Goal: Task Accomplishment & Management: Use online tool/utility

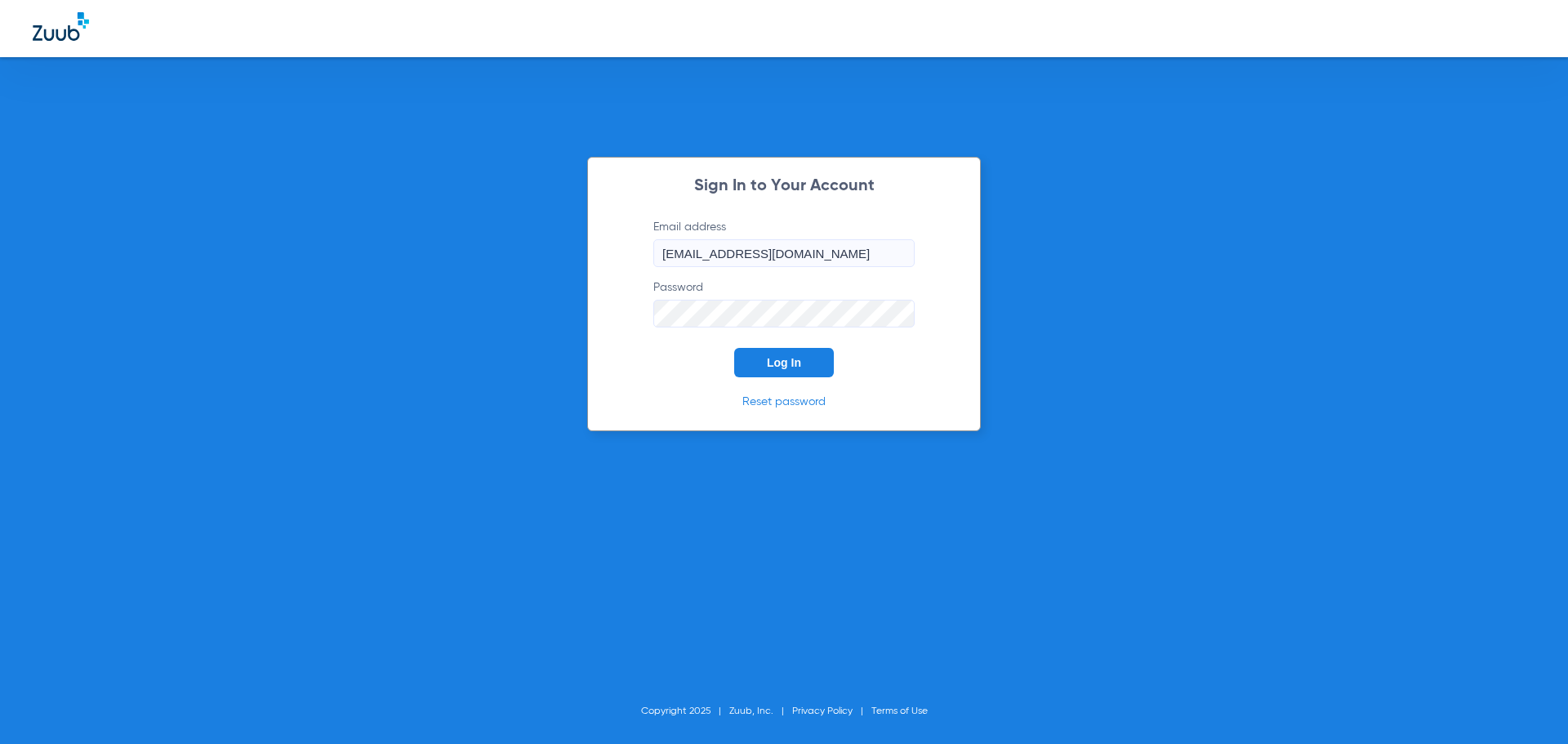
click at [786, 367] on span "Log In" at bounding box center [784, 362] width 34 height 13
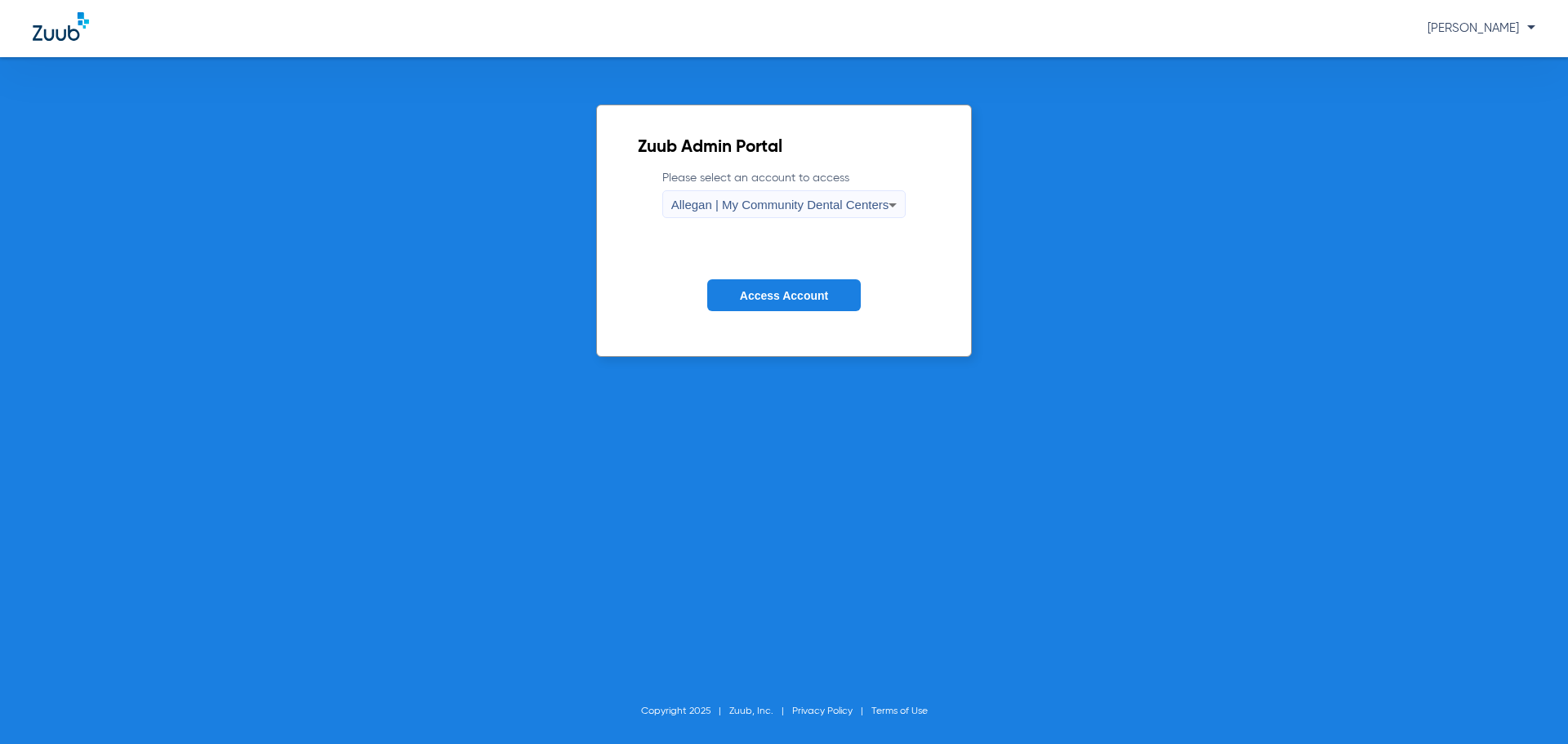
click at [702, 203] on span "Allegan | My Community Dental Centers" at bounding box center [779, 205] width 218 height 14
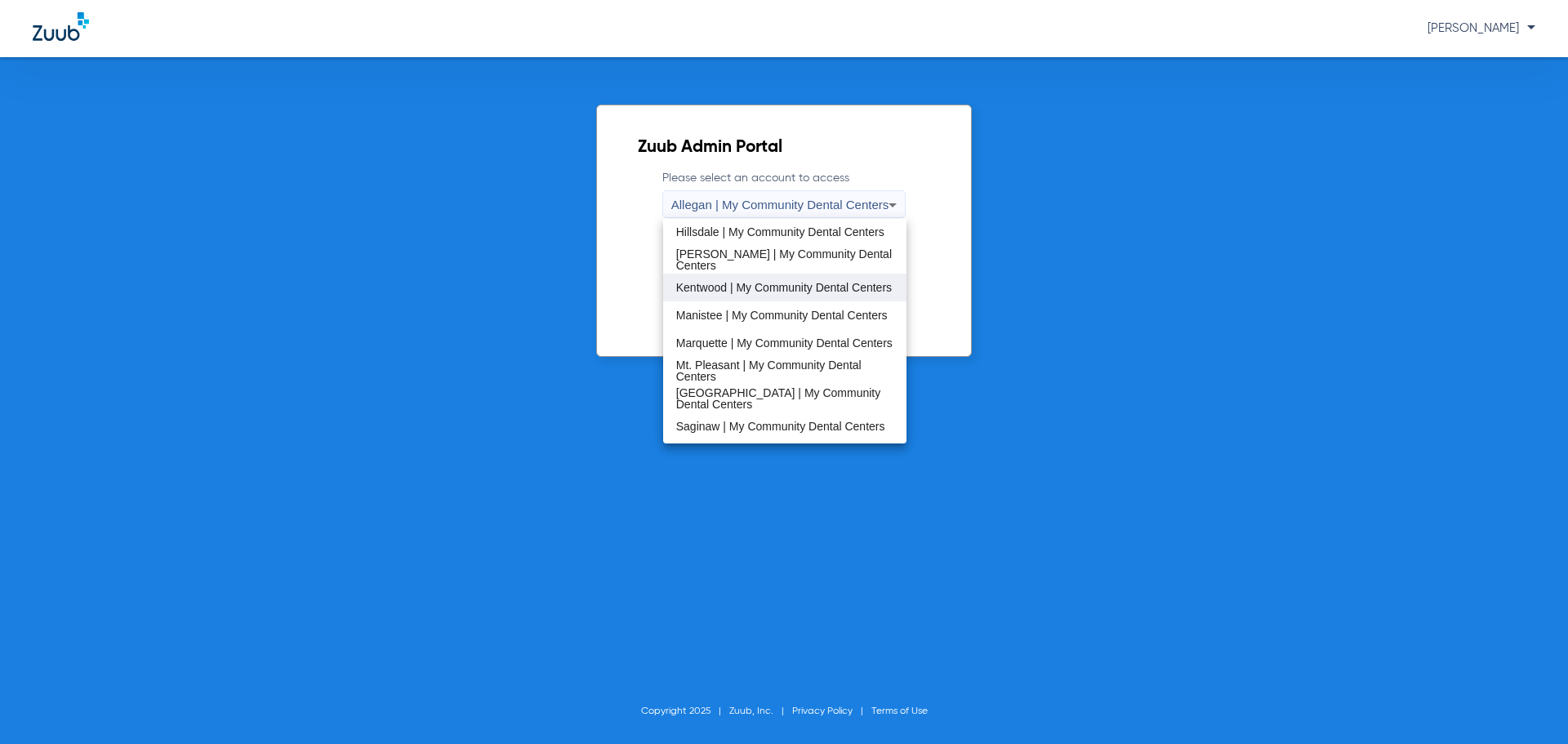
scroll to position [280, 0]
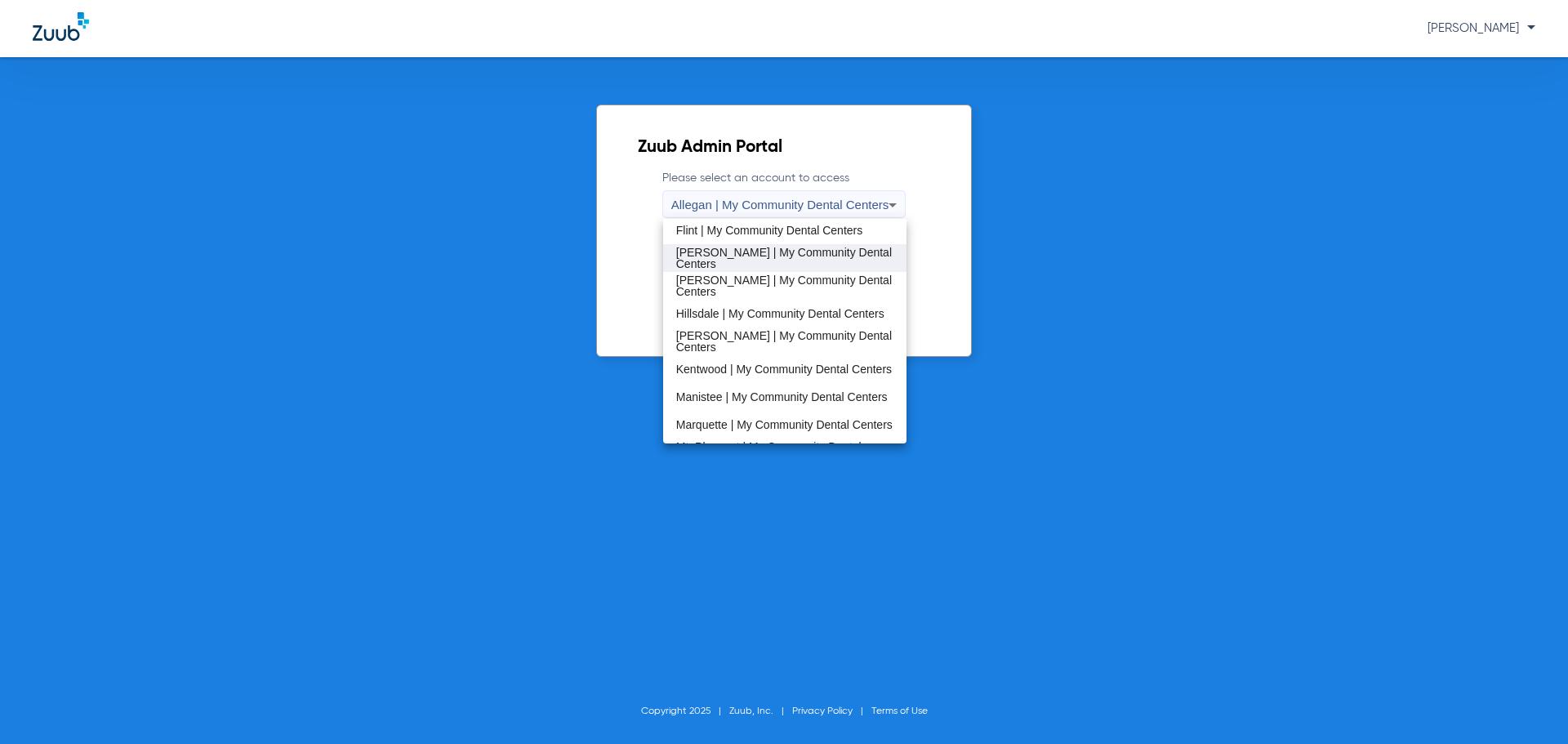
drag, startPoint x: 738, startPoint y: 280, endPoint x: 737, endPoint y: 256, distance: 24.0
click at [737, 256] on div "Allegan | My Community Dental Centers Battle Creek | My Community Dental Center…" at bounding box center [785, 331] width 245 height 225
click at [737, 256] on span "Harrison | My Community Dental Centers" at bounding box center [785, 258] width 218 height 23
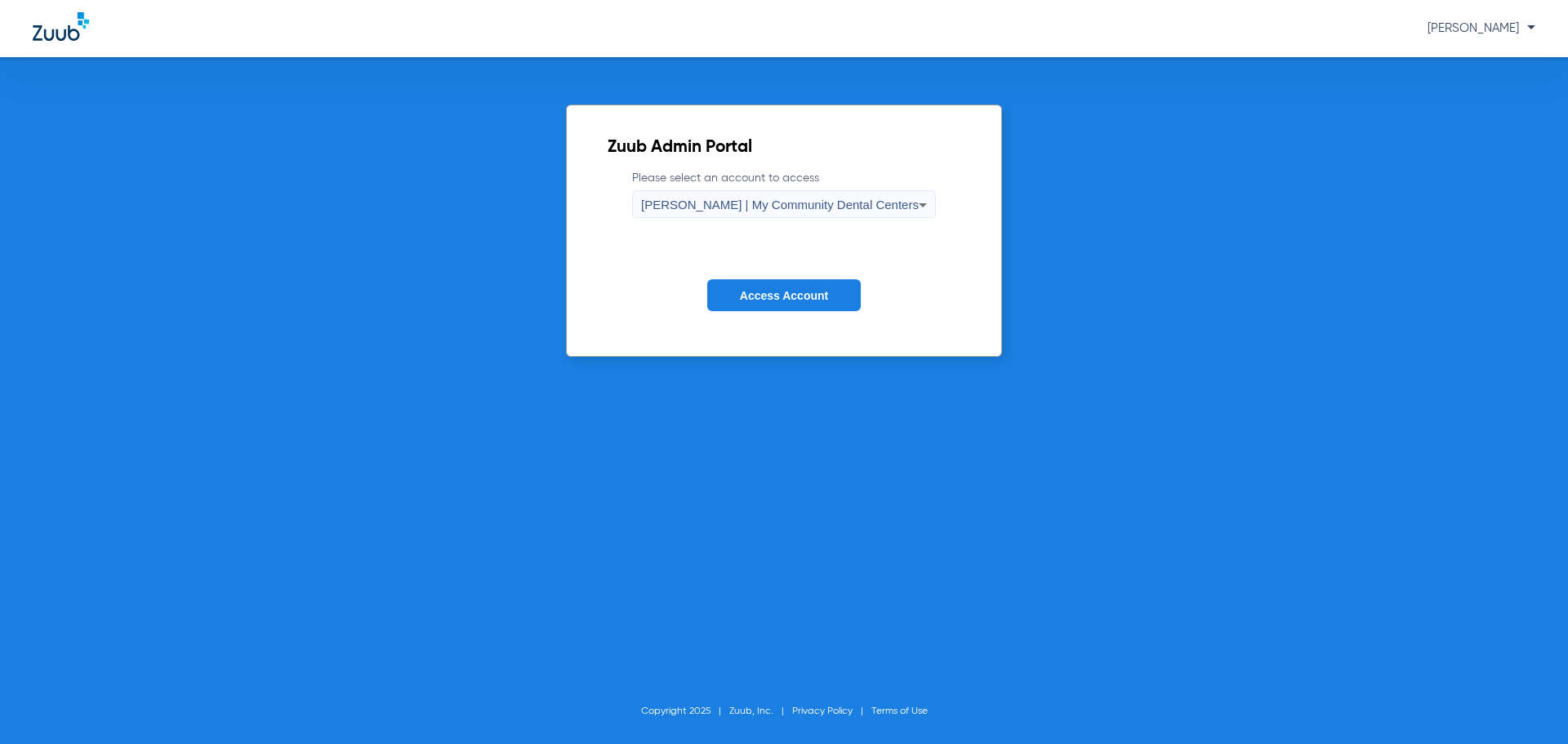
click at [771, 294] on span "Access Account" at bounding box center [783, 296] width 88 height 13
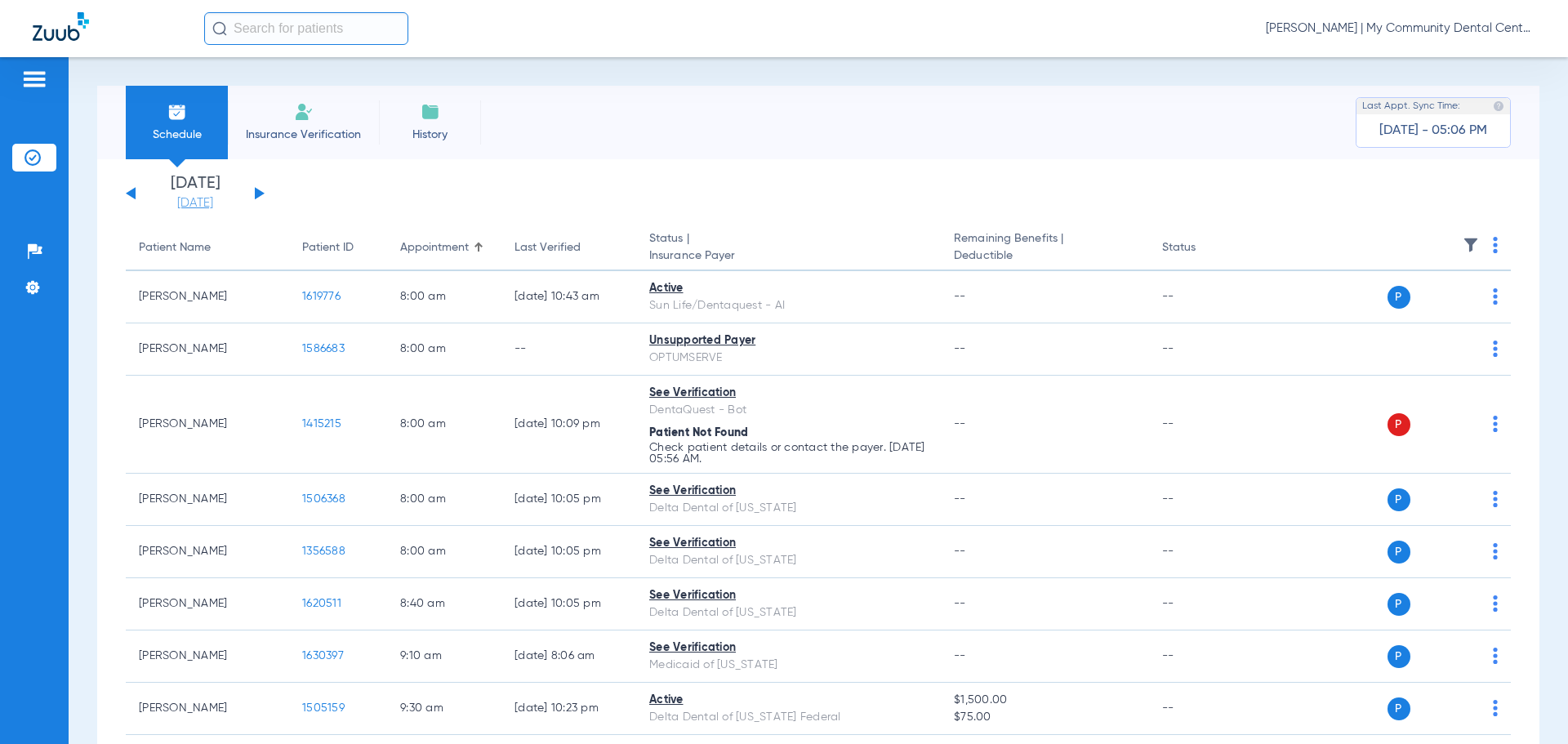
click at [175, 205] on link "[DATE]" at bounding box center [195, 203] width 98 height 16
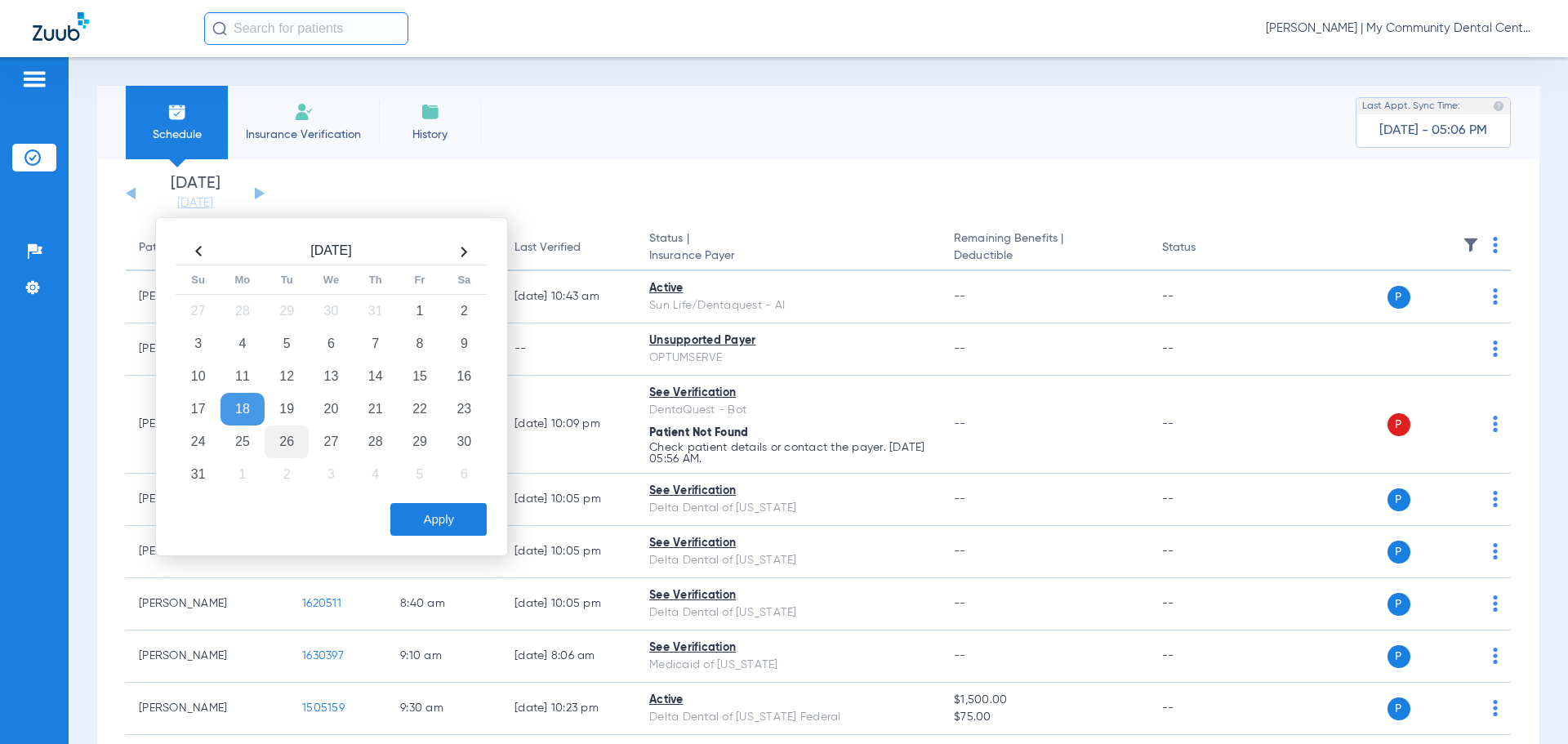
click at [290, 438] on td "26" at bounding box center [286, 441] width 44 height 32
click at [449, 522] on button "Apply" at bounding box center [438, 519] width 96 height 32
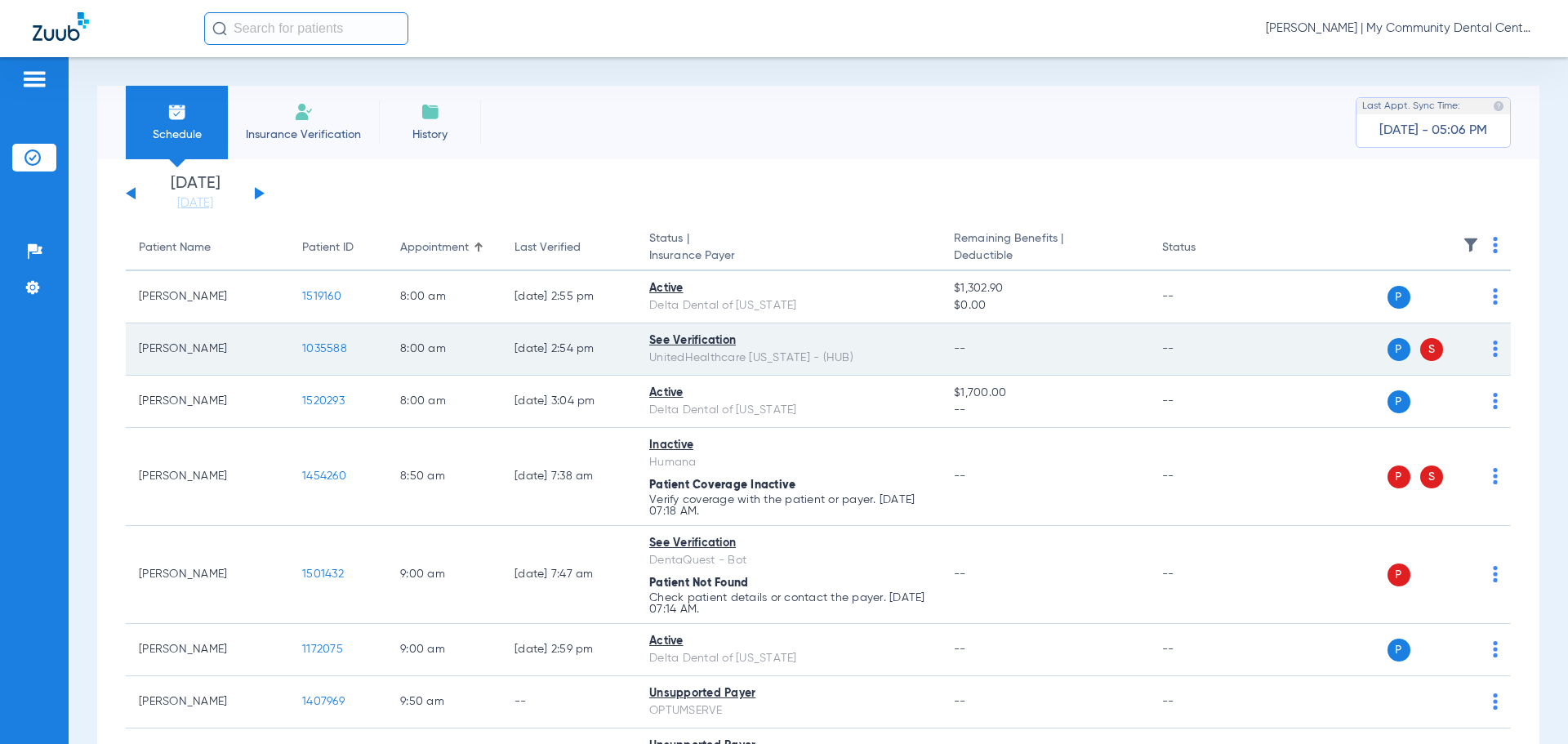
click at [323, 346] on span "1035588" at bounding box center [324, 348] width 45 height 11
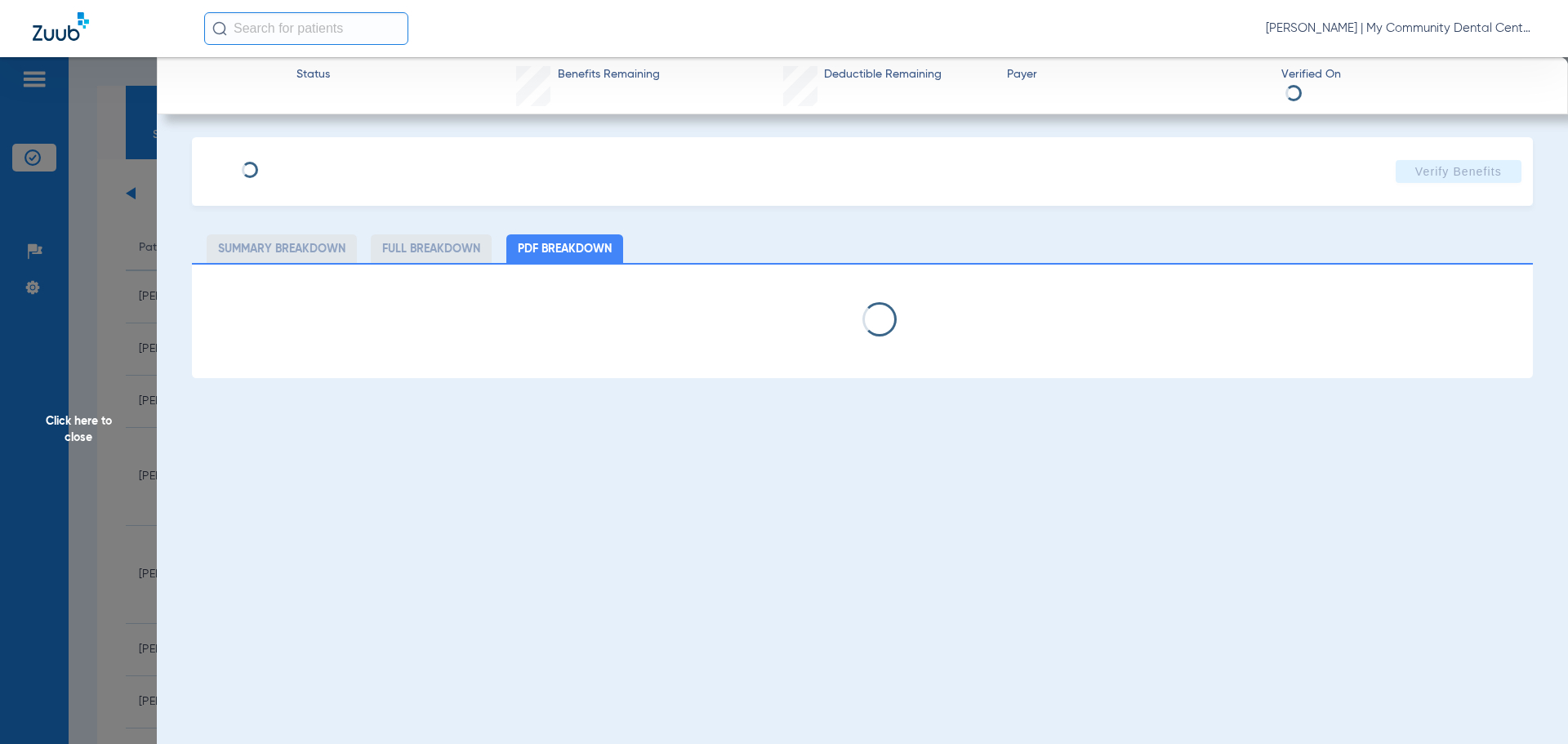
select select "page-width"
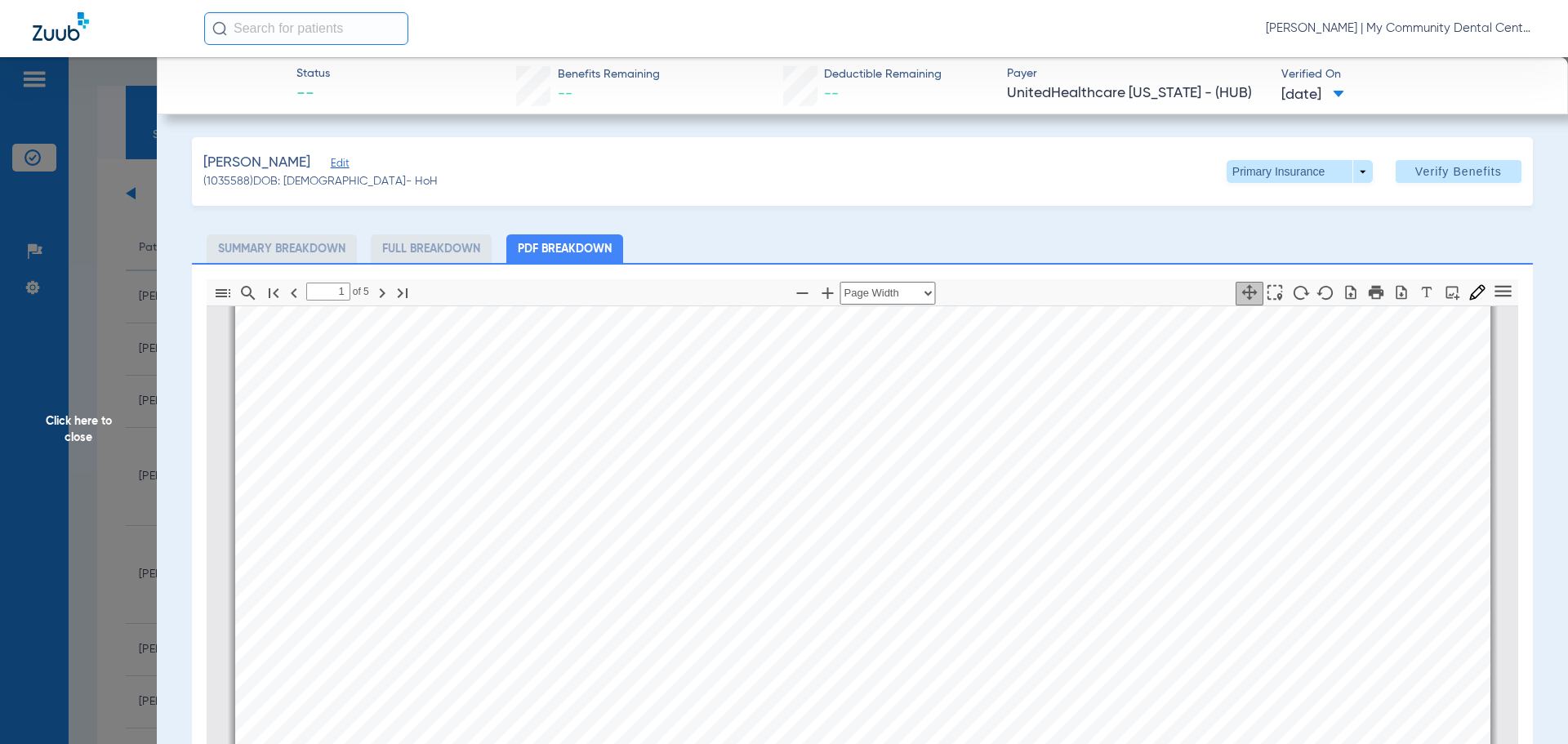
type input "2"
click at [227, 503] on div "Benefit Summary Patient Information Member Name SHANNOX FINNEY Member Type Subs…" at bounding box center [862, 606] width 1269 height 1787
click at [123, 474] on span "Click here to close" at bounding box center [78, 429] width 157 height 744
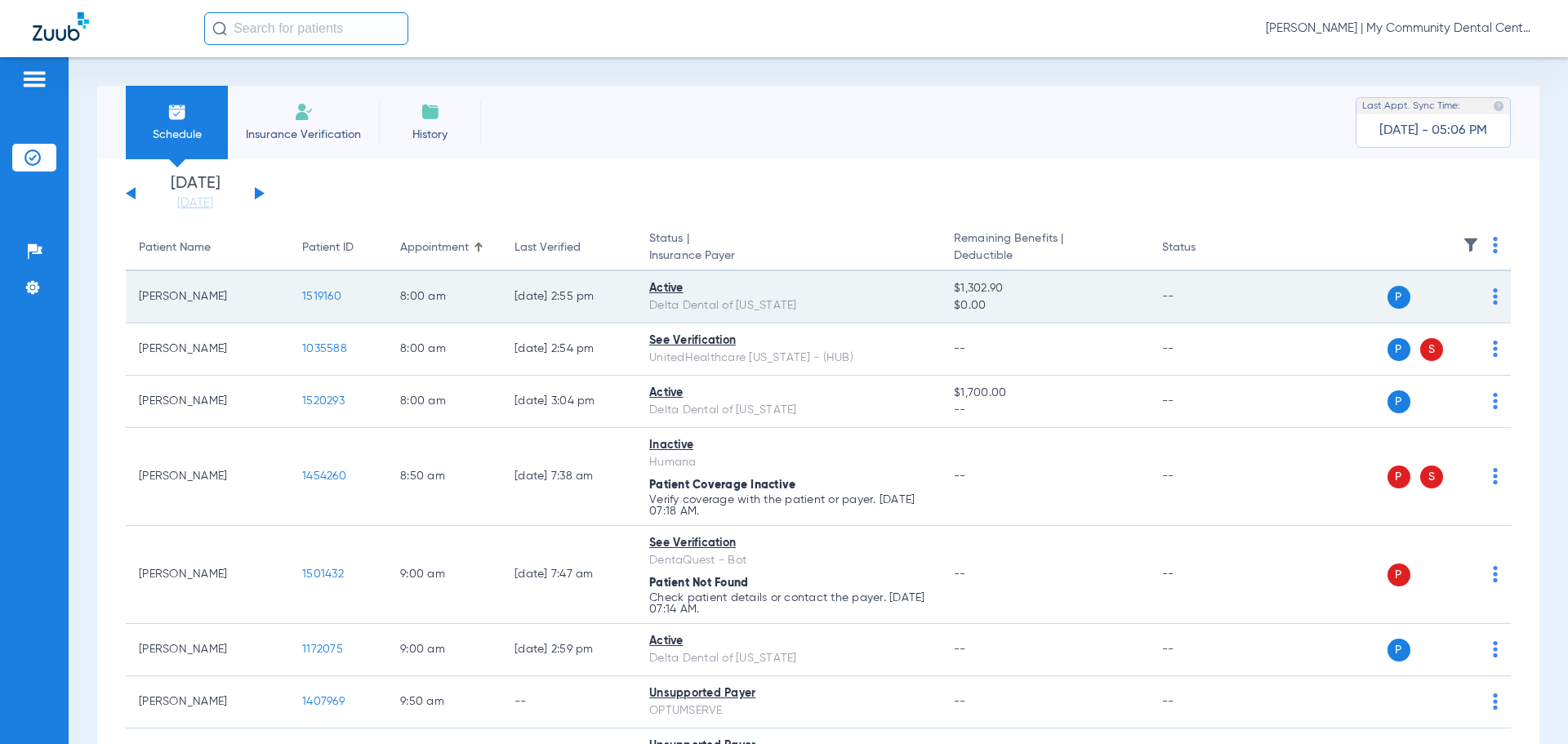
click at [322, 291] on span "1519160" at bounding box center [322, 297] width 39 height 11
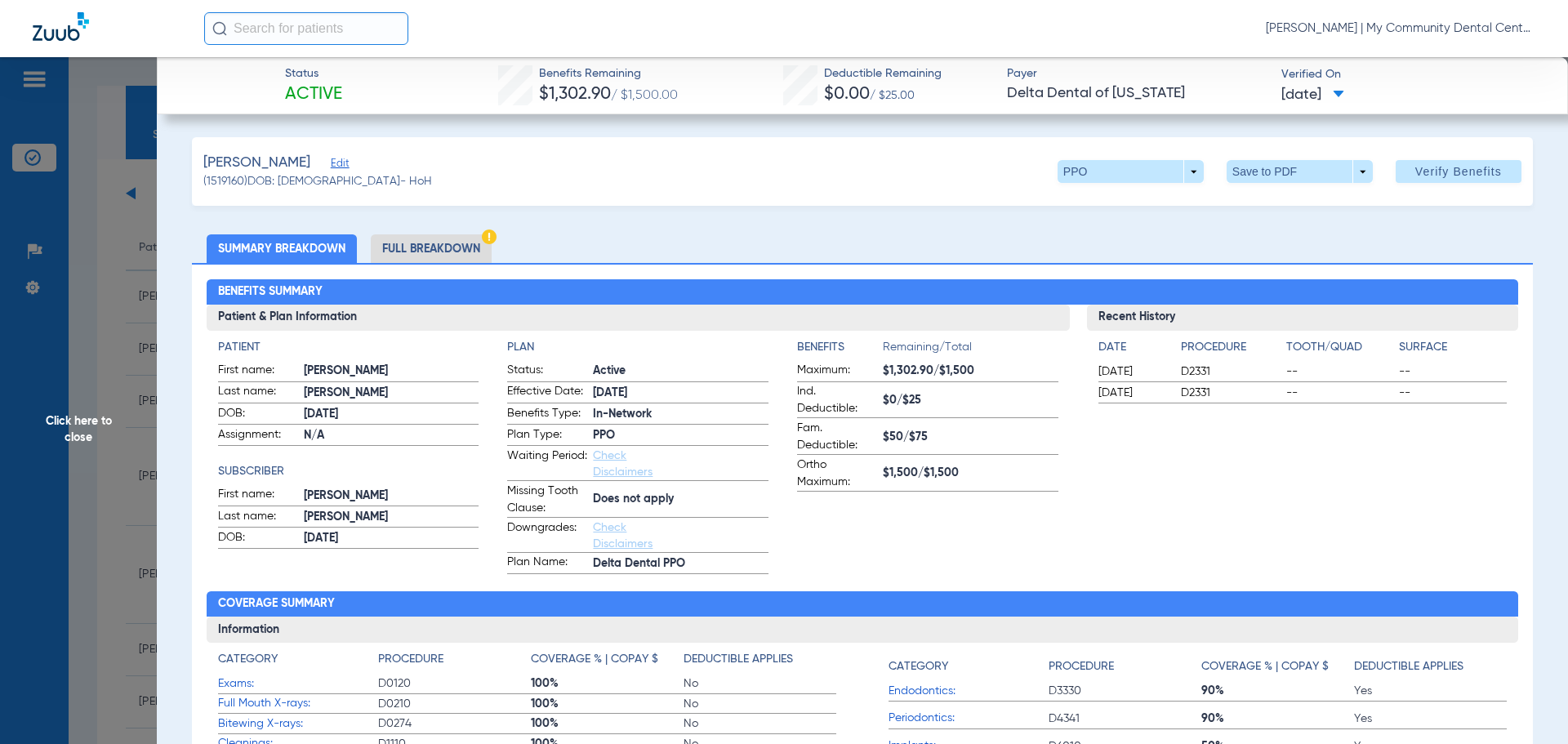
click at [456, 246] on li "Full Breakdown" at bounding box center [431, 248] width 121 height 29
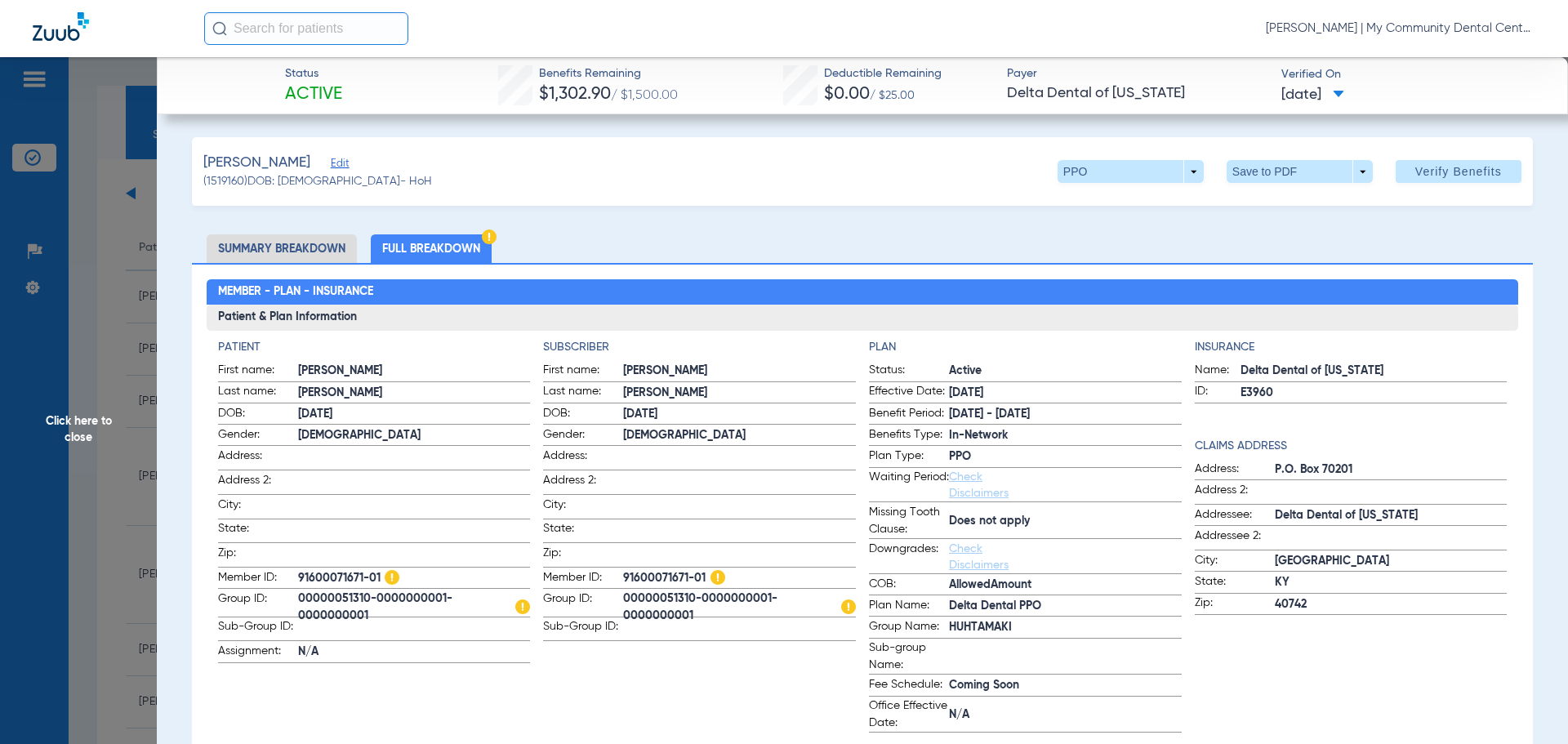
click at [489, 652] on span "N/A" at bounding box center [414, 652] width 233 height 17
click at [112, 530] on span "Click here to close" at bounding box center [78, 429] width 157 height 744
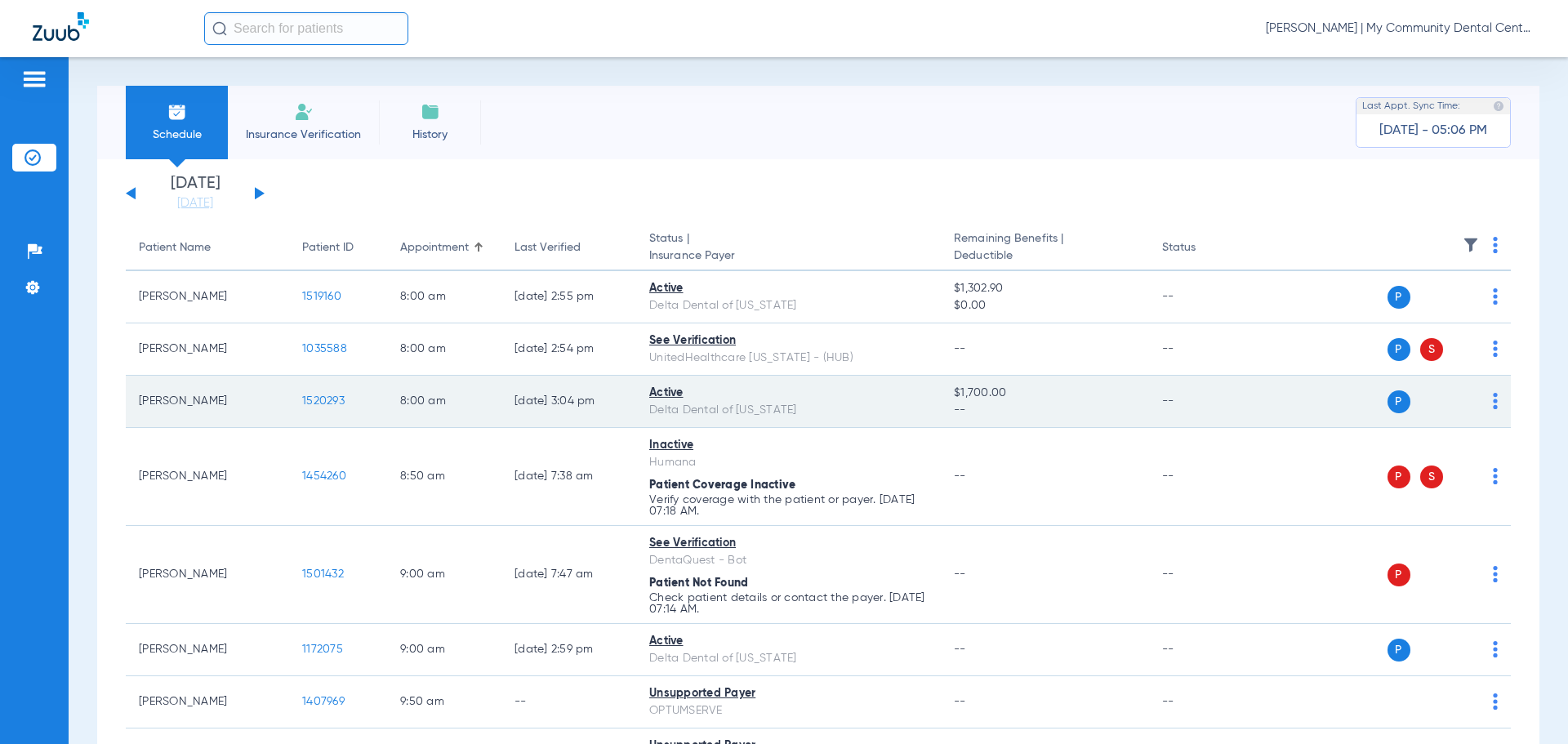
click at [323, 397] on span "1520293" at bounding box center [323, 401] width 43 height 11
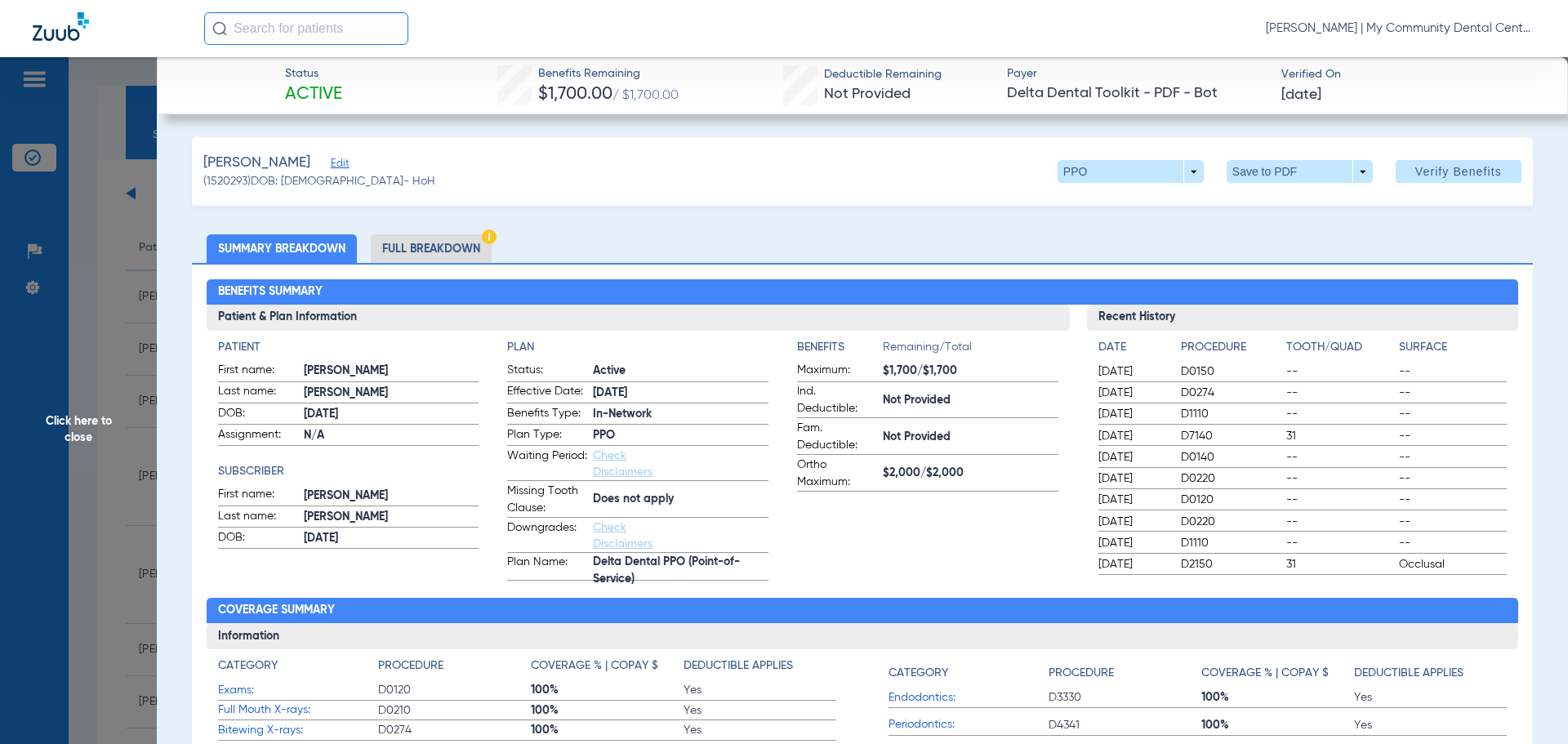
click at [421, 243] on li "Full Breakdown" at bounding box center [431, 248] width 121 height 29
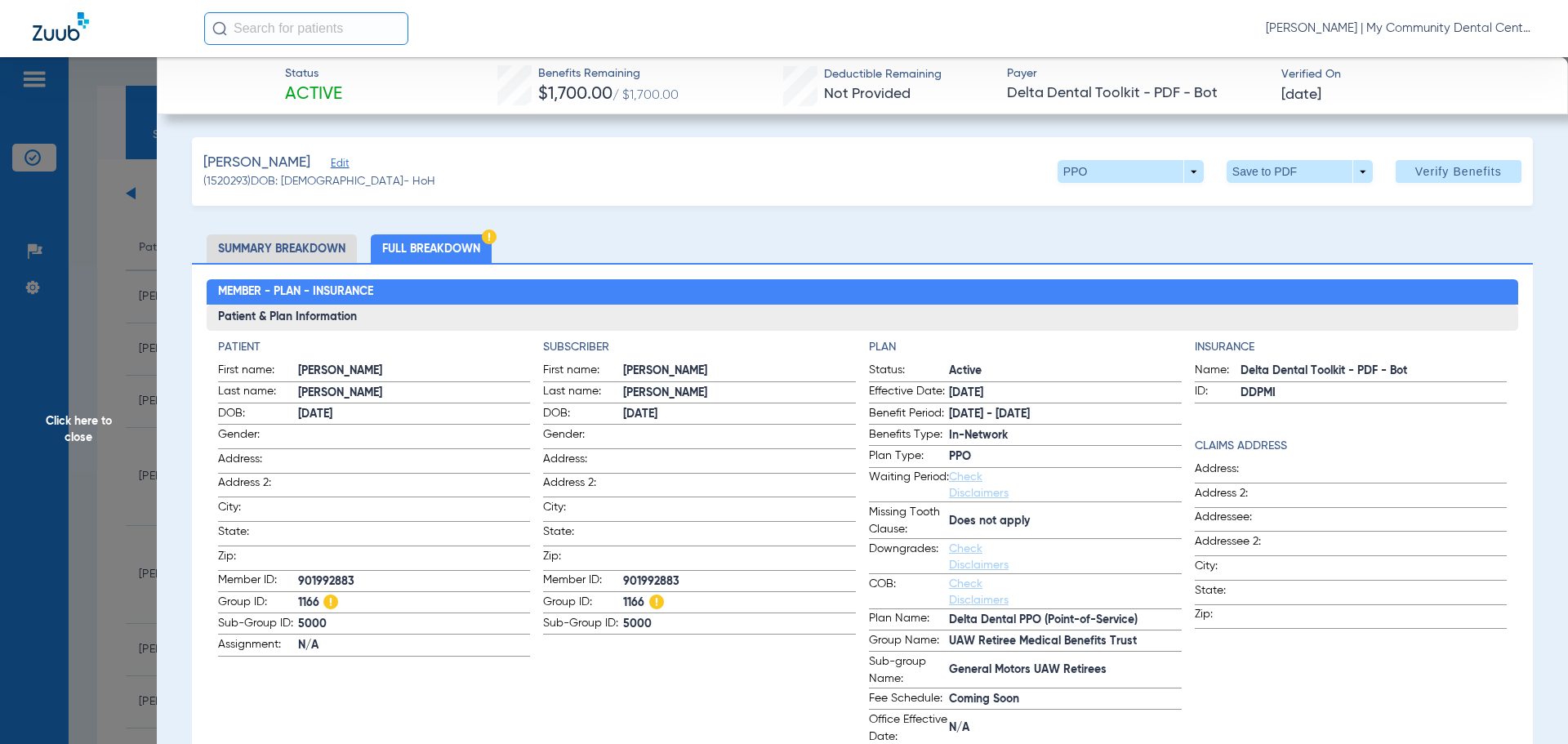
click at [686, 645] on app-subscriber-information "Subscriber First name: CHARLES Last name: BUNTING DOB: 04/07/1953 Gender: Addre…" at bounding box center [699, 542] width 313 height 407
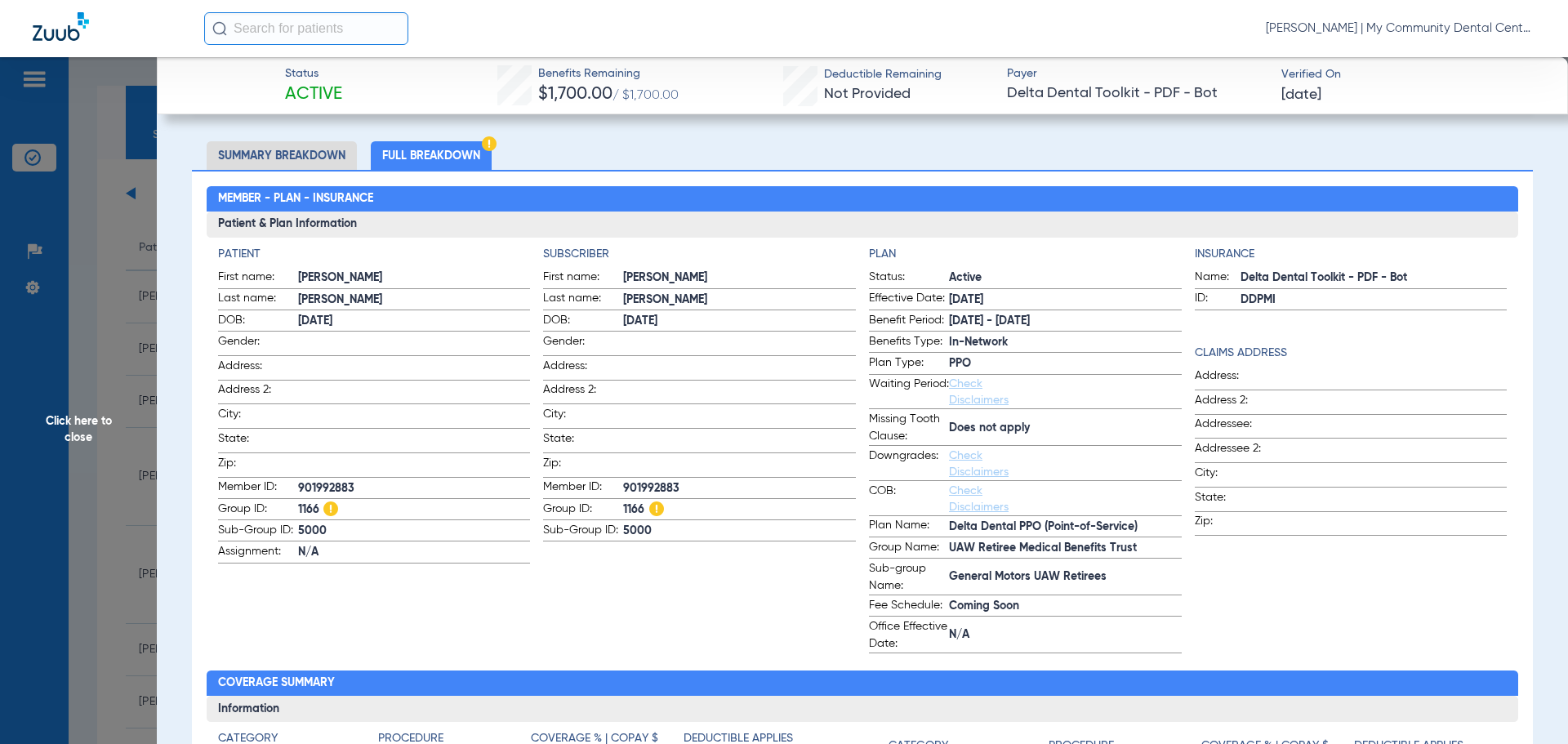
scroll to position [82, 0]
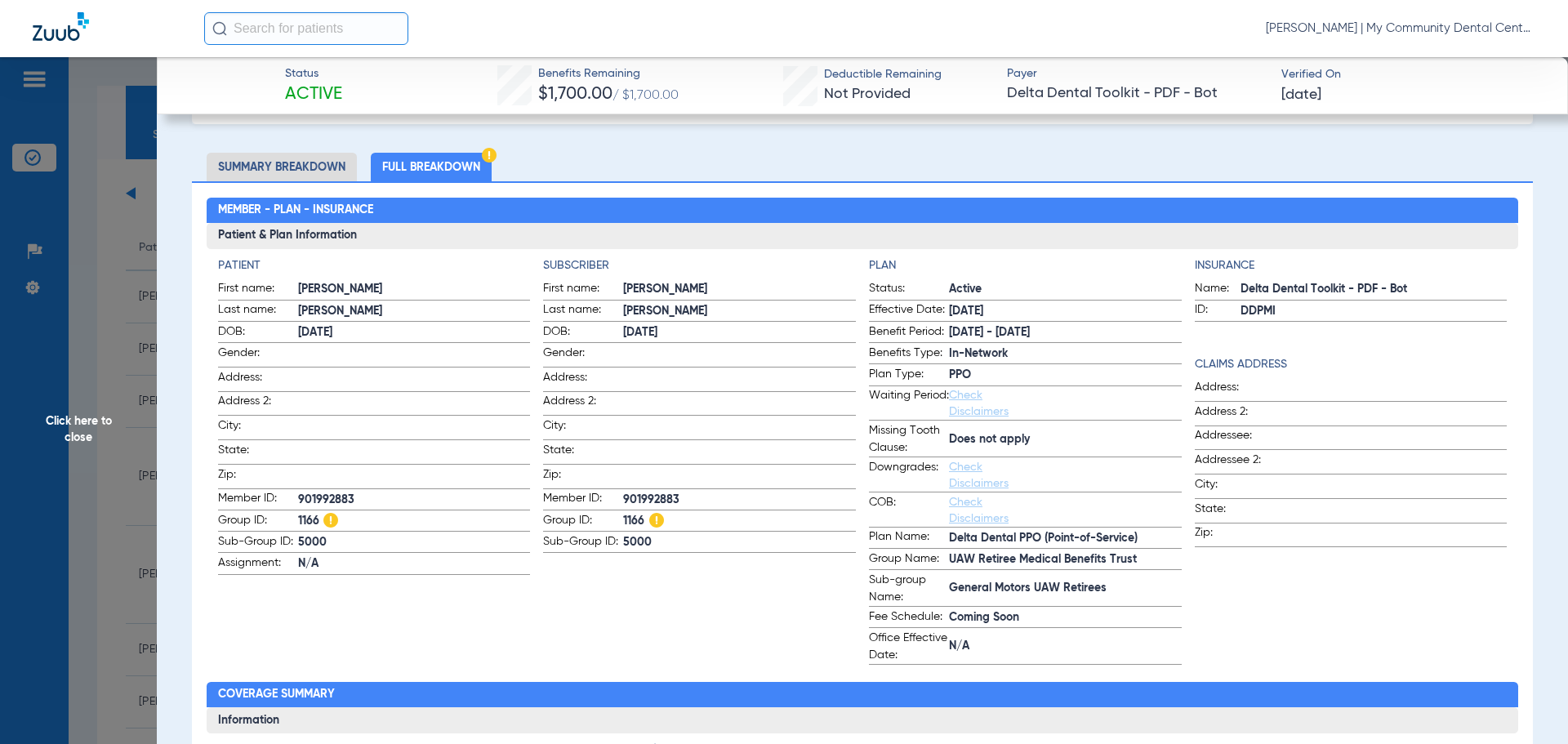
click at [94, 545] on span "Click here to close" at bounding box center [78, 429] width 157 height 744
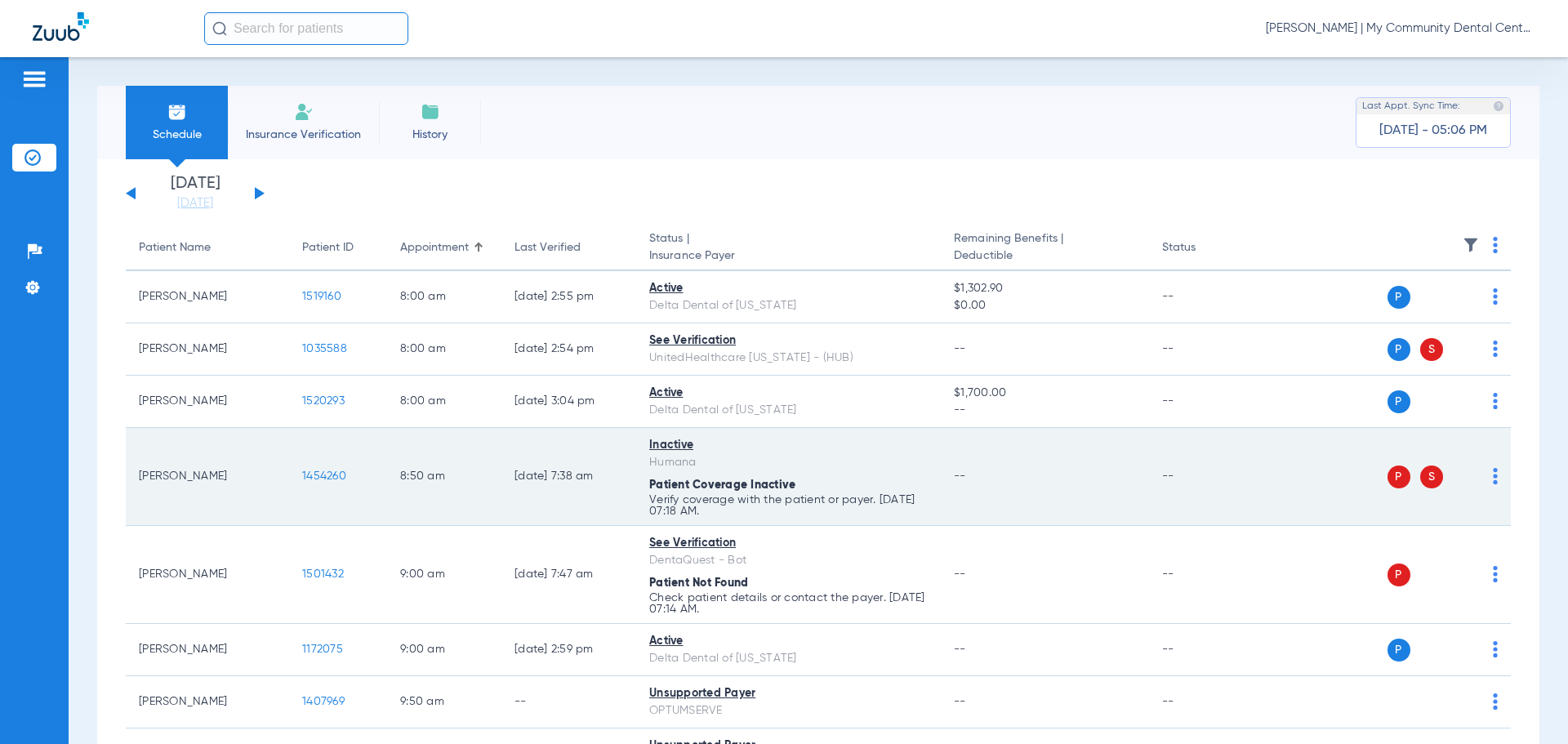
drag, startPoint x: 333, startPoint y: 556, endPoint x: 377, endPoint y: 503, distance: 68.9
click at [333, 556] on td "1501432" at bounding box center [338, 575] width 98 height 98
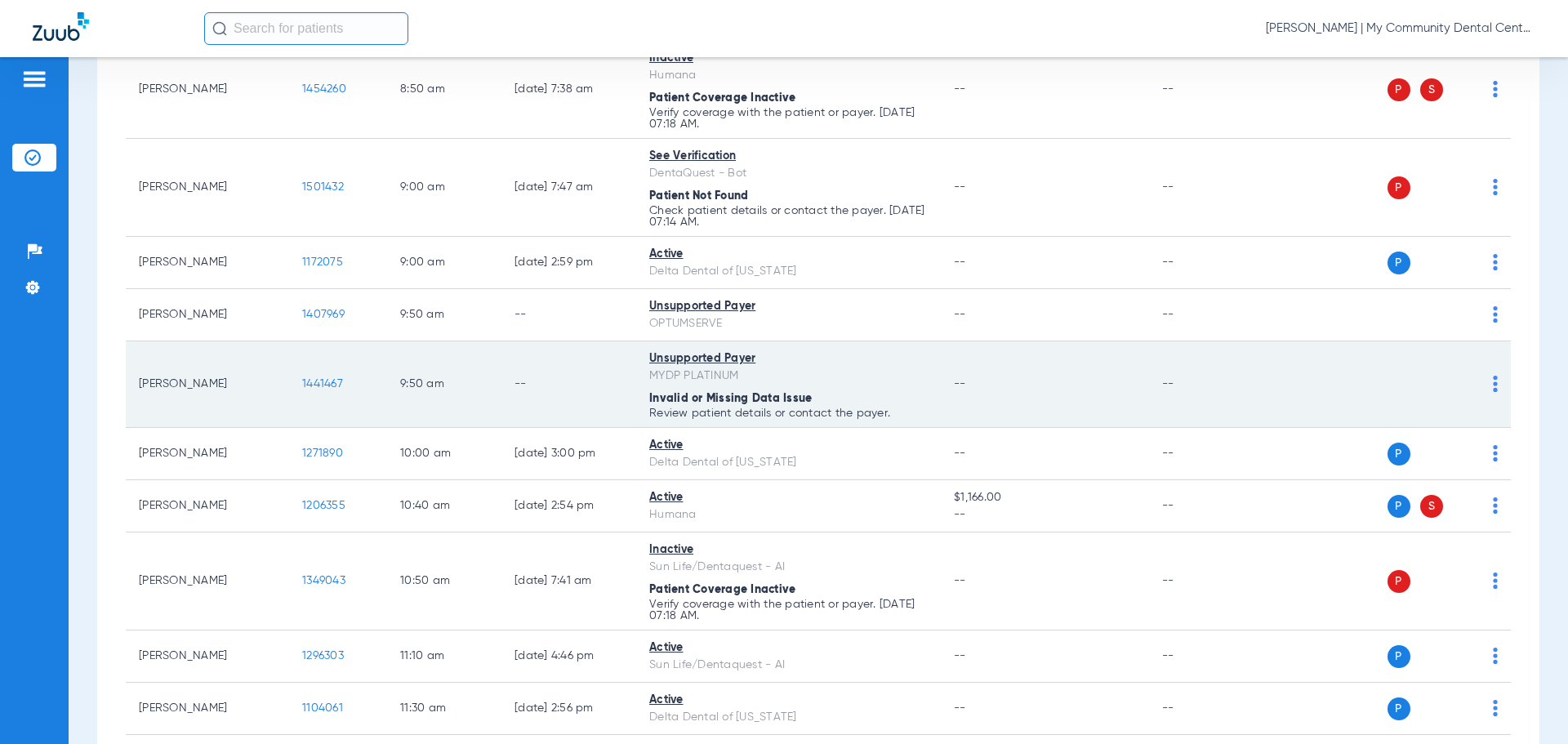
scroll to position [490, 0]
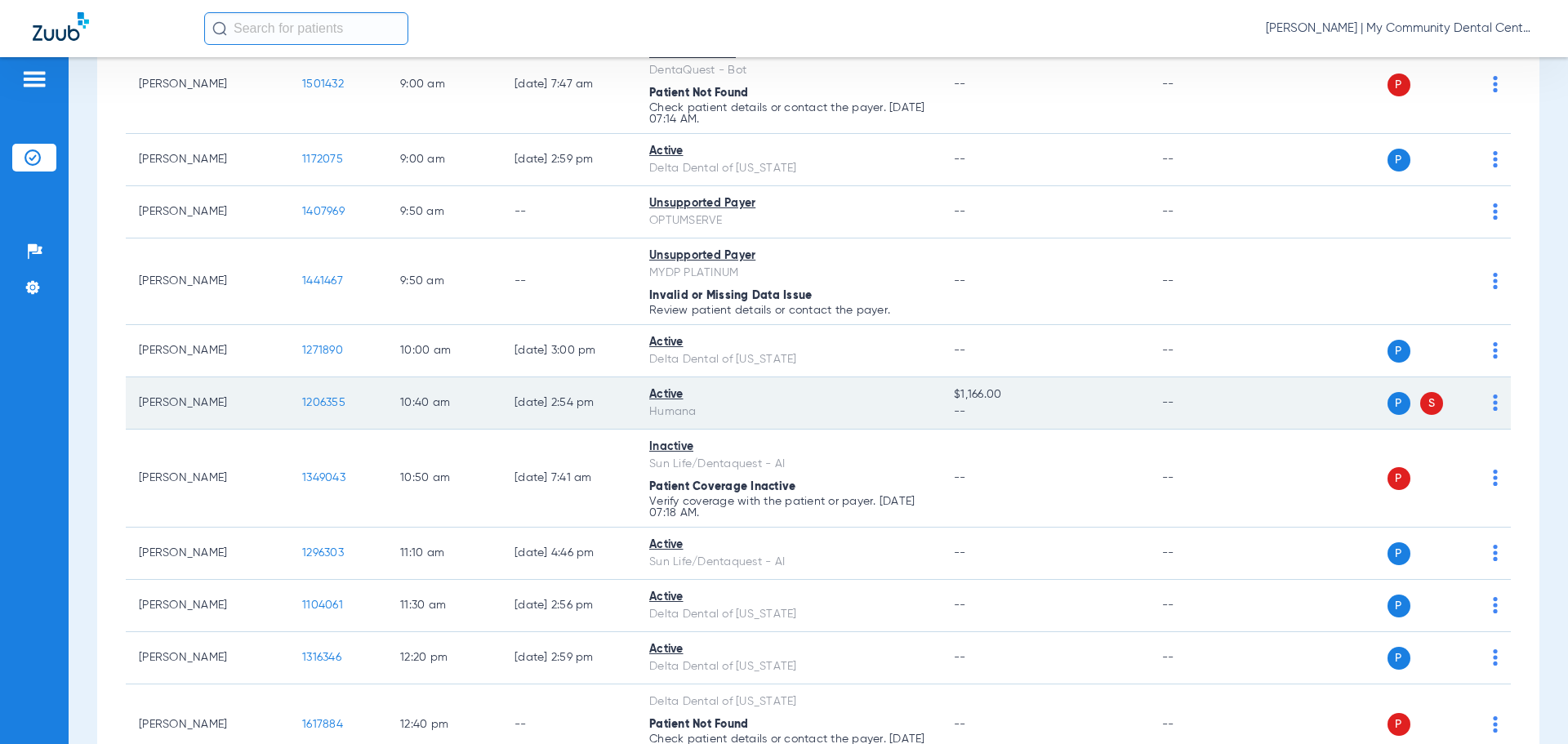
drag, startPoint x: 300, startPoint y: 398, endPoint x: 314, endPoint y: 405, distance: 15.7
click at [304, 401] on td "1206355" at bounding box center [338, 402] width 98 height 52
click at [314, 405] on span "1206355" at bounding box center [323, 402] width 43 height 11
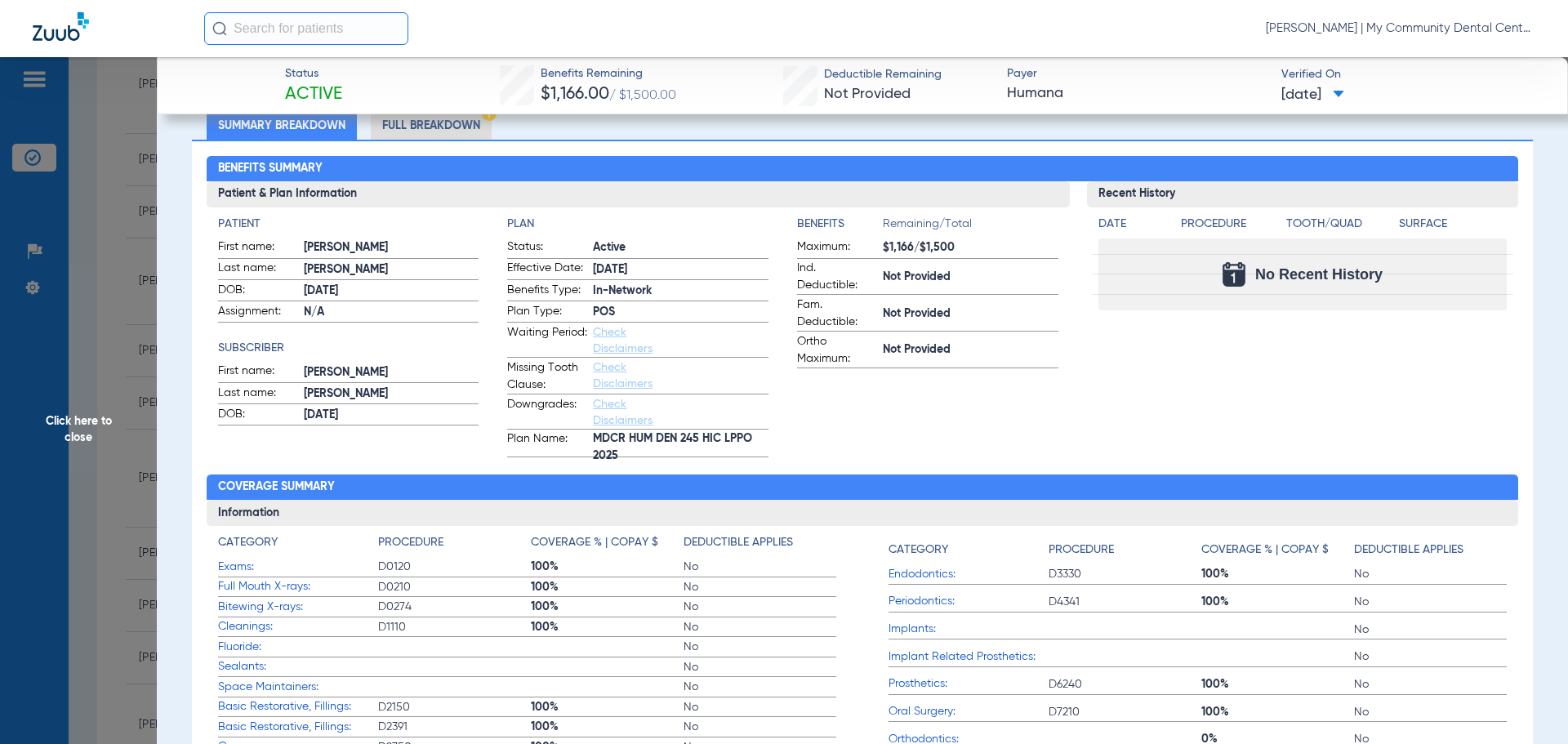
scroll to position [0, 0]
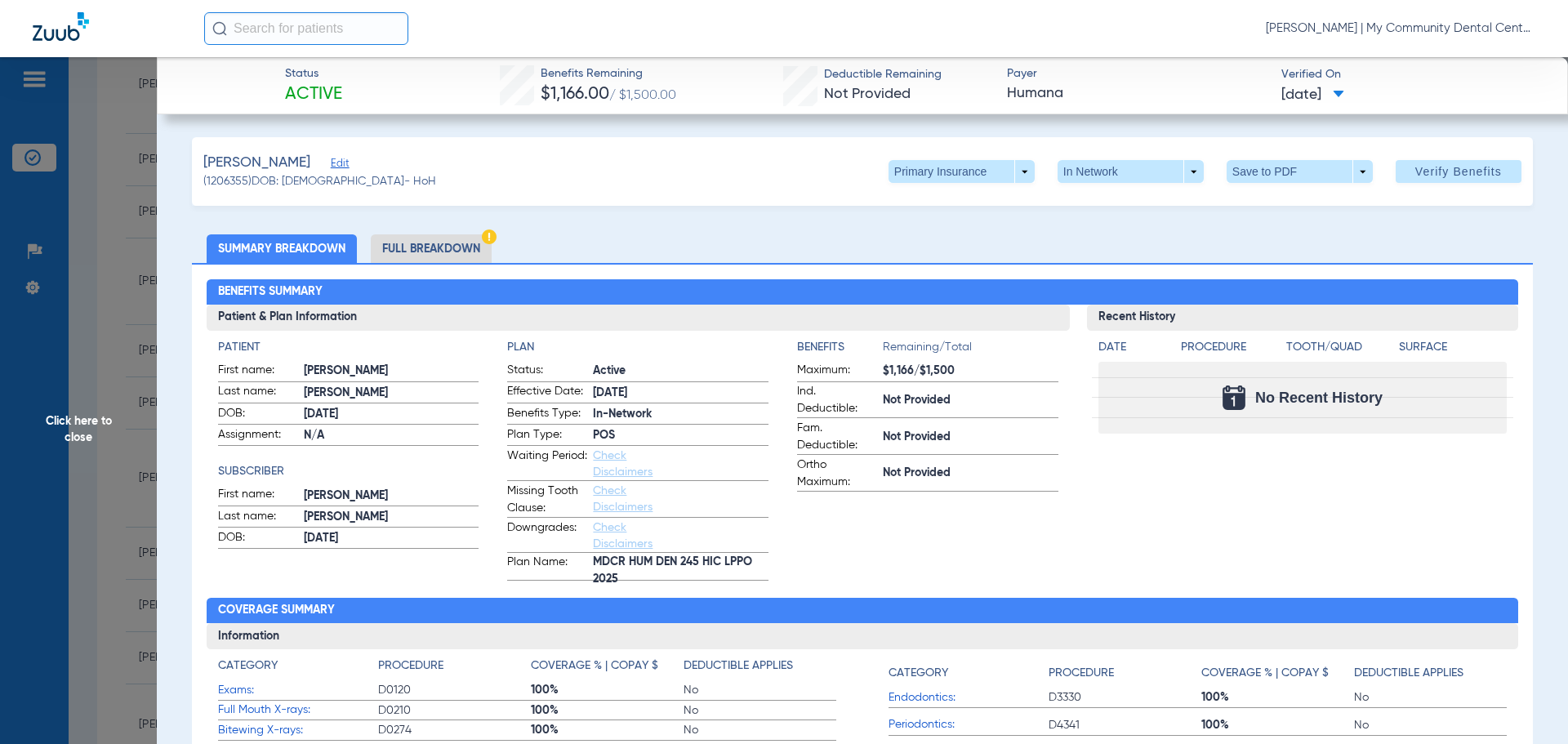
click at [90, 409] on span "Click here to close" at bounding box center [78, 429] width 157 height 744
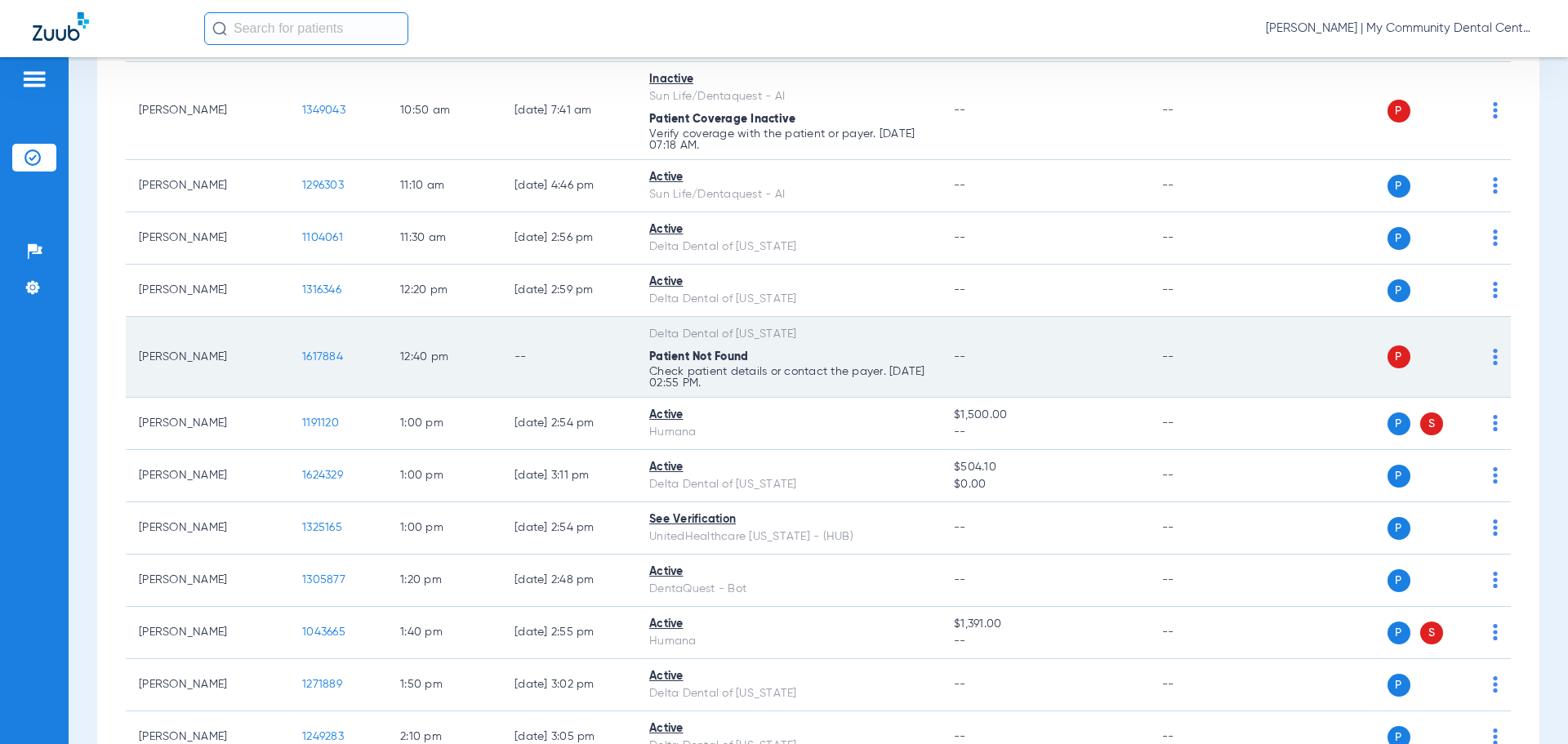
scroll to position [898, 0]
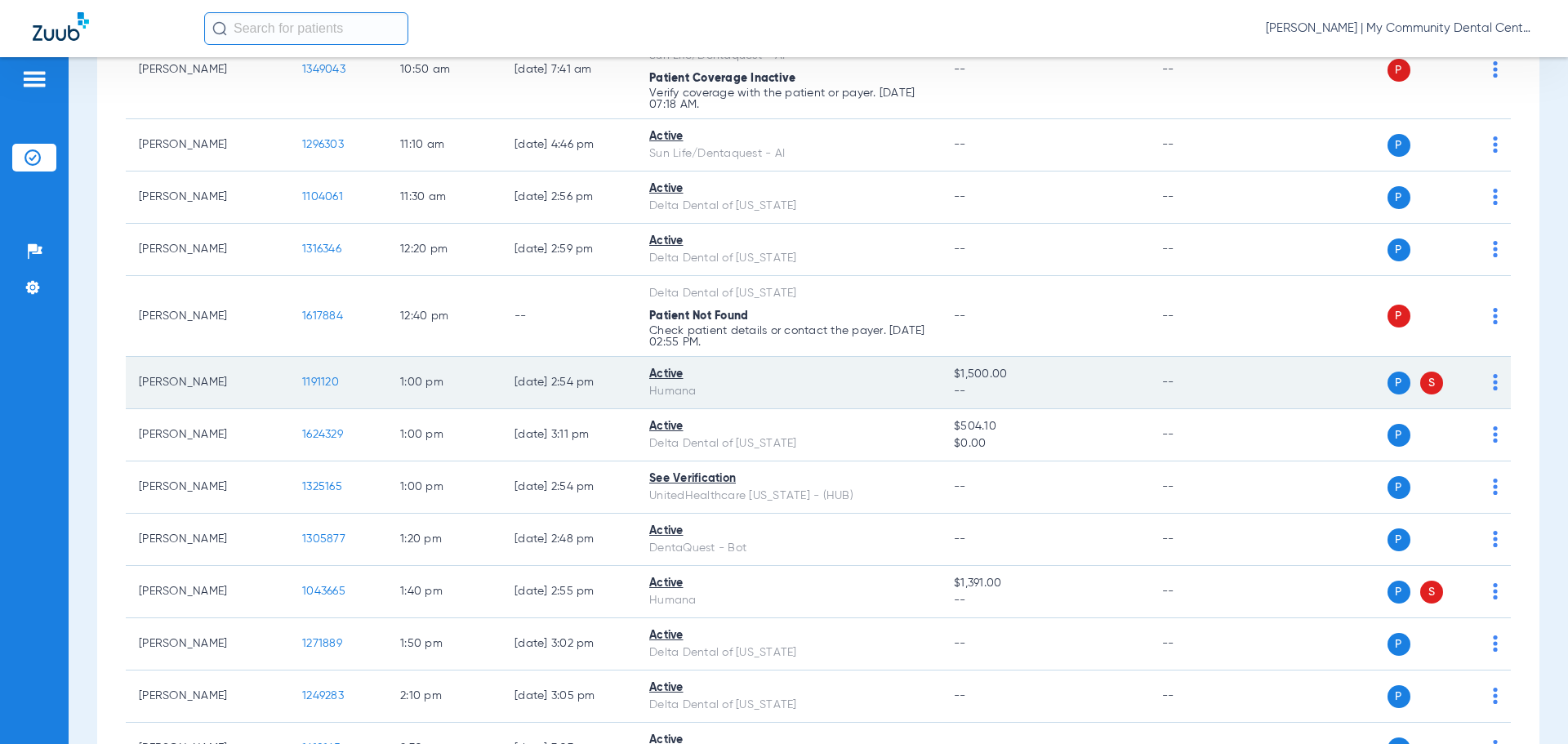
click at [334, 374] on td "1191120" at bounding box center [338, 382] width 98 height 52
click at [322, 382] on span "1191120" at bounding box center [321, 382] width 37 height 11
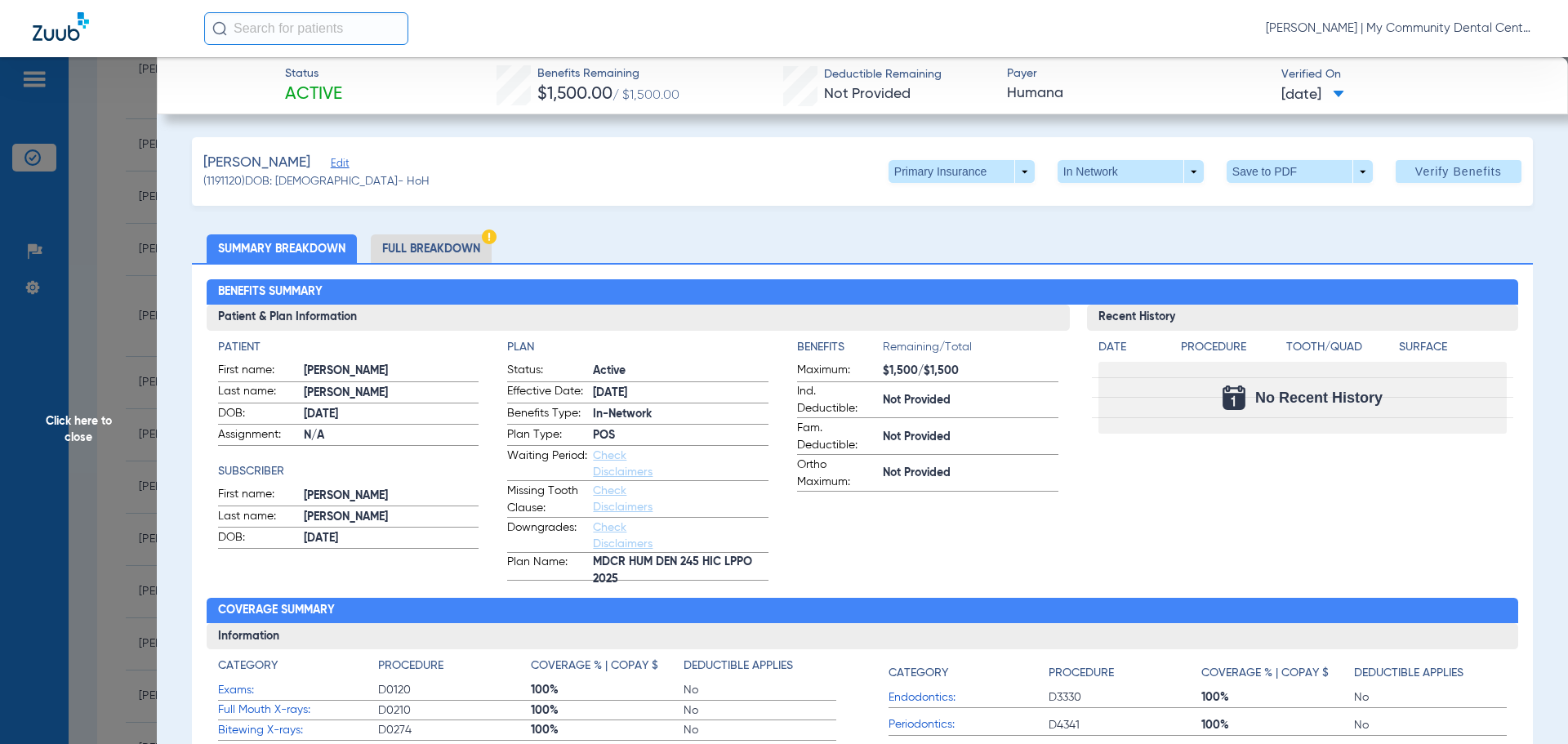
click at [341, 441] on span "N/A" at bounding box center [391, 436] width 176 height 17
click at [96, 401] on span "Click here to close" at bounding box center [78, 429] width 157 height 744
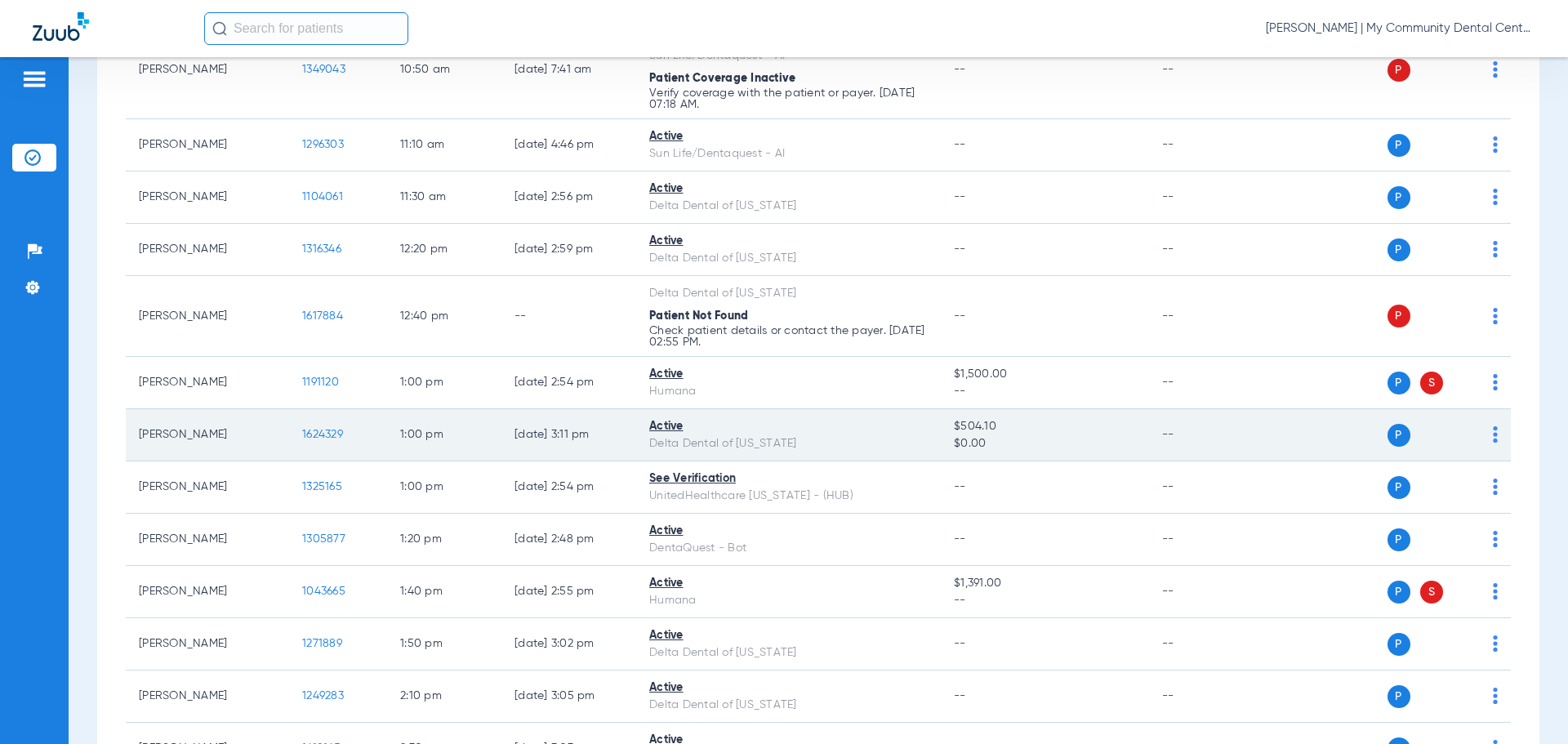
click at [318, 439] on span "1624329" at bounding box center [323, 435] width 41 height 11
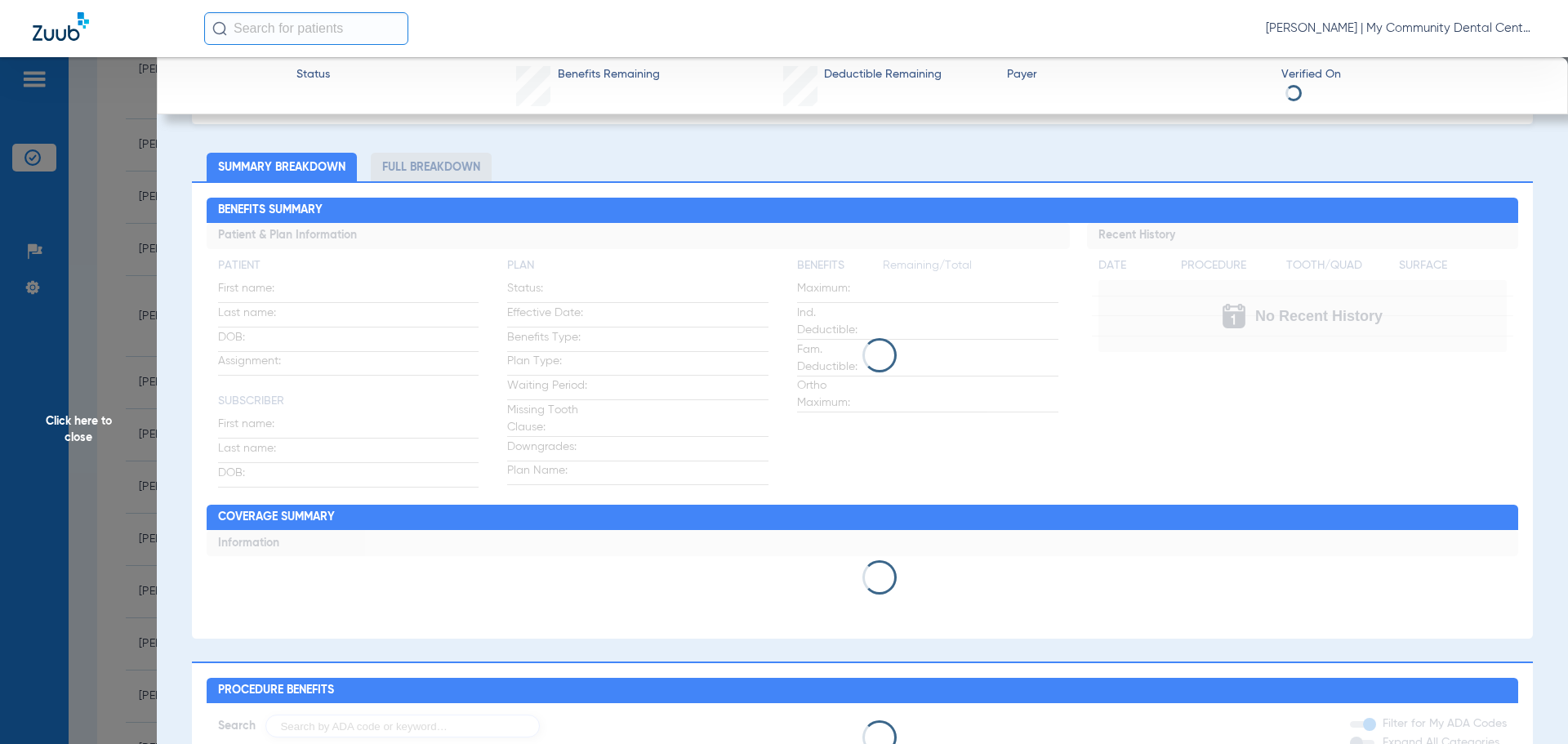
scroll to position [0, 0]
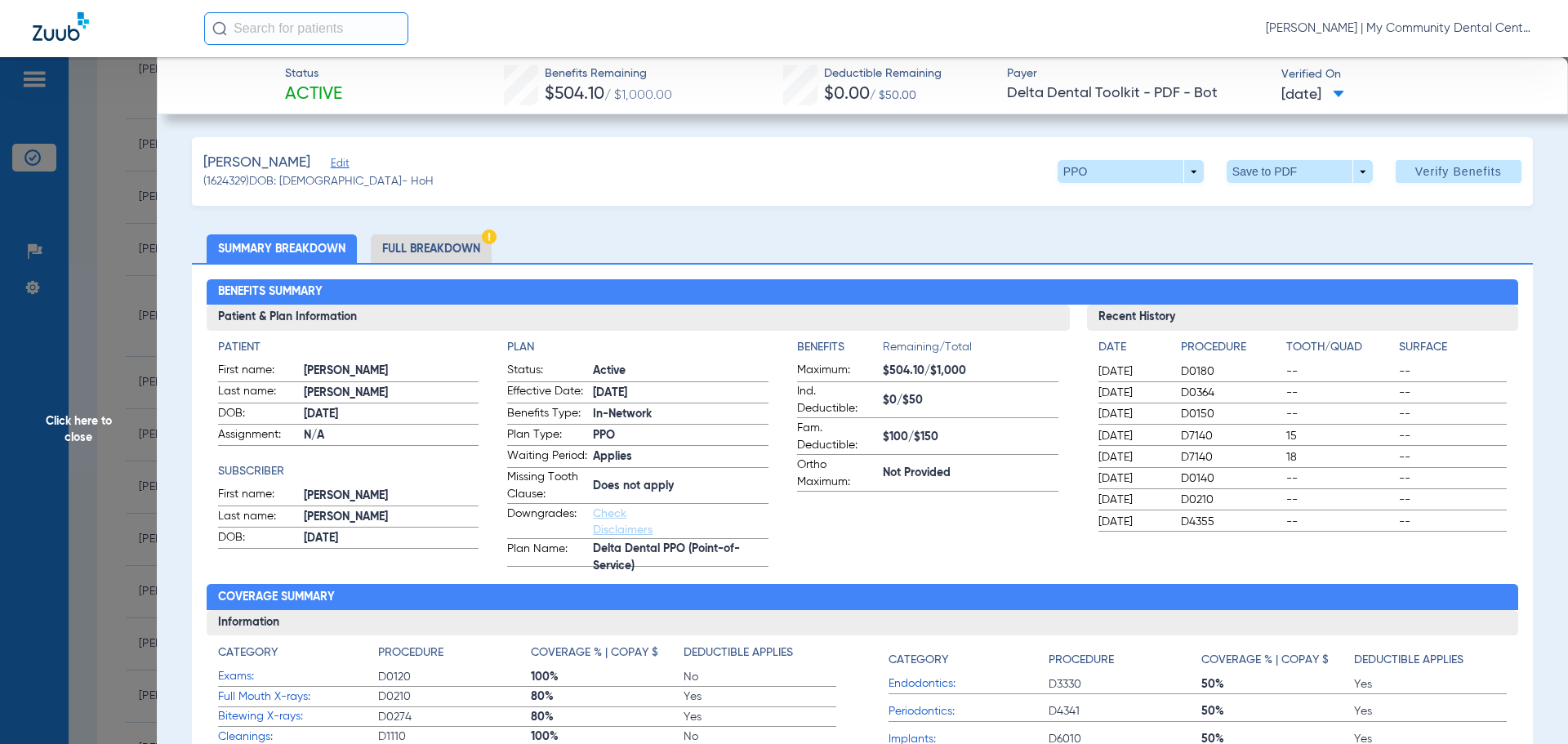
click at [429, 238] on li "Full Breakdown" at bounding box center [431, 248] width 121 height 29
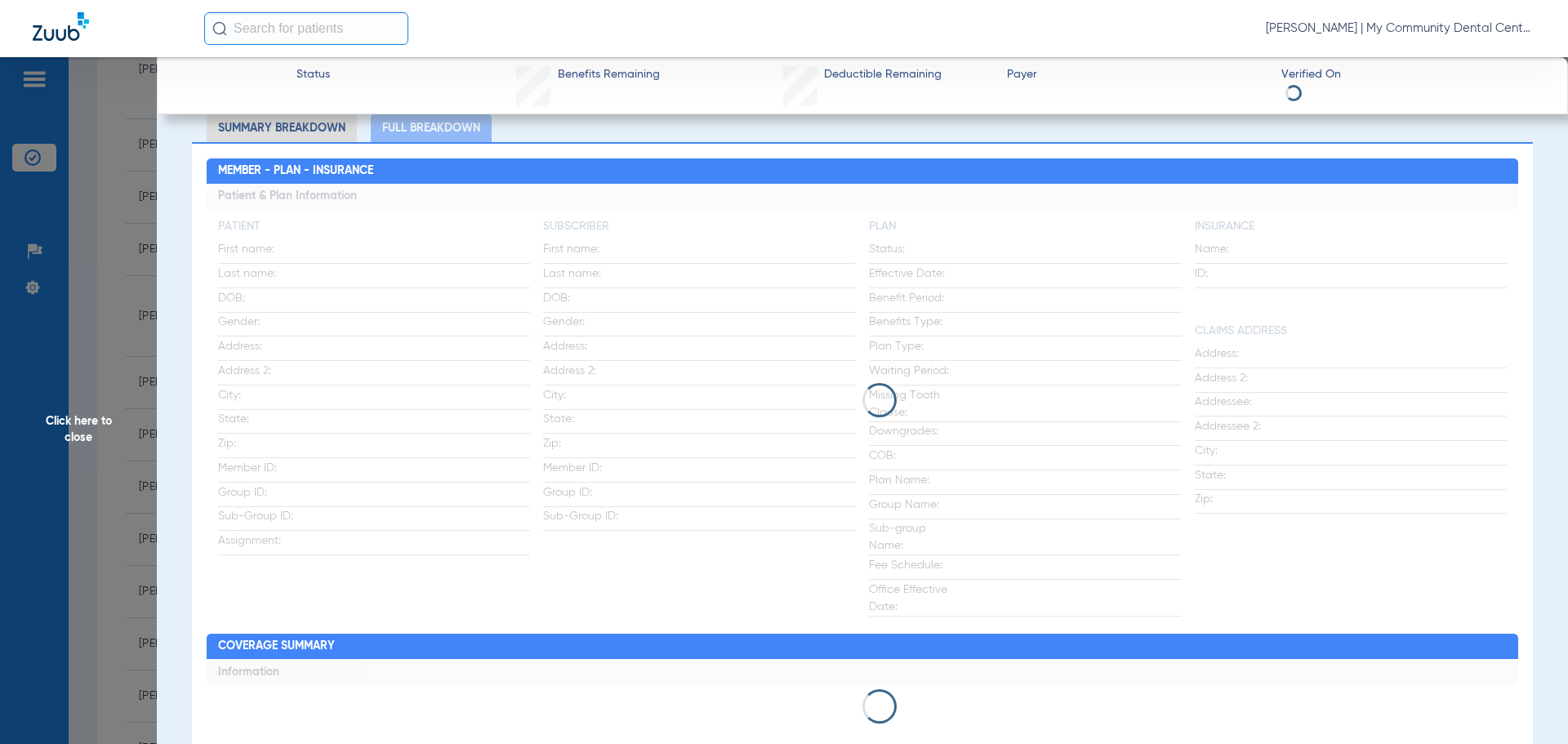
scroll to position [82, 0]
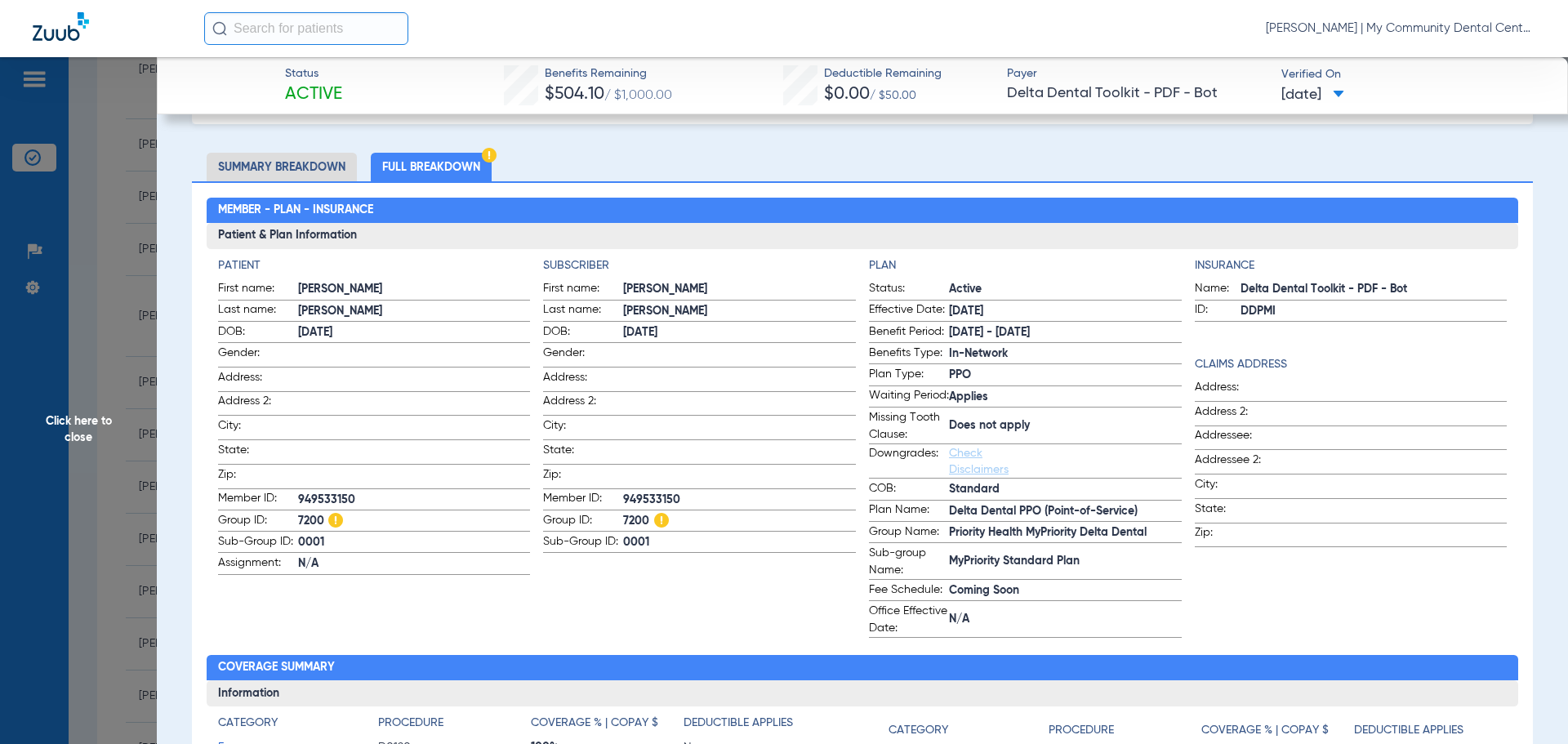
click at [139, 453] on span "Click here to close" at bounding box center [78, 429] width 157 height 744
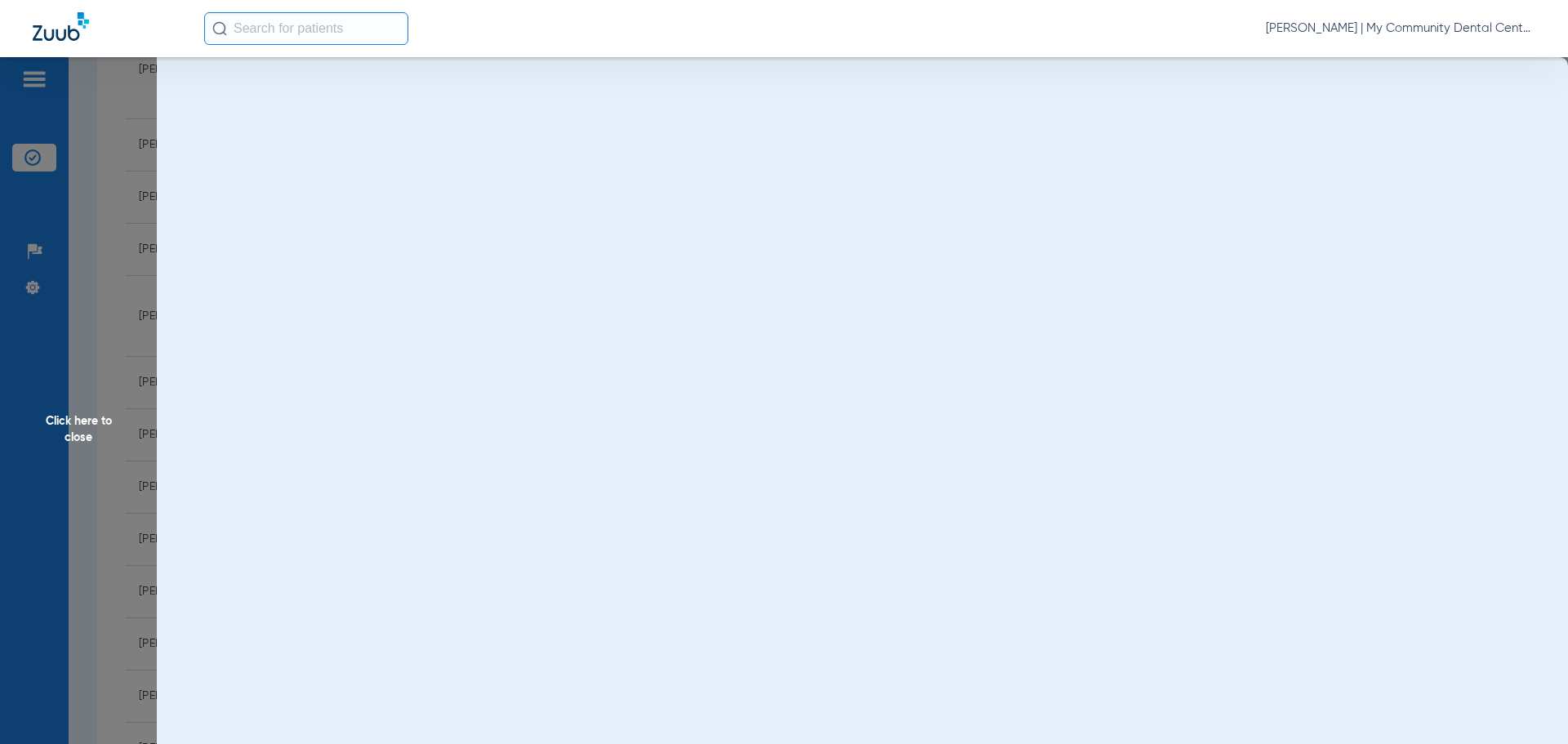
scroll to position [0, 0]
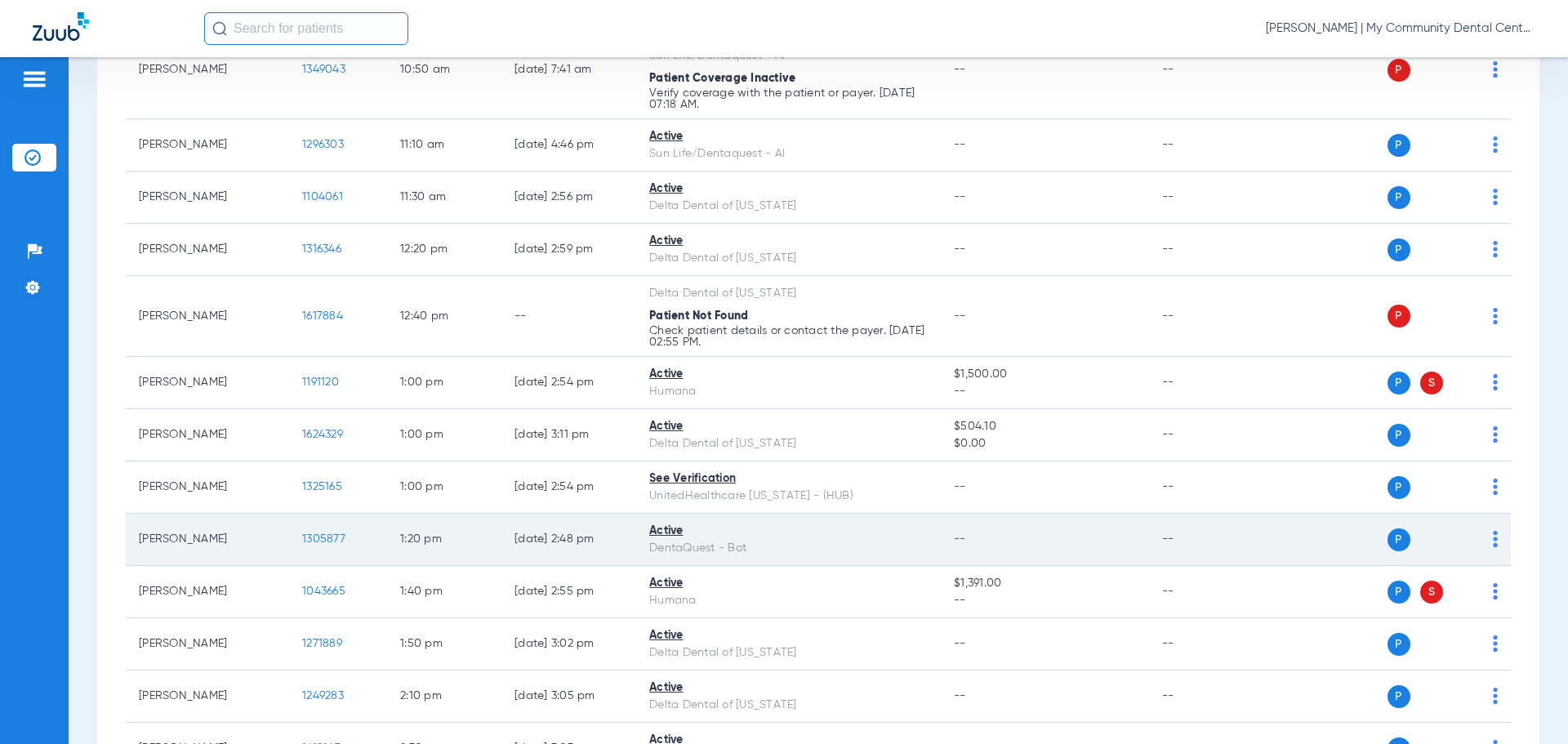
click at [331, 538] on span "1305877" at bounding box center [323, 538] width 43 height 11
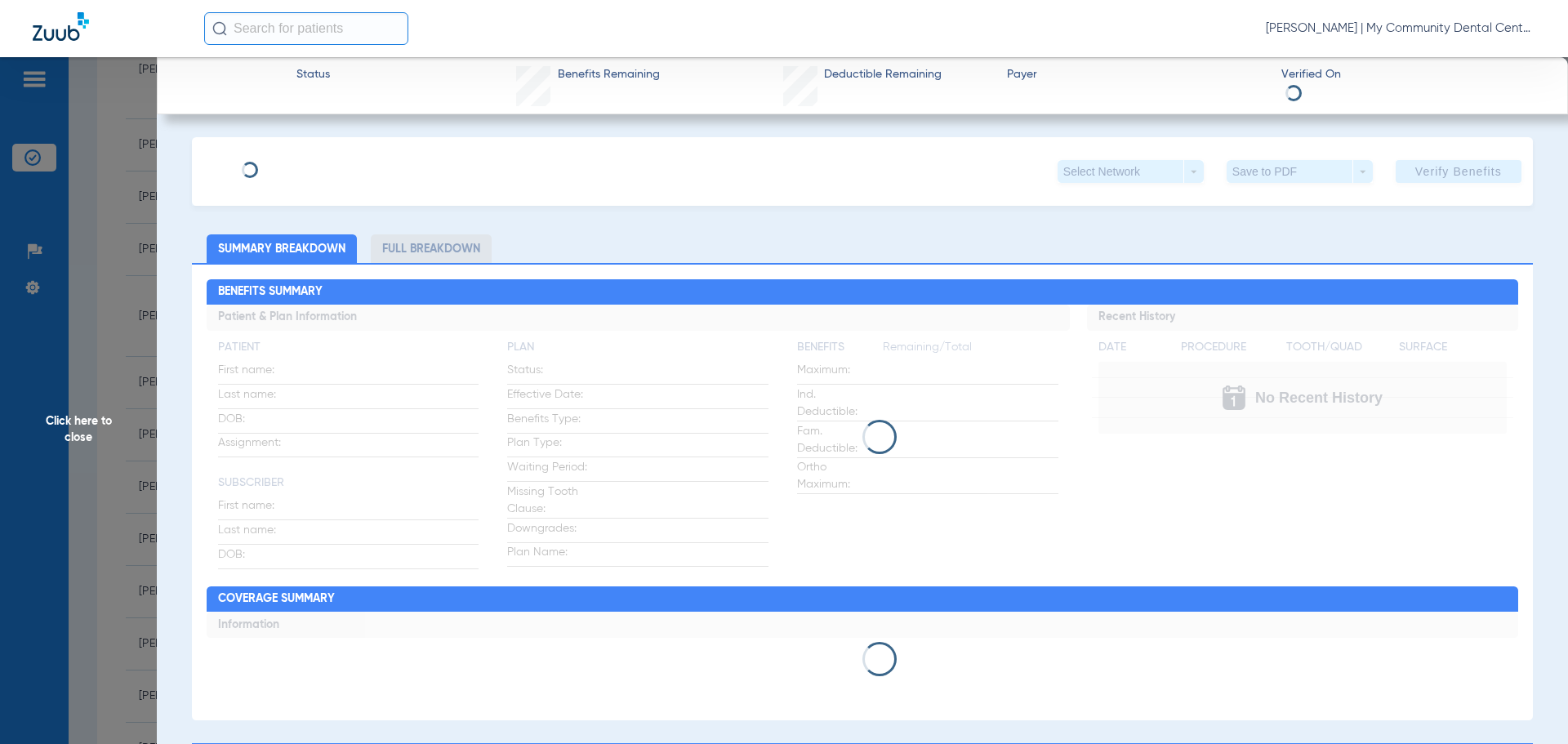
scroll to position [82, 0]
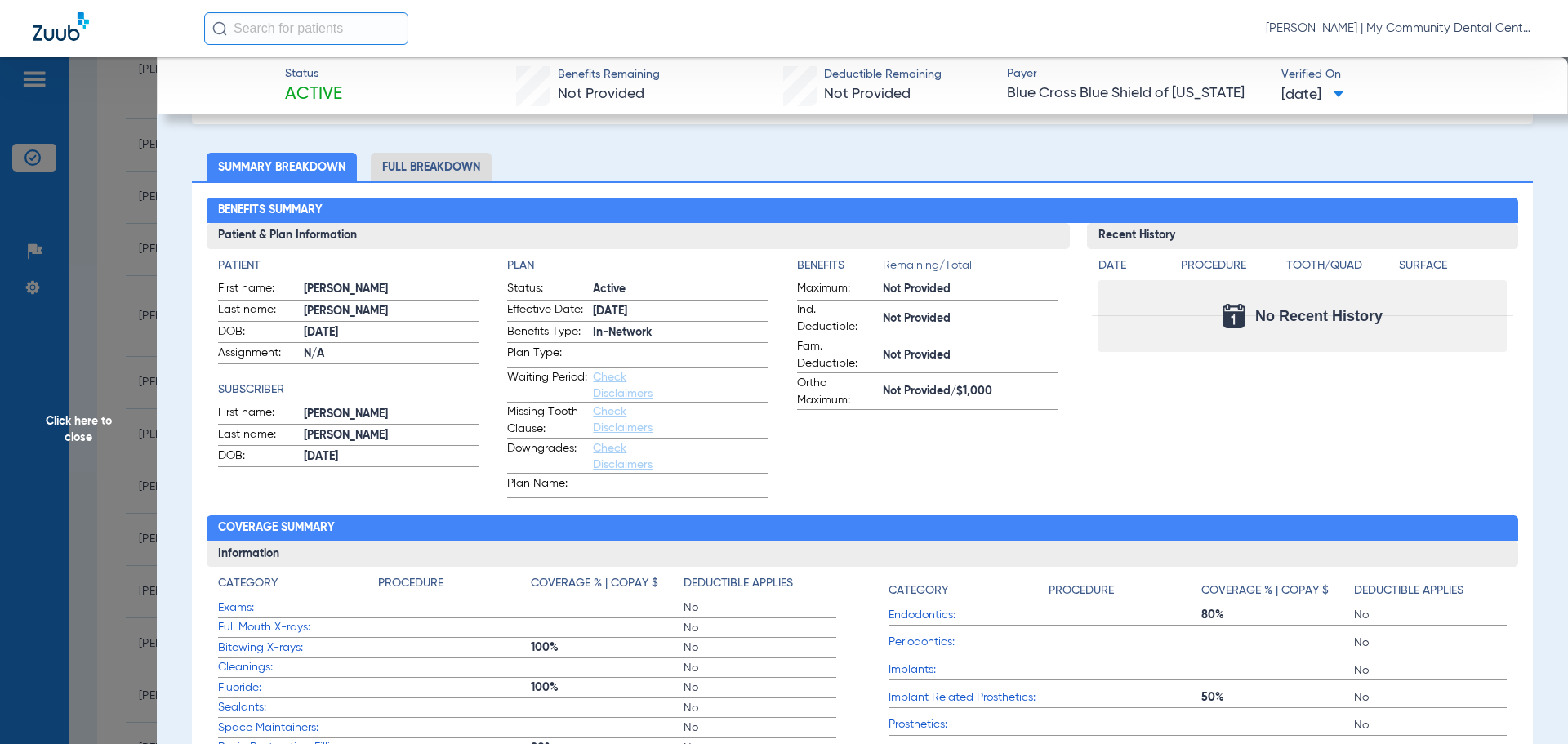
click at [435, 153] on li "Full Breakdown" at bounding box center [431, 166] width 121 height 29
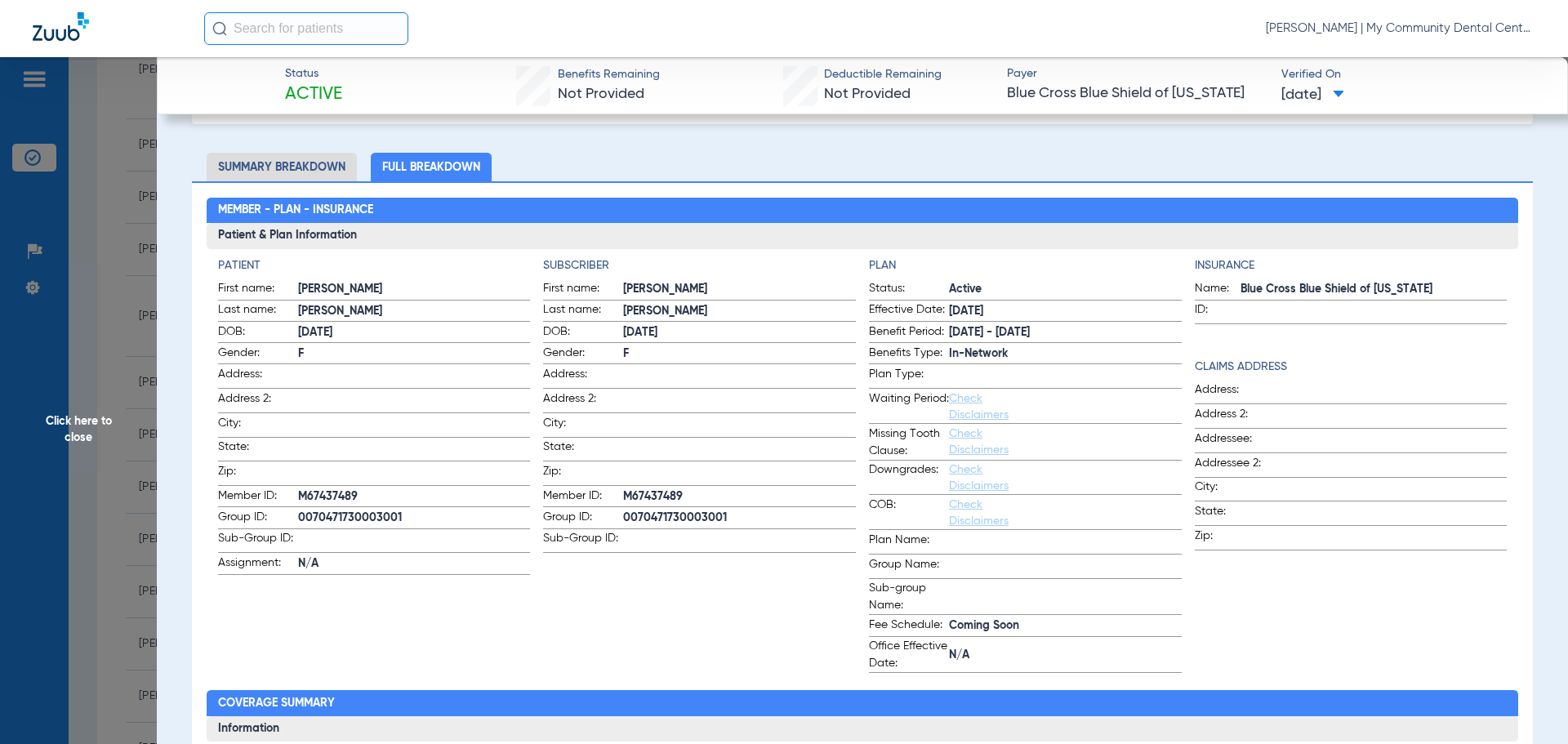
click at [123, 521] on span "Click here to close" at bounding box center [78, 429] width 157 height 744
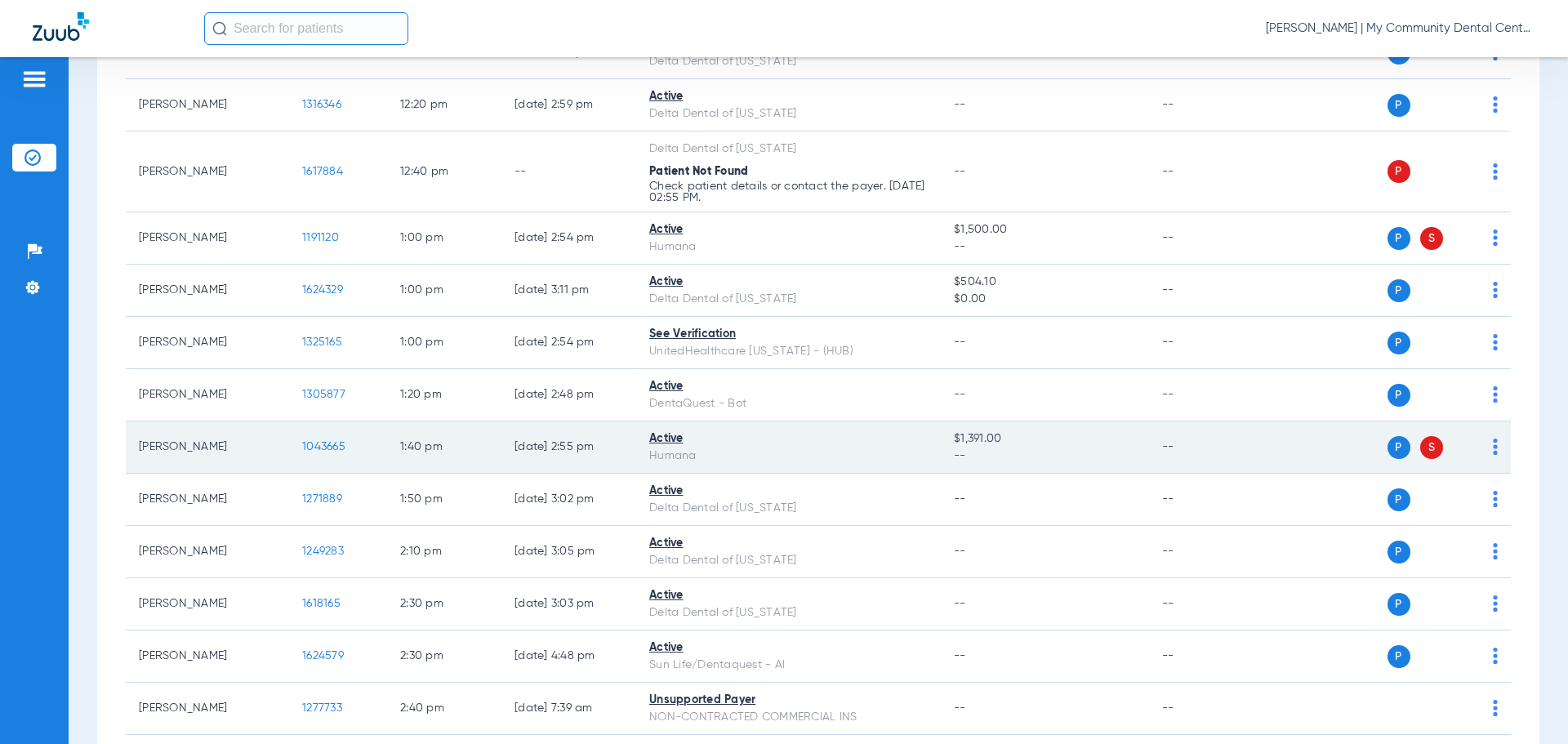
scroll to position [1062, 0]
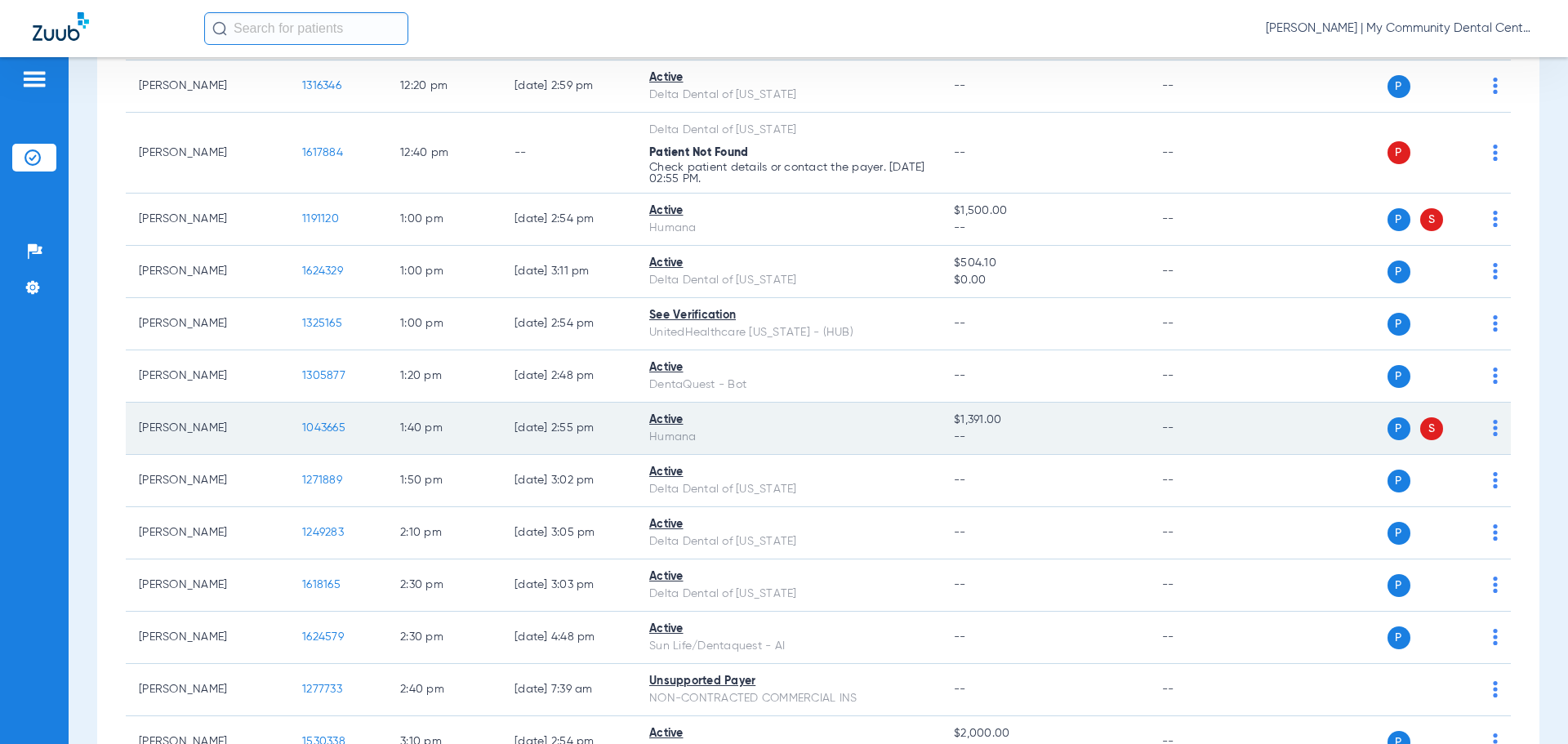
click at [329, 422] on span "1043665" at bounding box center [323, 428] width 43 height 11
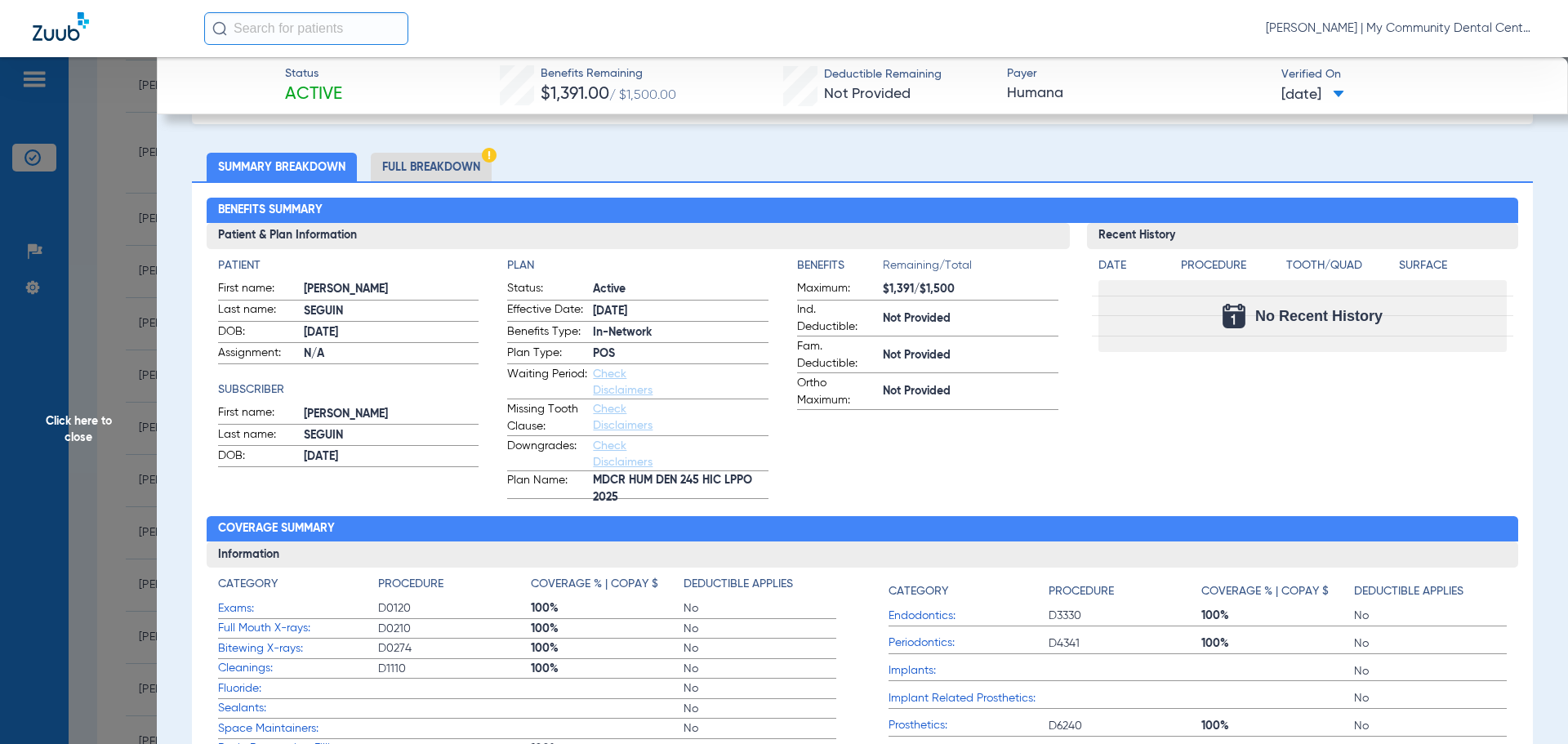
scroll to position [0, 0]
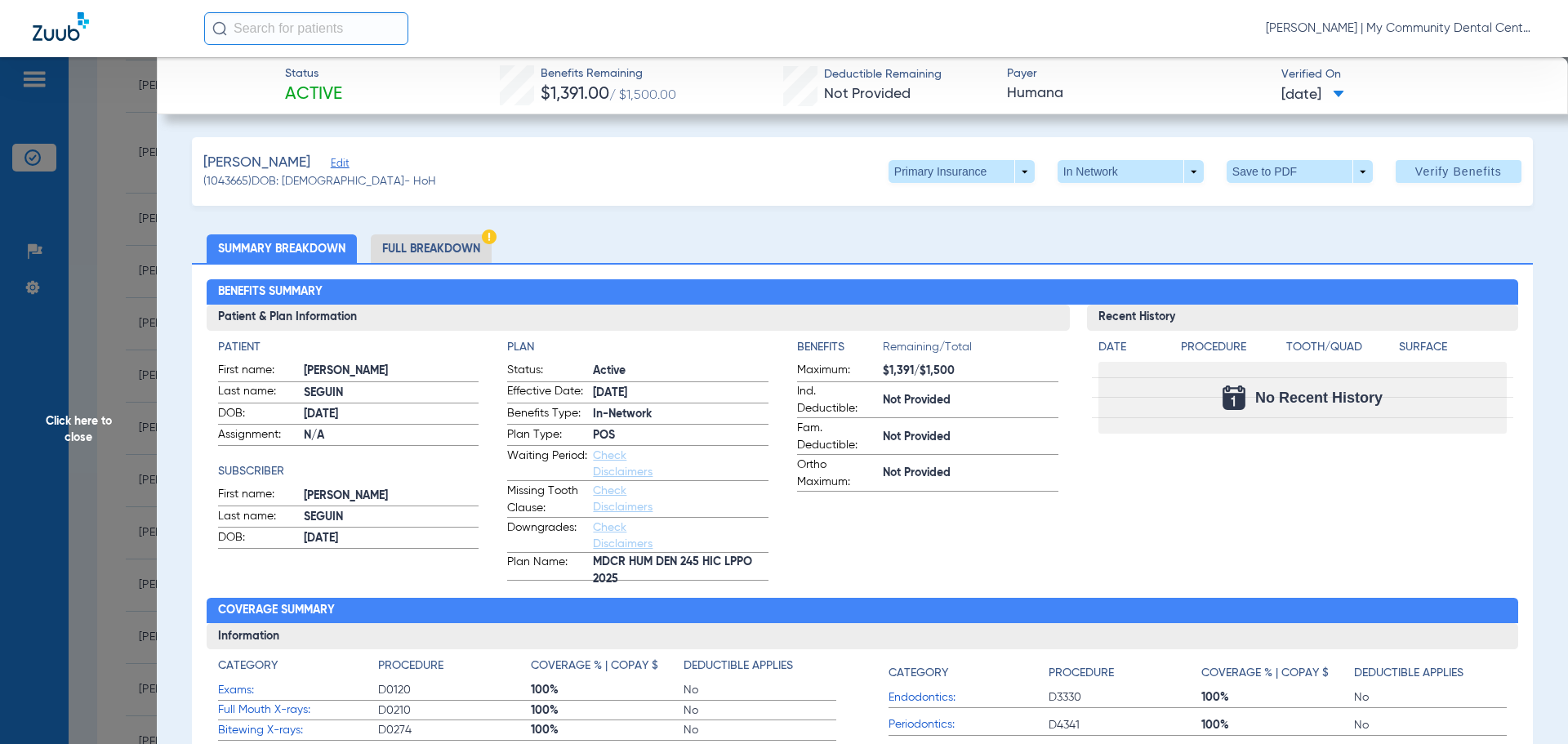
click at [87, 425] on span "Click here to close" at bounding box center [78, 429] width 157 height 744
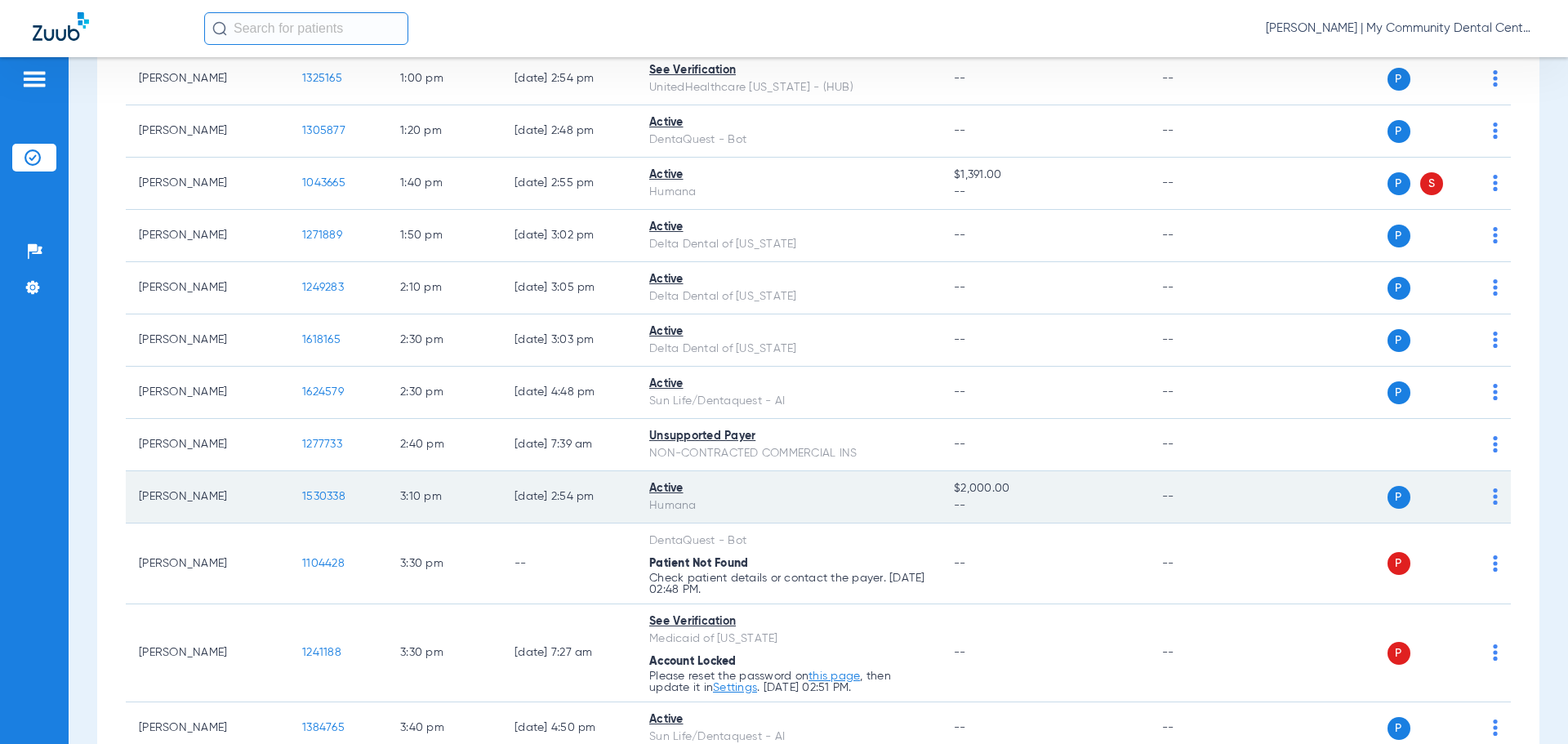
scroll to position [1421, 0]
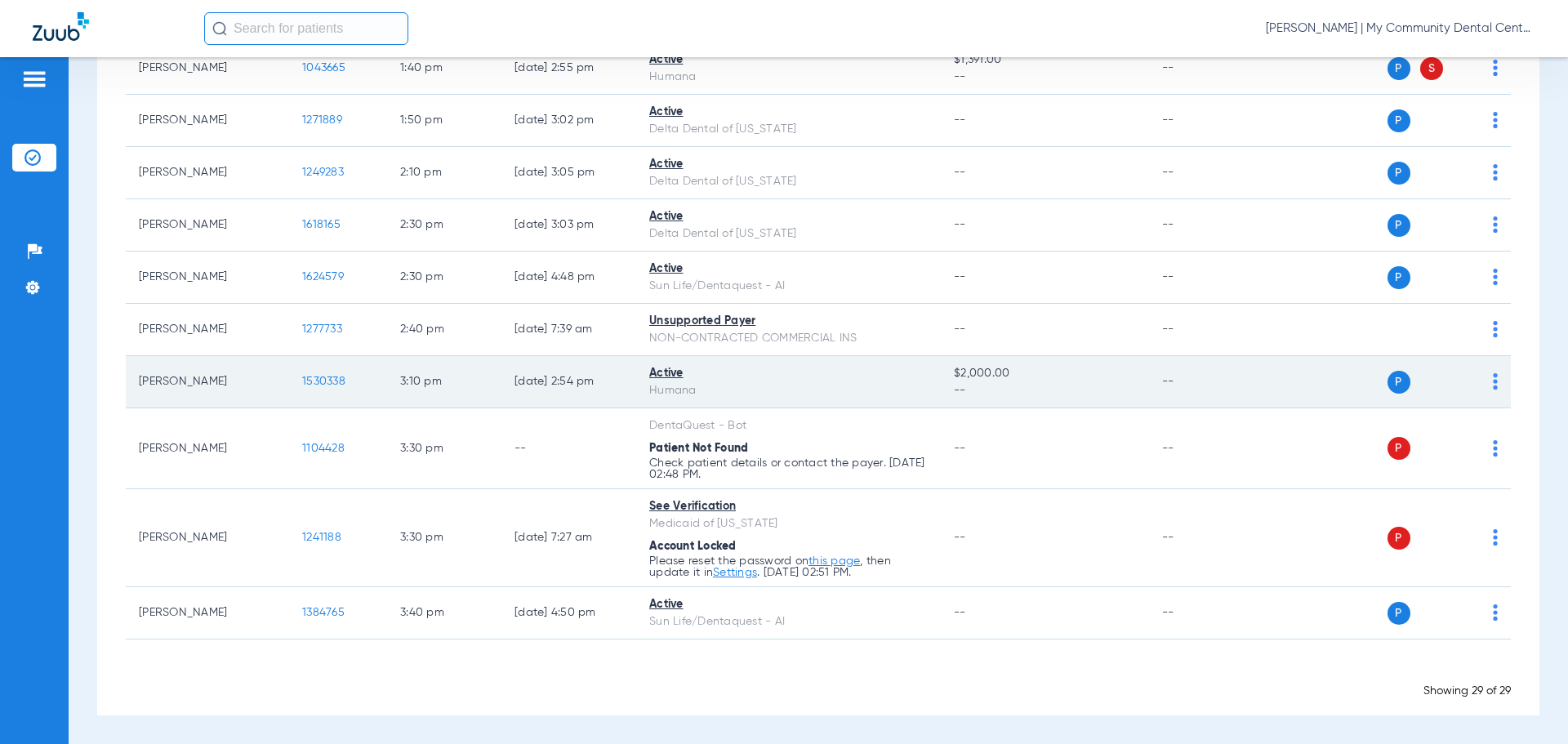
click at [321, 382] on span "1530338" at bounding box center [323, 382] width 43 height 11
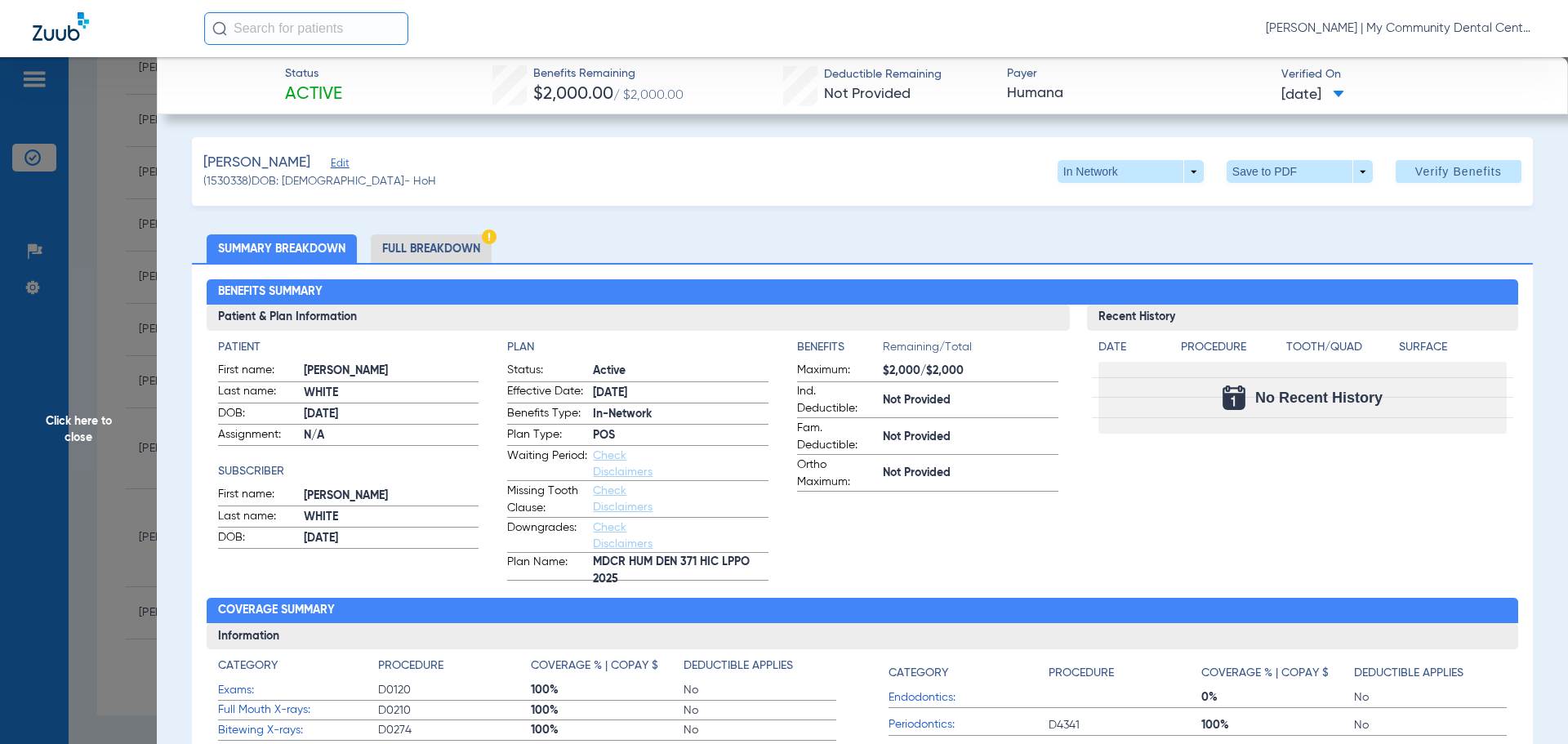
click at [122, 331] on span "Click here to close" at bounding box center [78, 429] width 157 height 744
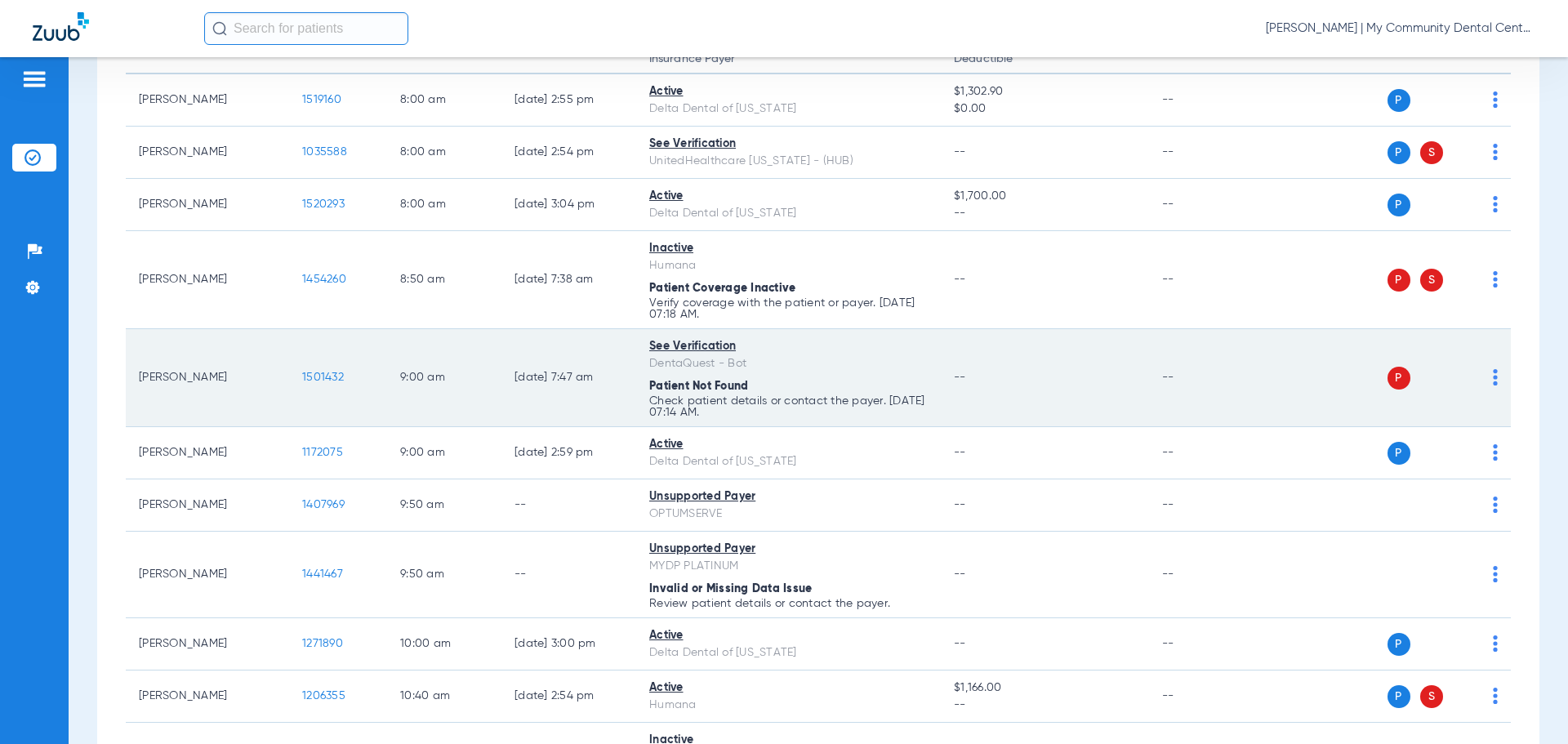
scroll to position [0, 0]
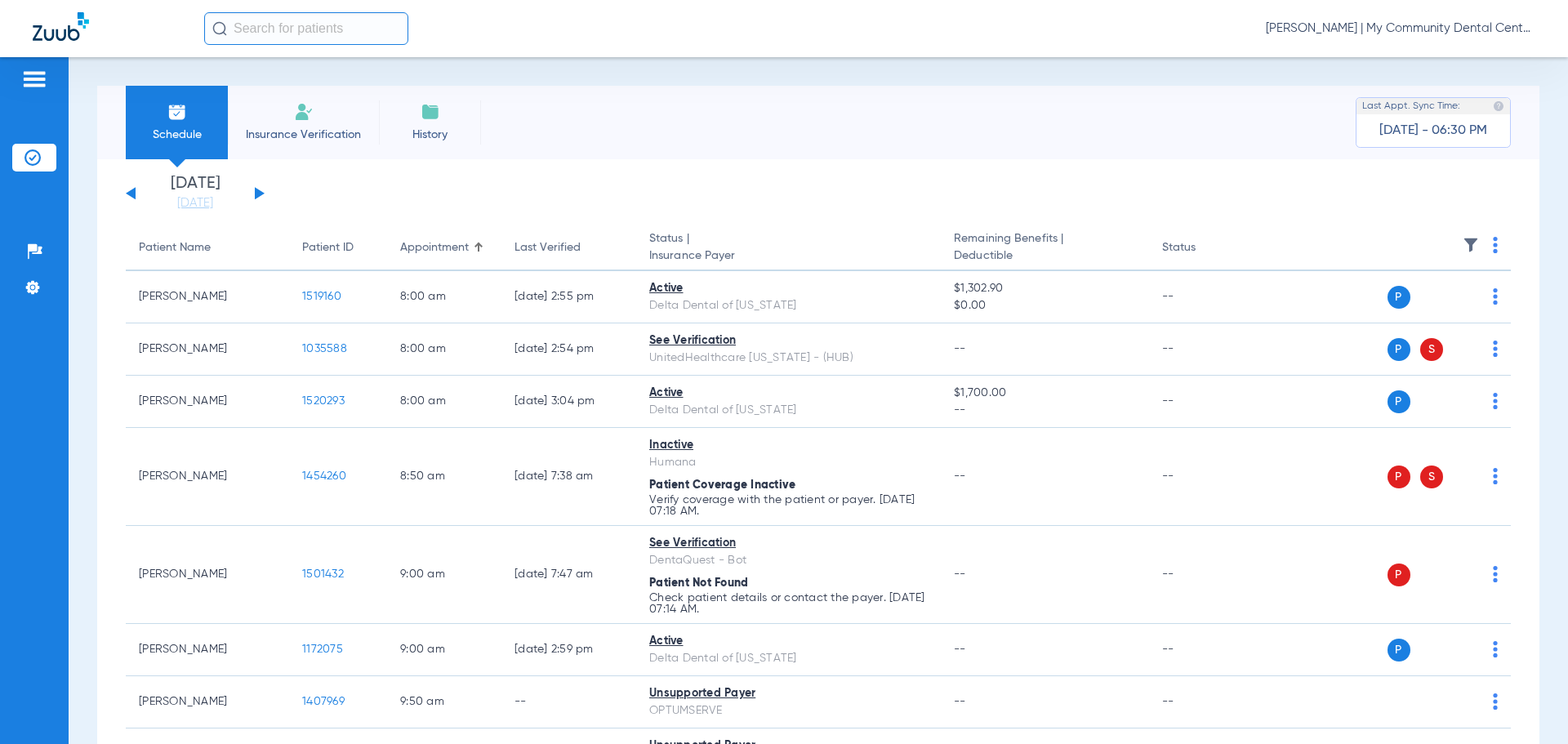
click at [261, 193] on button at bounding box center [260, 193] width 10 height 12
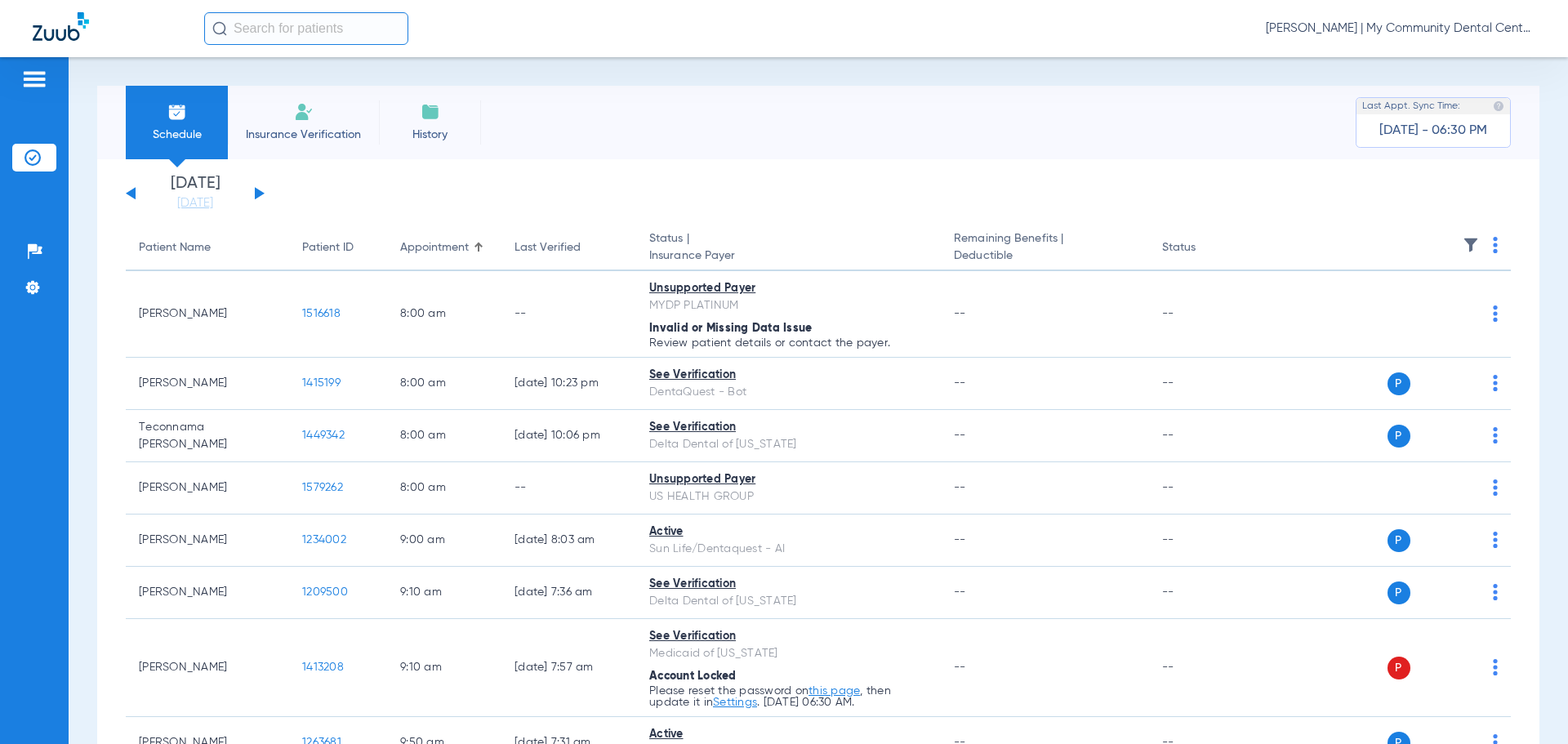
click at [1493, 245] on img at bounding box center [1495, 245] width 5 height 16
click at [1436, 298] on button "Verify All" at bounding box center [1420, 309] width 128 height 32
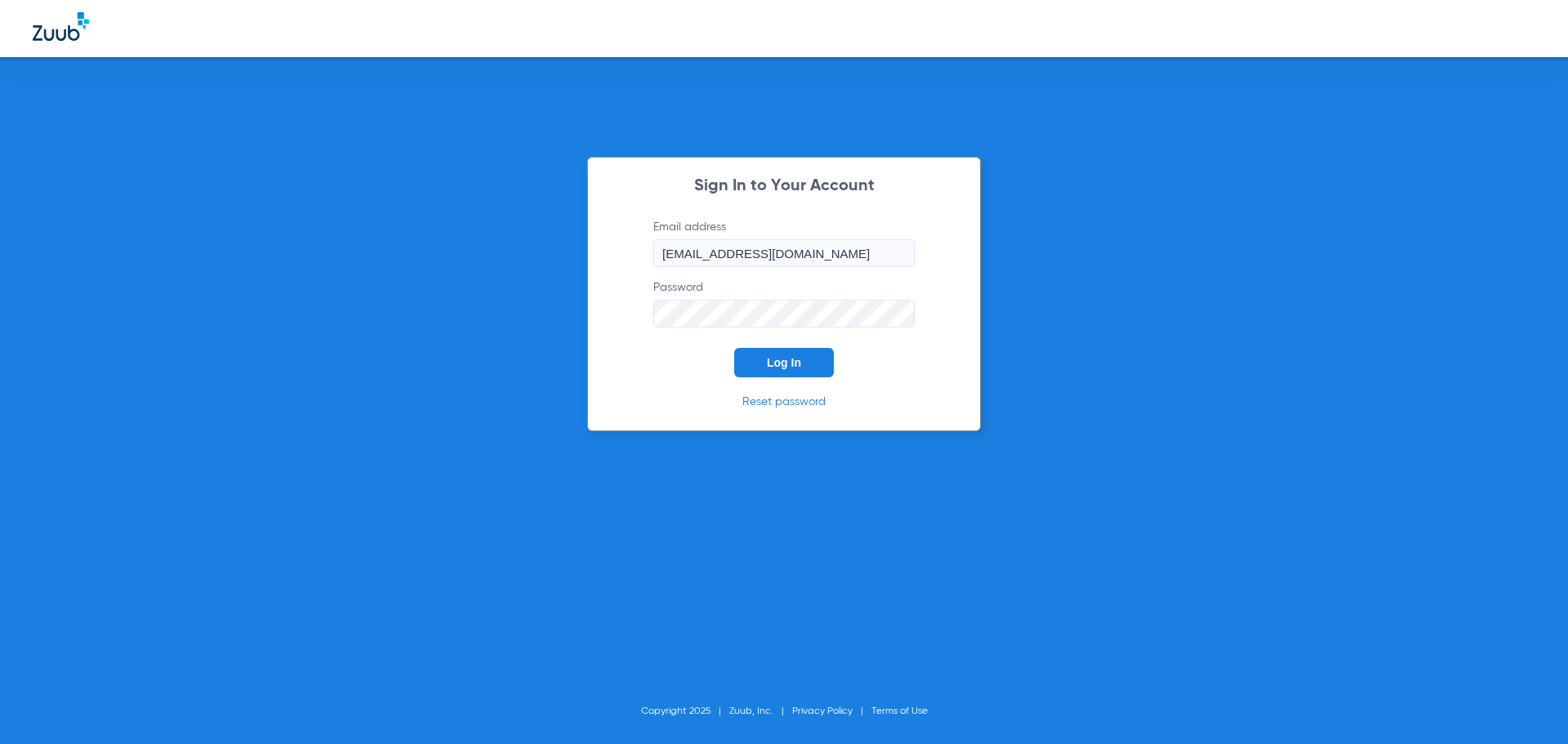
click at [792, 371] on button "Log In" at bounding box center [783, 362] width 100 height 29
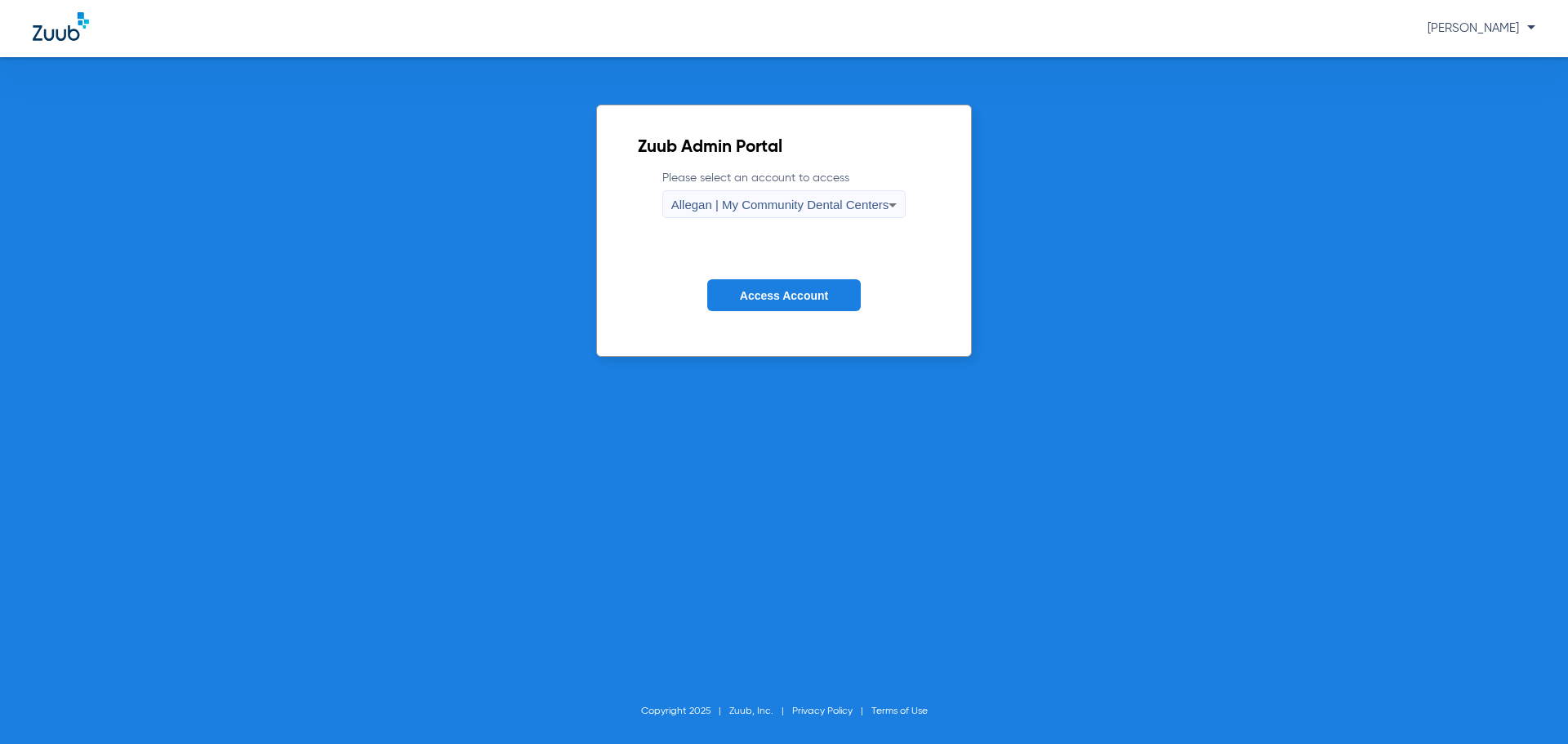
click at [767, 177] on label "Please select an account to access Allegan | My Community Dental Centers" at bounding box center [784, 193] width 245 height 49
click at [739, 216] on div "Allegan | My Community Dental Centers" at bounding box center [779, 205] width 218 height 28
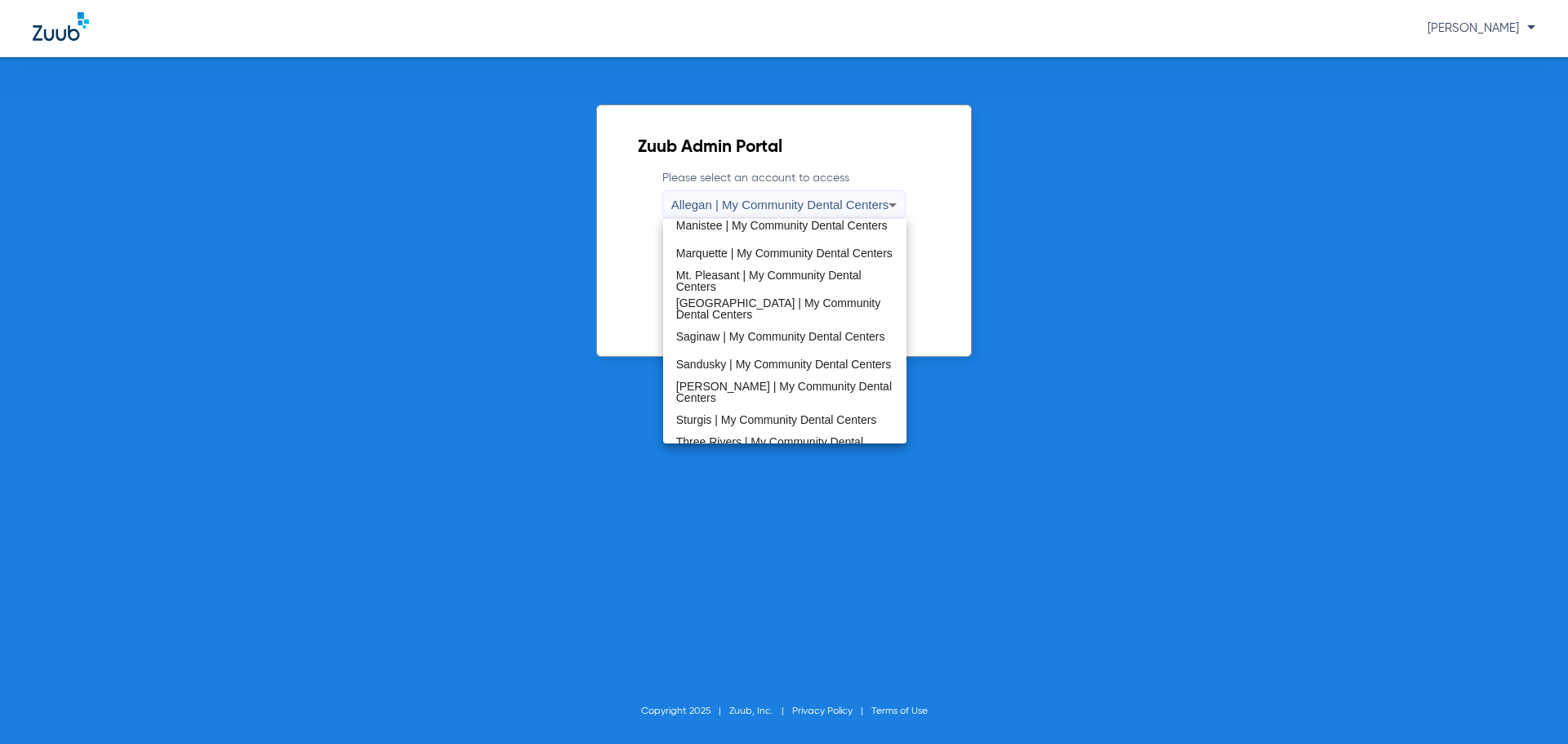
scroll to position [490, 0]
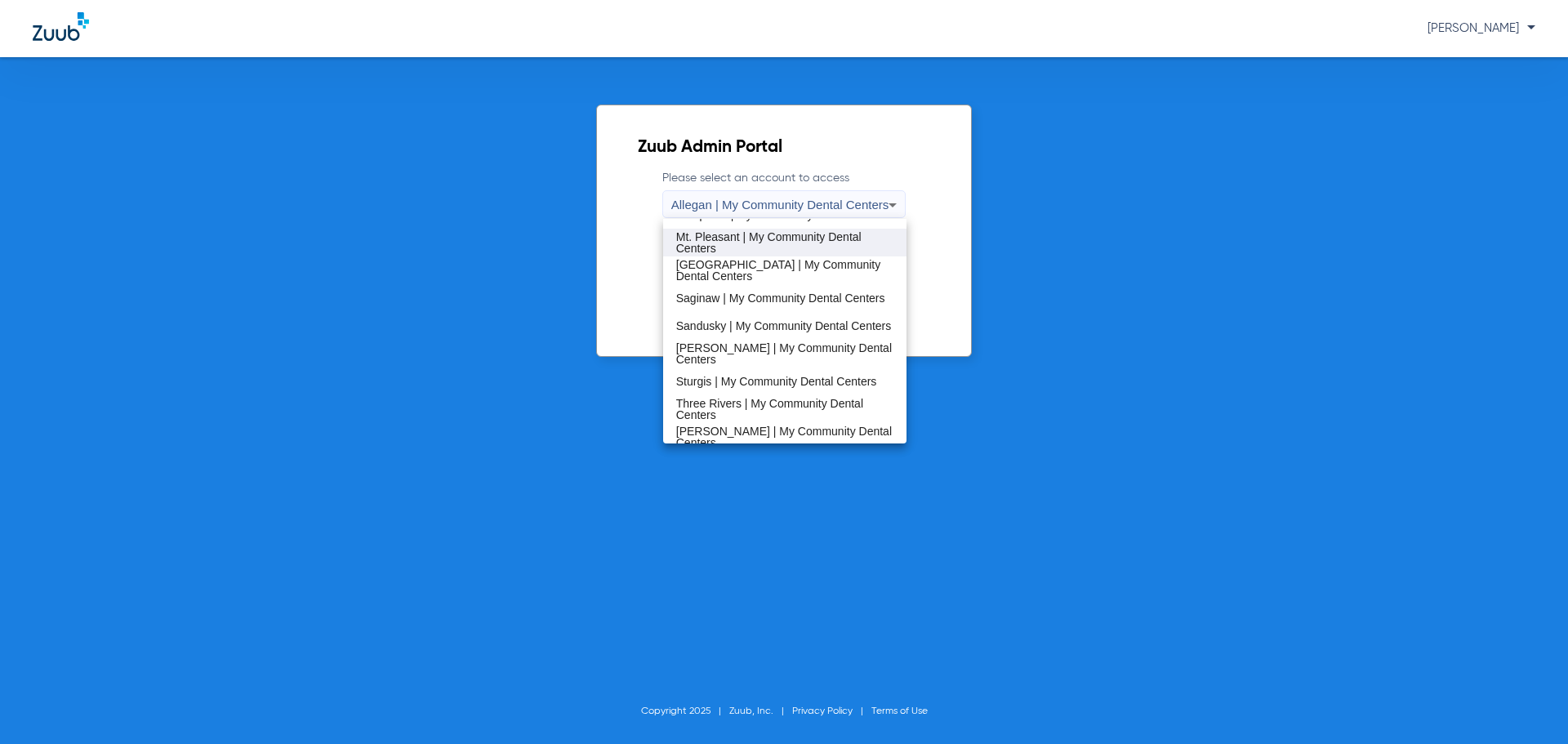
click at [754, 240] on span "Mt. Pleasant | My Community Dental Centers" at bounding box center [785, 243] width 218 height 23
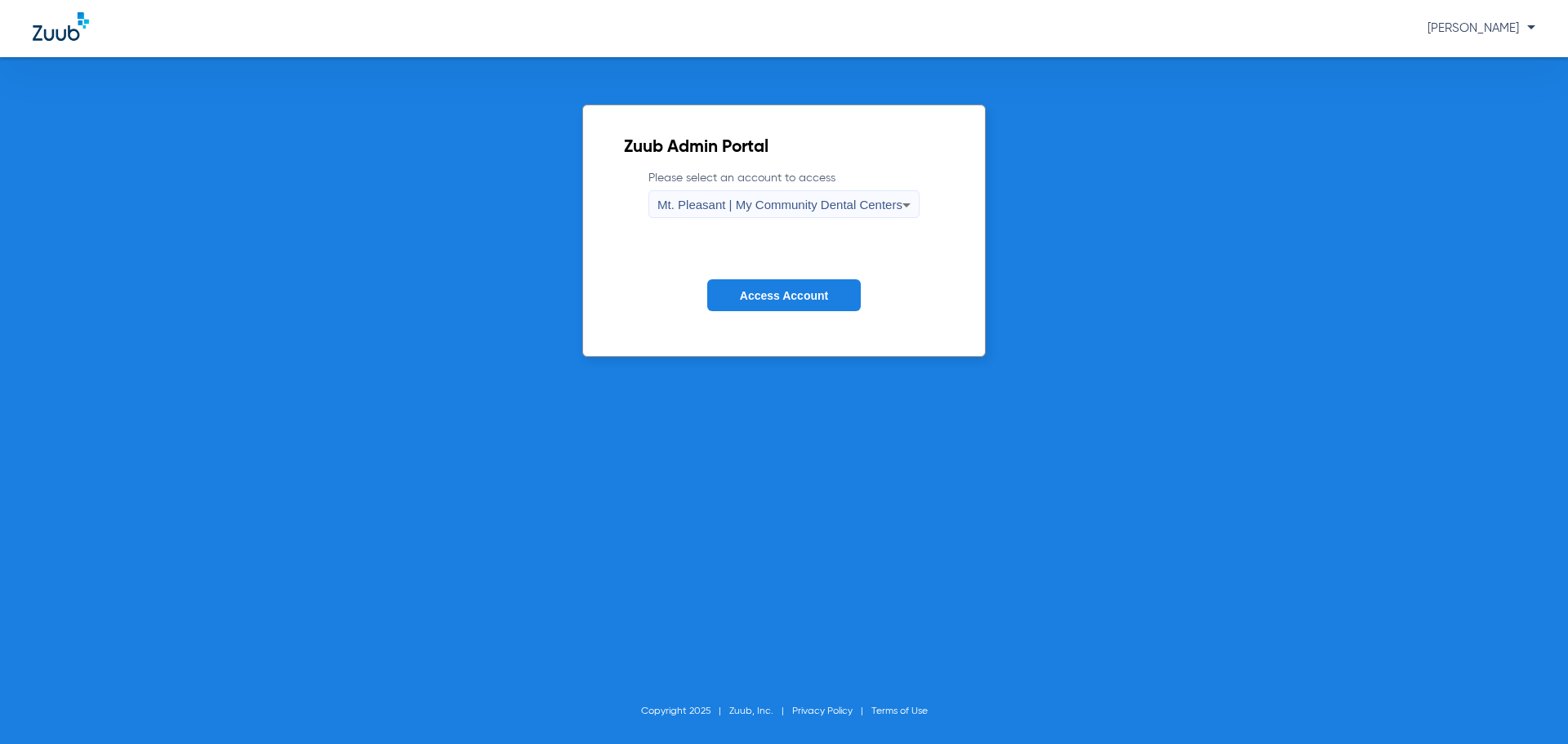
click at [755, 287] on button "Access Account" at bounding box center [783, 294] width 153 height 31
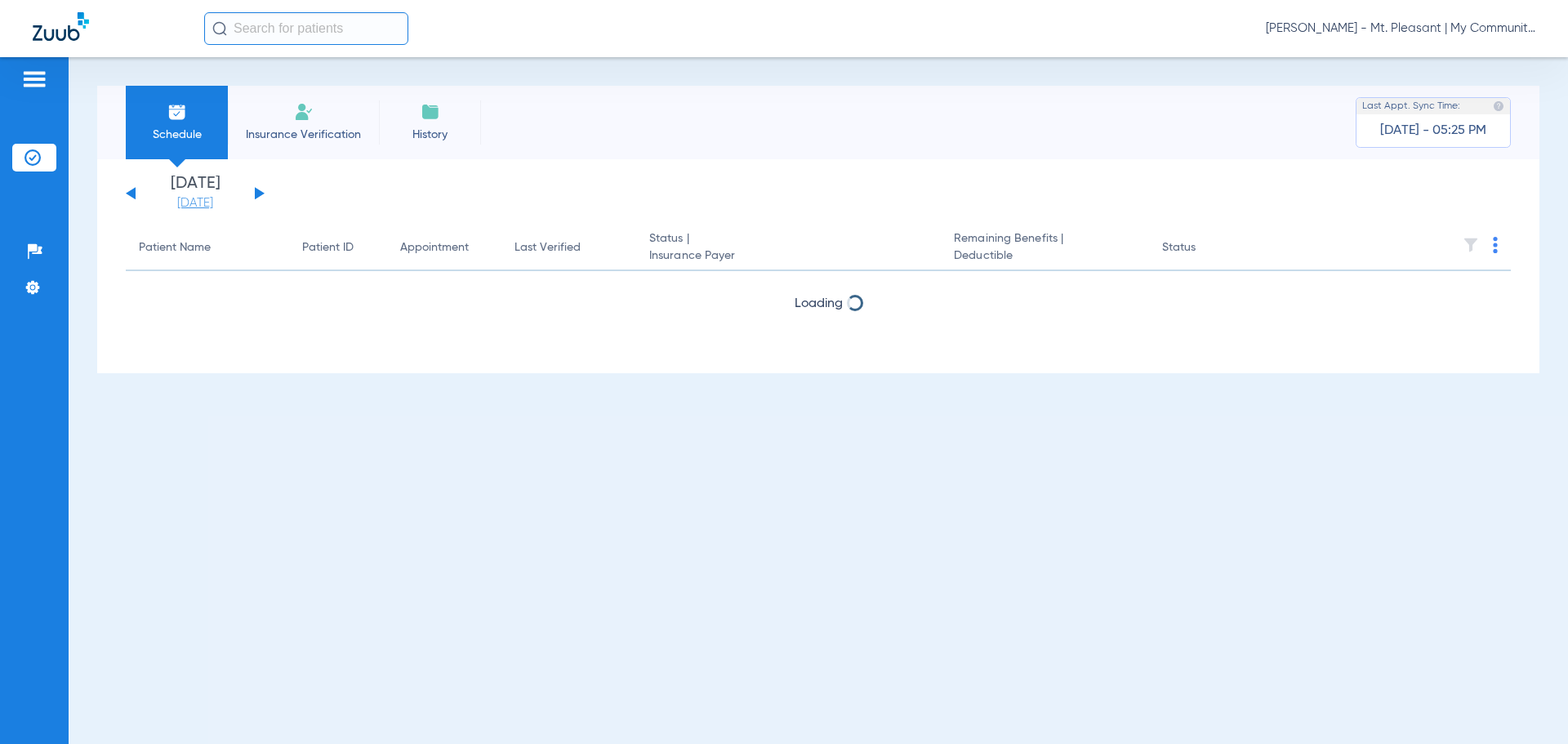
click at [199, 197] on link "[DATE]" at bounding box center [195, 203] width 98 height 16
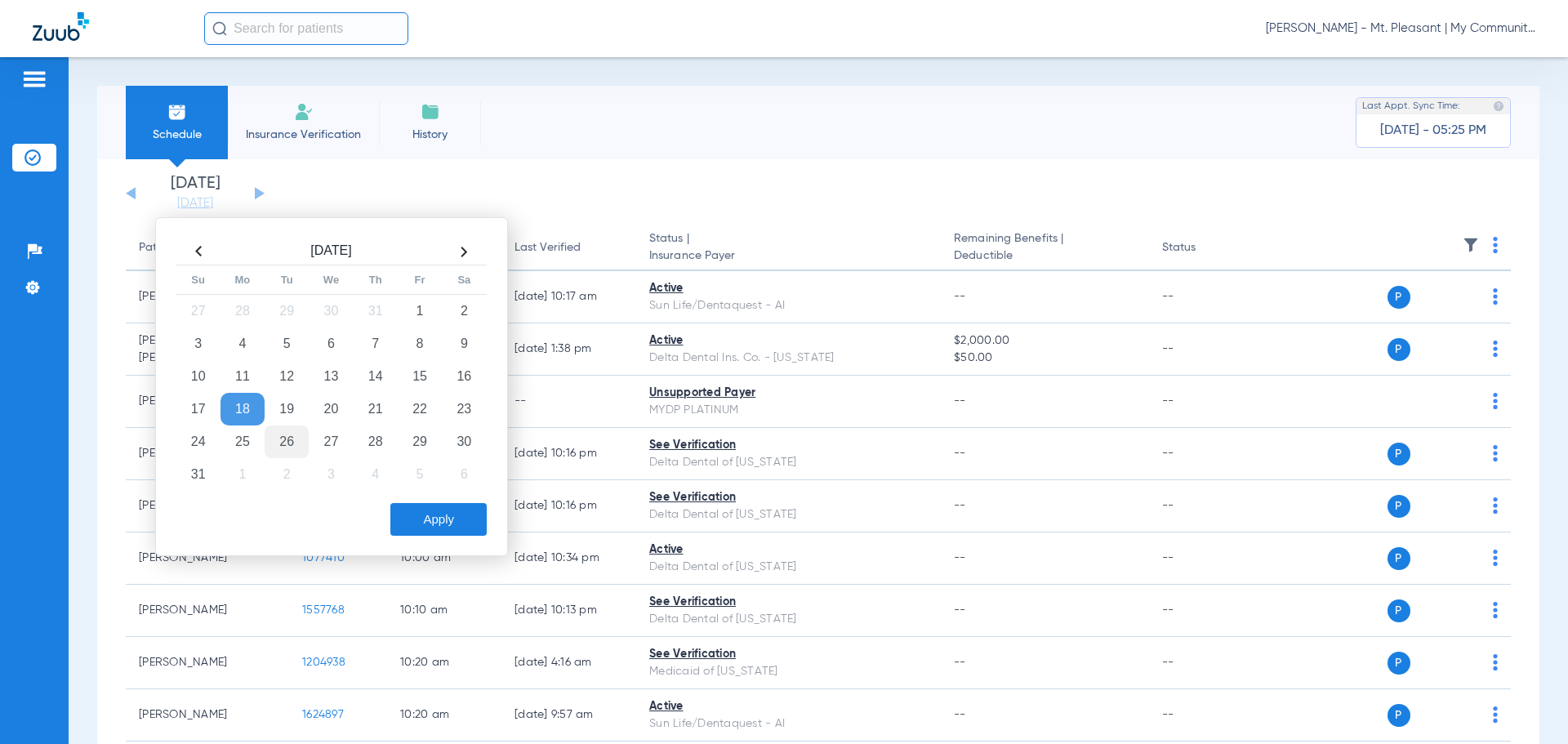
click at [284, 442] on td "26" at bounding box center [286, 441] width 44 height 32
click at [441, 525] on button "Apply" at bounding box center [438, 519] width 96 height 32
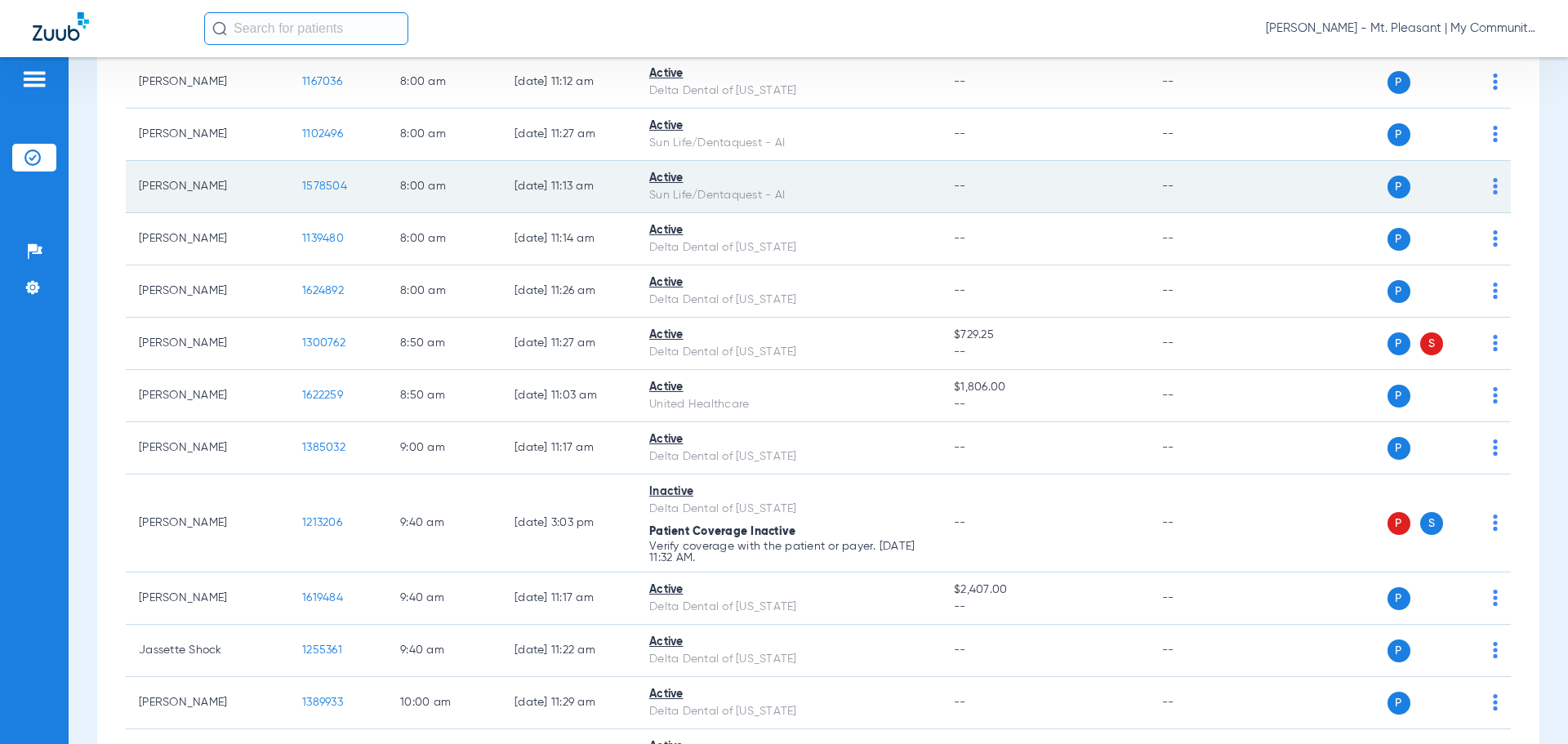
scroll to position [326, 0]
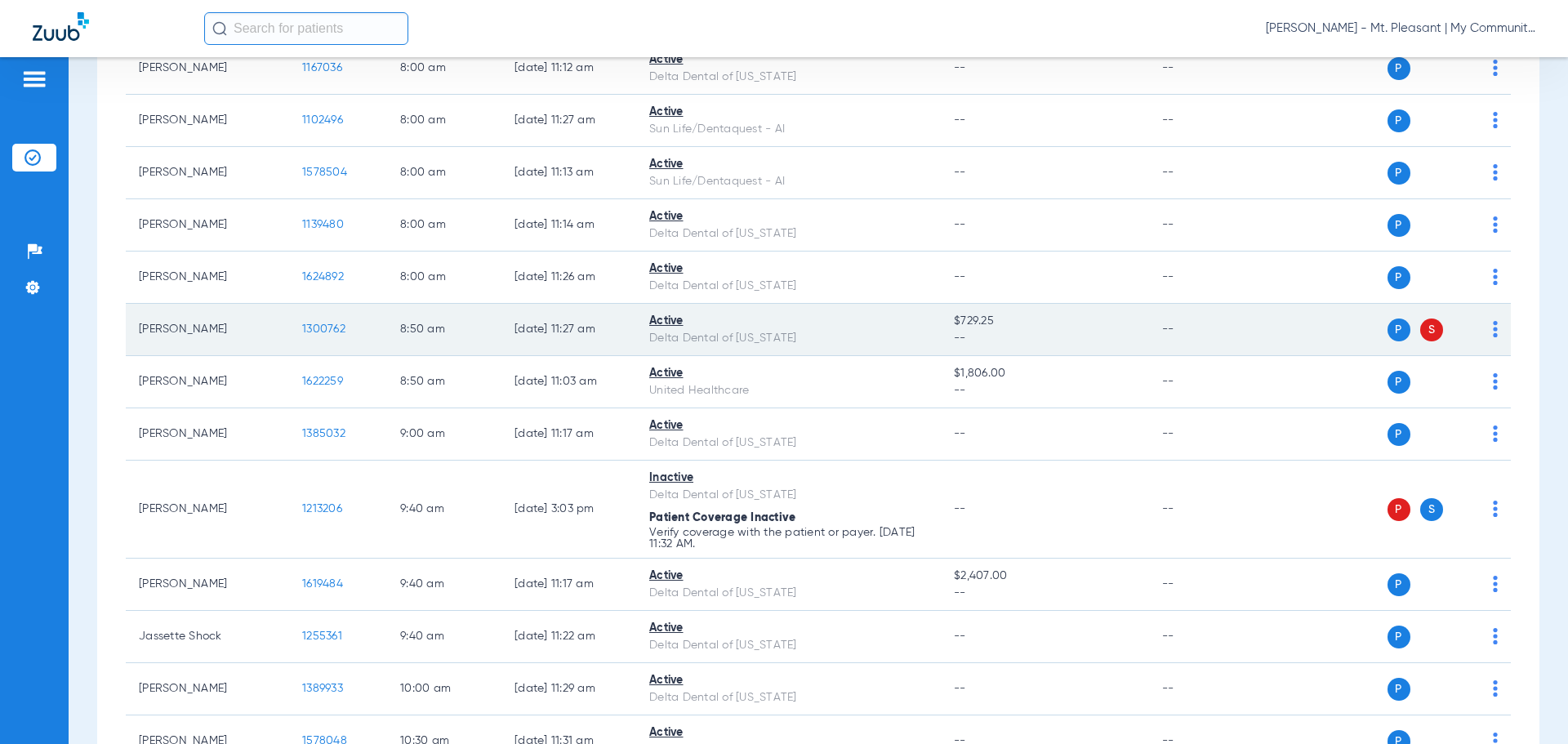
click at [318, 334] on span "1300762" at bounding box center [323, 329] width 43 height 11
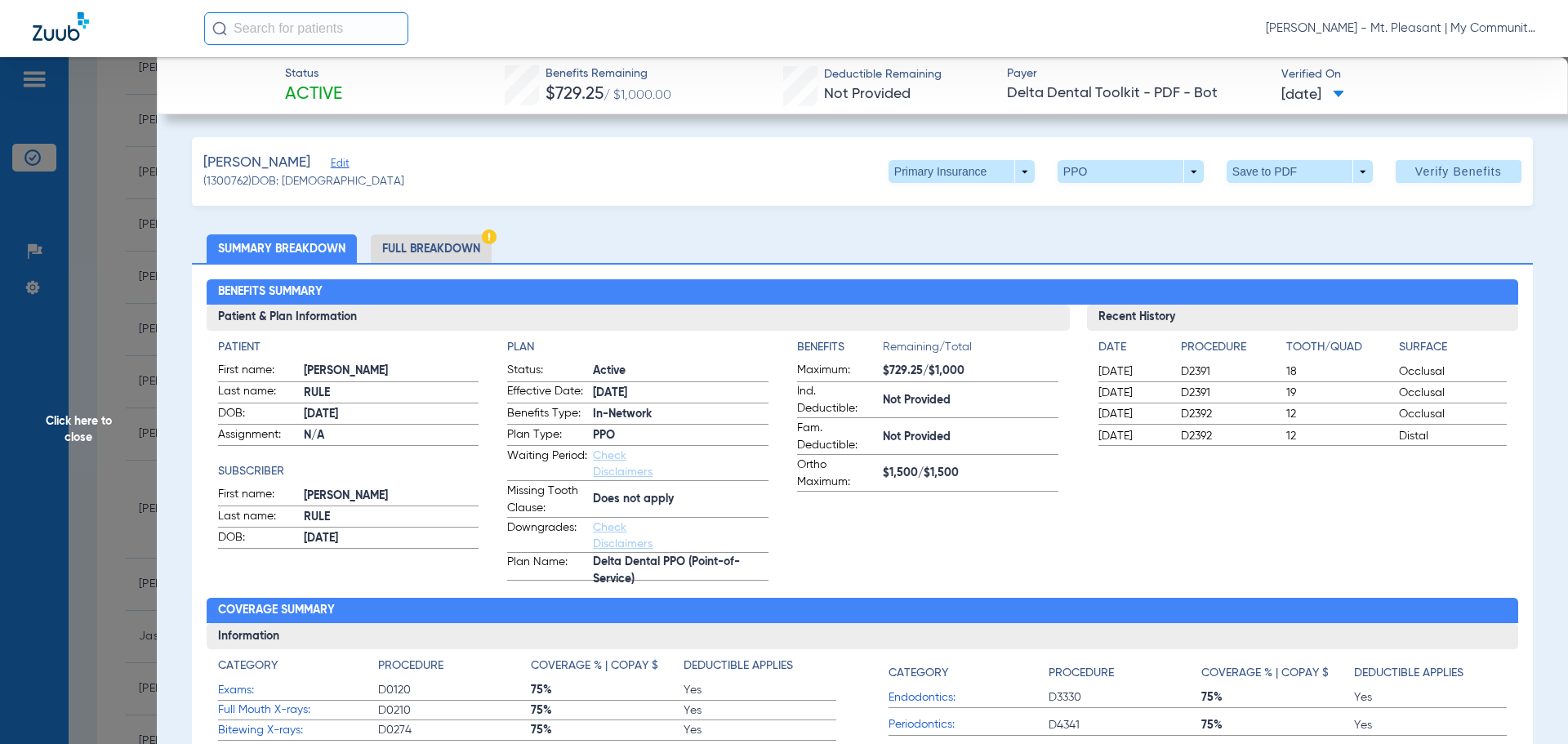
click at [448, 239] on li "Full Breakdown" at bounding box center [431, 248] width 121 height 29
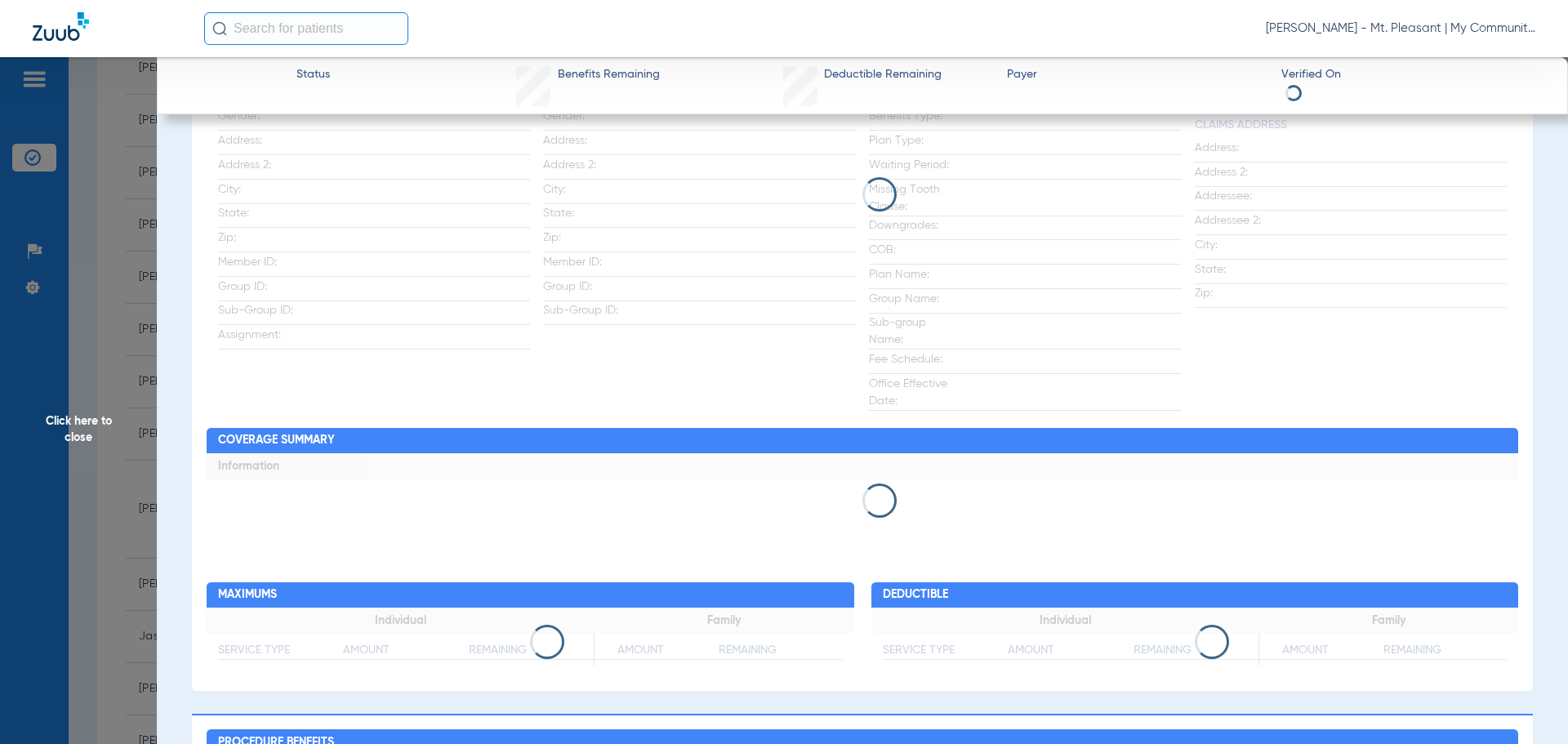
scroll to position [82, 0]
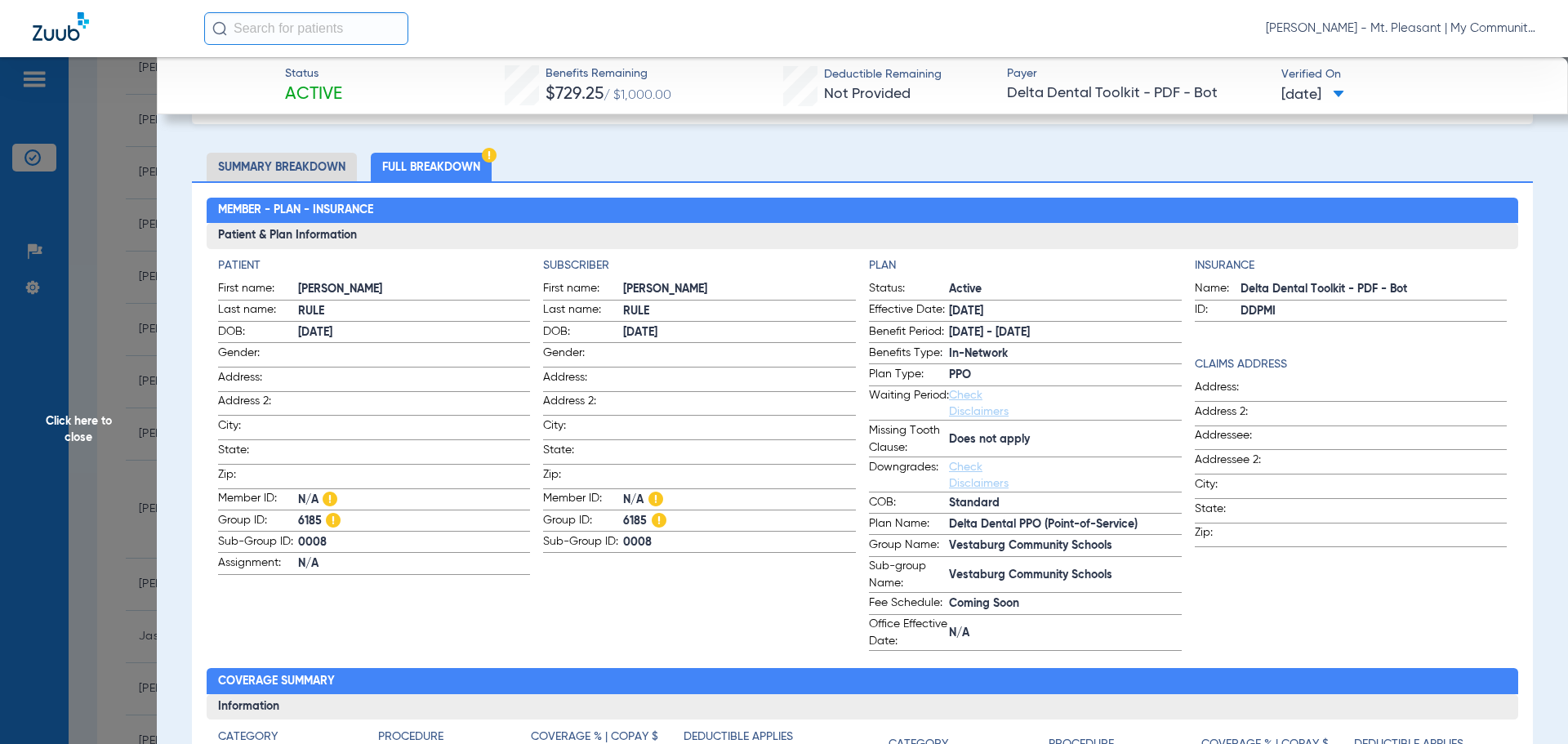
click at [111, 382] on span "Click here to close" at bounding box center [78, 429] width 157 height 744
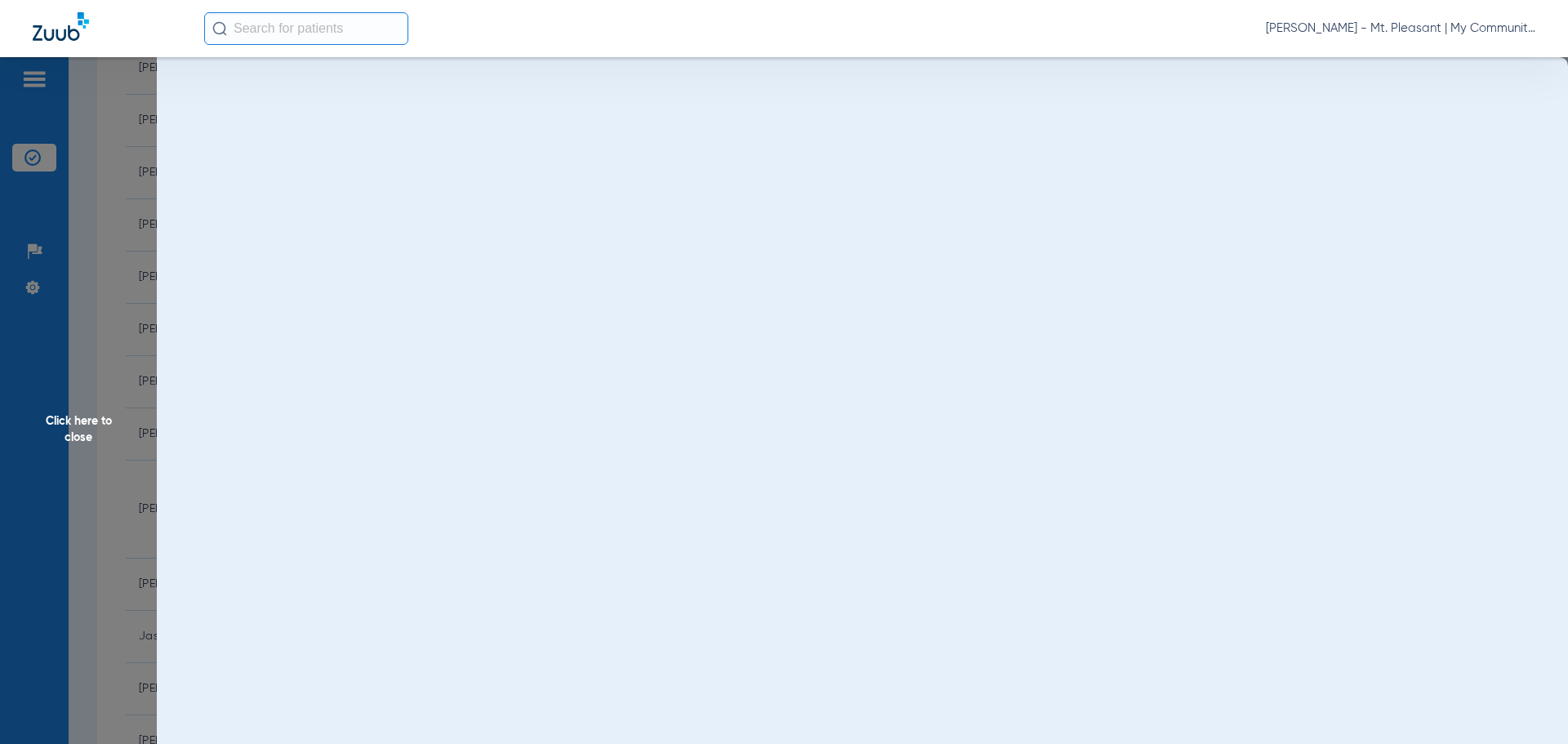
scroll to position [0, 0]
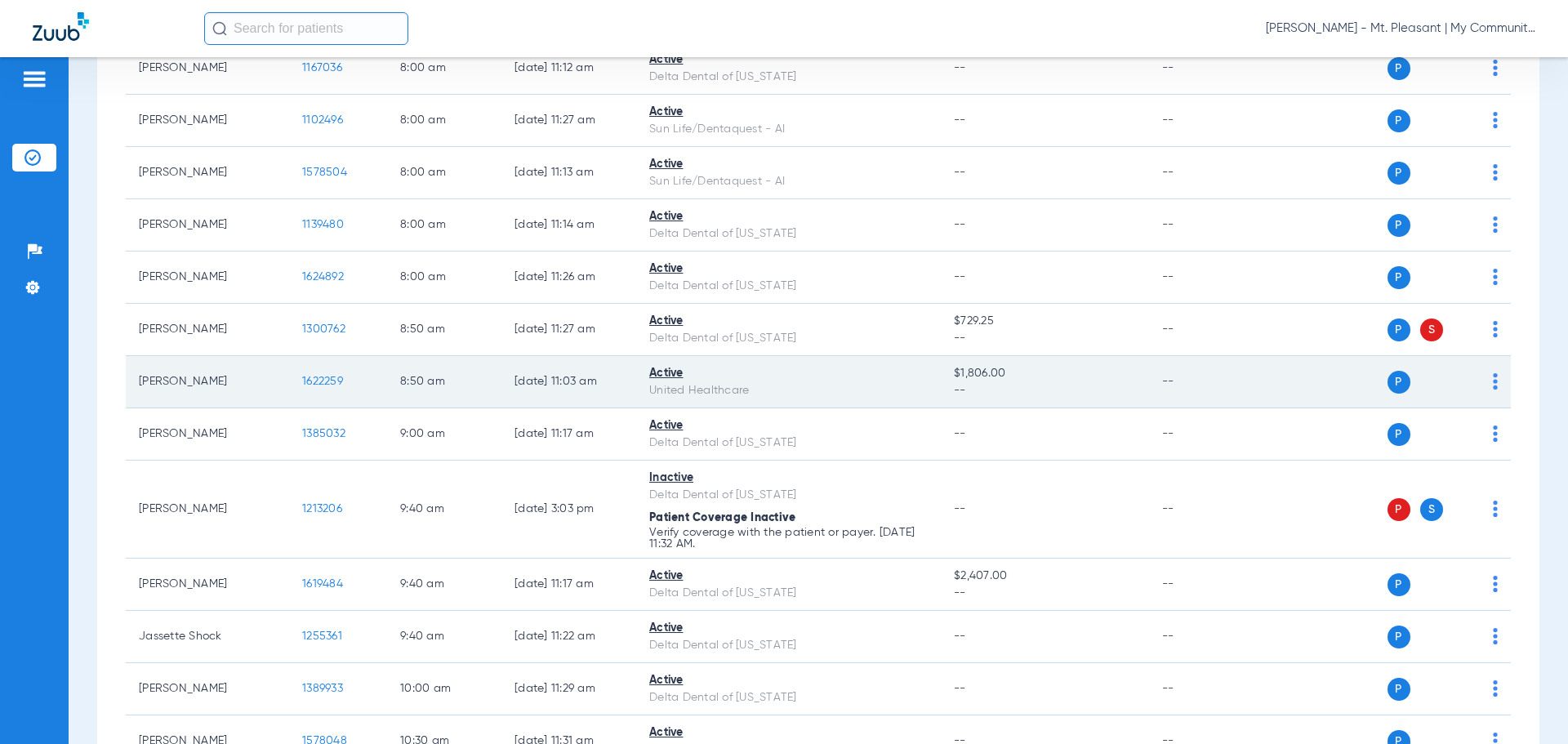
click at [316, 384] on span "1622259" at bounding box center [323, 382] width 41 height 11
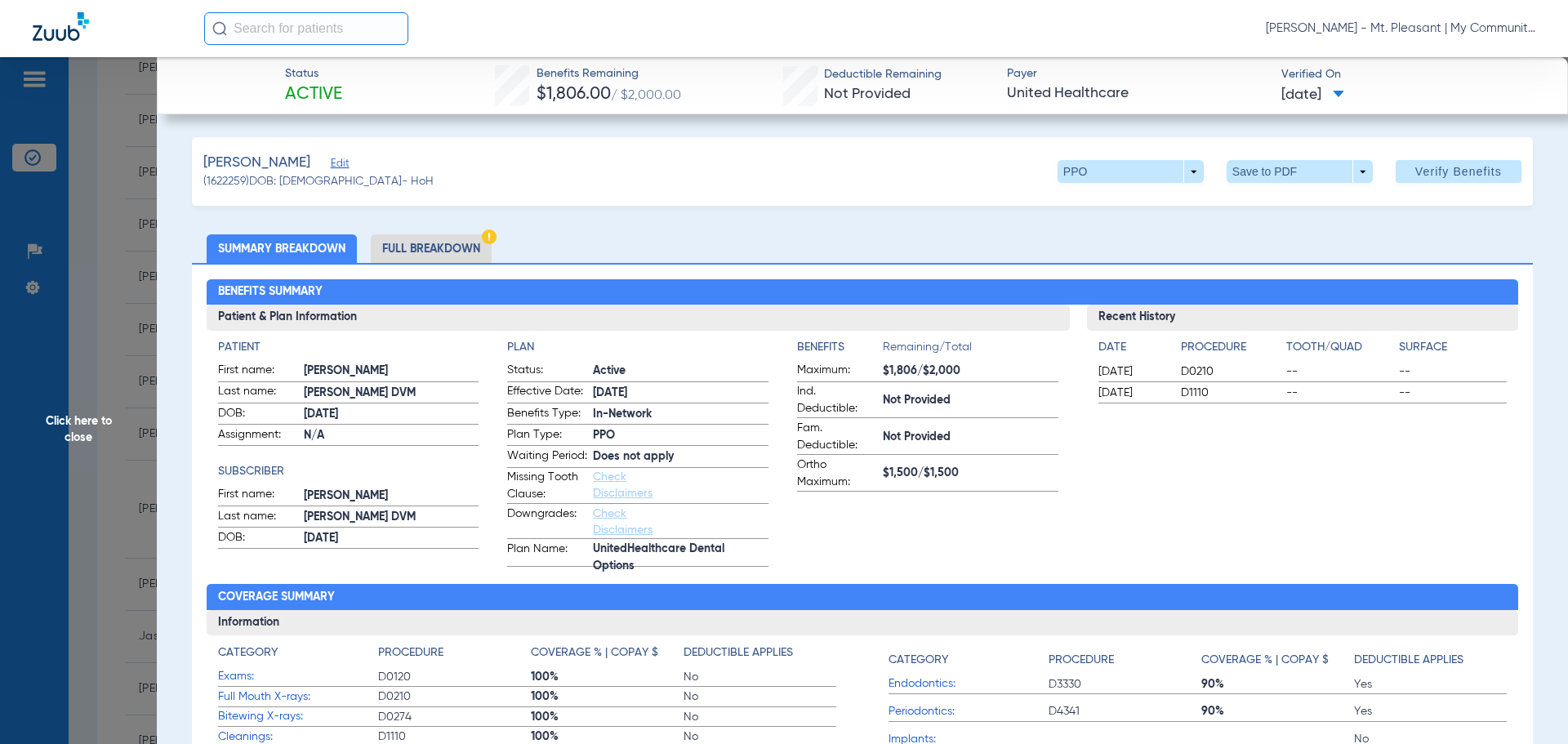
click at [478, 237] on li "Full Breakdown" at bounding box center [431, 248] width 121 height 29
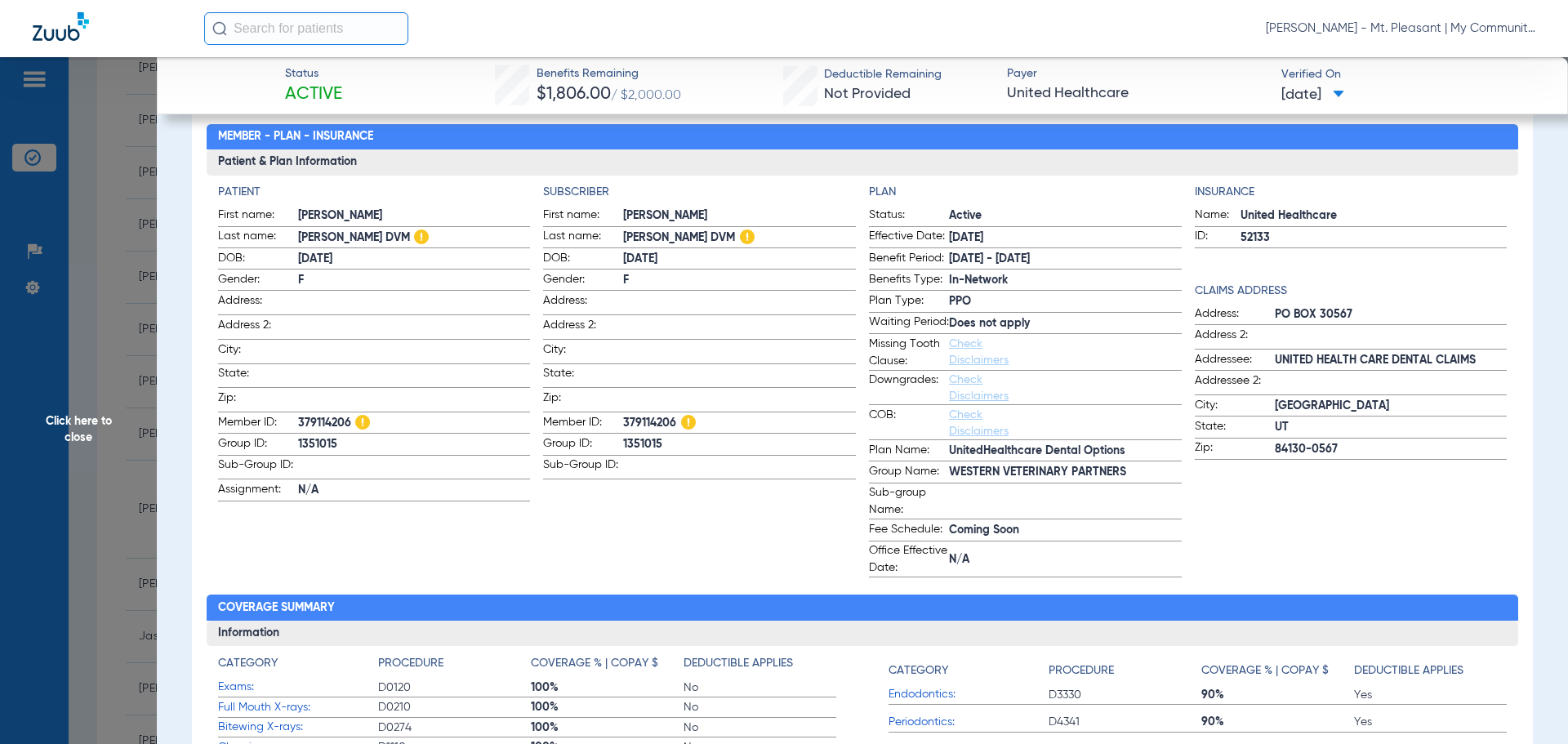
scroll to position [73, 0]
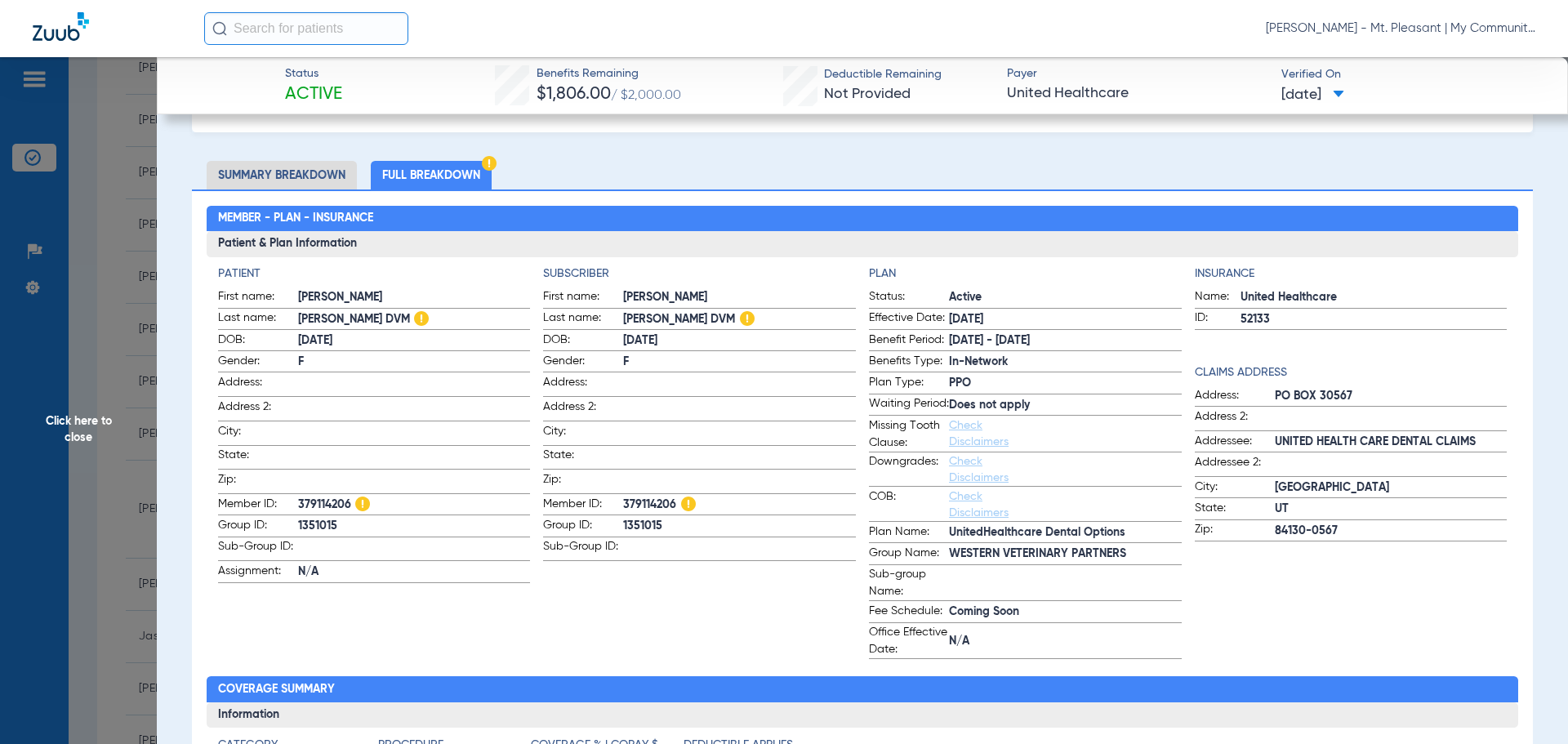
click at [113, 391] on span "Click here to close" at bounding box center [78, 429] width 157 height 744
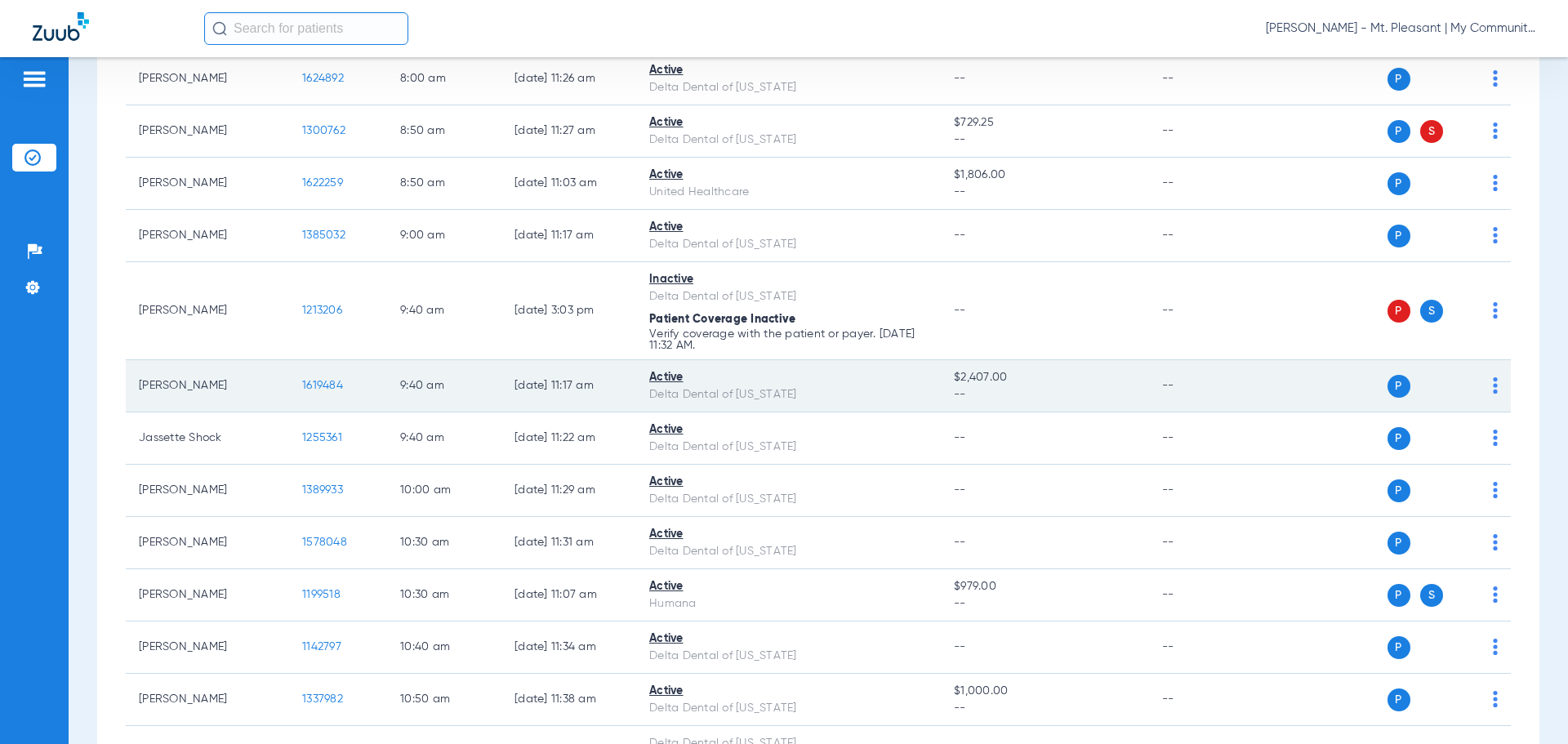
scroll to position [572, 0]
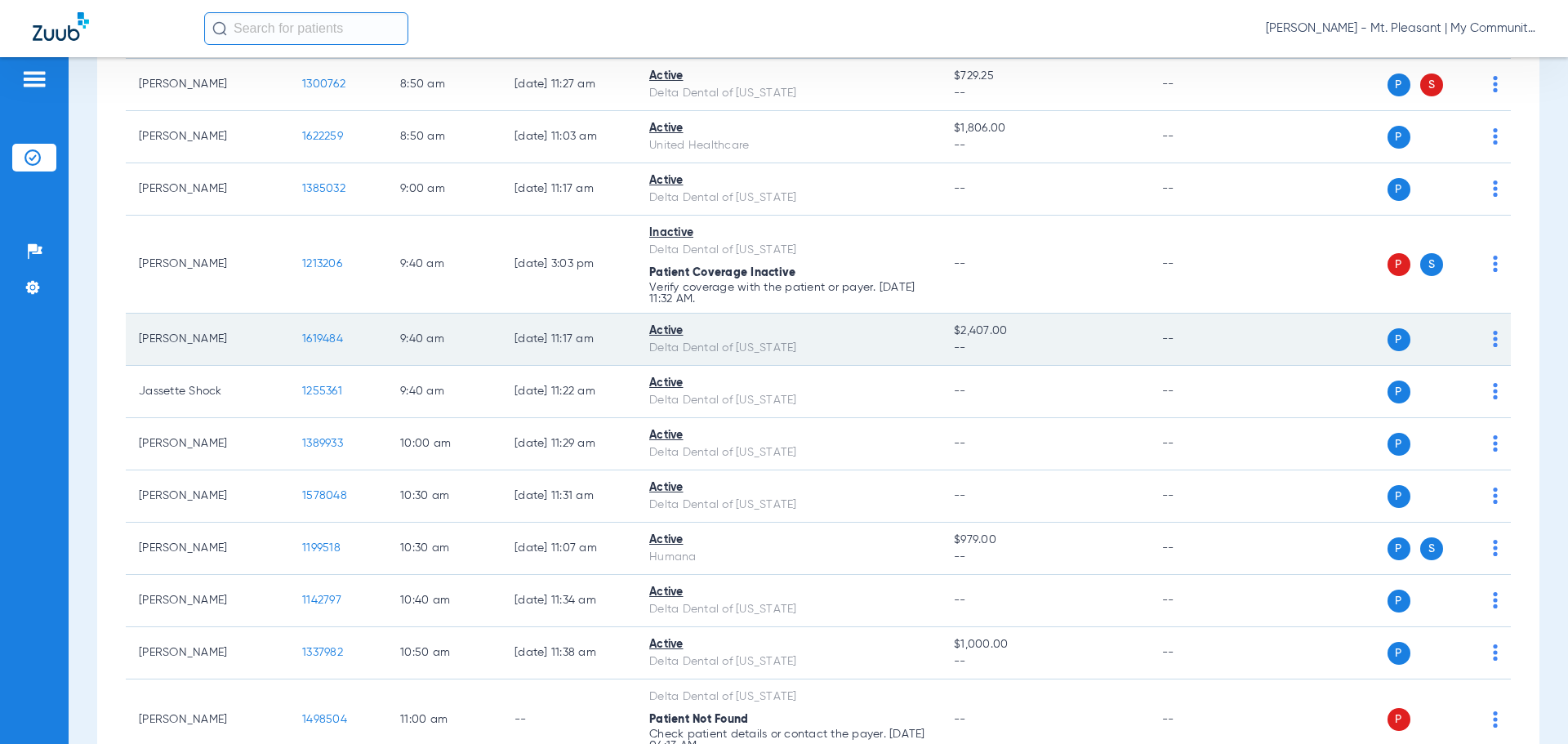
click at [310, 330] on td "1619484" at bounding box center [338, 340] width 98 height 52
click at [312, 341] on span "1619484" at bounding box center [323, 339] width 41 height 11
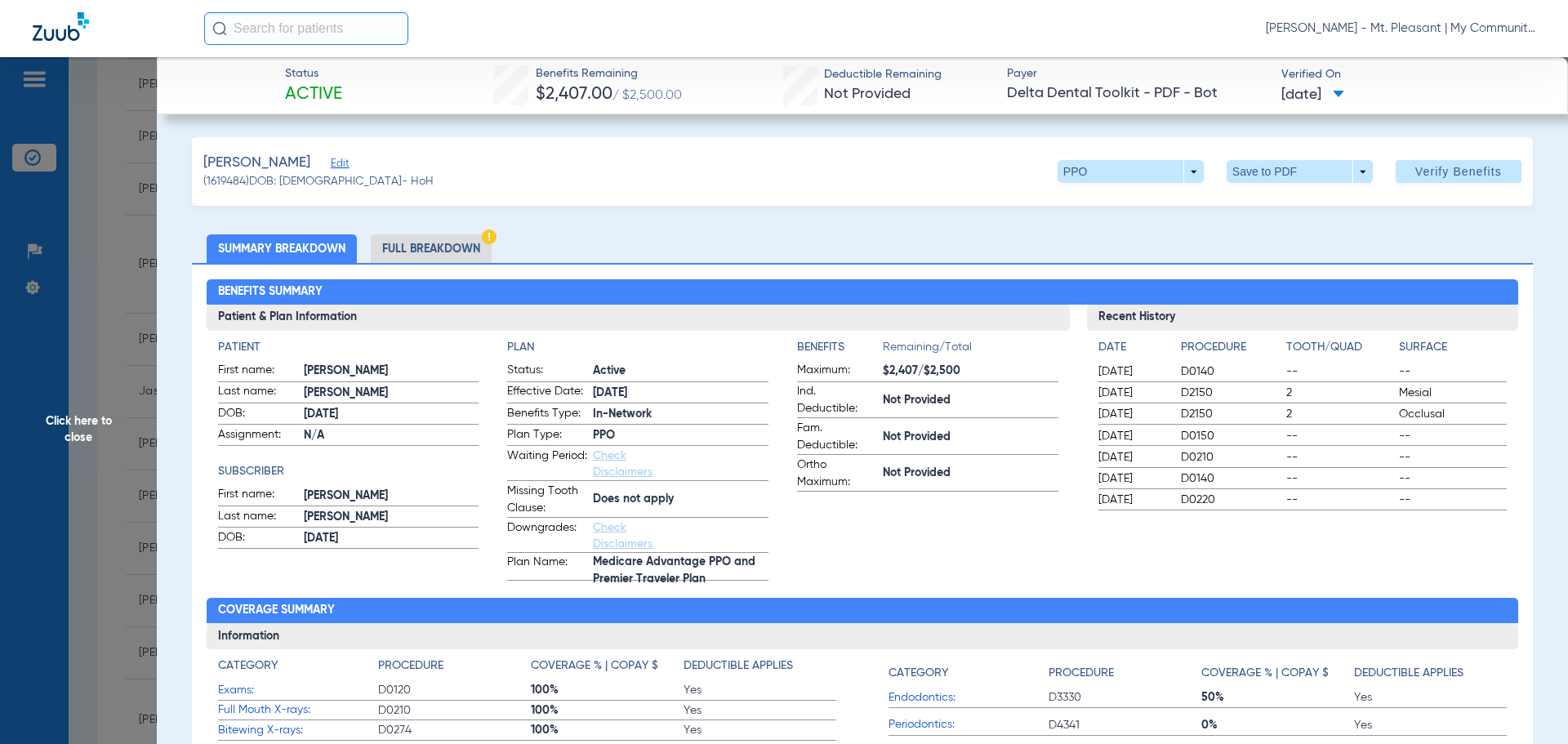
click at [810, 555] on app-benefits-information "Benefits Remaining/Total Maximum: $2,407/$2,500 Ind. Deductible: Not Provided F…" at bounding box center [928, 460] width 262 height 242
click at [429, 247] on li "Full Breakdown" at bounding box center [431, 248] width 121 height 29
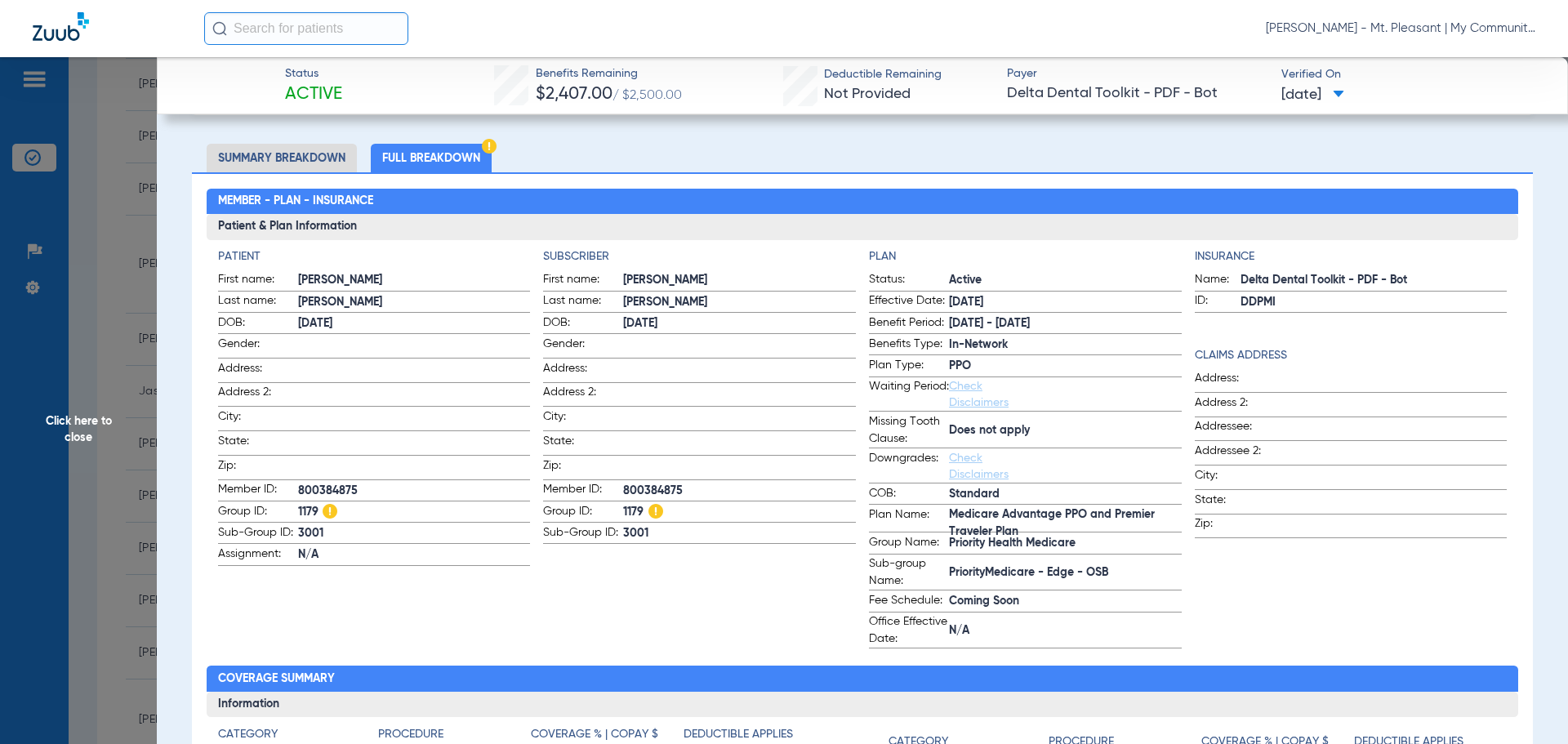
scroll to position [0, 0]
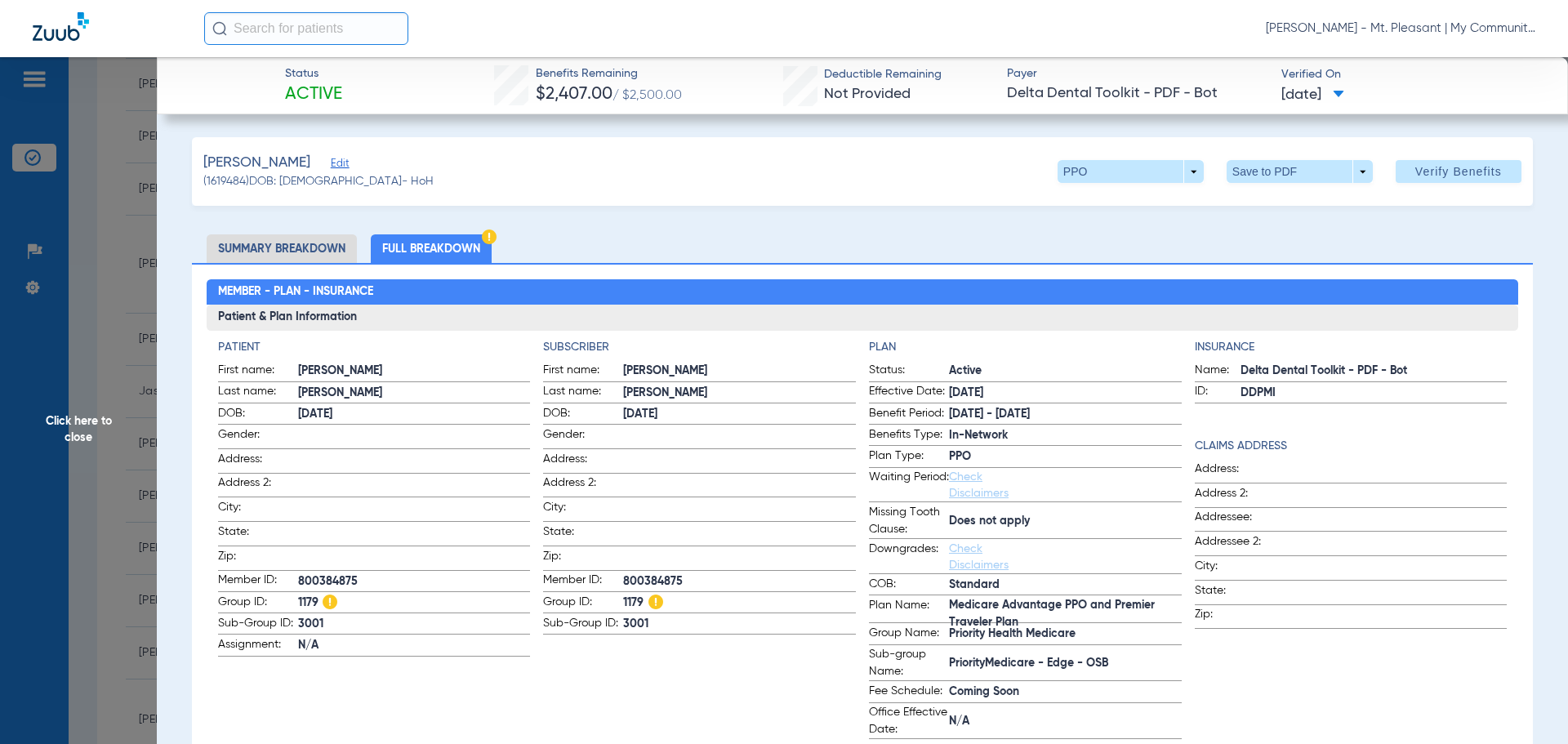
click at [100, 469] on span "Click here to close" at bounding box center [78, 429] width 157 height 744
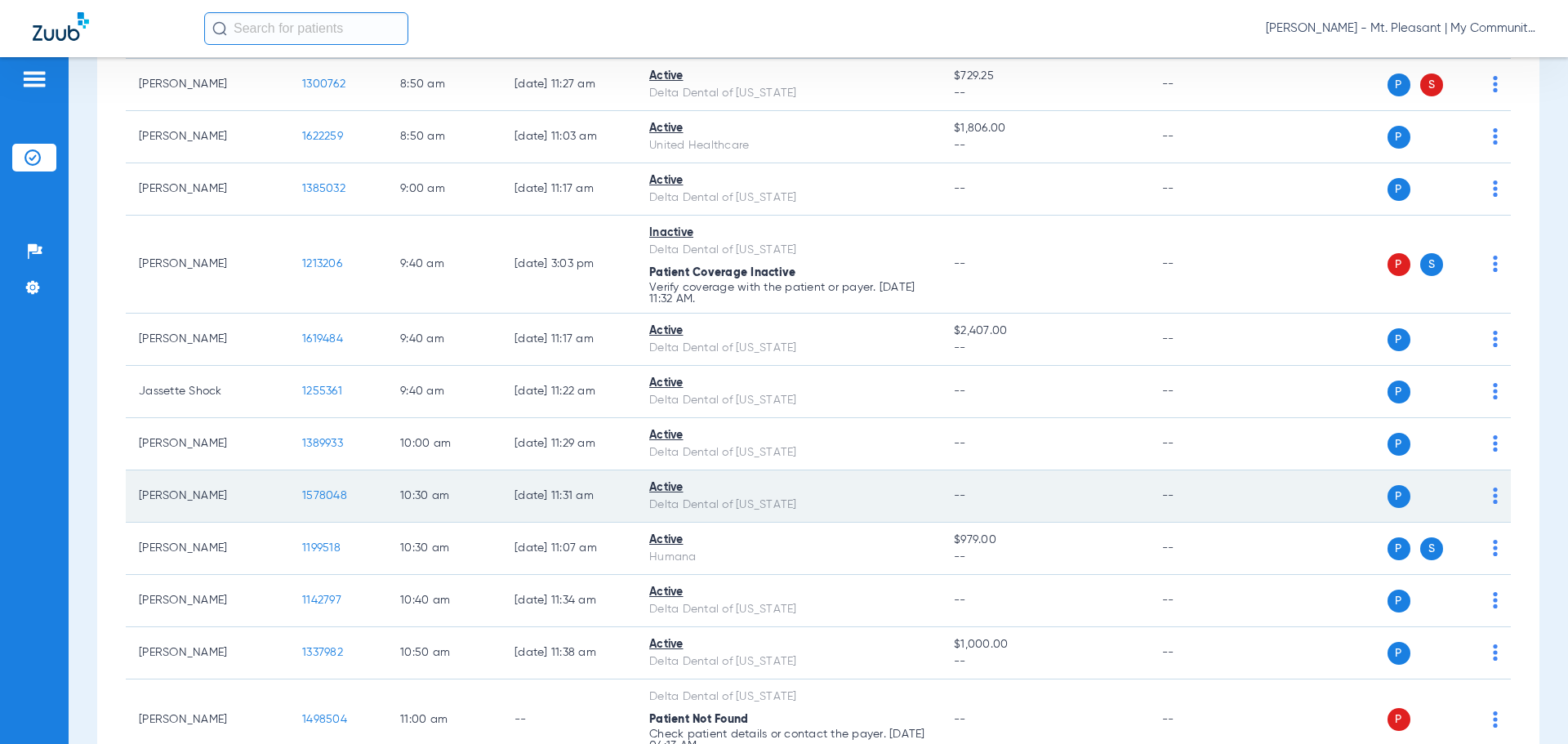
scroll to position [654, 0]
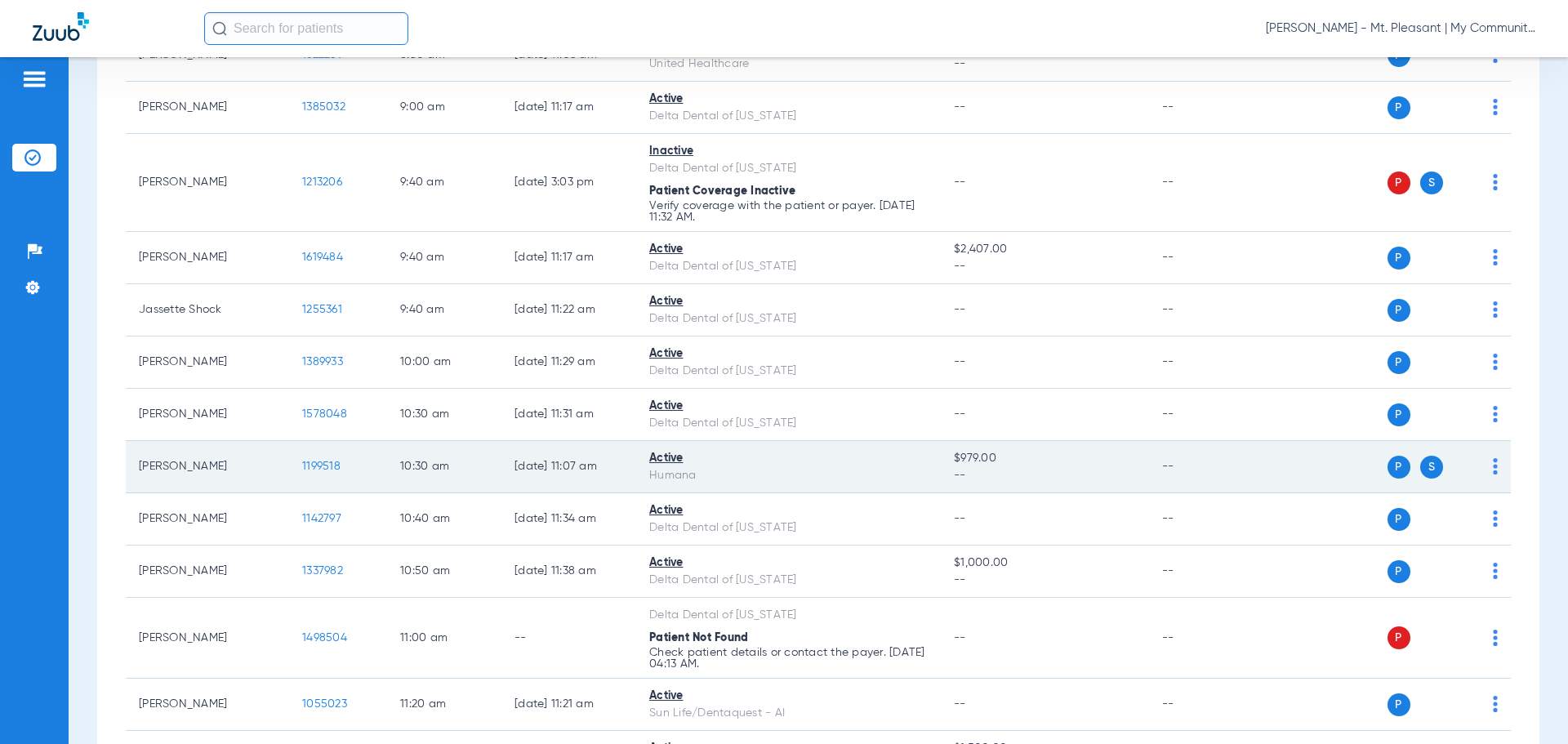
click at [337, 465] on span "1199518" at bounding box center [322, 466] width 38 height 11
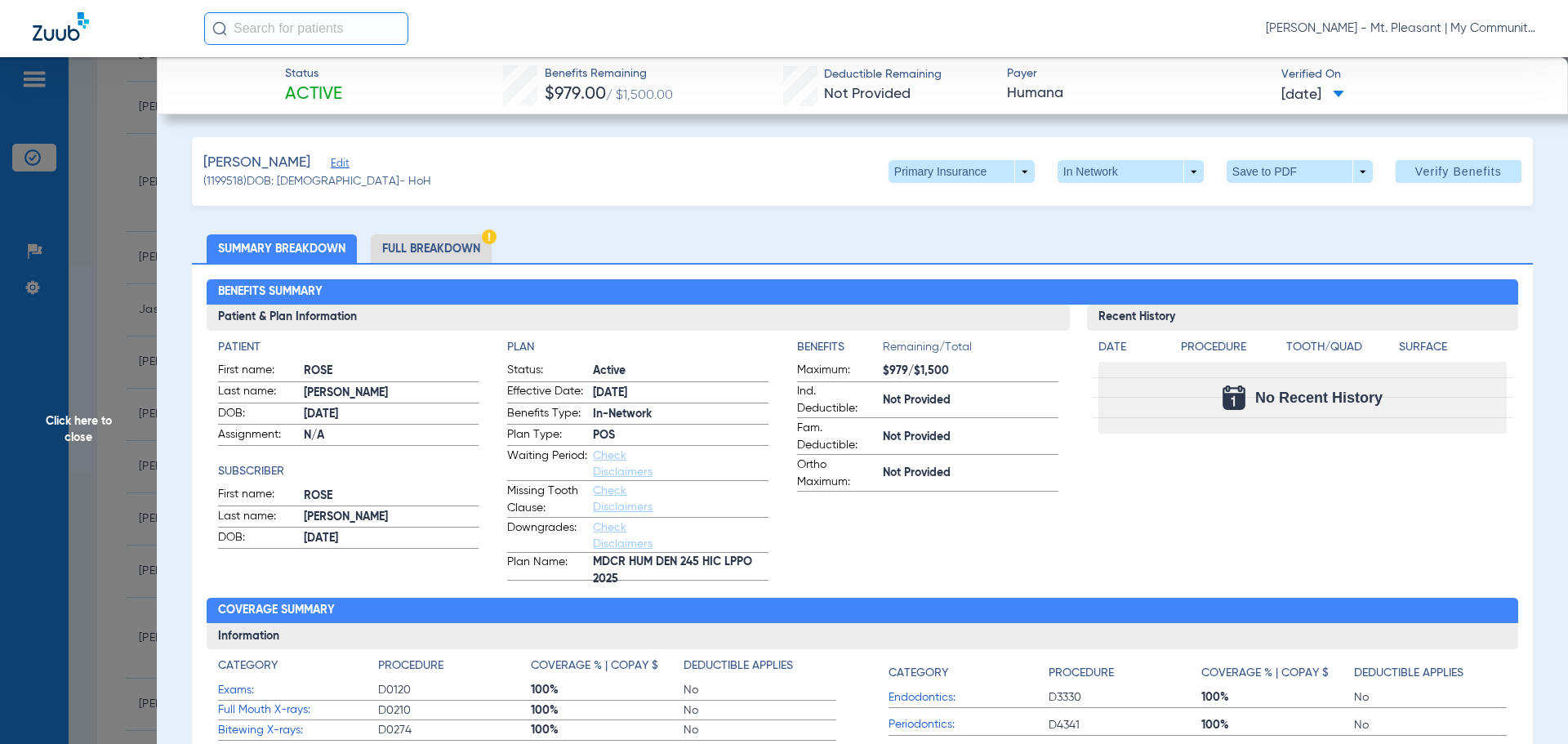
click at [408, 552] on div "Patient First name: ROSE Last name: JORAE DOB: 04/30/1956 Assignment: N/A Subsc…" at bounding box center [348, 460] width 262 height 242
click at [106, 462] on span "Click here to close" at bounding box center [78, 429] width 157 height 744
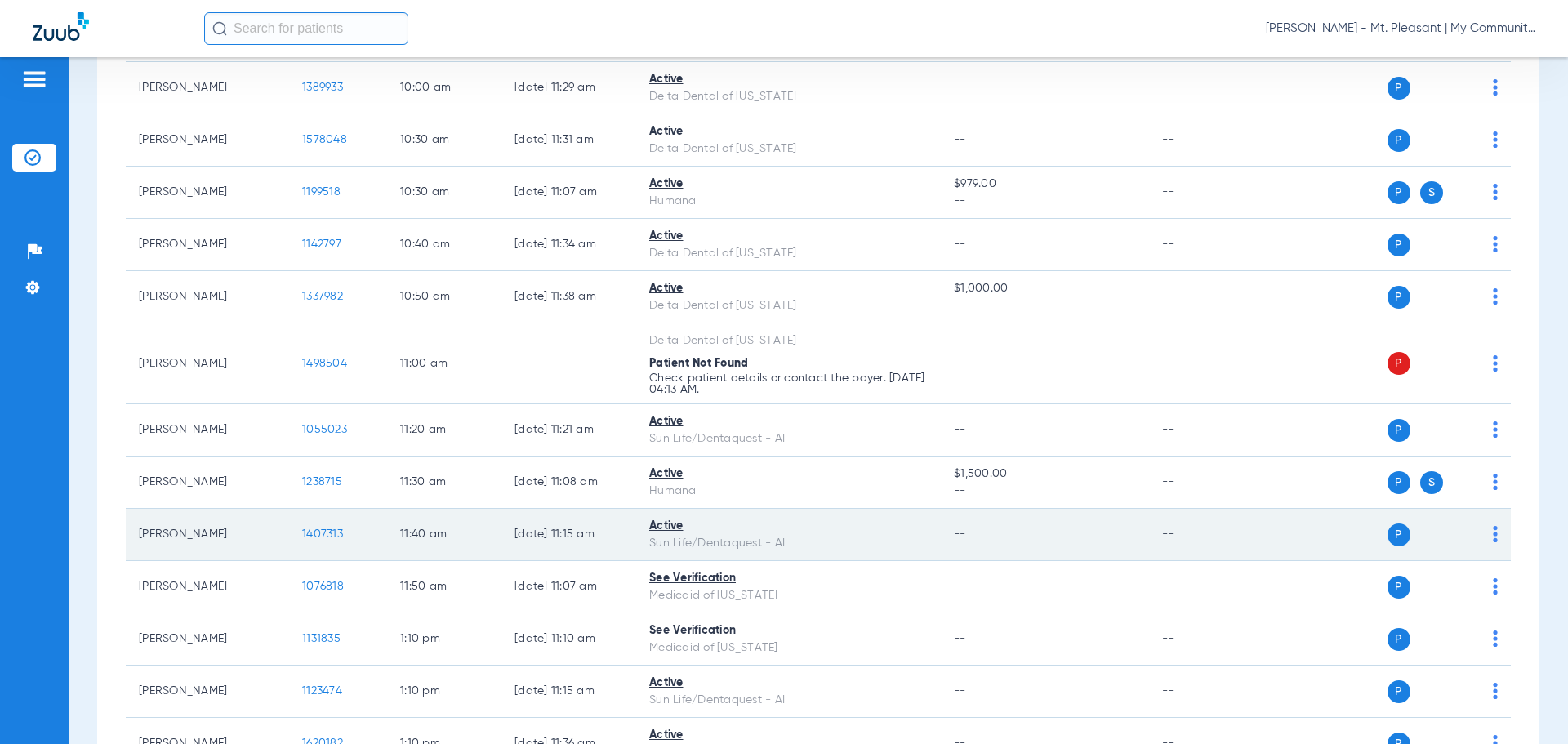
scroll to position [980, 0]
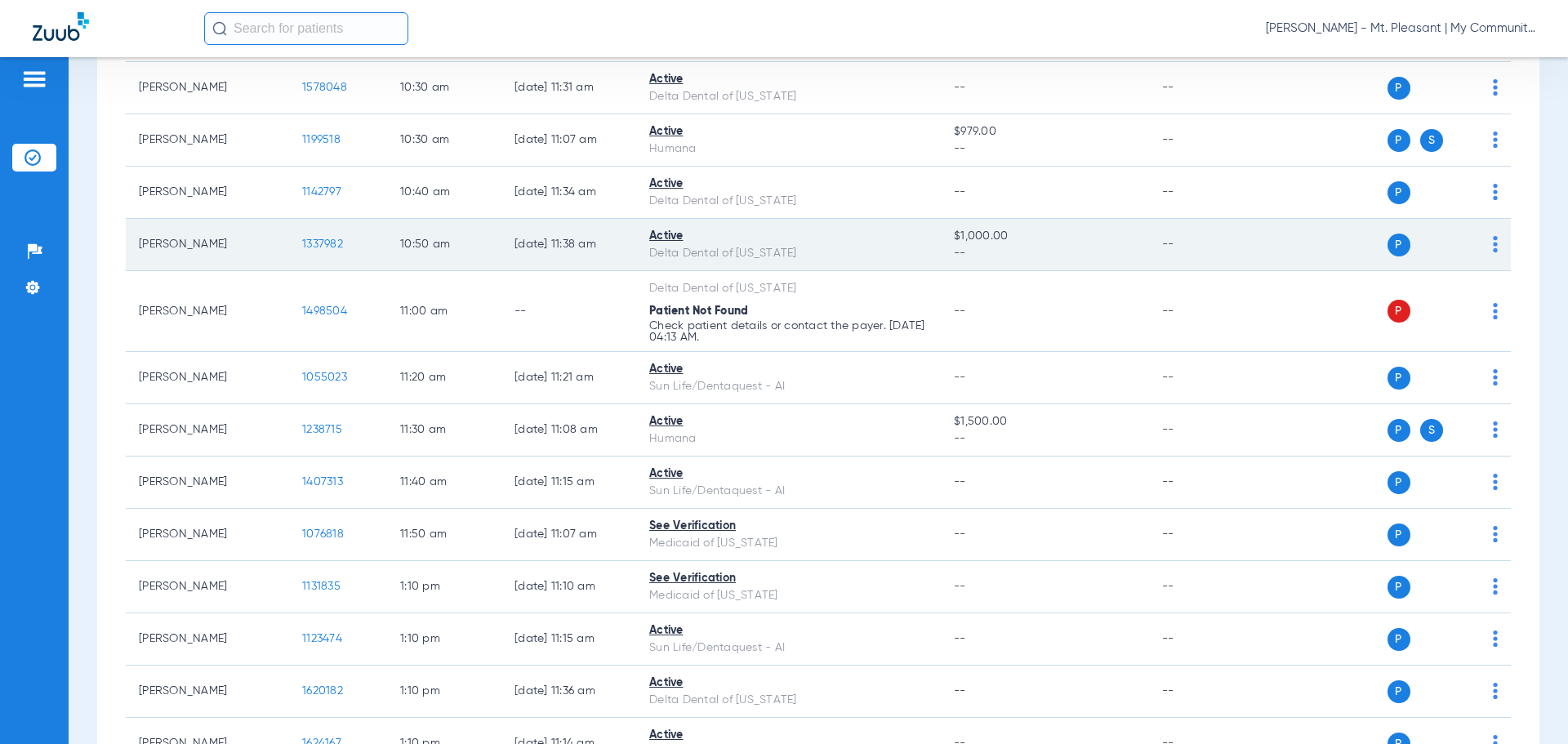
click at [316, 245] on span "1337982" at bounding box center [323, 245] width 41 height 11
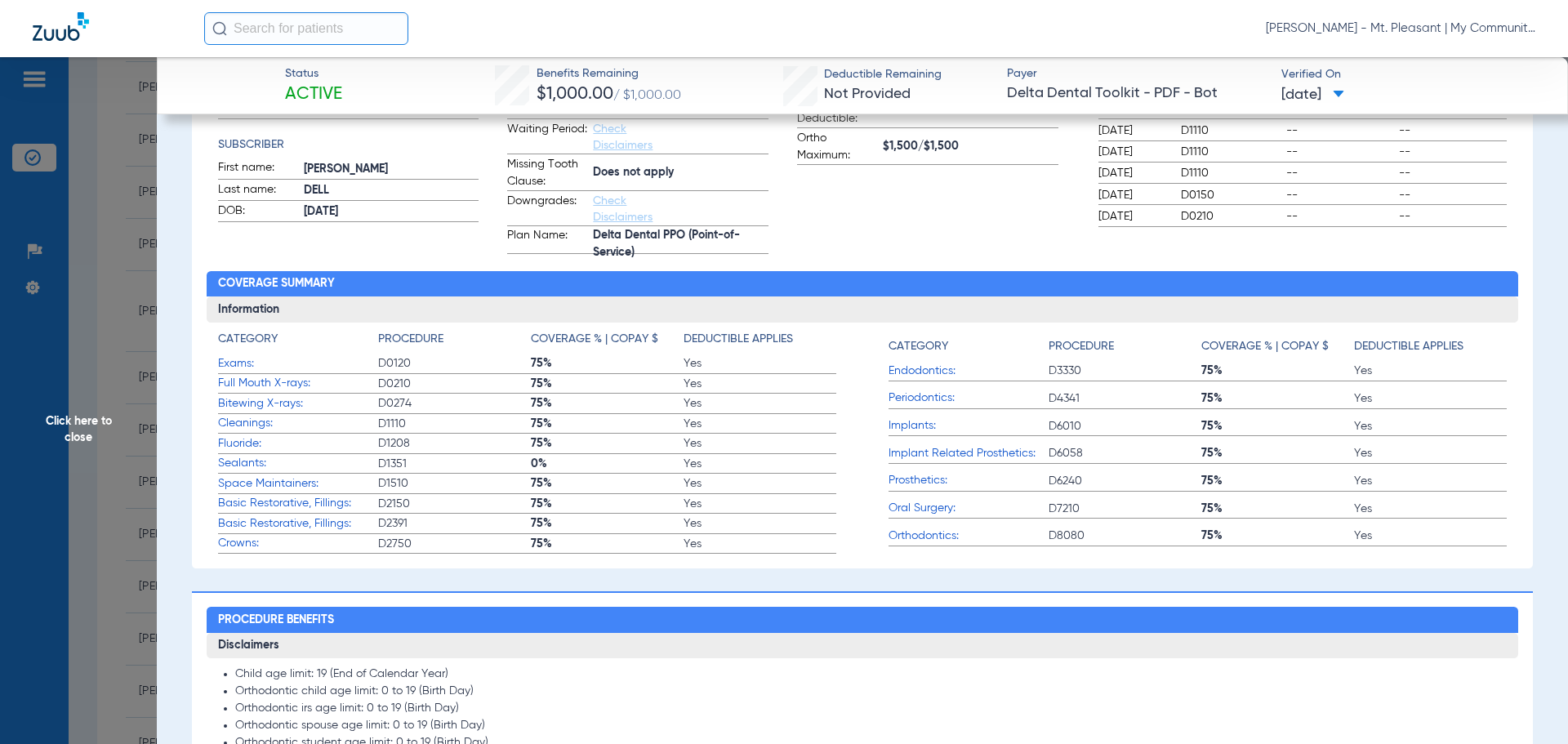
scroll to position [0, 0]
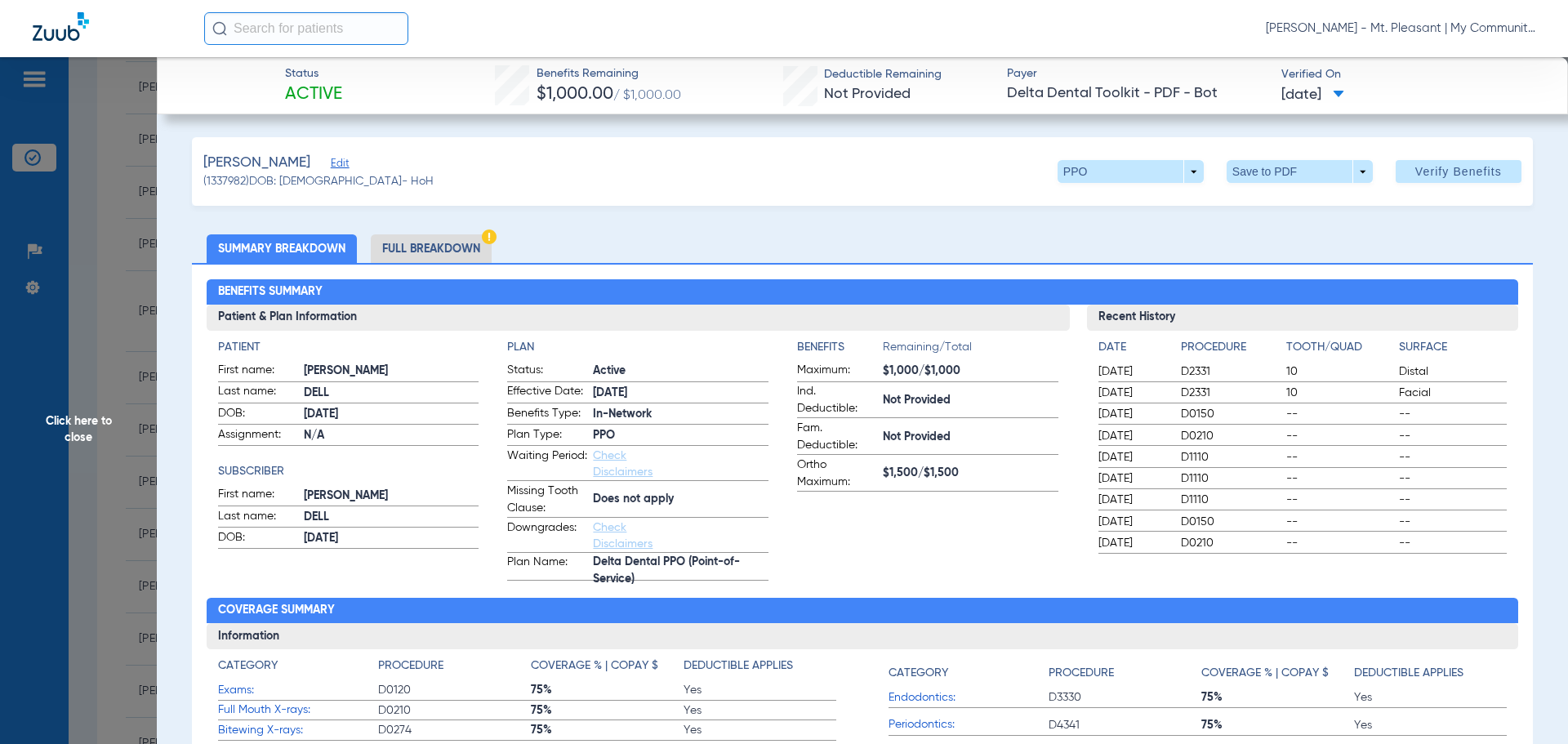
click at [469, 250] on li "Full Breakdown" at bounding box center [431, 248] width 121 height 29
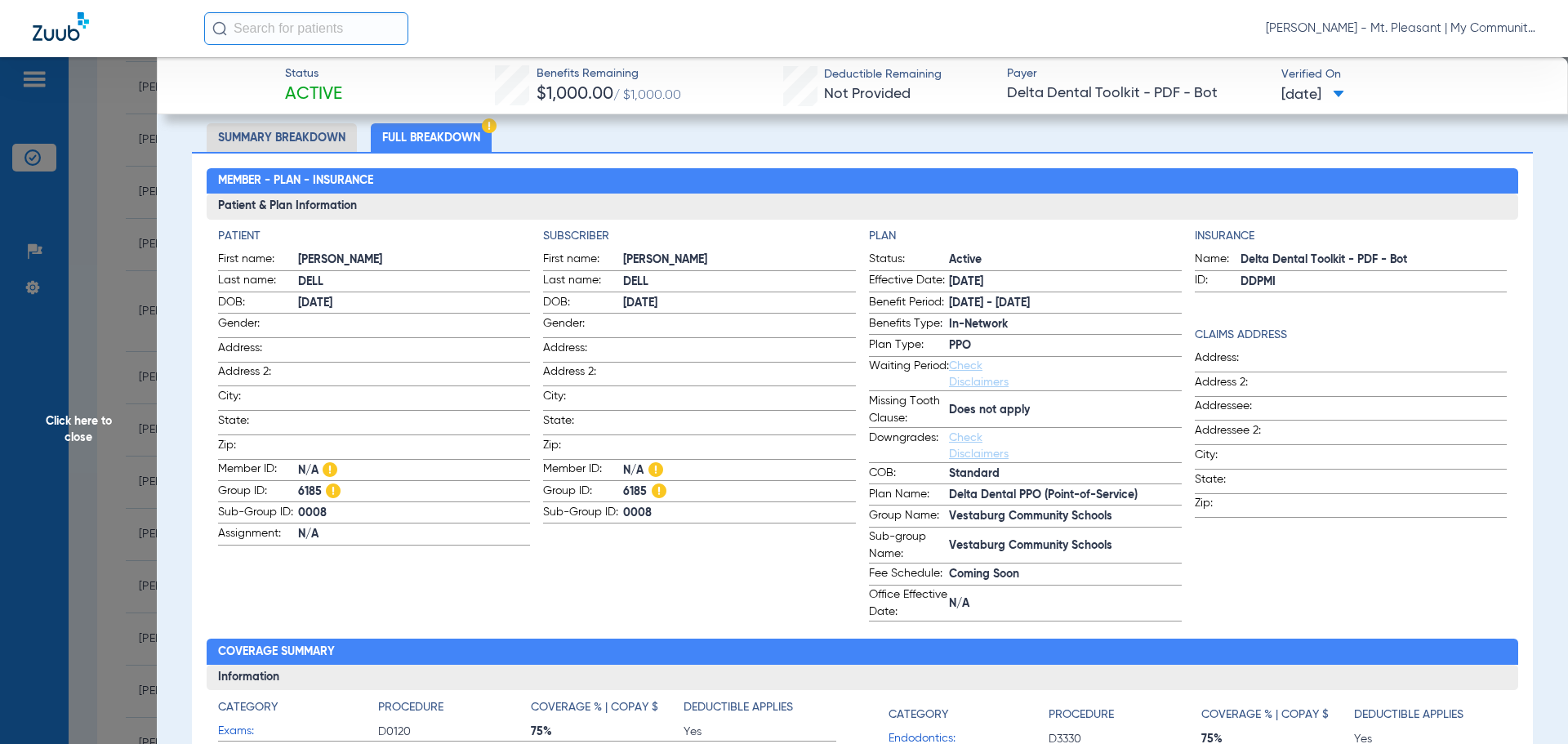
scroll to position [82, 0]
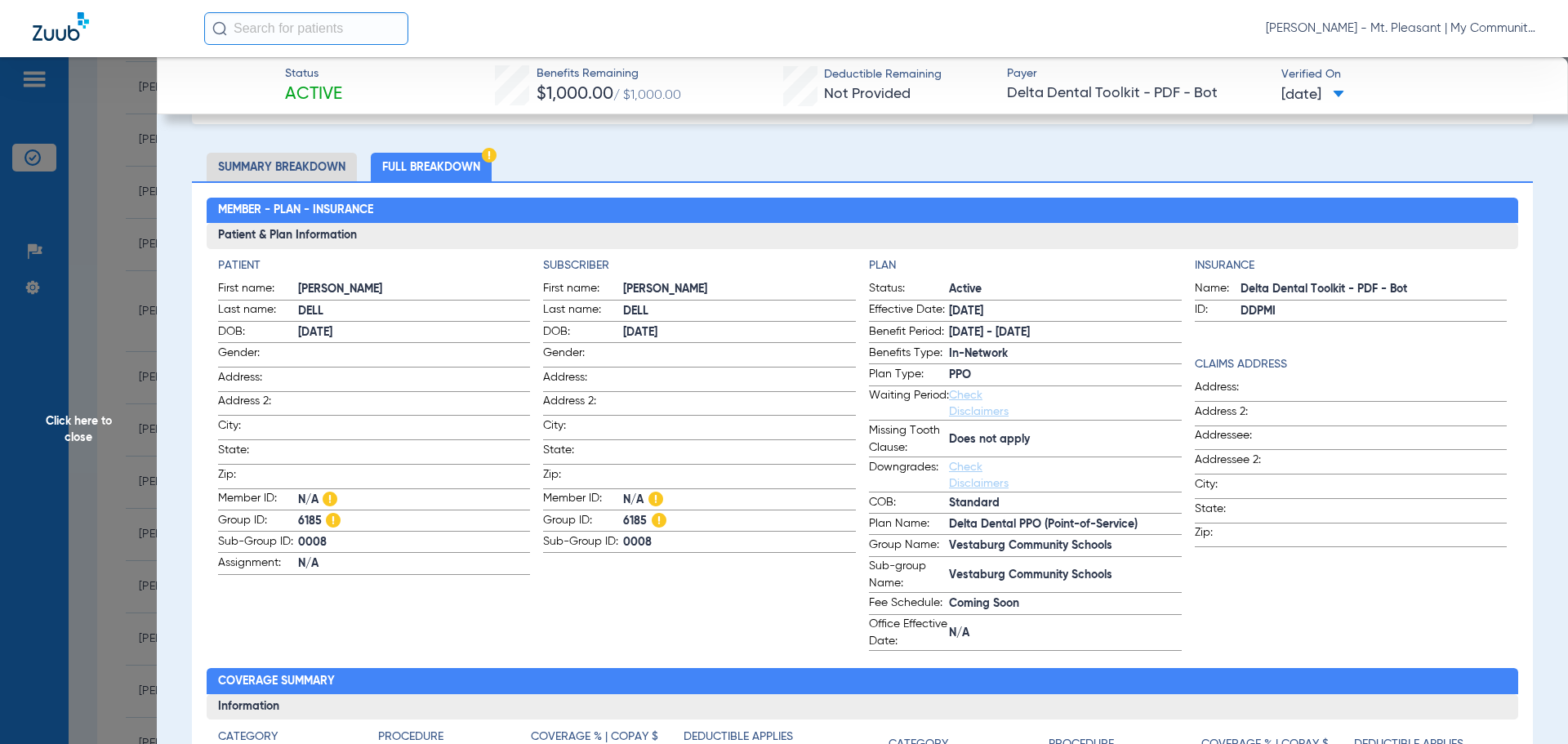
click at [142, 483] on span "Click here to close" at bounding box center [78, 429] width 157 height 744
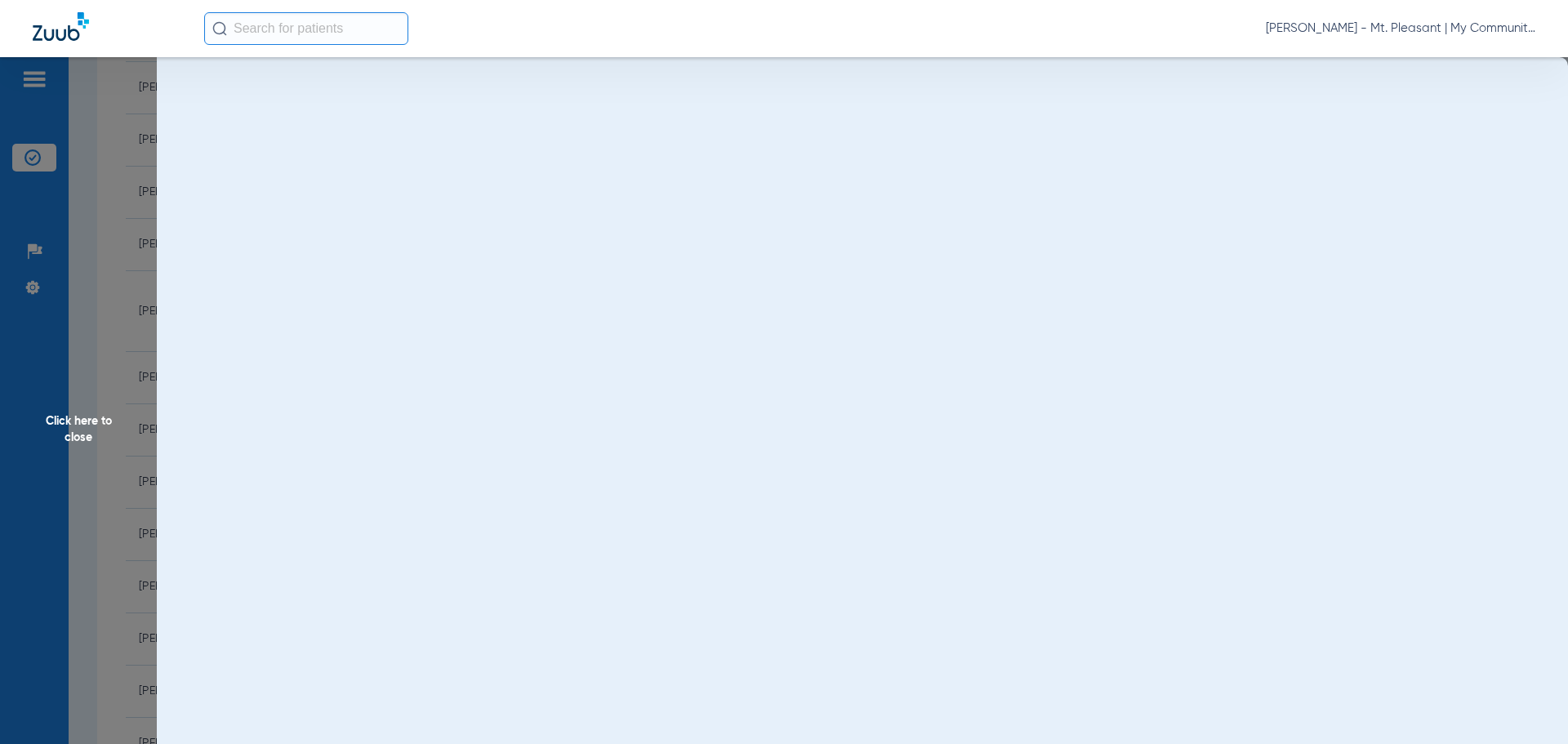
scroll to position [0, 0]
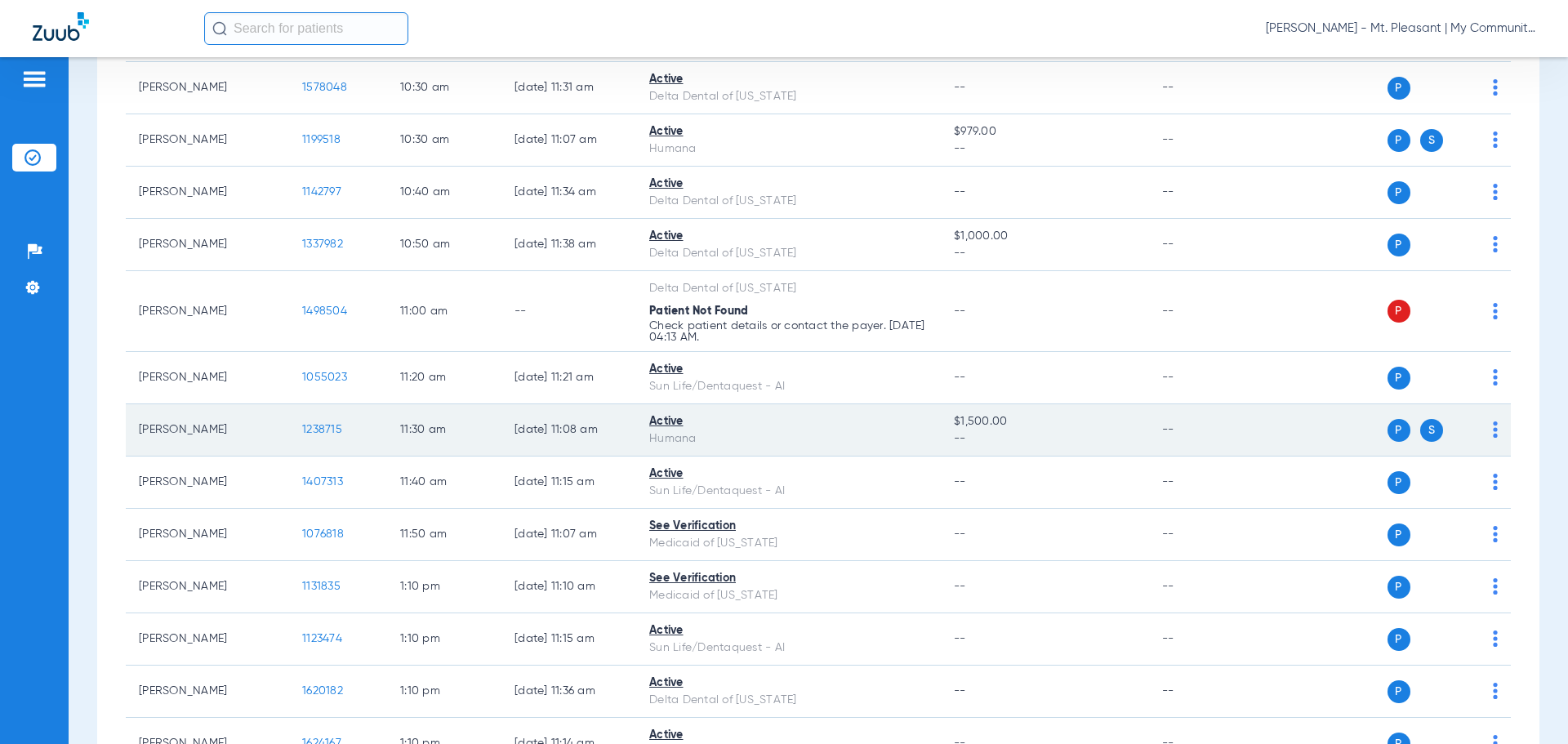
click at [326, 420] on td "1238715" at bounding box center [338, 430] width 98 height 52
click at [325, 423] on span "1238715" at bounding box center [323, 429] width 40 height 11
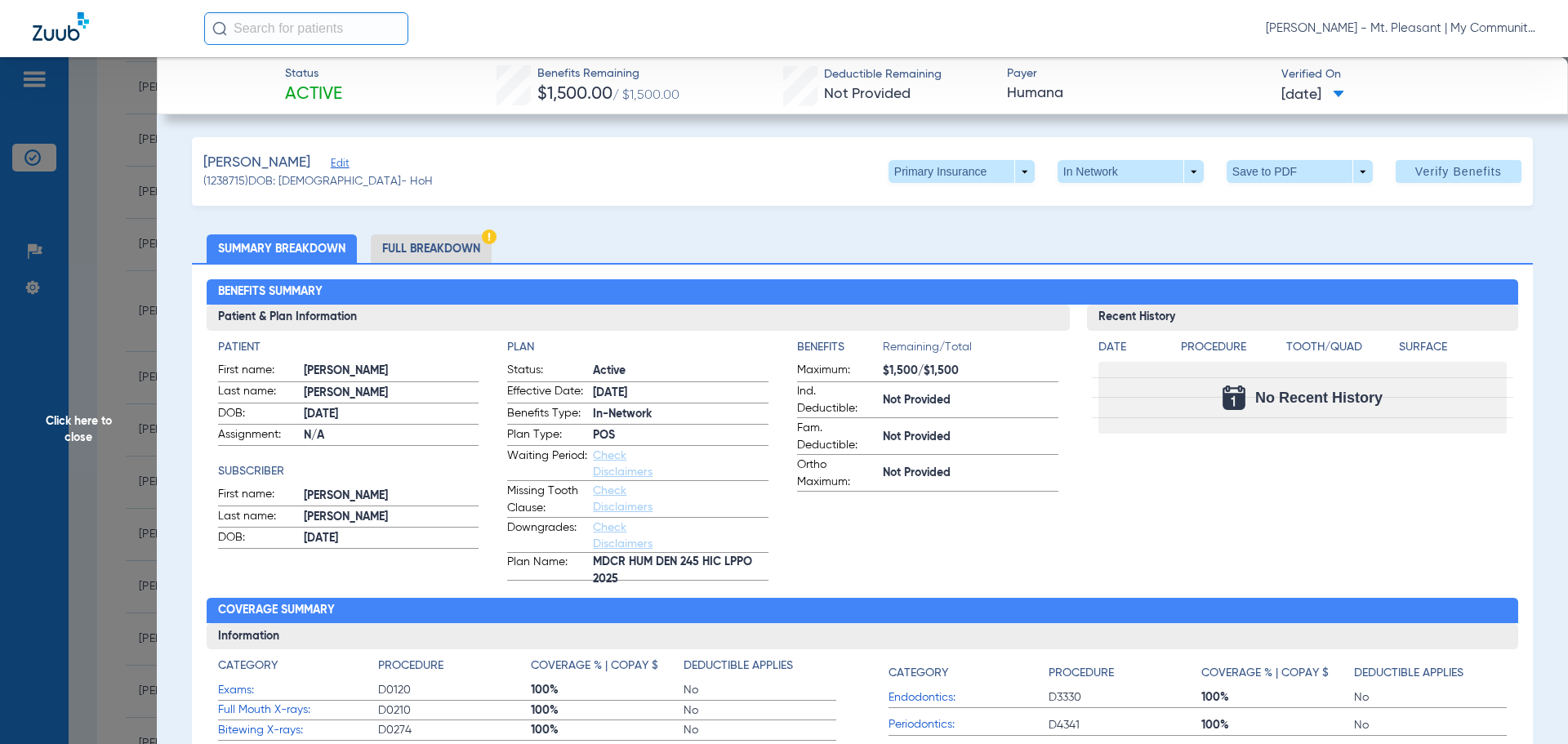
click at [110, 392] on span "Click here to close" at bounding box center [78, 429] width 157 height 744
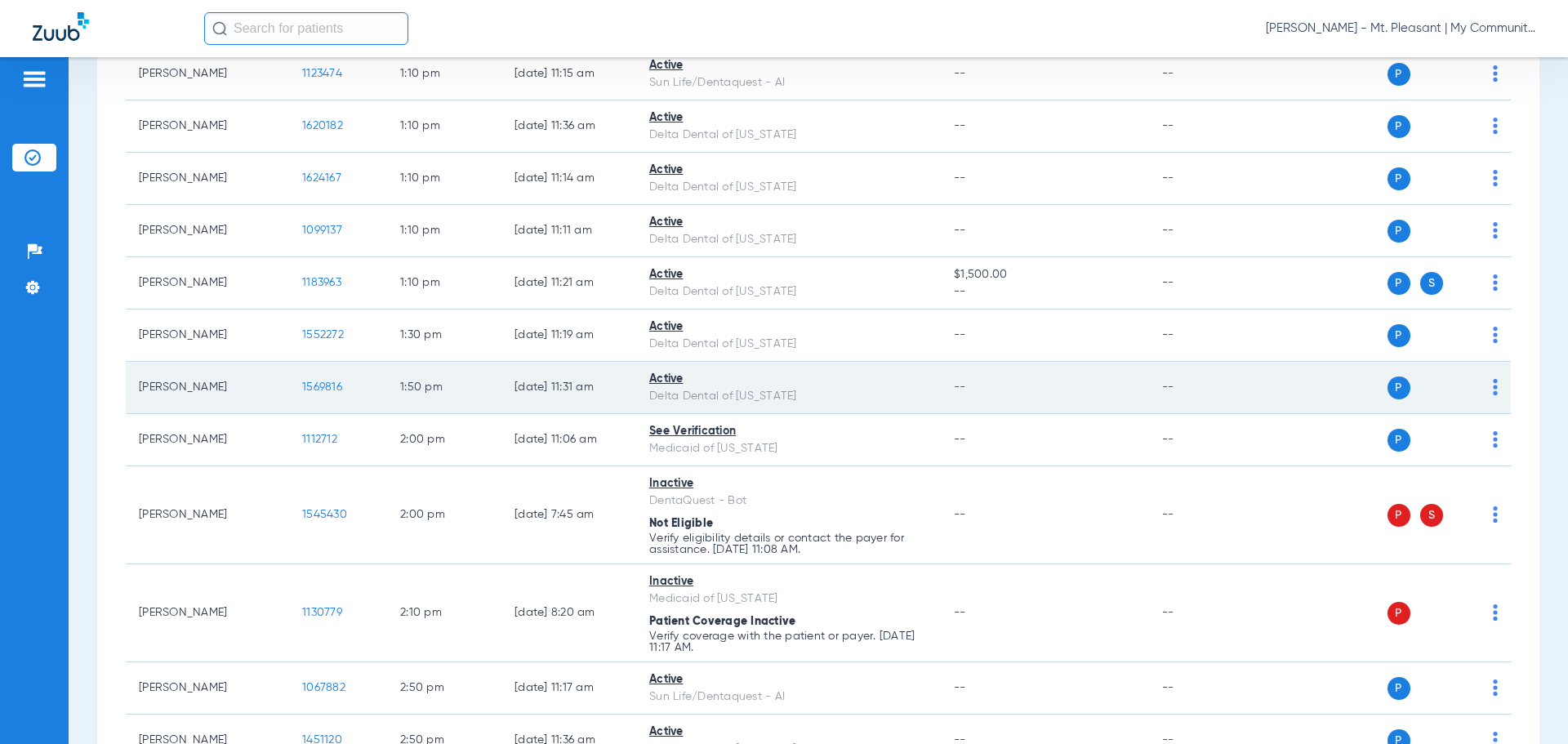
scroll to position [1551, 0]
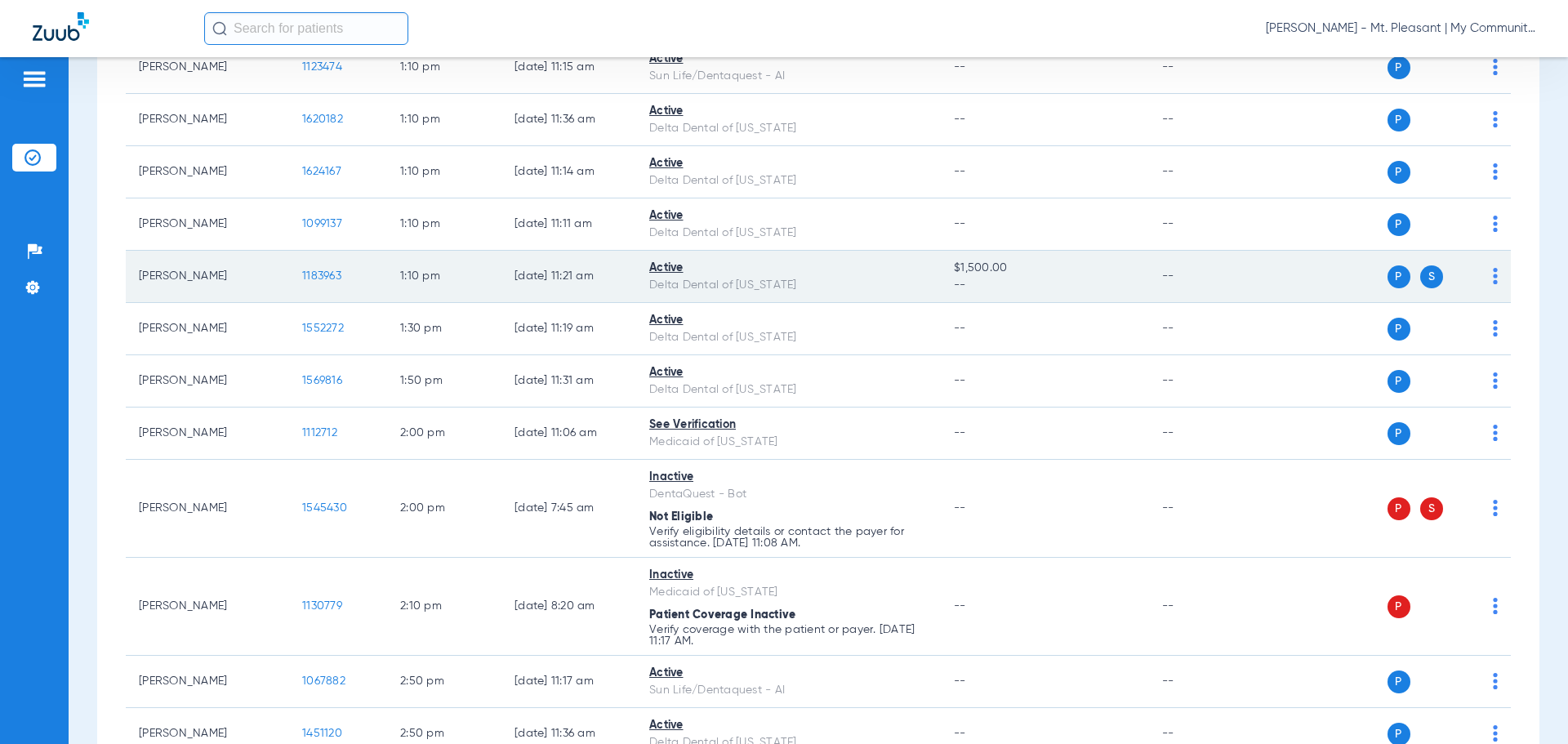
click at [314, 271] on span "1183963" at bounding box center [322, 276] width 39 height 11
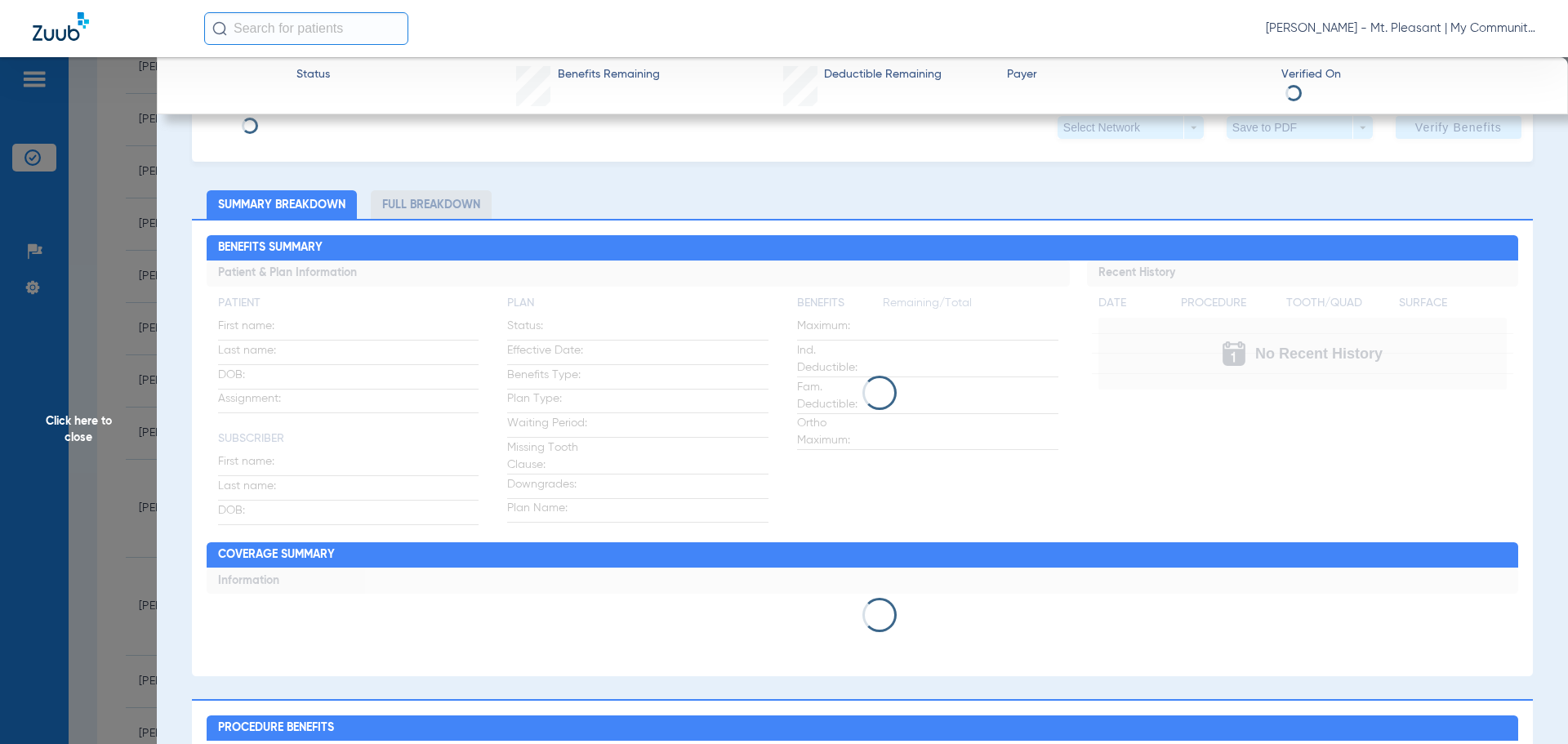
scroll to position [0, 0]
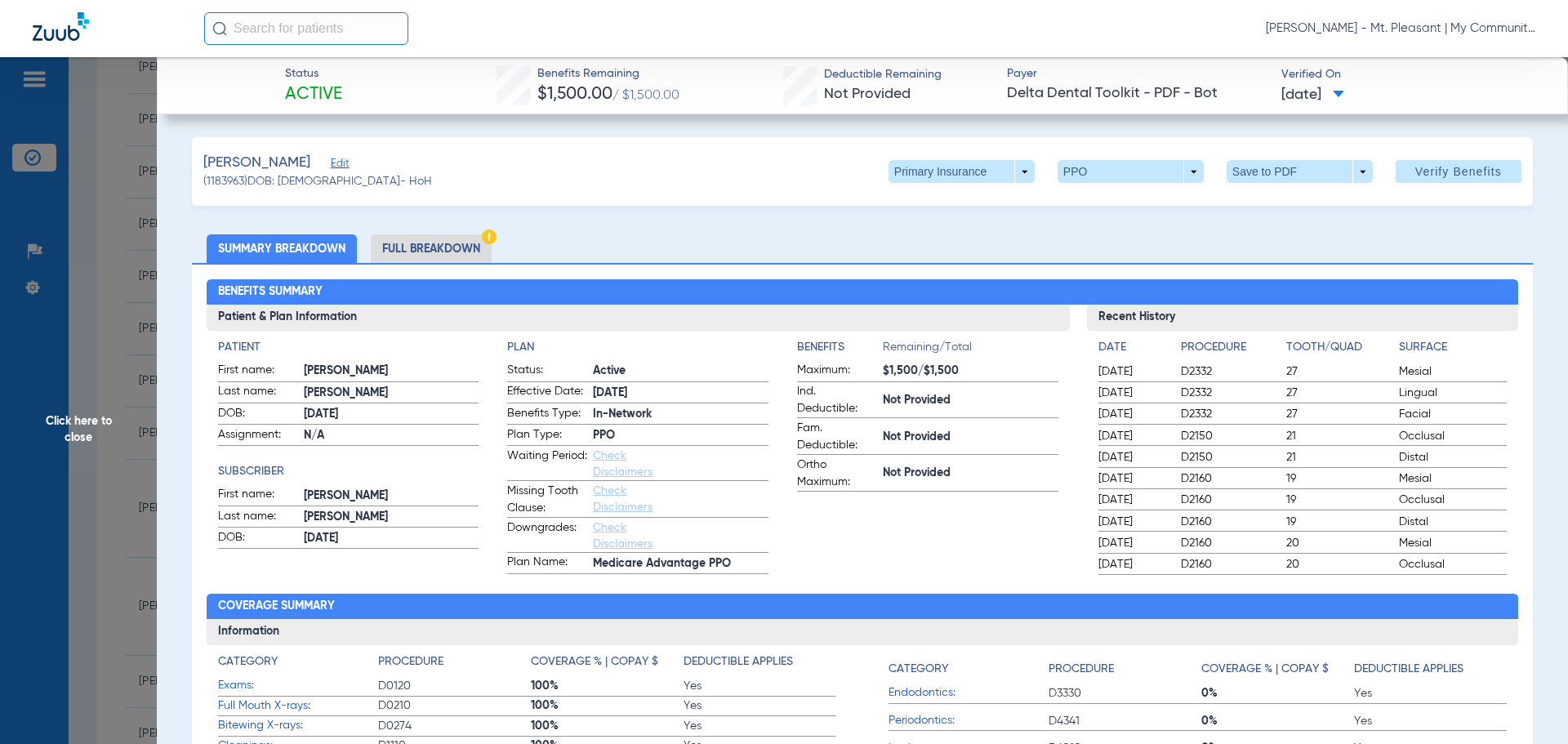
click at [442, 243] on li "Full Breakdown" at bounding box center [431, 248] width 121 height 29
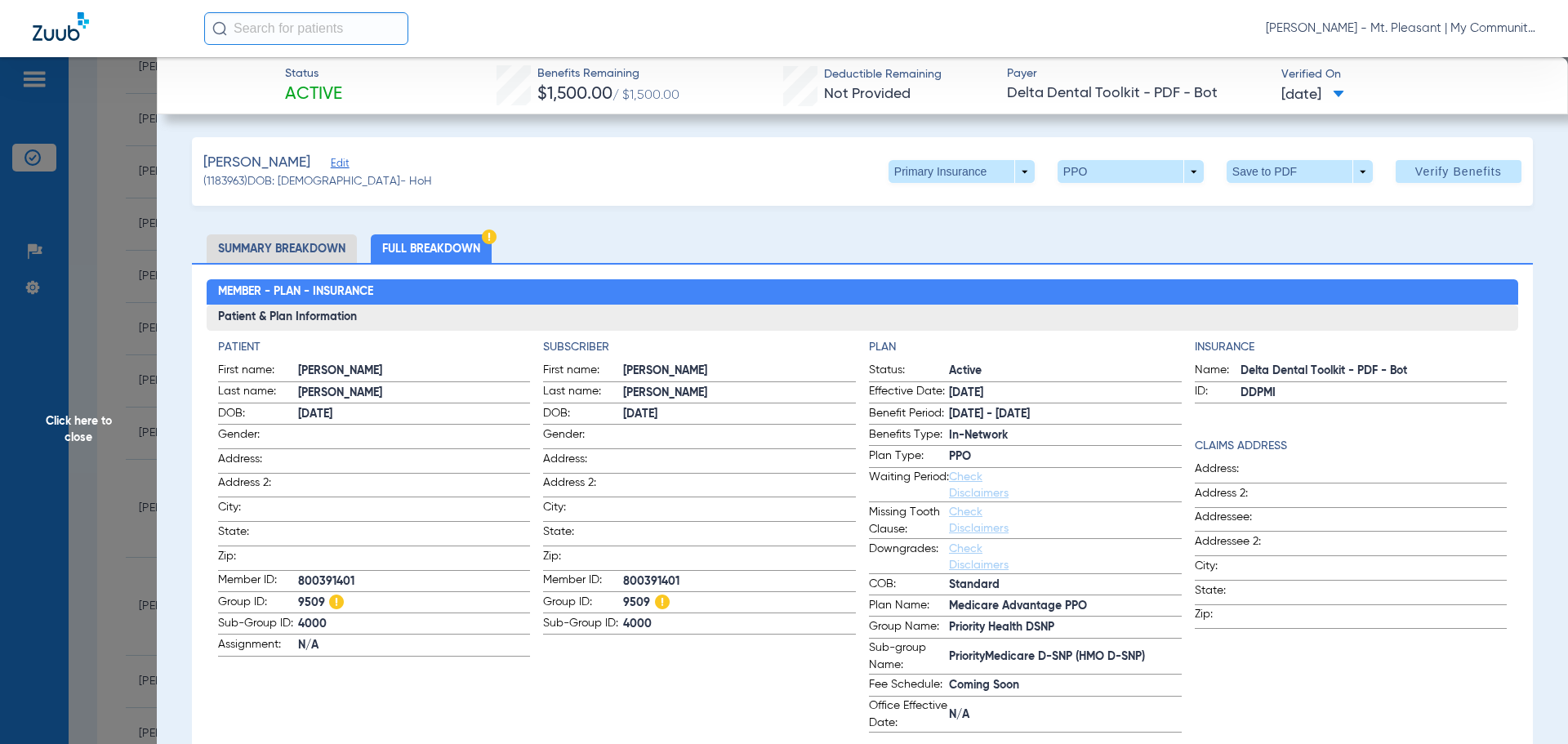
click at [131, 510] on span "Click here to close" at bounding box center [78, 429] width 157 height 744
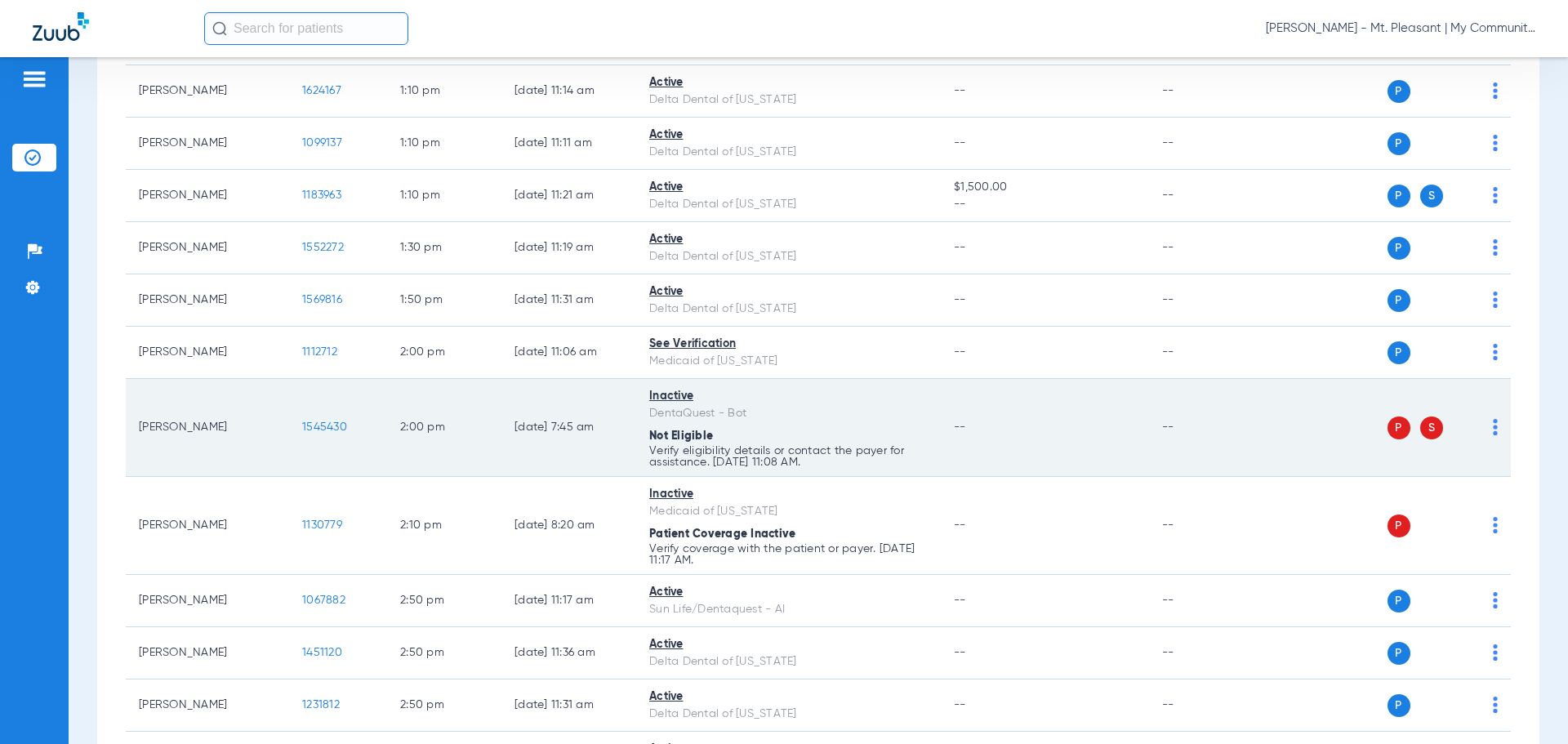
scroll to position [1633, 0]
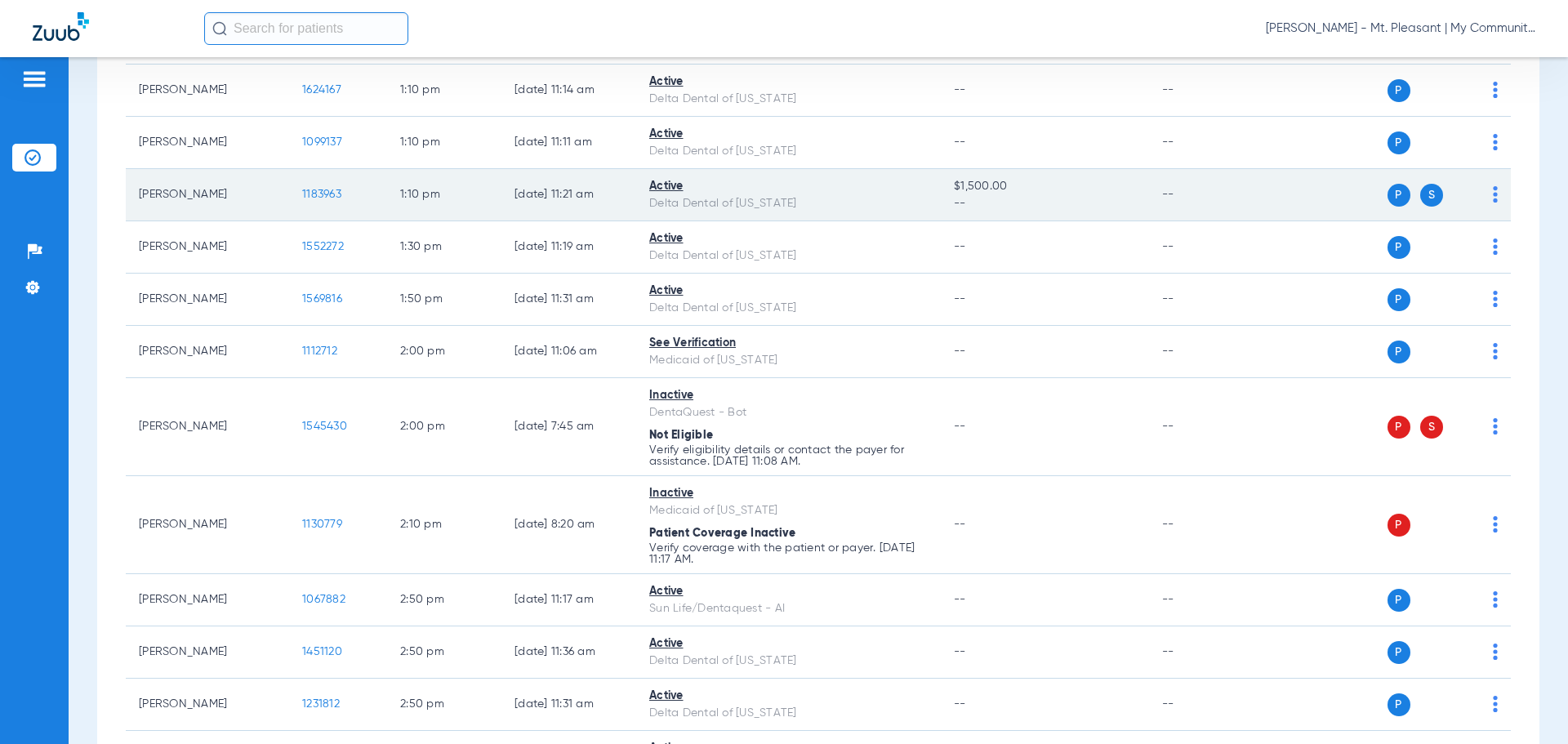
click at [314, 199] on span "1183963" at bounding box center [322, 194] width 39 height 11
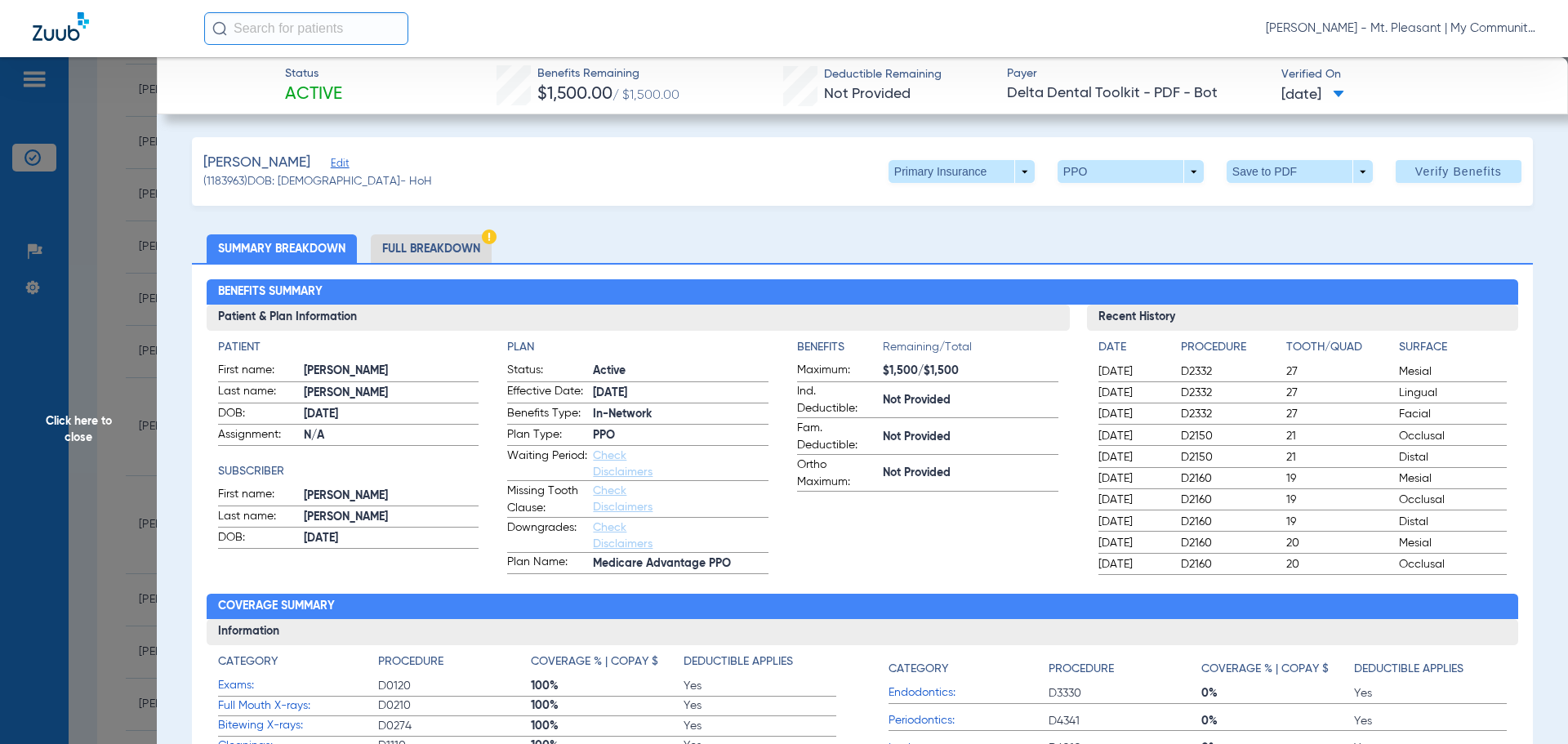
click at [402, 248] on li "Full Breakdown" at bounding box center [431, 248] width 121 height 29
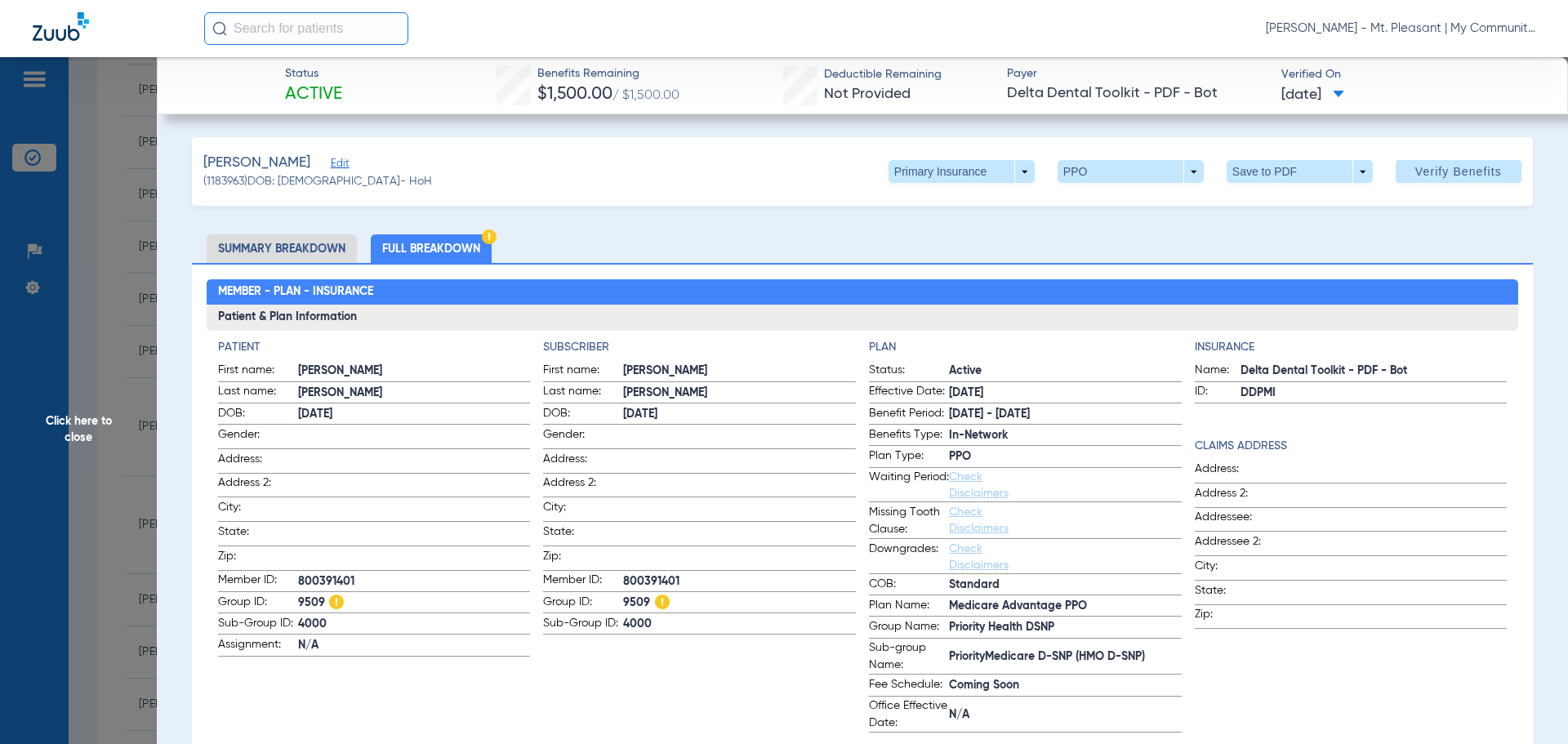
click at [112, 510] on span "Click here to close" at bounding box center [78, 429] width 157 height 744
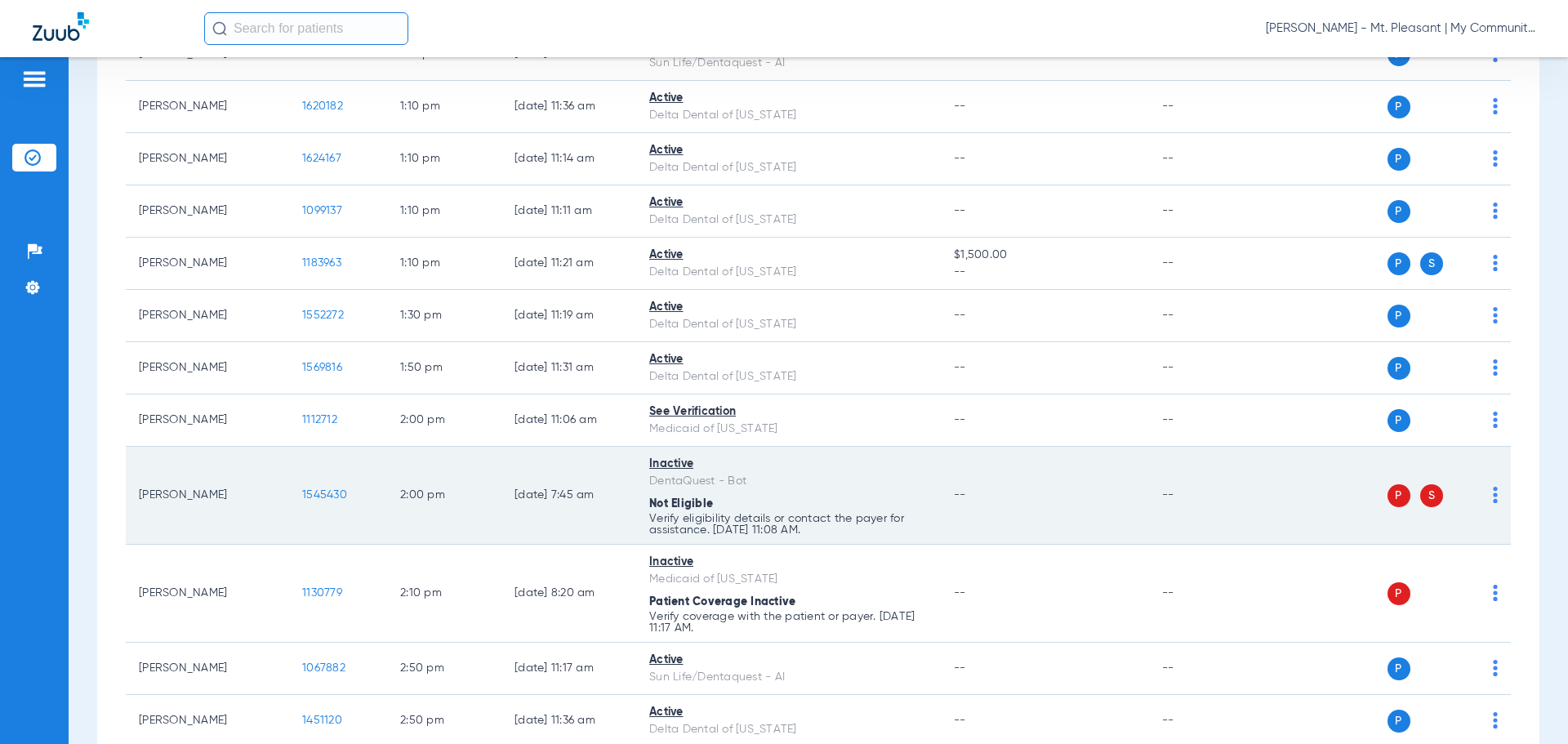
scroll to position [1496, 0]
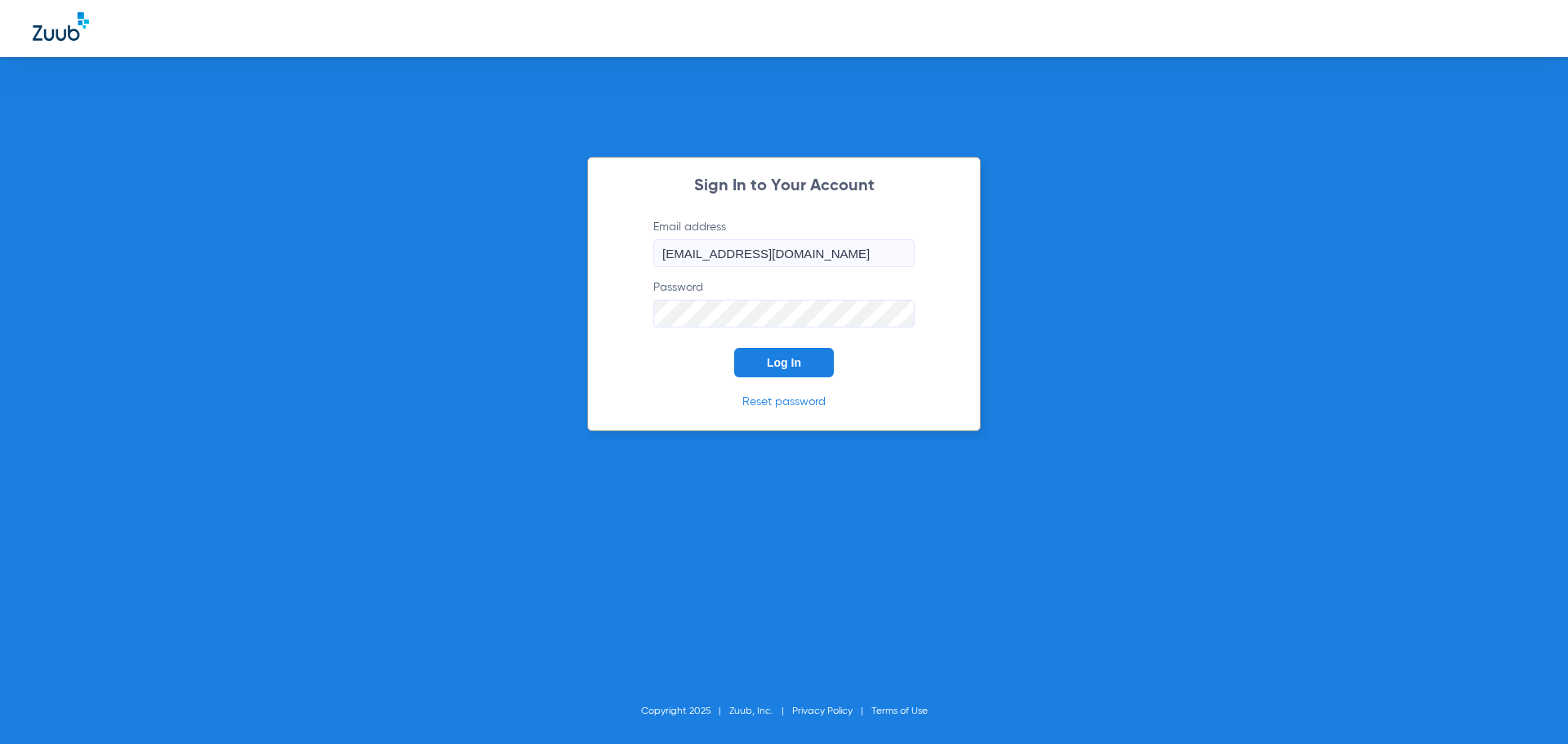
click at [763, 369] on button "Log In" at bounding box center [783, 362] width 100 height 29
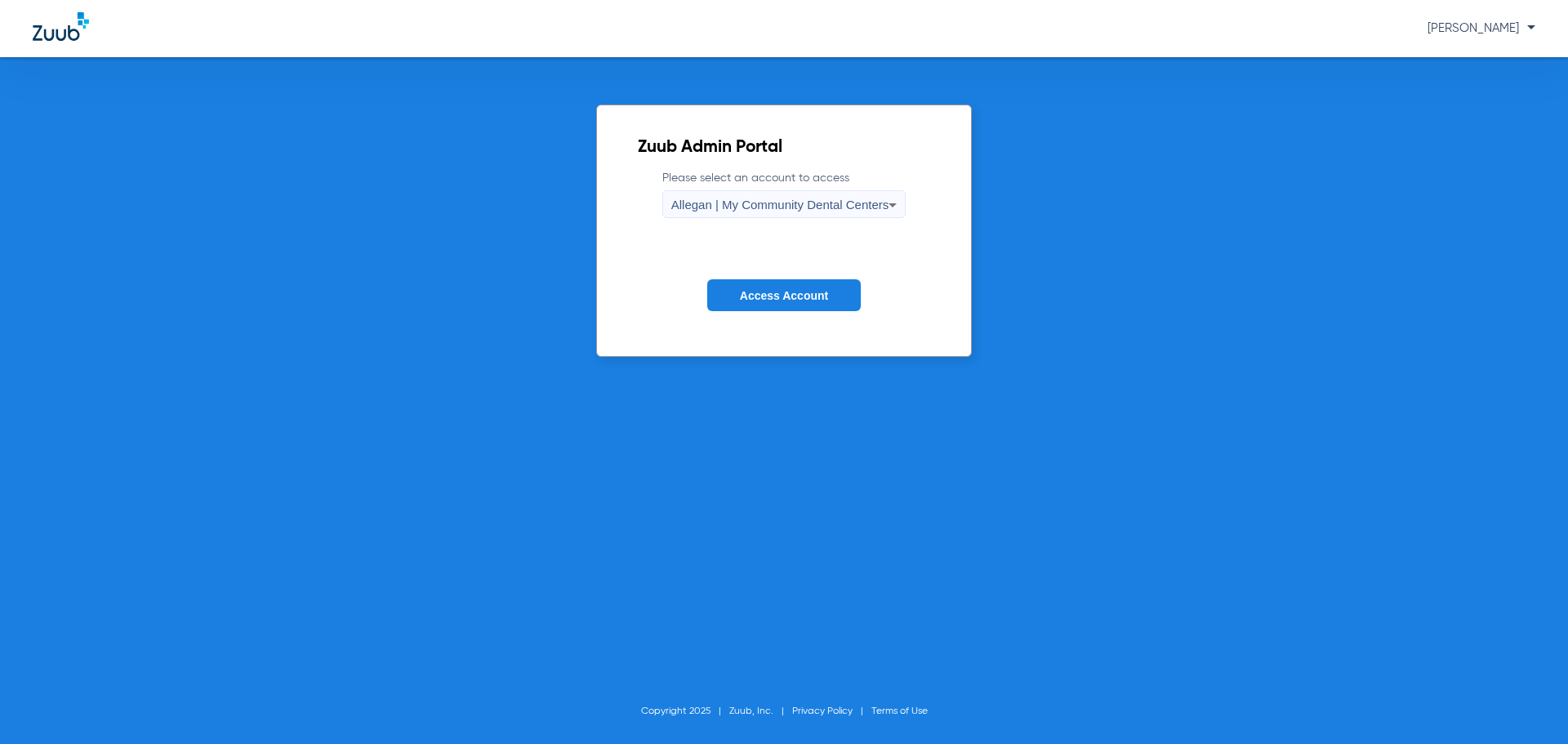
click at [735, 212] on div "Allegan | My Community Dental Centers" at bounding box center [779, 205] width 218 height 28
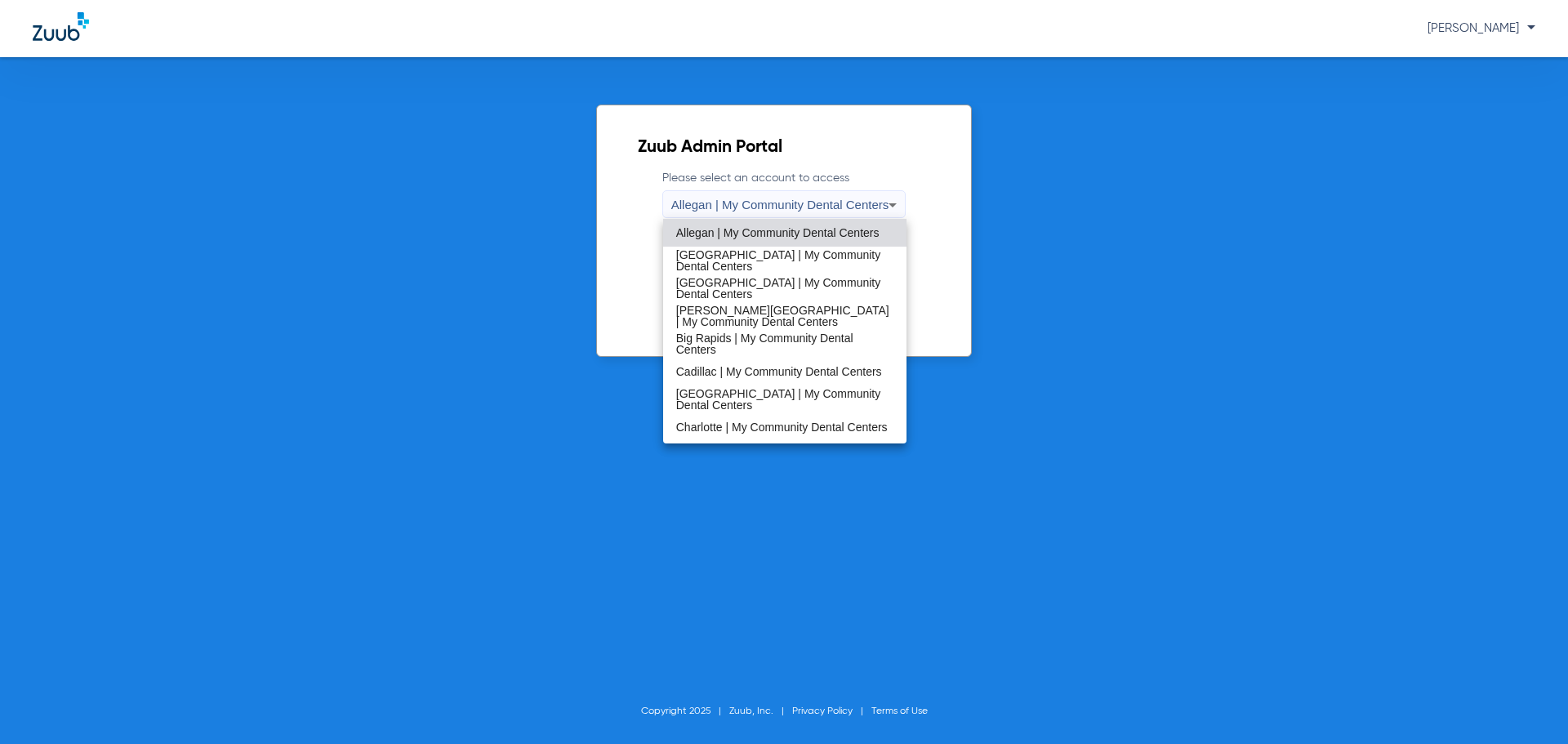
scroll to position [525, 0]
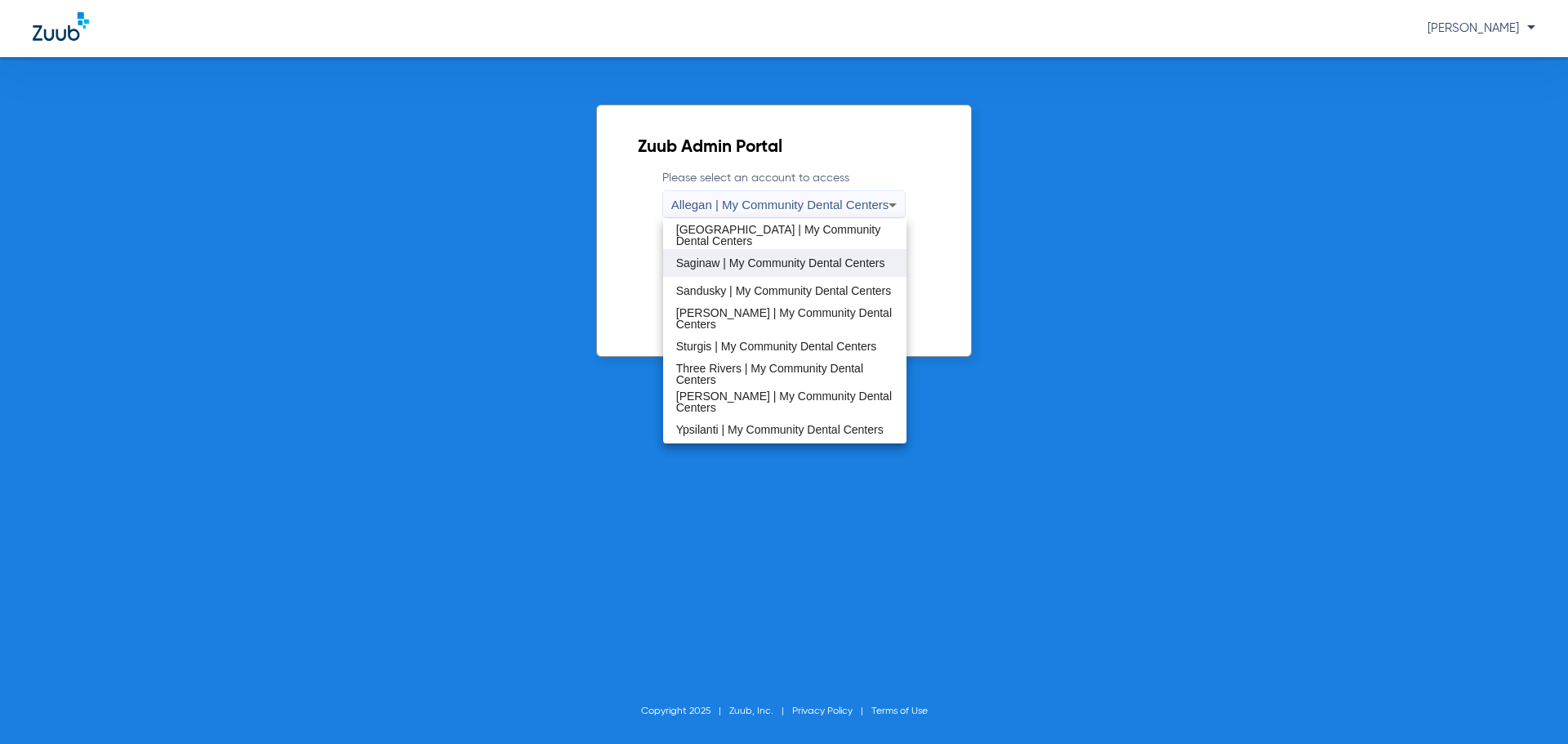
click at [745, 263] on span "Saginaw | My Community Dental Centers" at bounding box center [781, 263] width 209 height 11
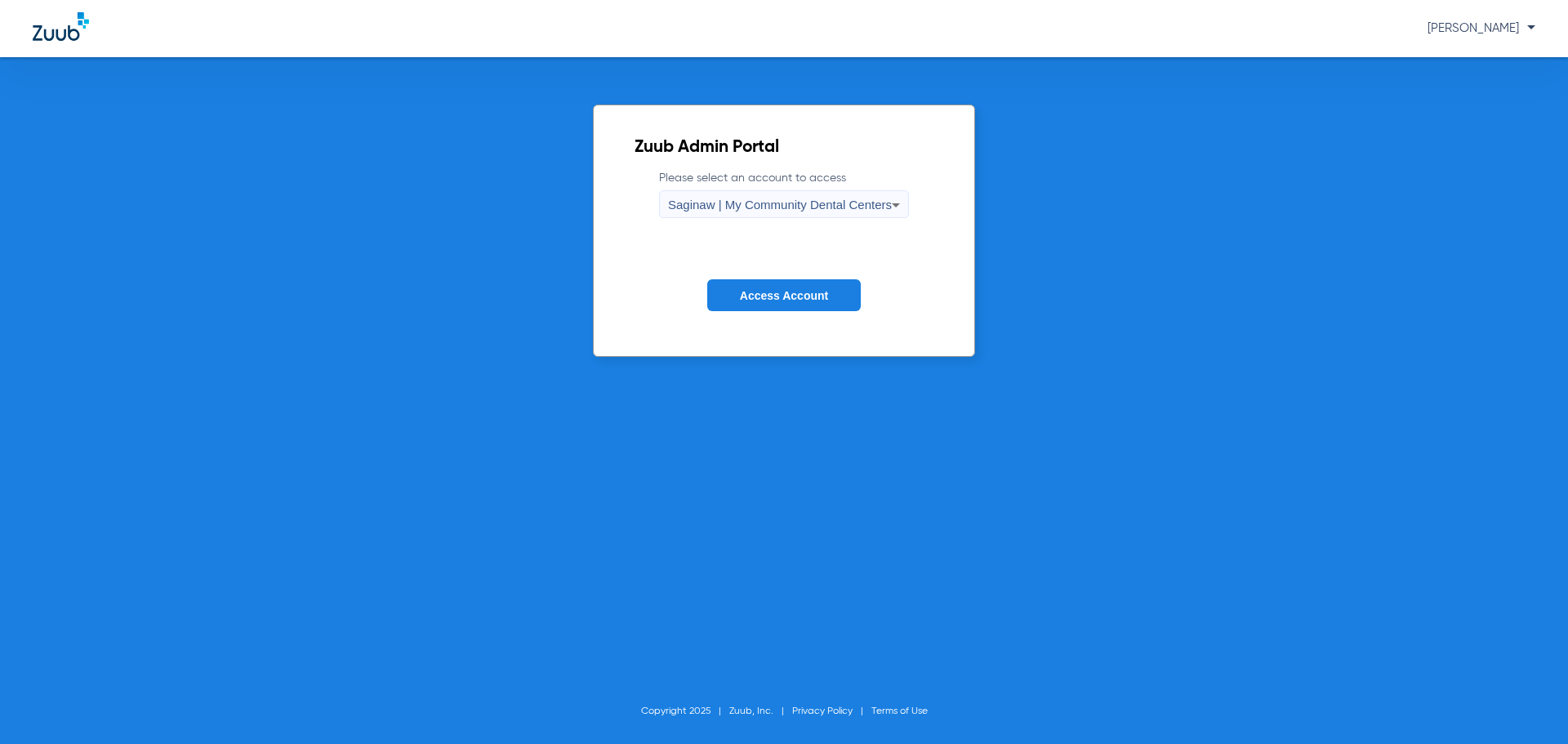
click at [764, 286] on button "Access Account" at bounding box center [783, 294] width 153 height 31
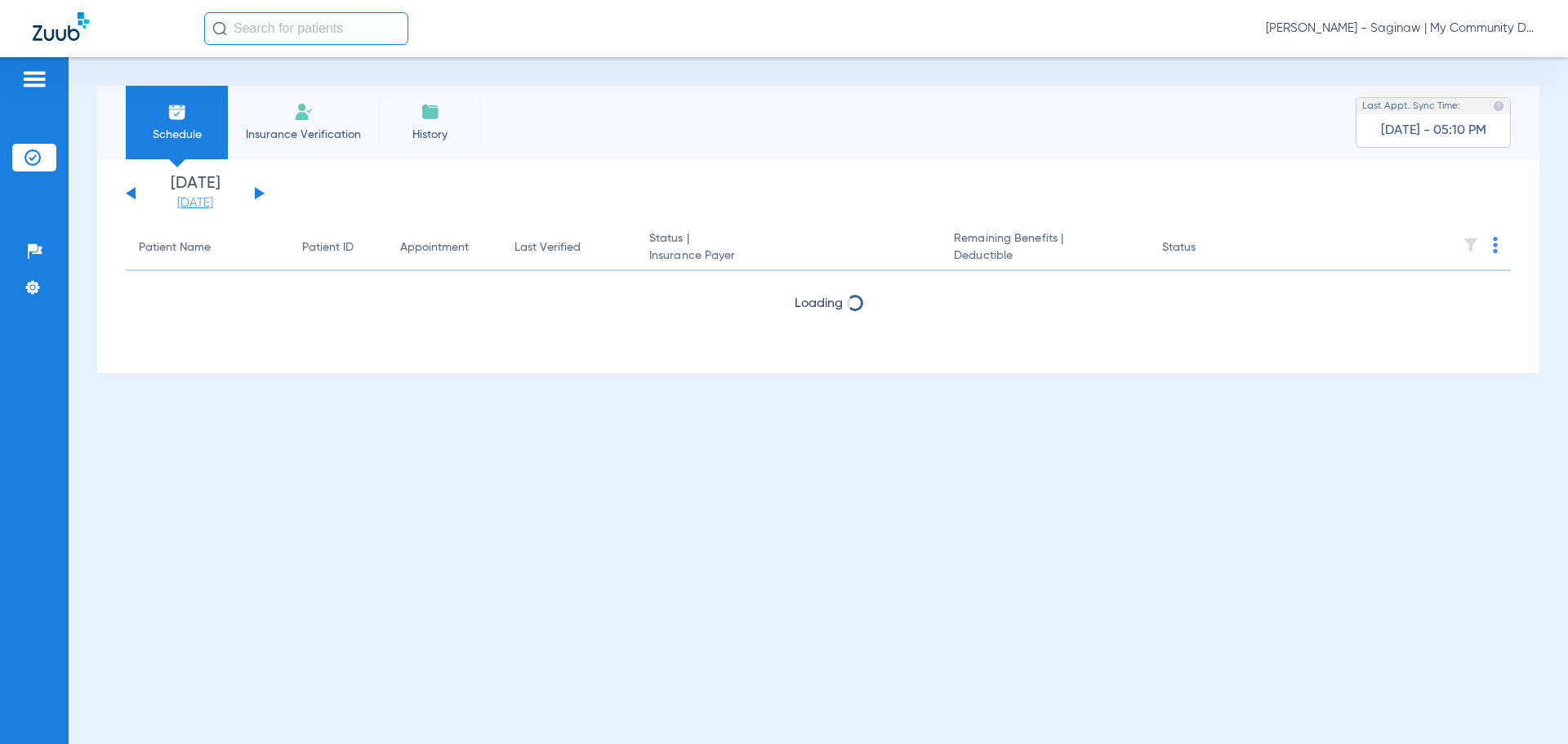
click at [220, 199] on link "[DATE]" at bounding box center [195, 203] width 98 height 16
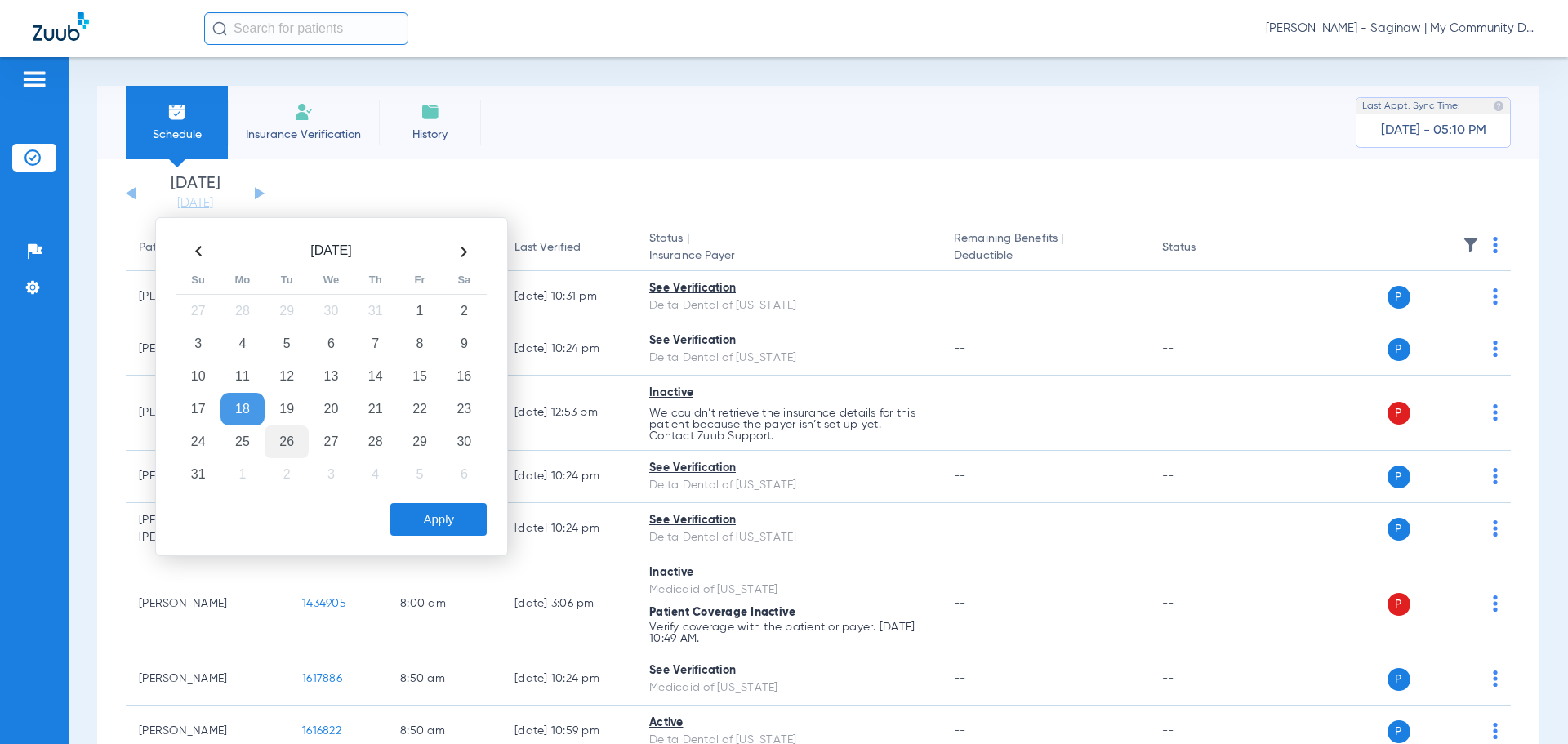
click at [279, 433] on td "26" at bounding box center [286, 441] width 44 height 32
click at [446, 517] on button "Apply" at bounding box center [438, 519] width 96 height 32
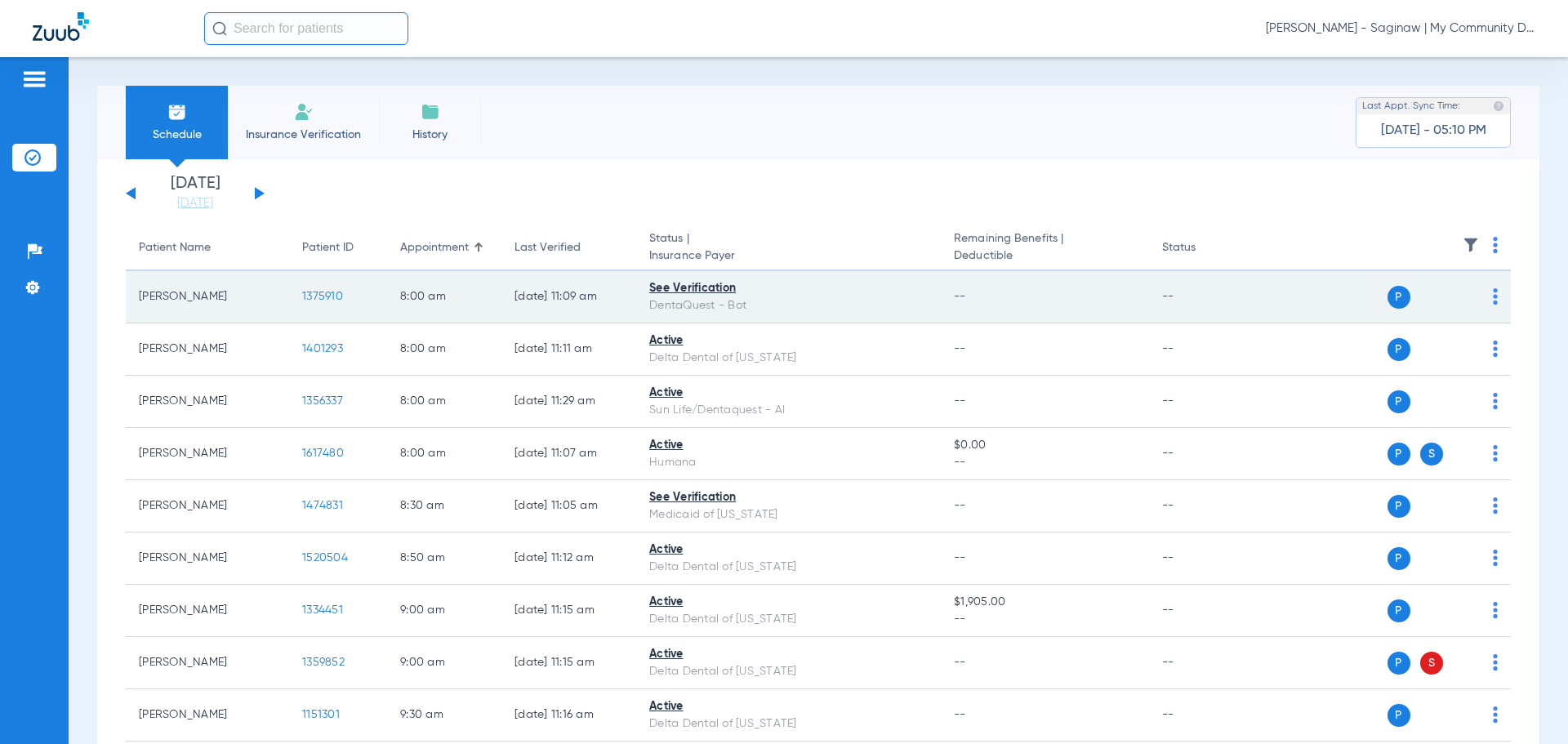
click at [336, 291] on span "1375910" at bounding box center [323, 297] width 41 height 11
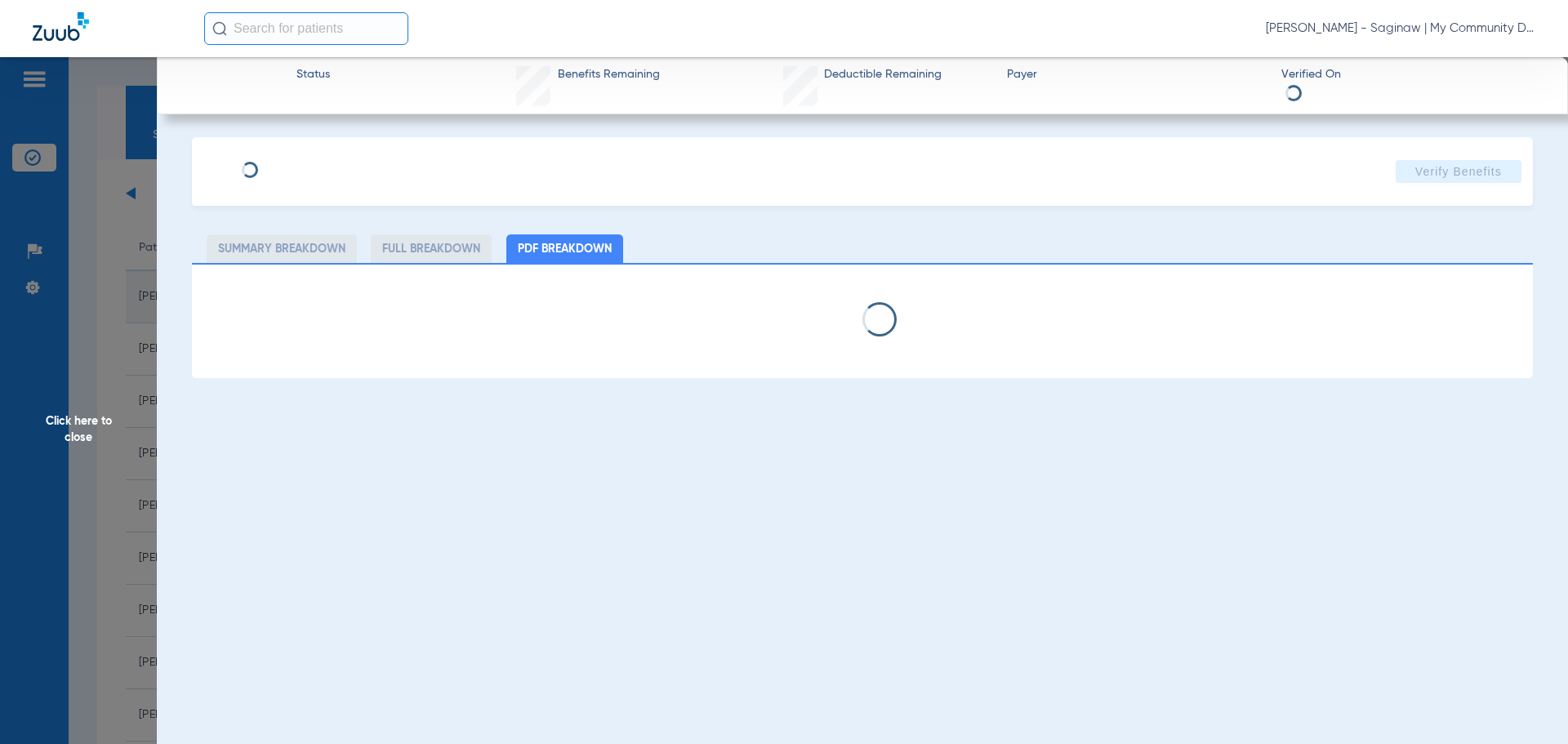
select select "page-width"
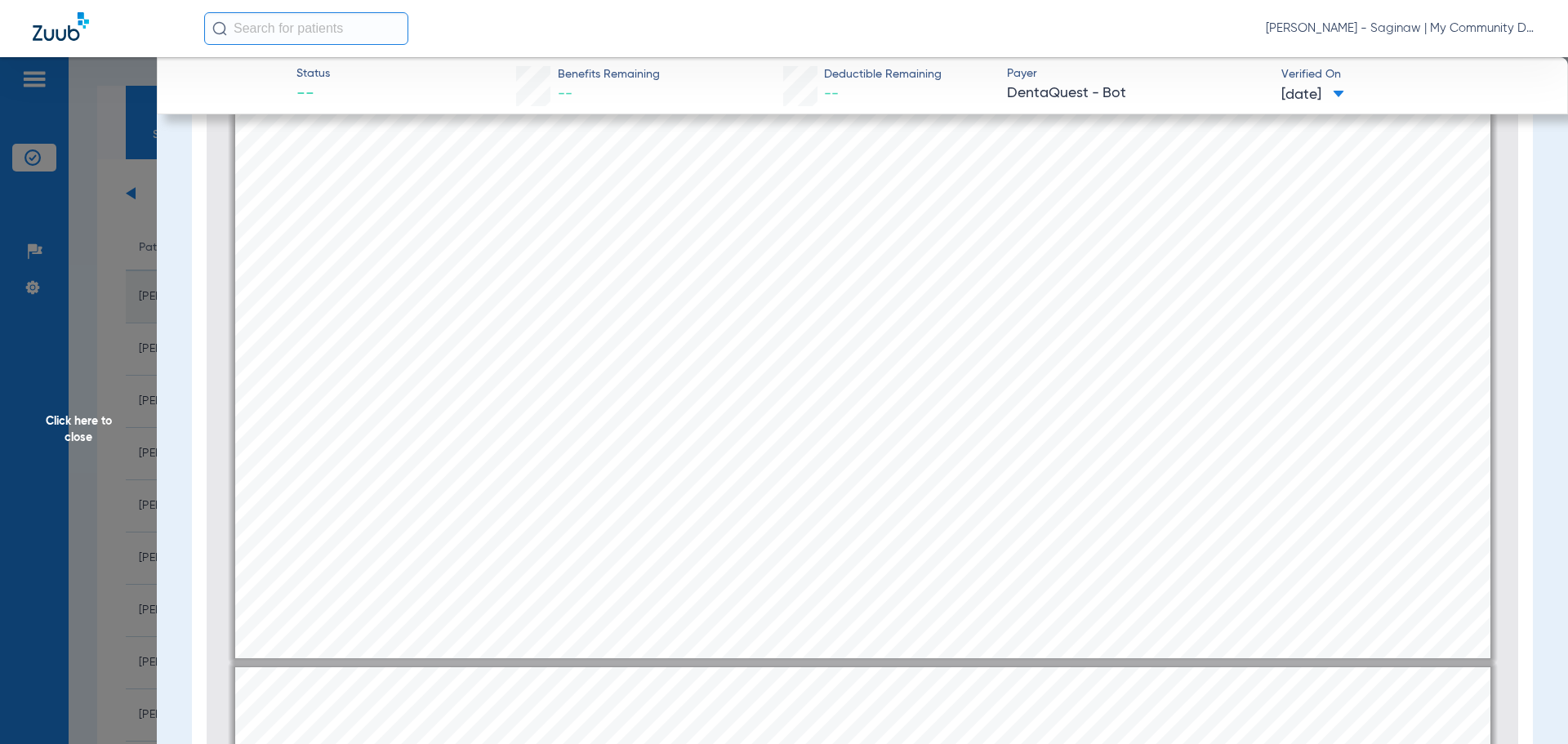
scroll to position [1614, 0]
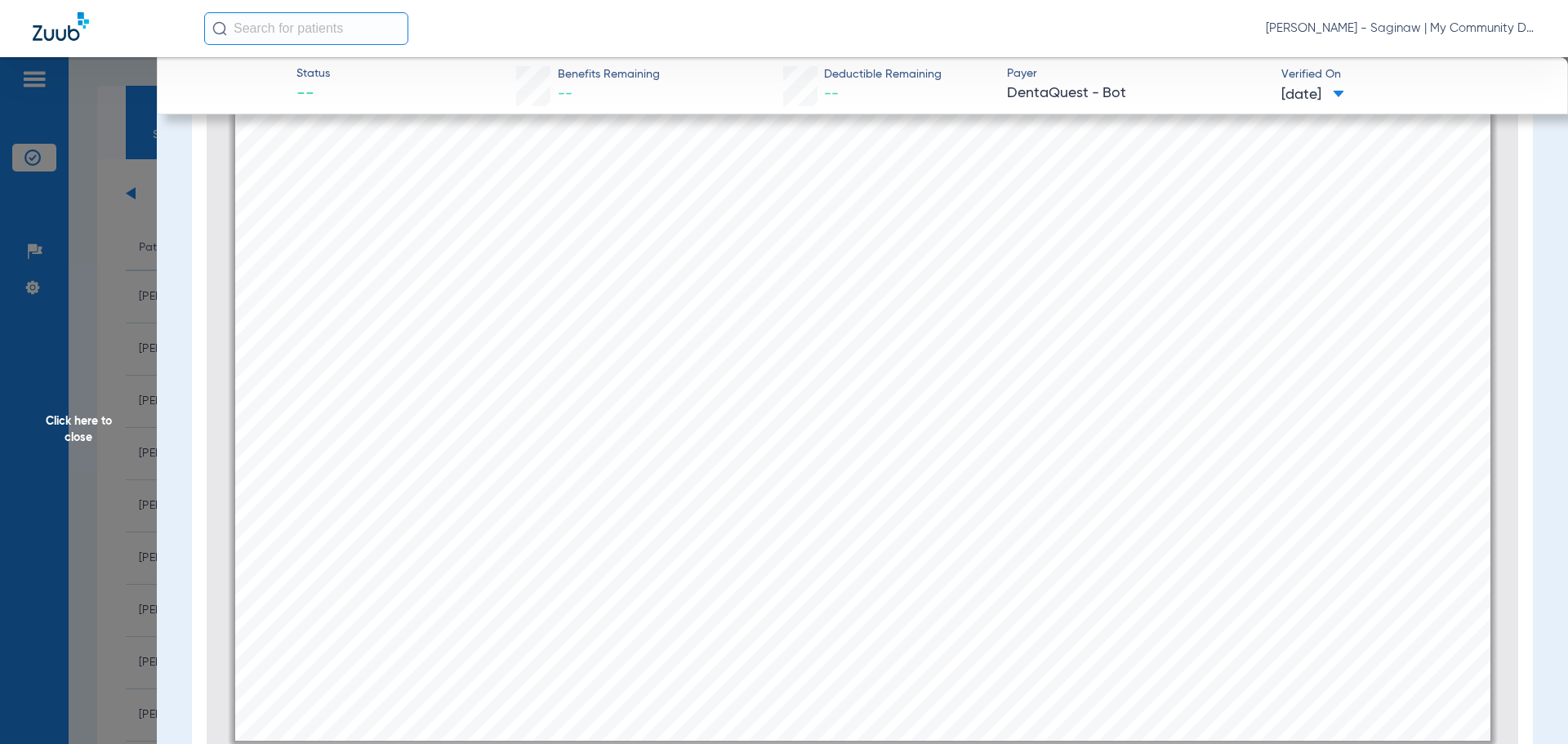
type input "1"
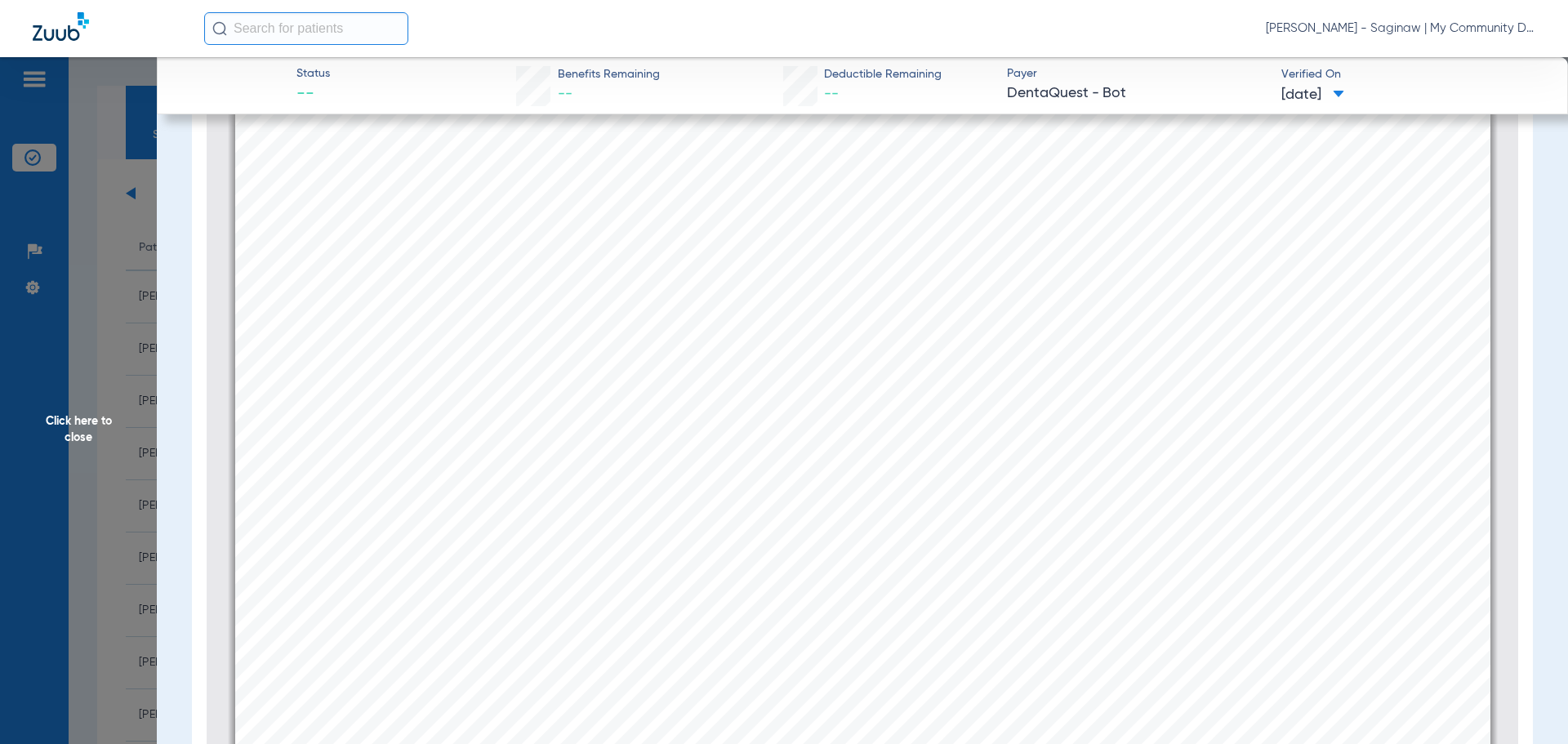
scroll to position [0, 0]
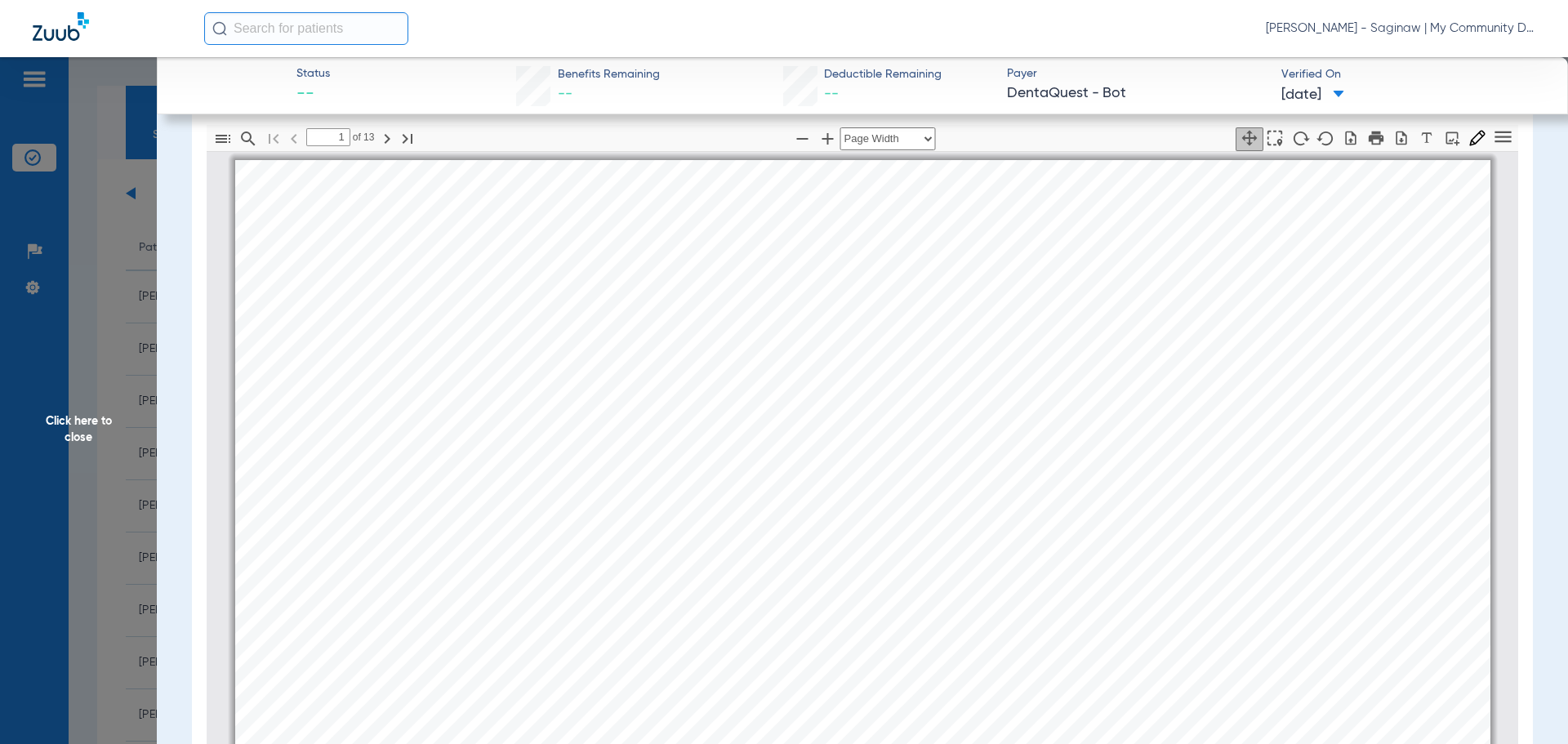
drag, startPoint x: 84, startPoint y: 284, endPoint x: 89, endPoint y: 277, distance: 8.6
click at [84, 284] on span "Click here to close" at bounding box center [78, 429] width 157 height 744
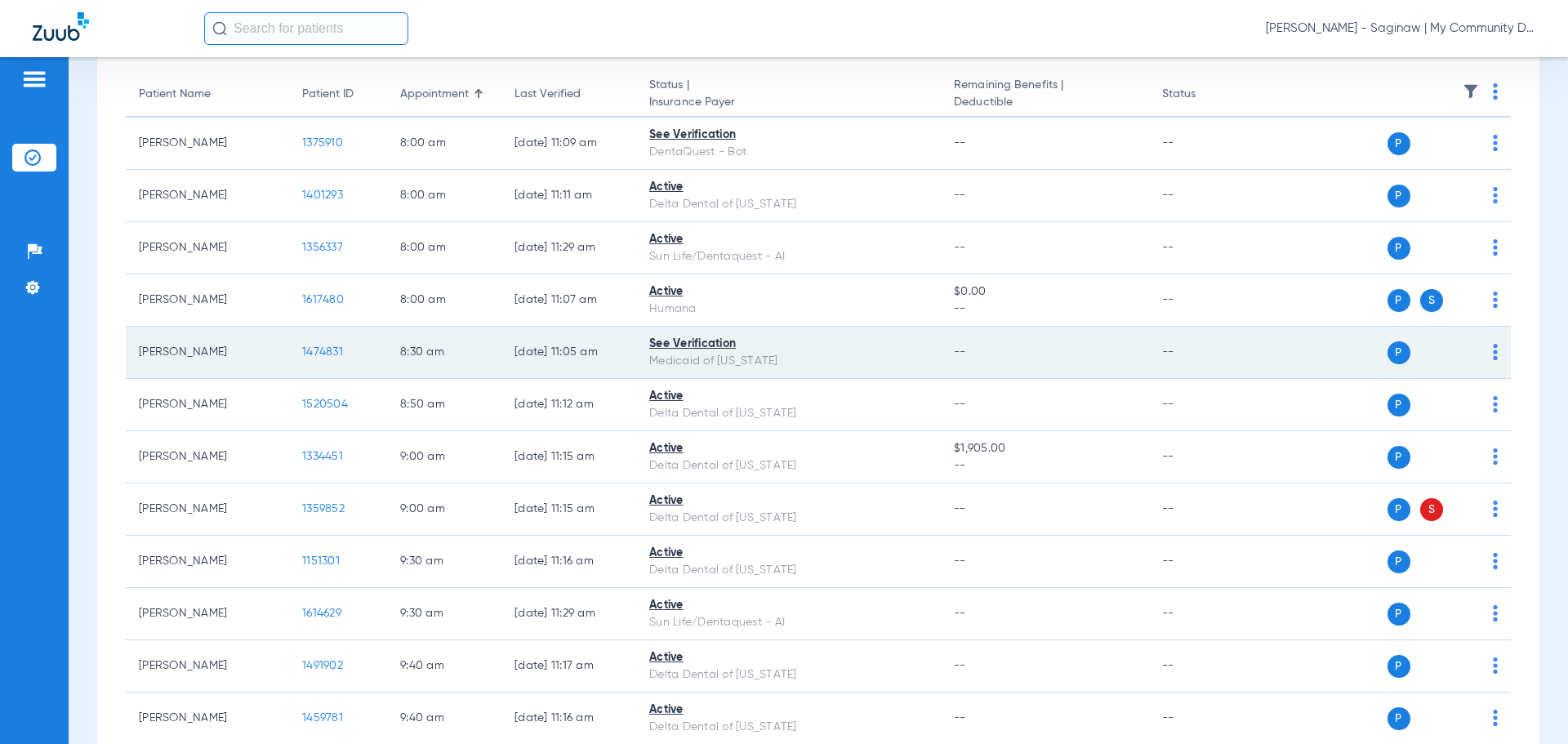
scroll to position [164, 0]
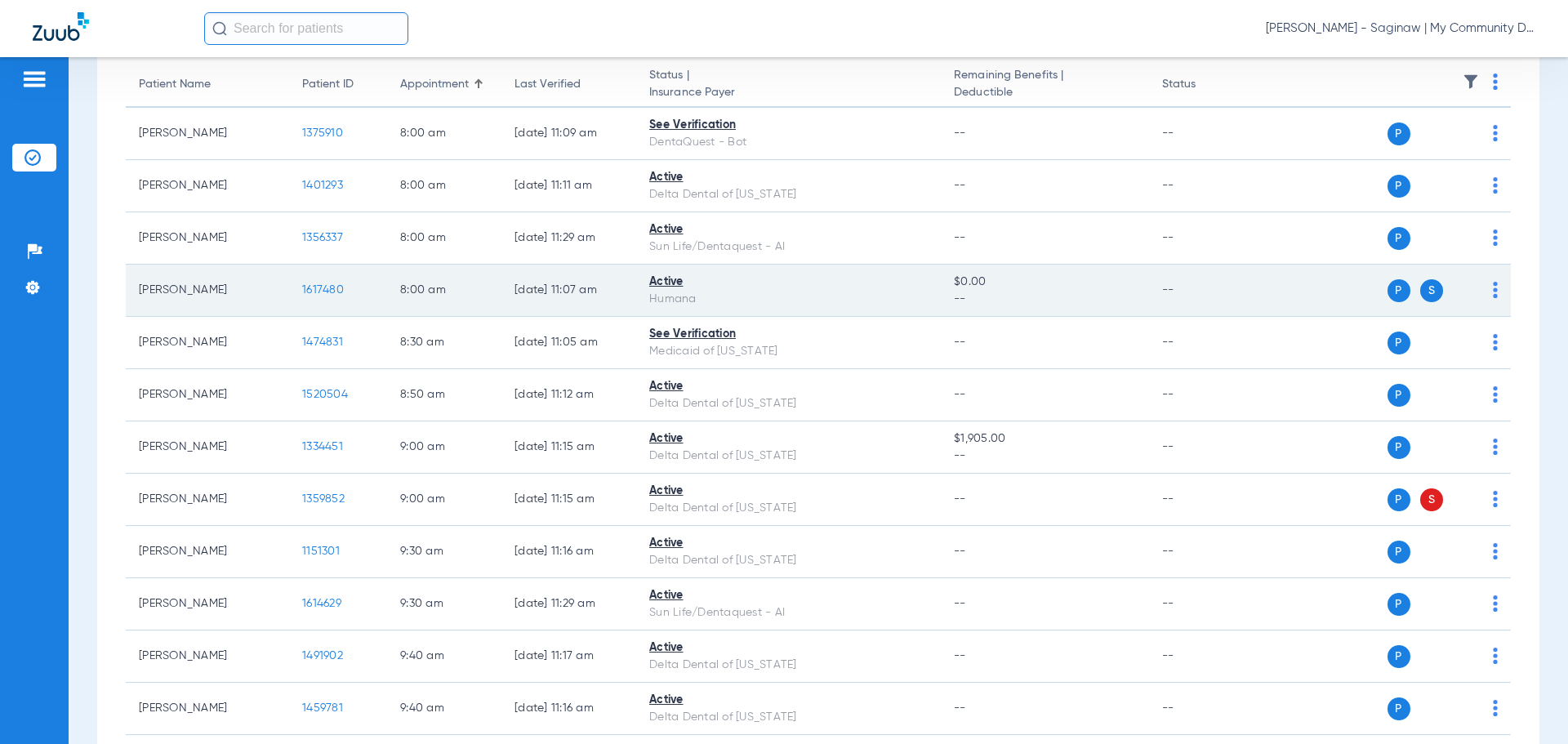
click at [306, 291] on span "1617480" at bounding box center [323, 290] width 42 height 11
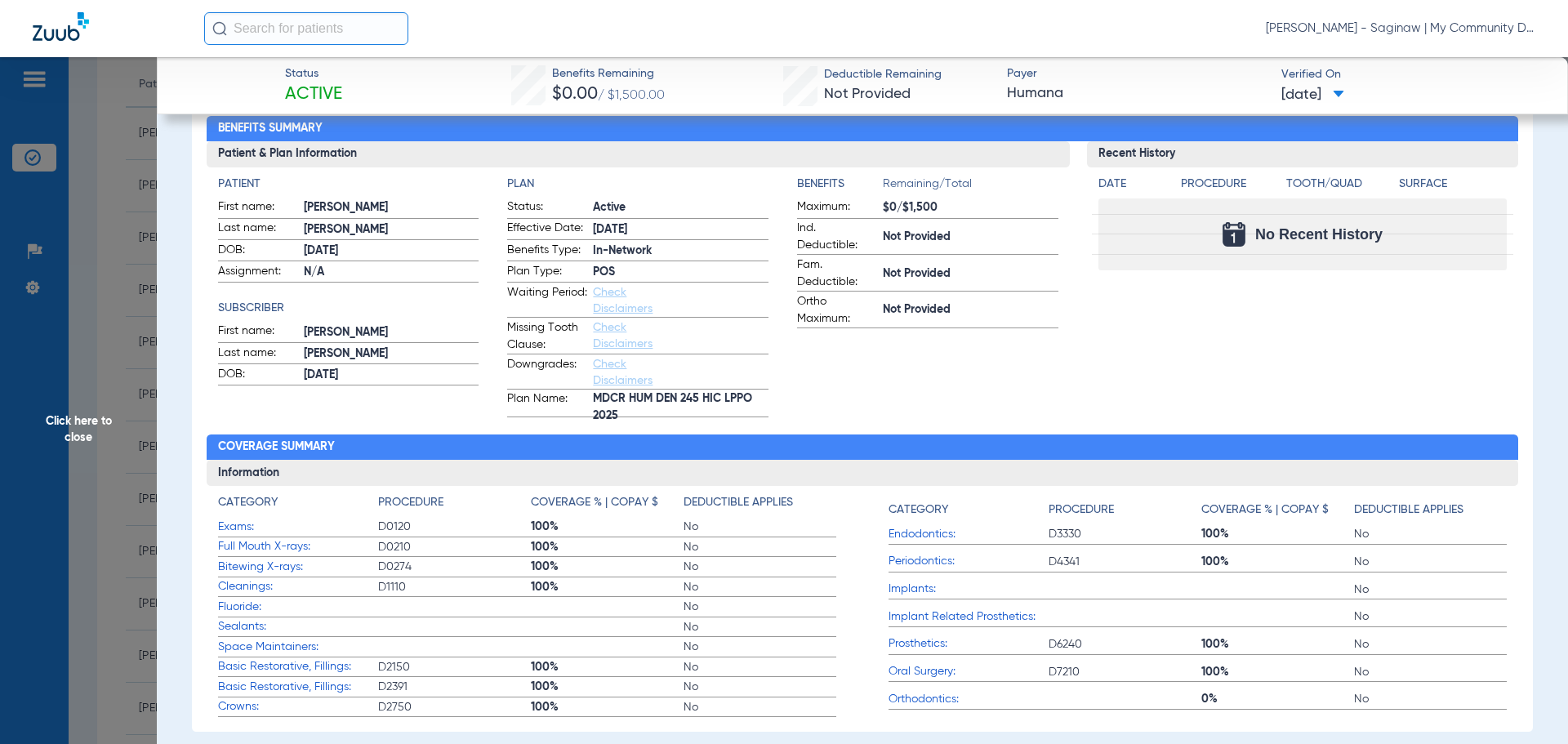
click at [138, 429] on span "Click here to close" at bounding box center [78, 429] width 157 height 744
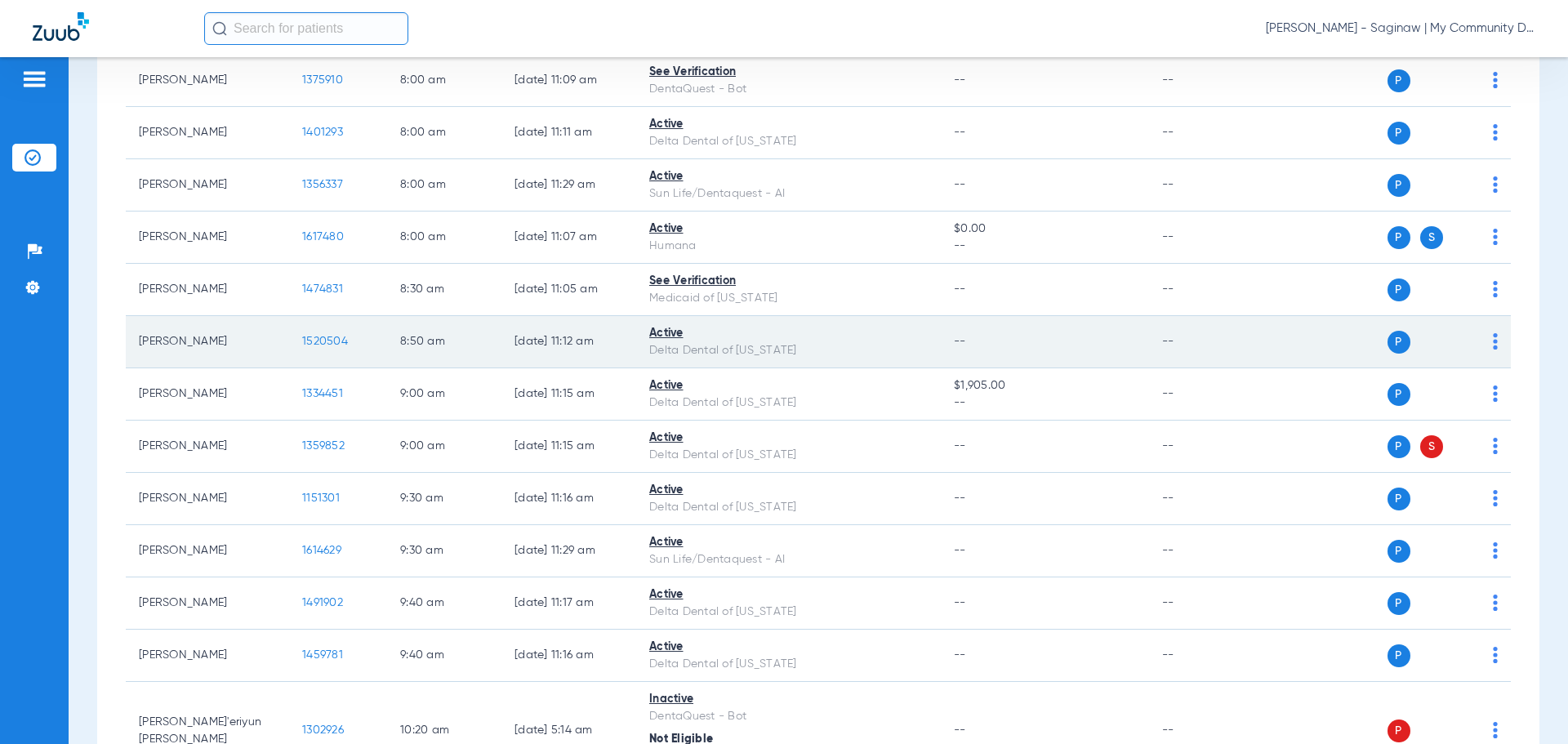
scroll to position [245, 0]
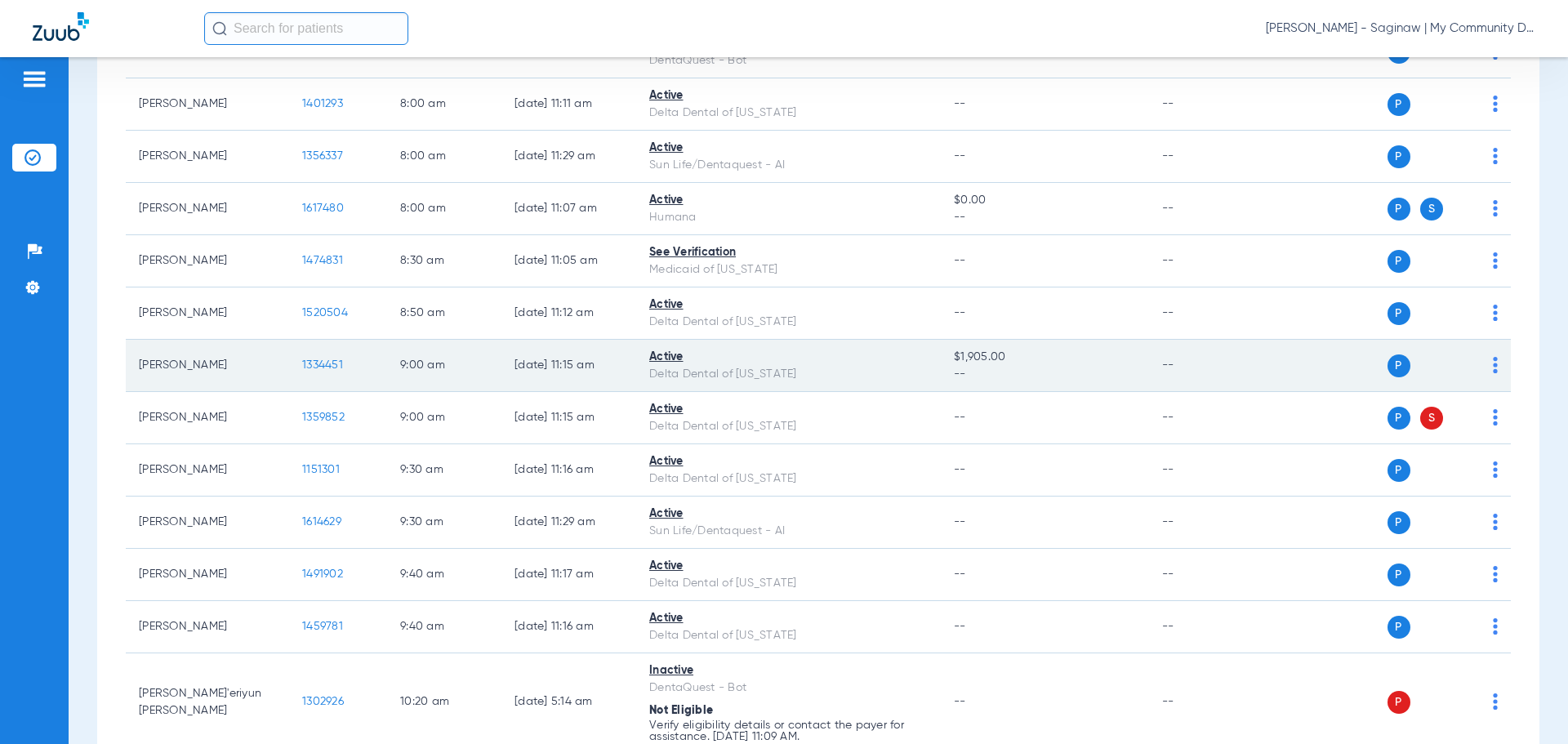
click at [319, 362] on span "1334451" at bounding box center [323, 365] width 41 height 11
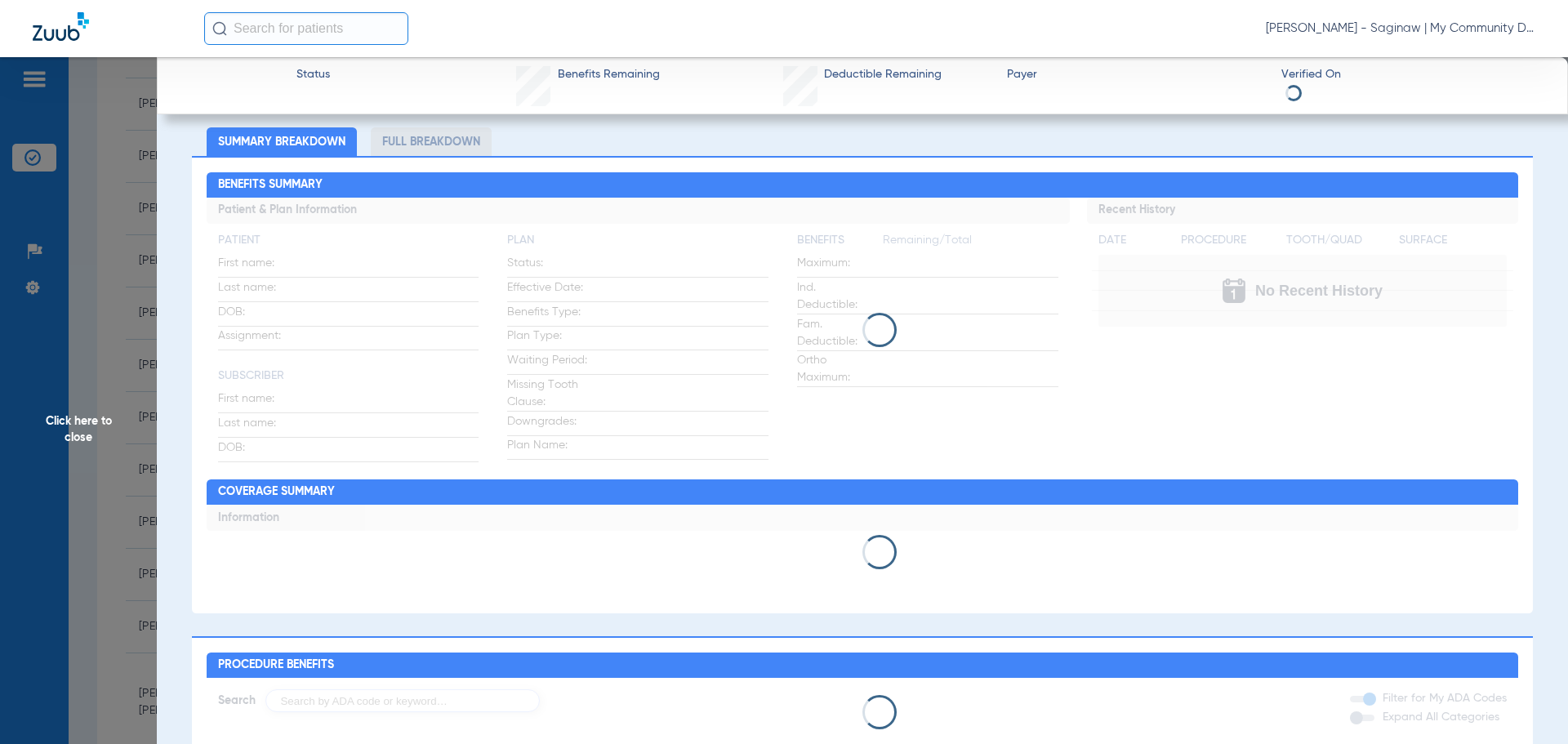
scroll to position [0, 0]
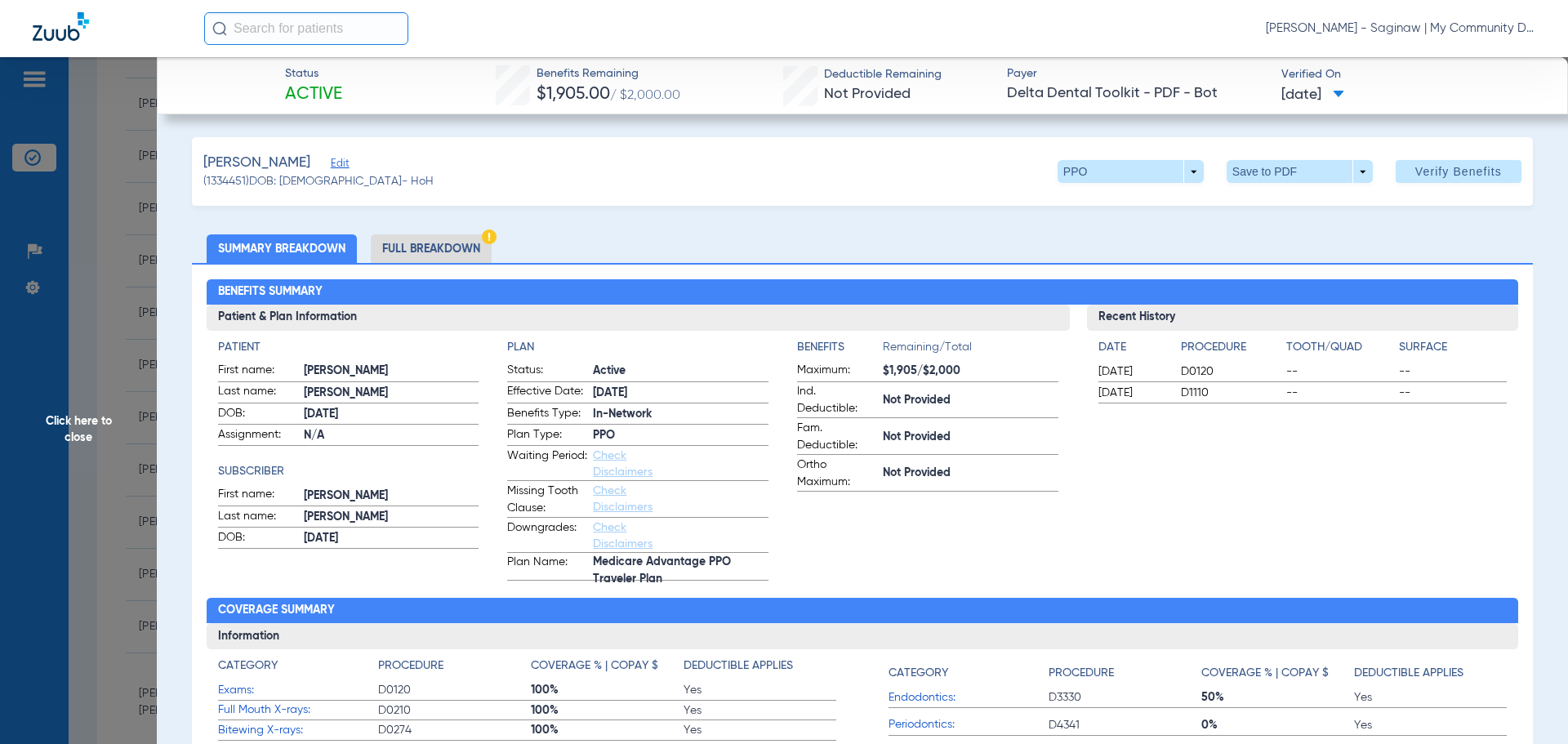
click at [436, 240] on li "Full Breakdown" at bounding box center [431, 248] width 121 height 29
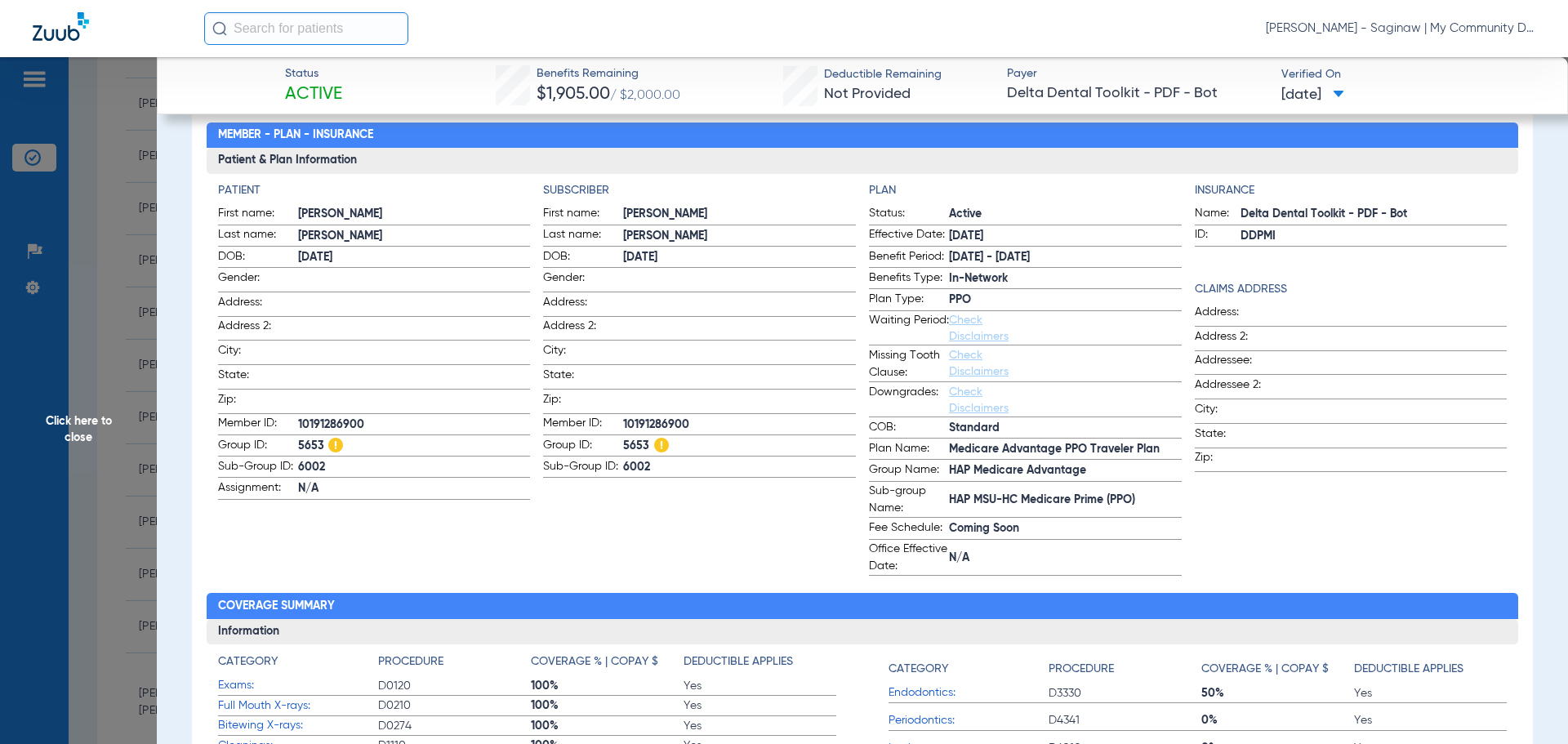
scroll to position [164, 0]
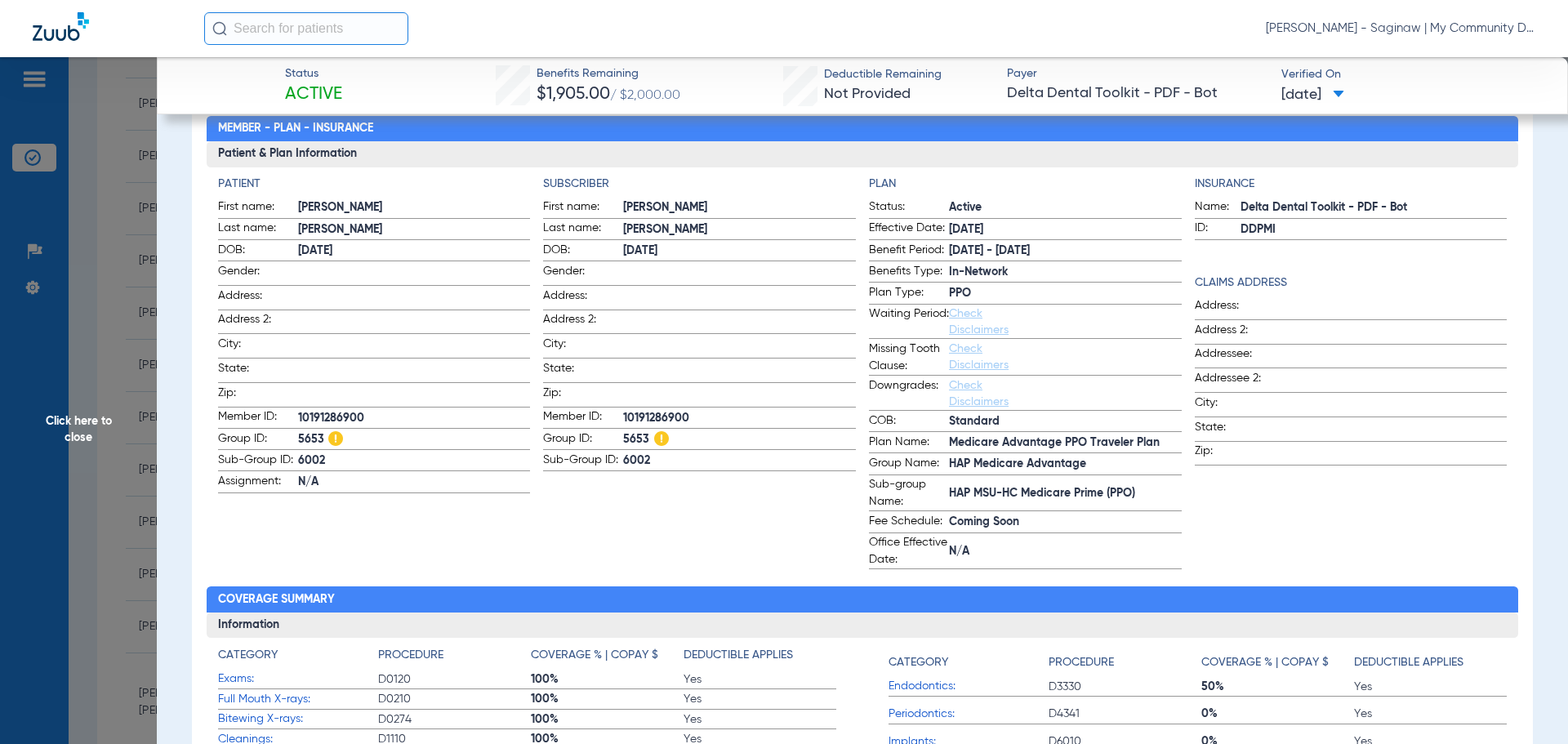
click at [73, 426] on span "Click here to close" at bounding box center [78, 429] width 157 height 744
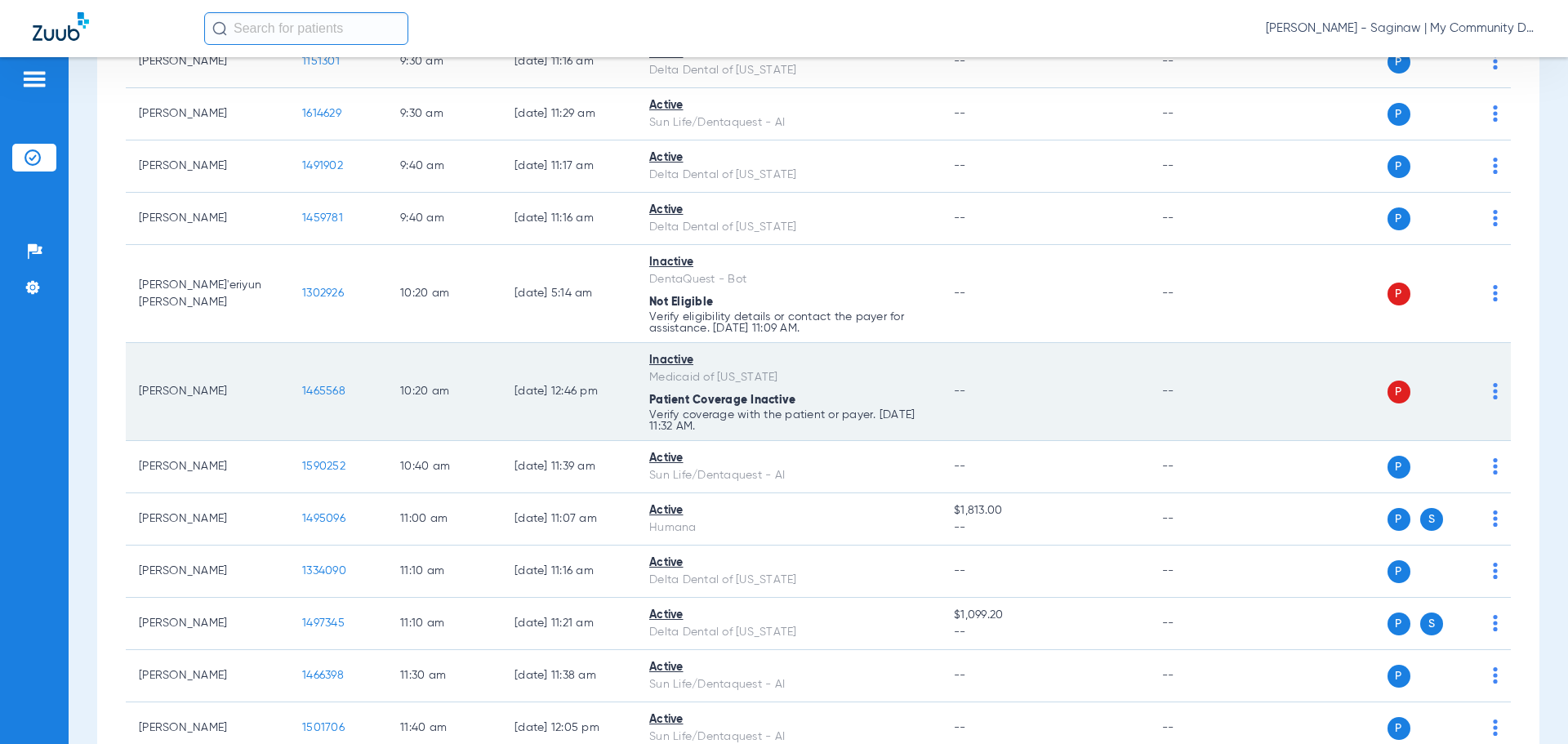
scroll to position [734, 0]
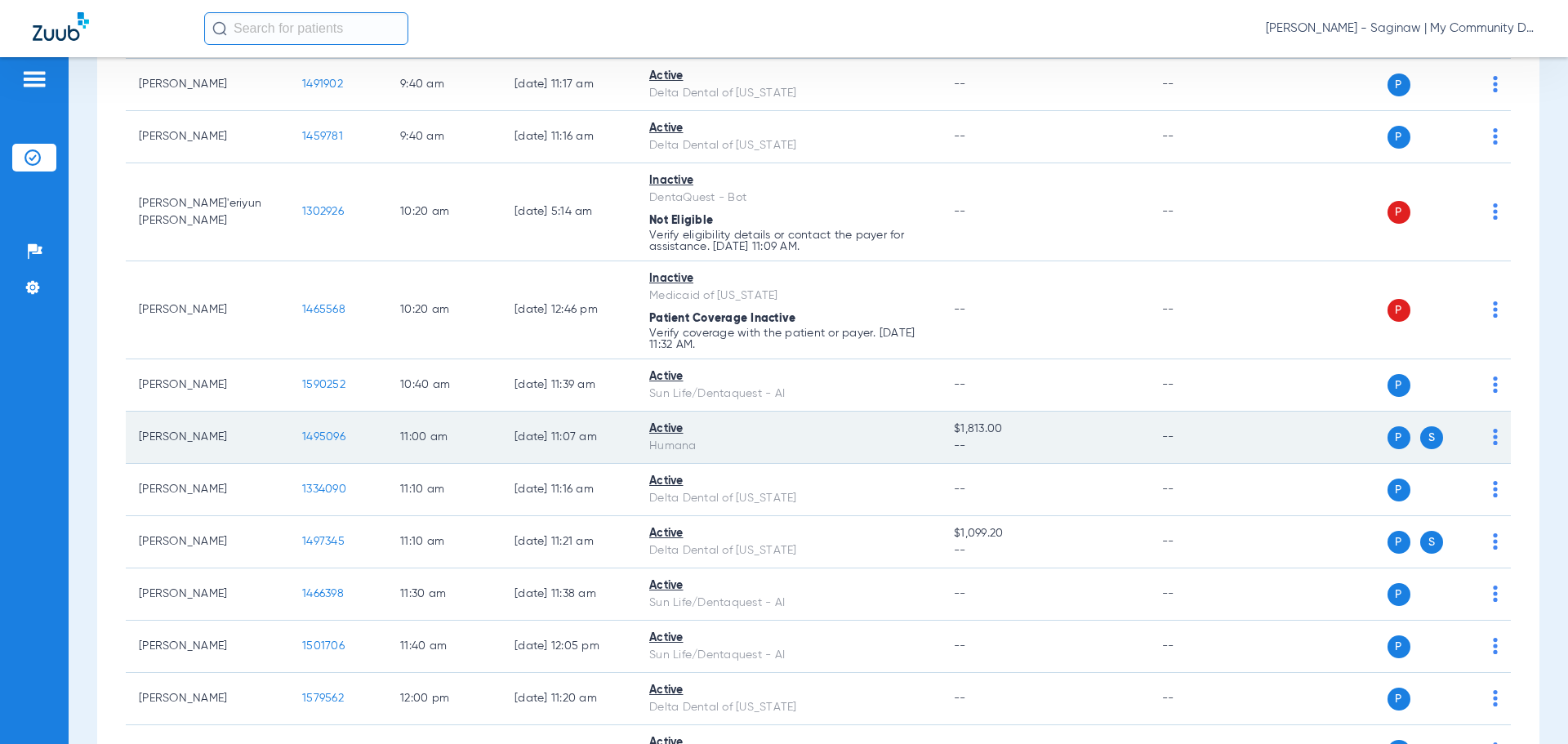
click at [328, 441] on span "1495096" at bounding box center [323, 437] width 43 height 11
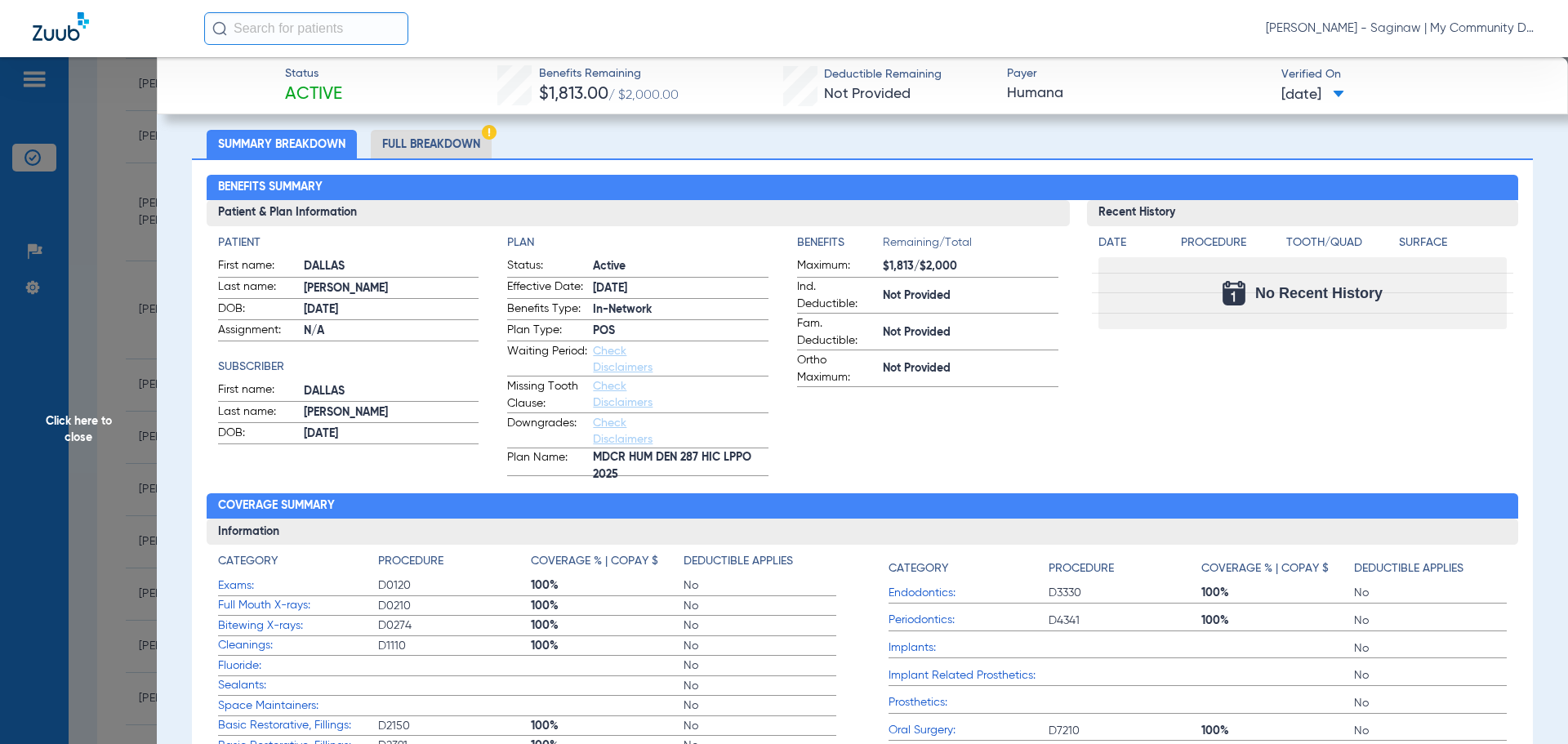
scroll to position [82, 0]
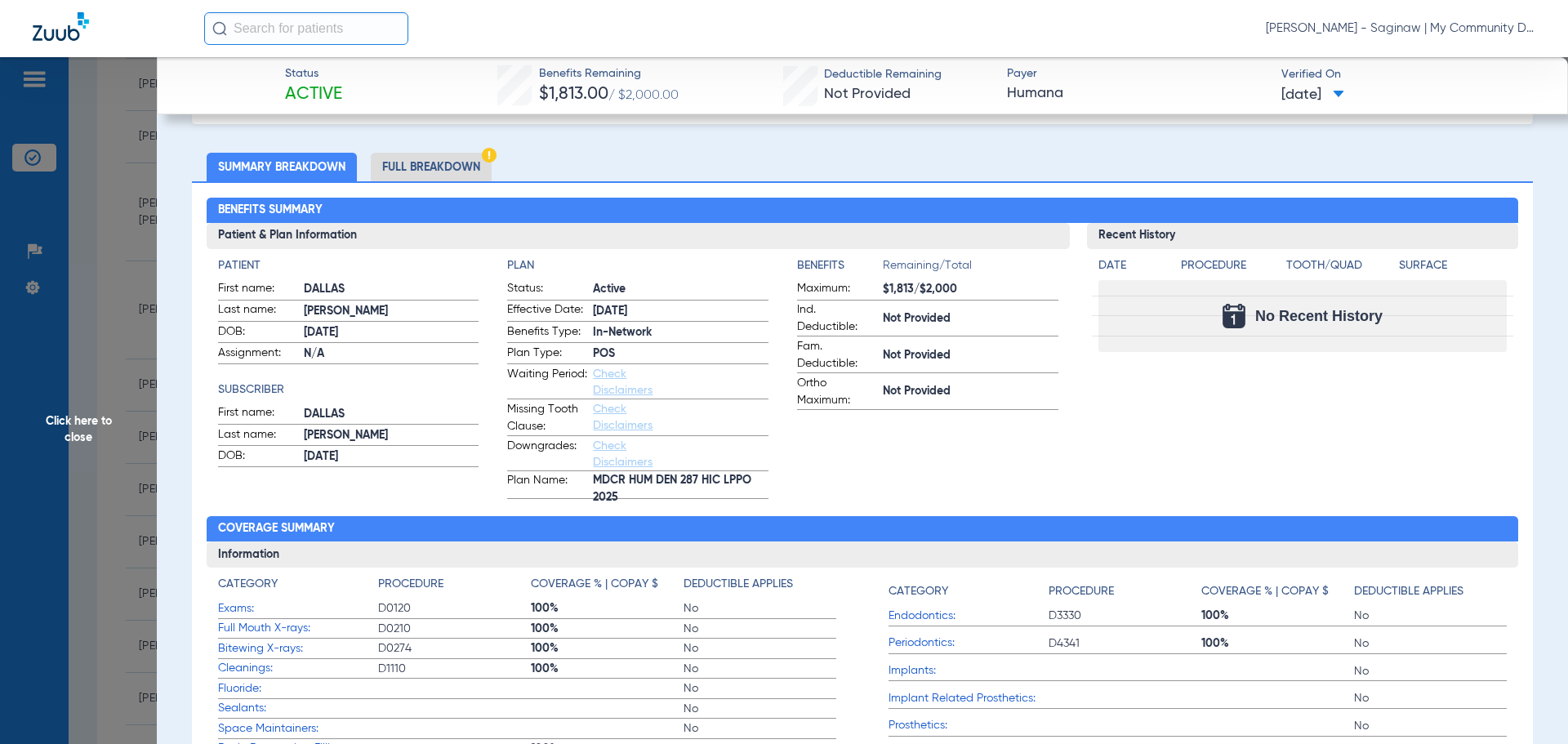
drag, startPoint x: 909, startPoint y: 449, endPoint x: 239, endPoint y: 515, distance: 673.2
click at [907, 451] on app-benefits-information "Benefits Remaining/Total Maximum: $1,813/$2,000 Ind. Deductible: Not Provided F…" at bounding box center [928, 378] width 262 height 242
click at [115, 435] on span "Click here to close" at bounding box center [78, 429] width 157 height 744
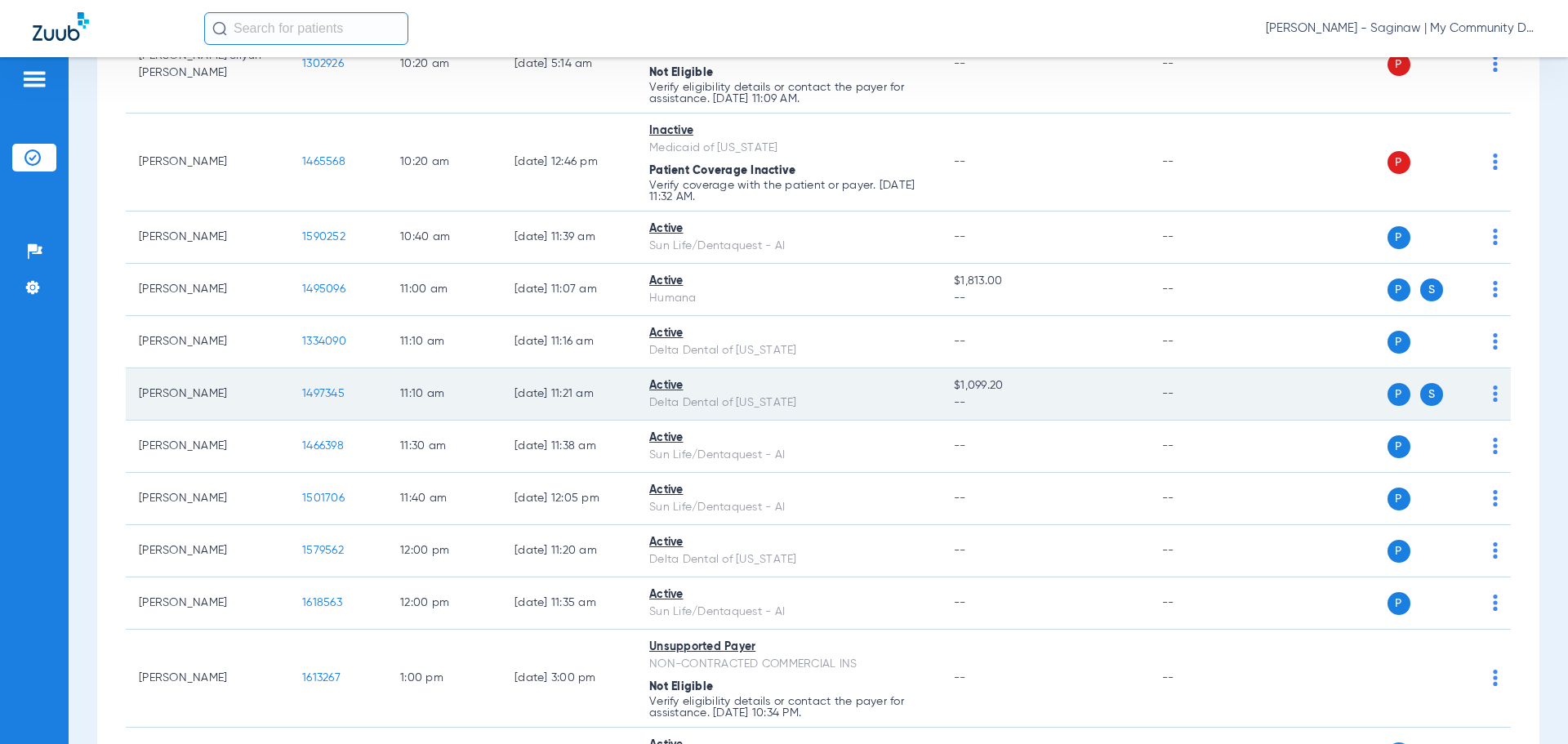
scroll to position [898, 0]
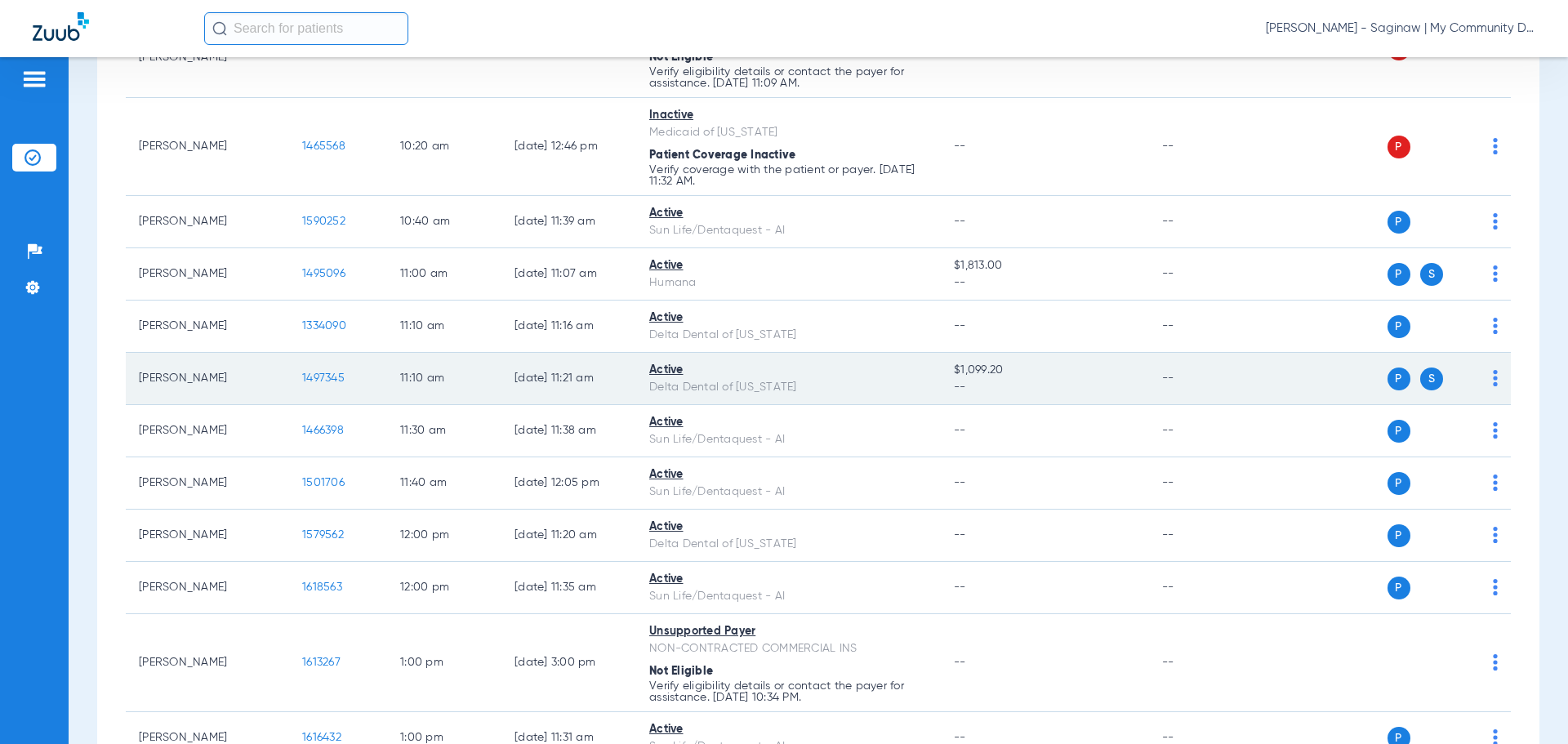
click at [320, 380] on span "1497345" at bounding box center [323, 378] width 43 height 11
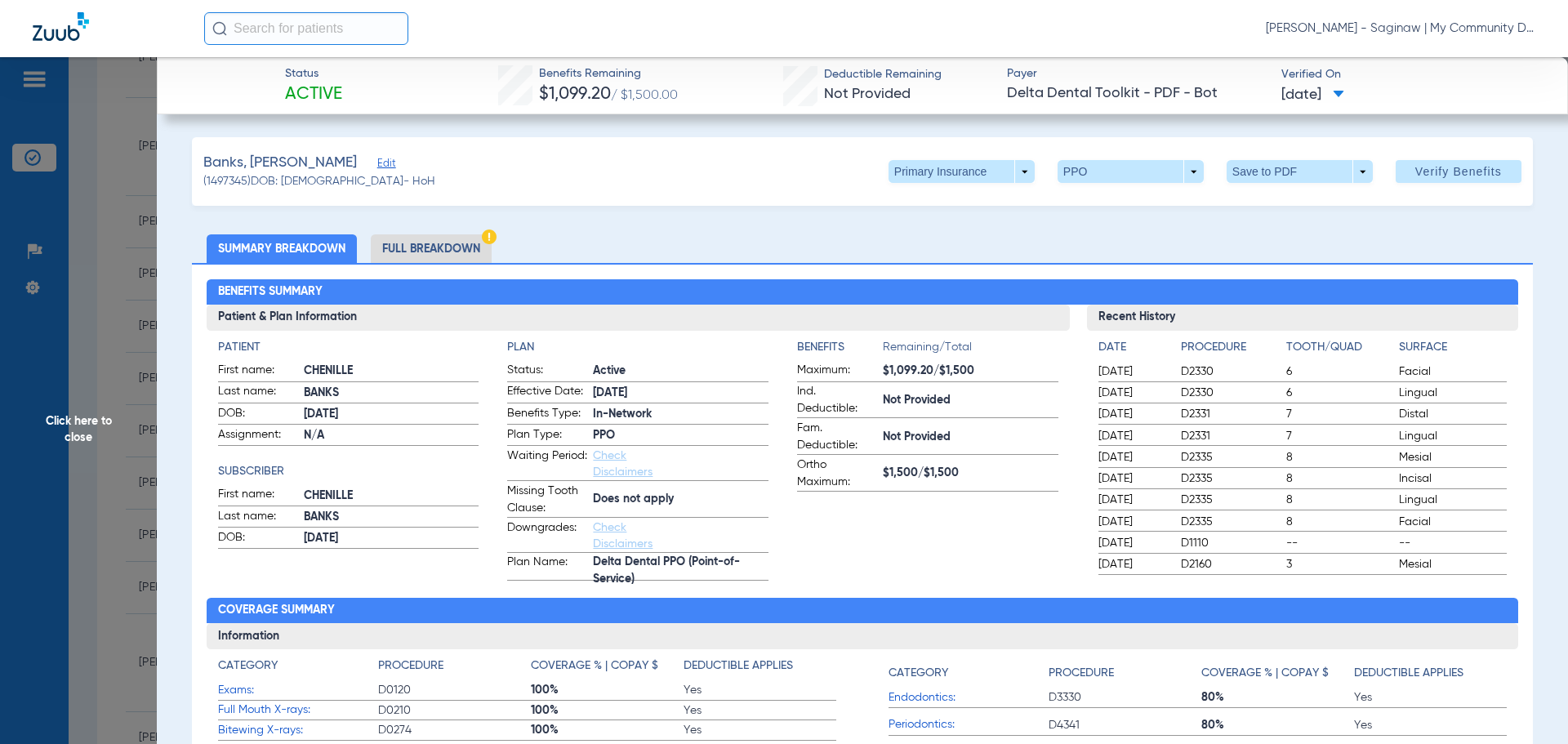
click at [400, 250] on li "Full Breakdown" at bounding box center [431, 248] width 121 height 29
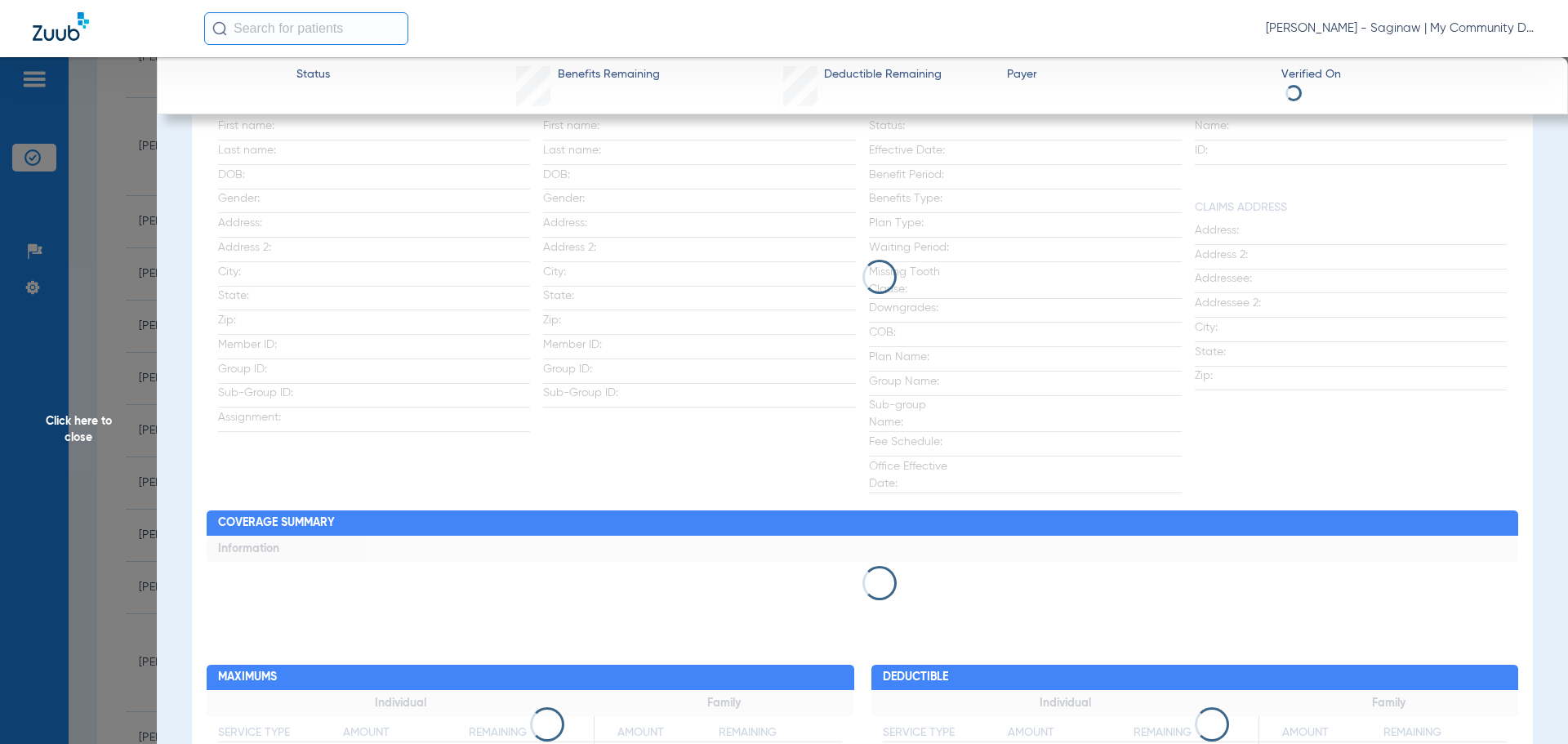
scroll to position [164, 0]
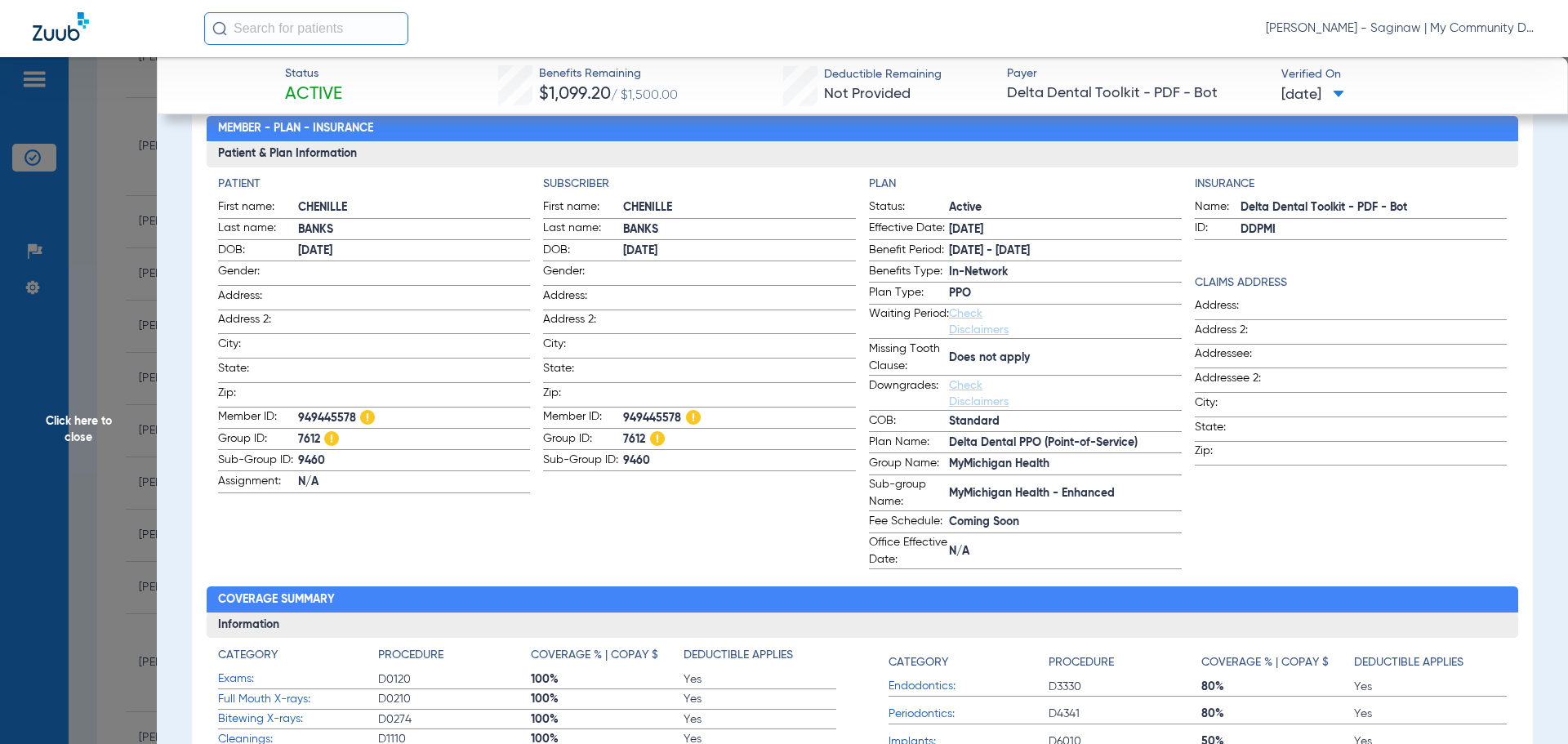
click at [121, 450] on span "Click here to close" at bounding box center [78, 429] width 157 height 744
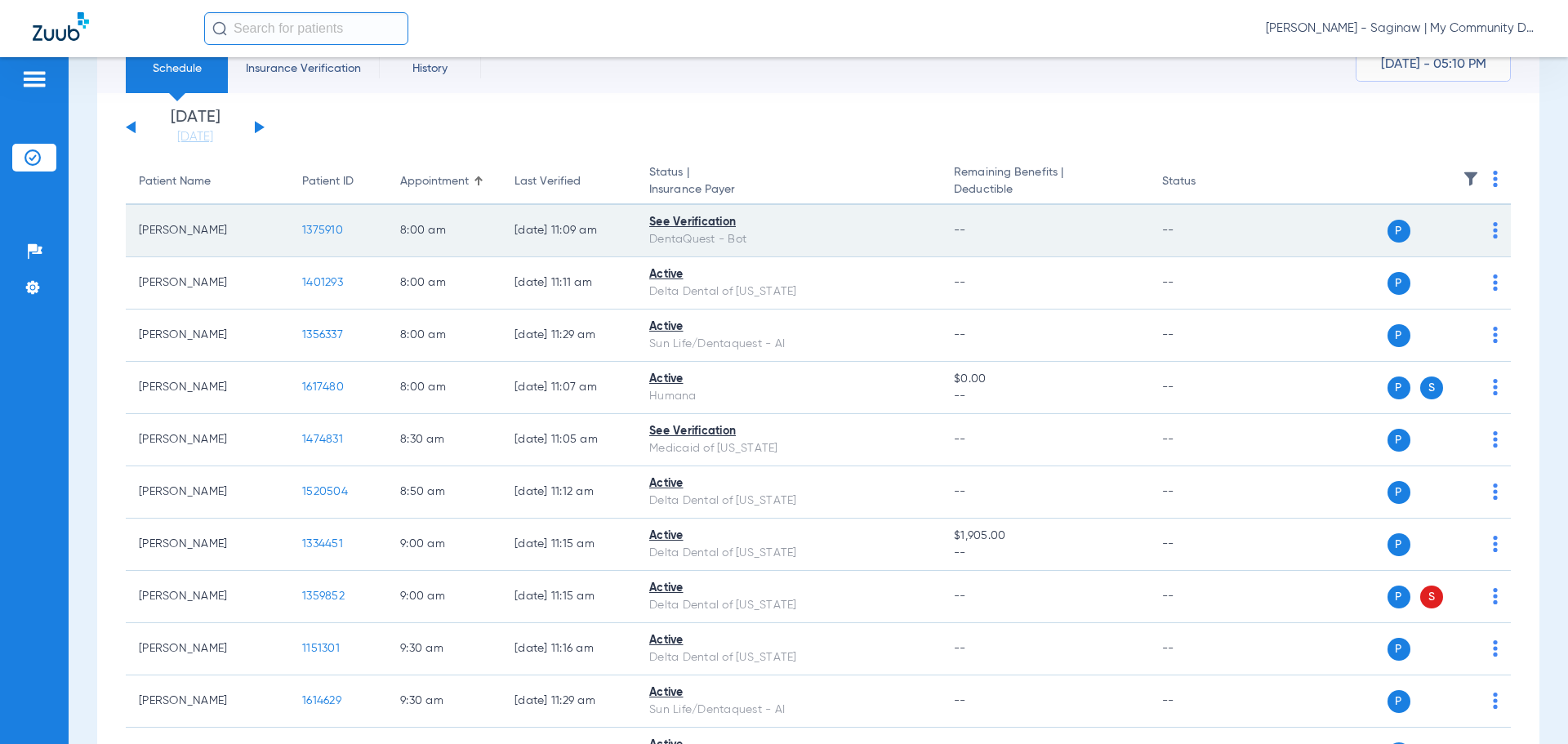
scroll to position [0, 0]
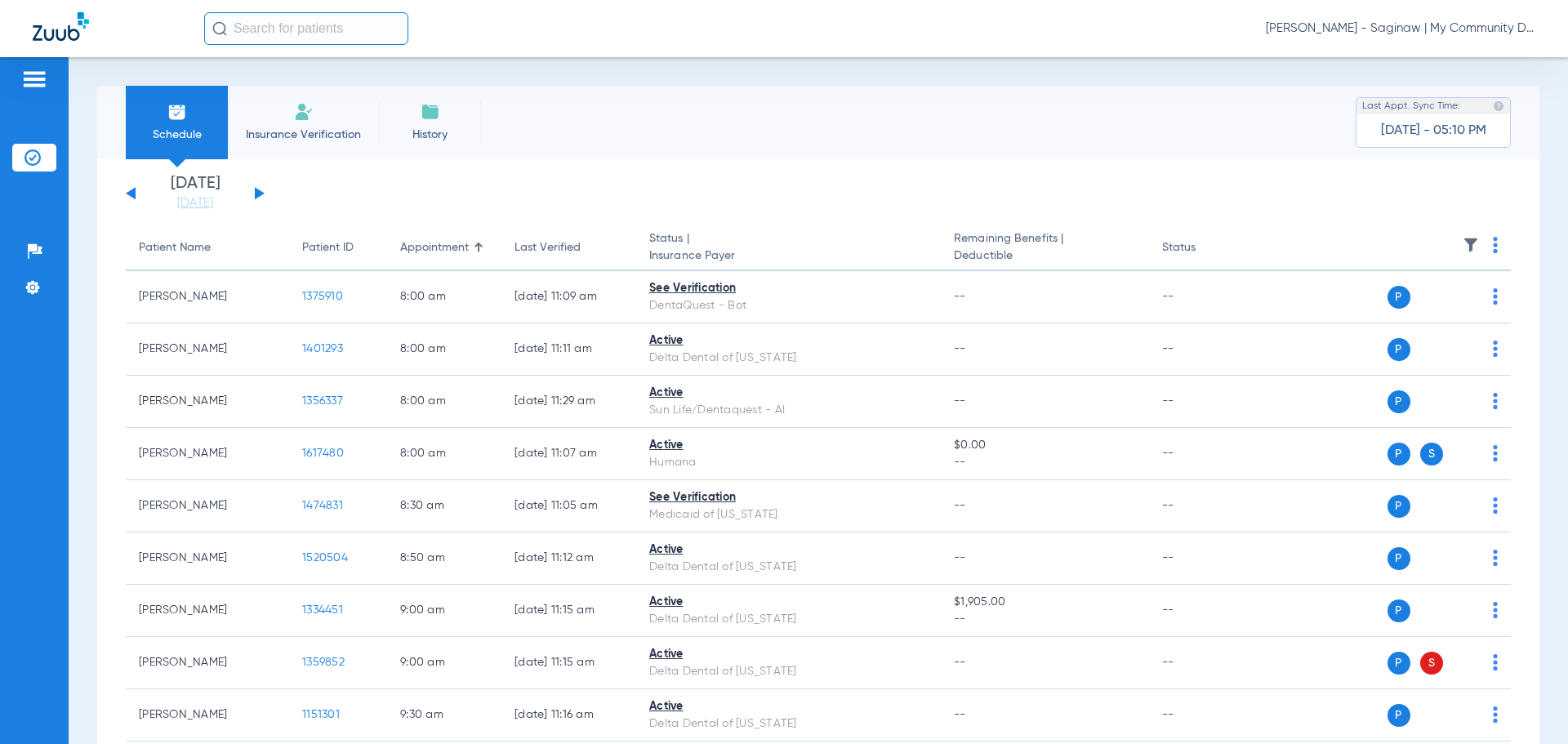
click at [258, 193] on button at bounding box center [260, 193] width 10 height 12
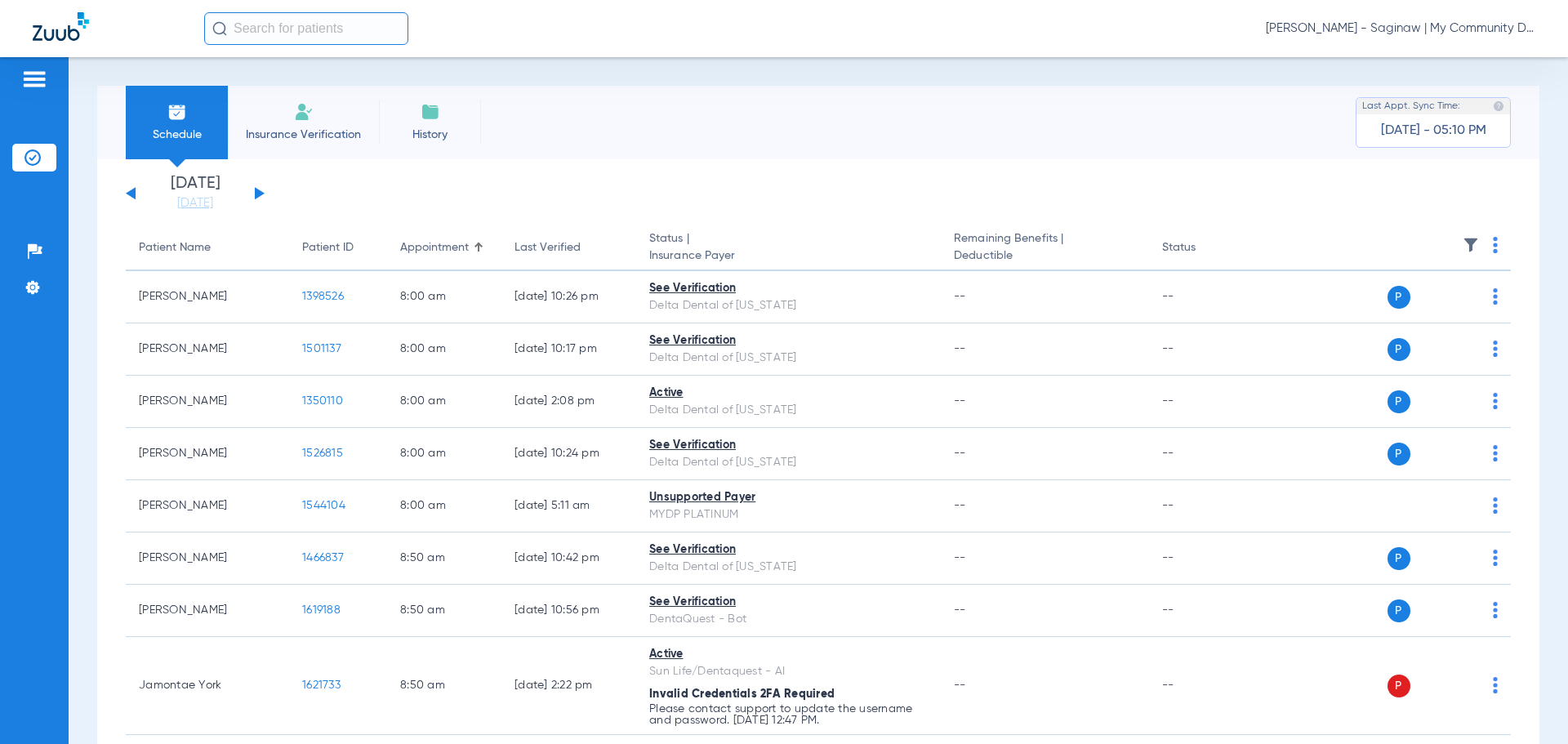
click at [1493, 248] on img at bounding box center [1495, 245] width 5 height 16
click at [1452, 306] on span "Verify All" at bounding box center [1420, 309] width 102 height 11
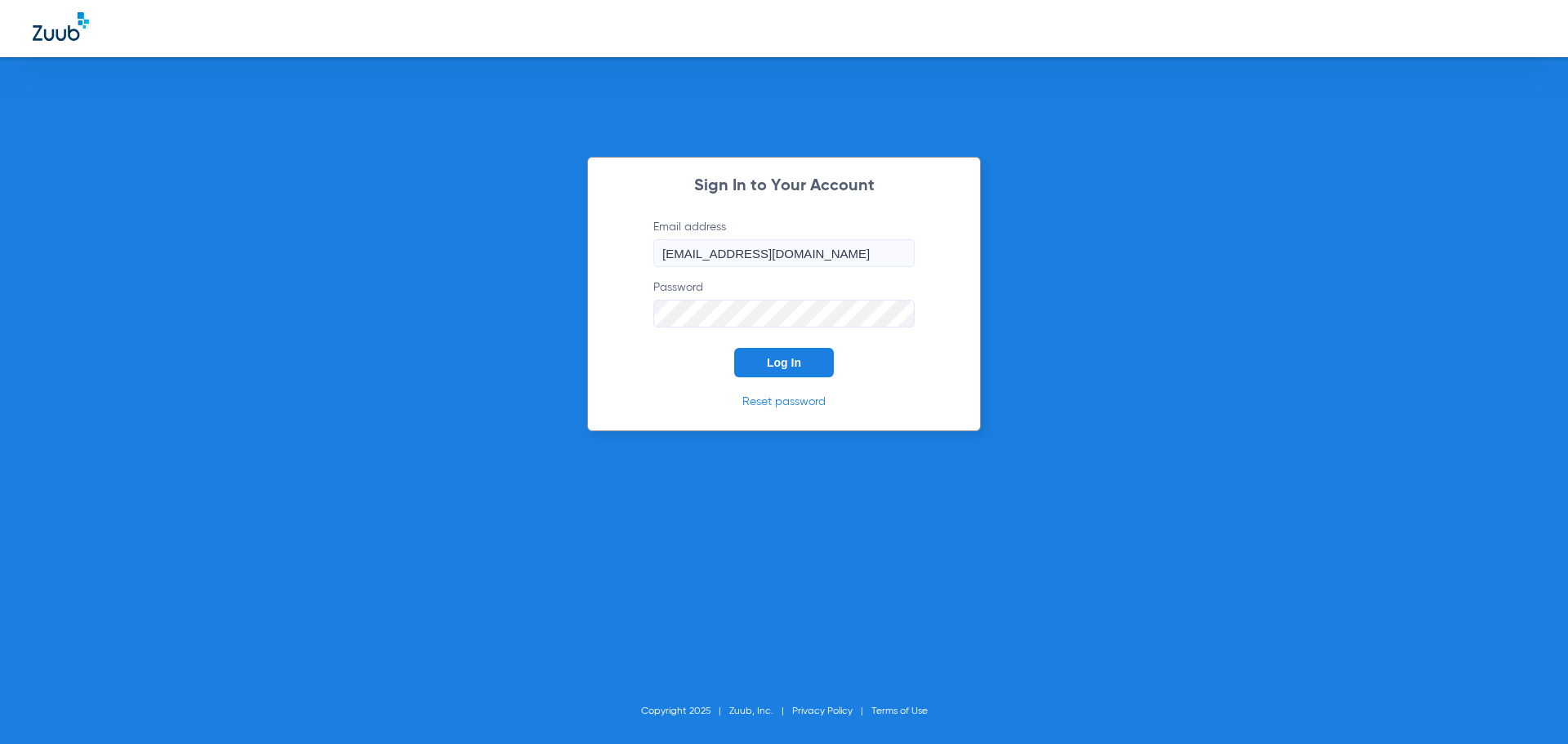
click at [777, 359] on span "Log In" at bounding box center [784, 362] width 34 height 13
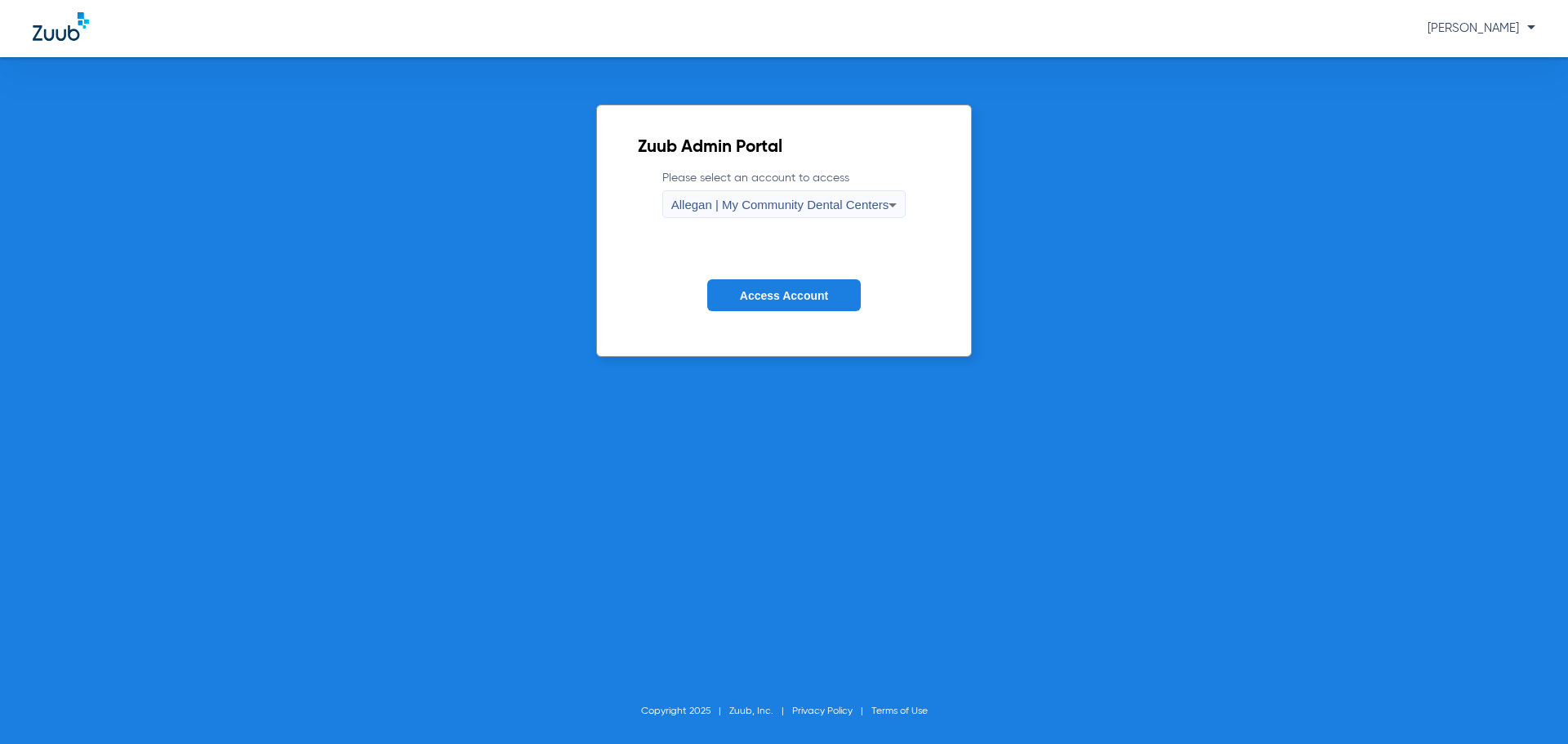
click at [702, 201] on span "Allegan | My Community Dental Centers" at bounding box center [779, 205] width 218 height 14
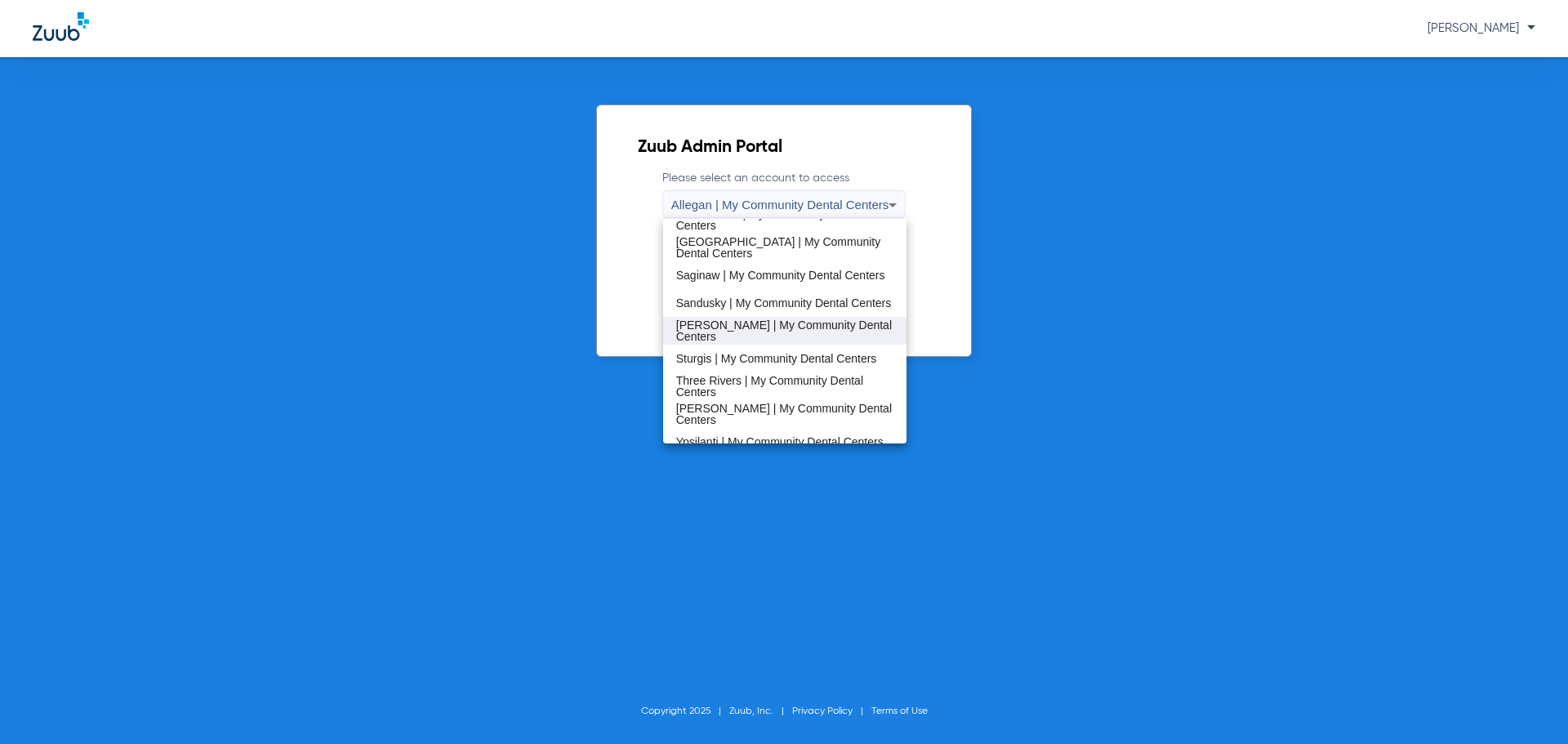
scroll to position [525, 0]
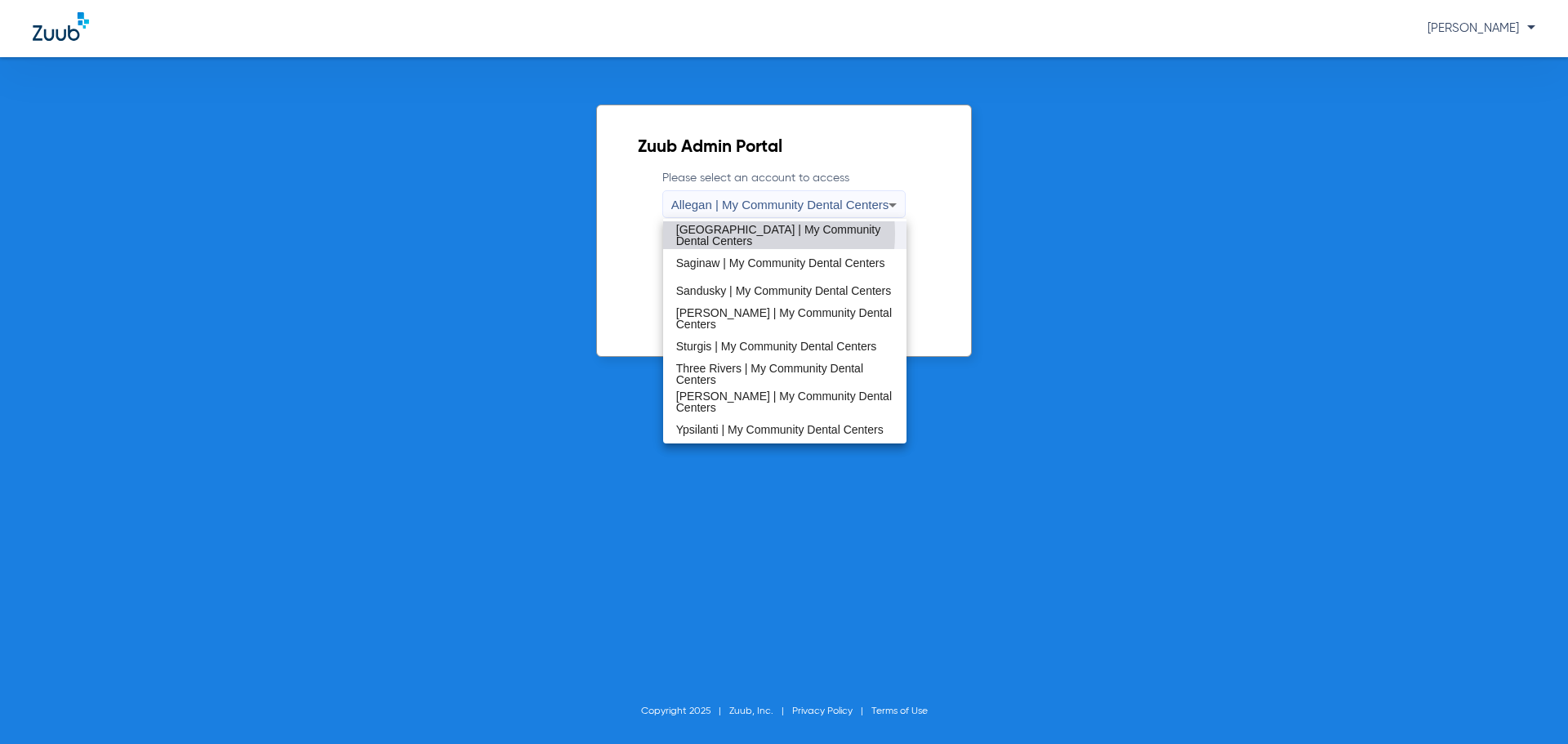
click at [734, 233] on span "[GEOGRAPHIC_DATA] | My Community Dental Centers" at bounding box center [785, 235] width 218 height 23
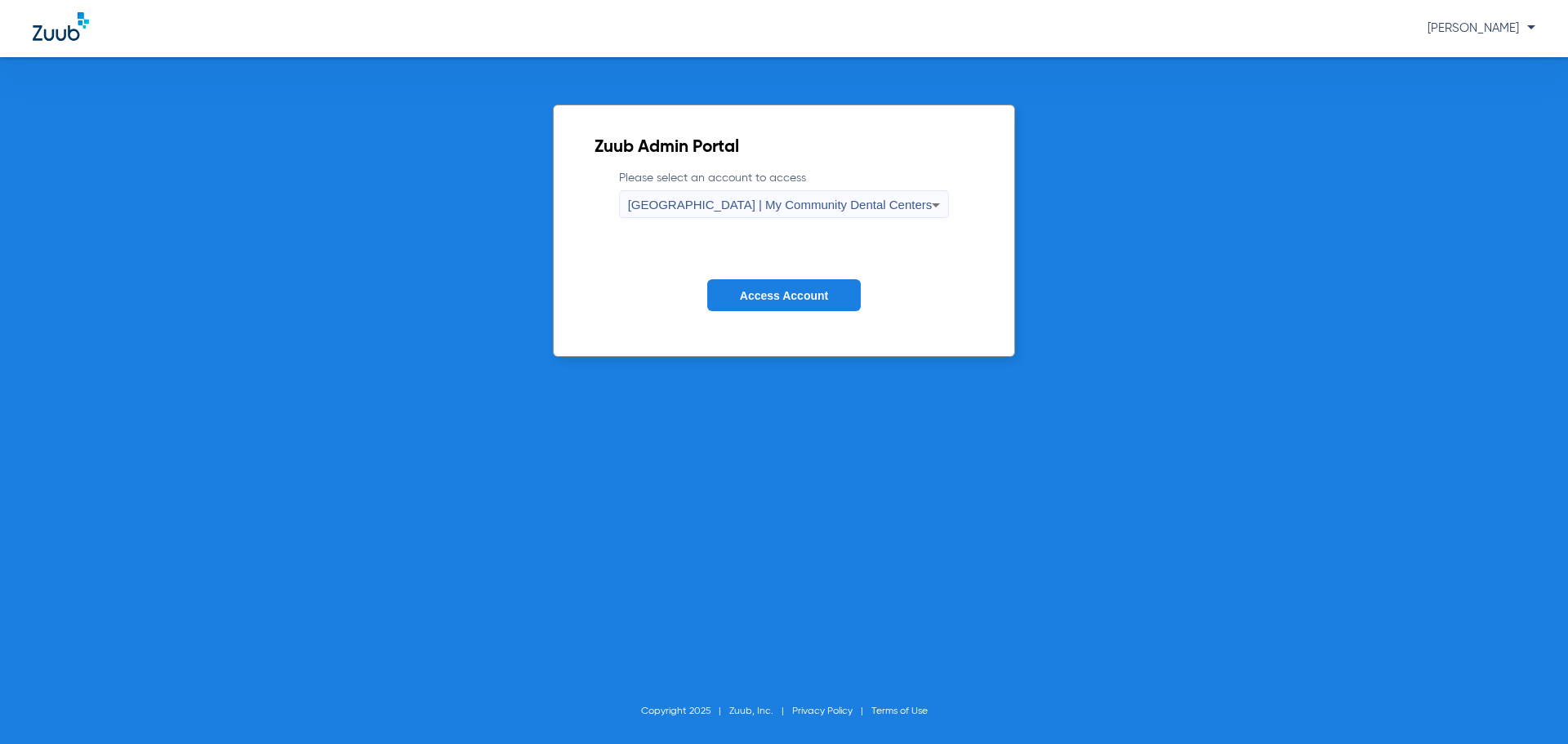
click at [734, 293] on button "Access Account" at bounding box center [783, 294] width 153 height 31
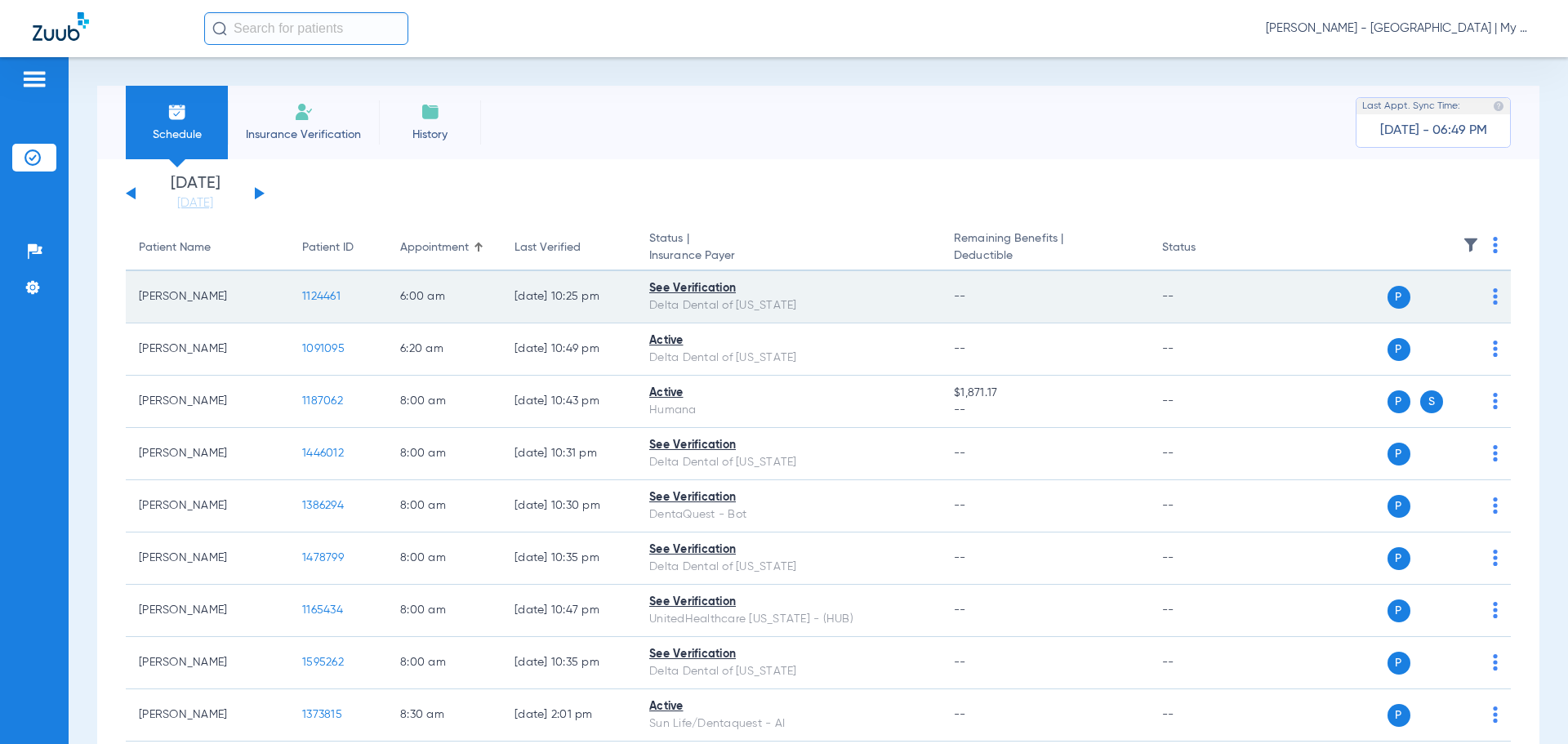
click at [245, 321] on td "Christy Ladensack" at bounding box center [207, 297] width 164 height 52
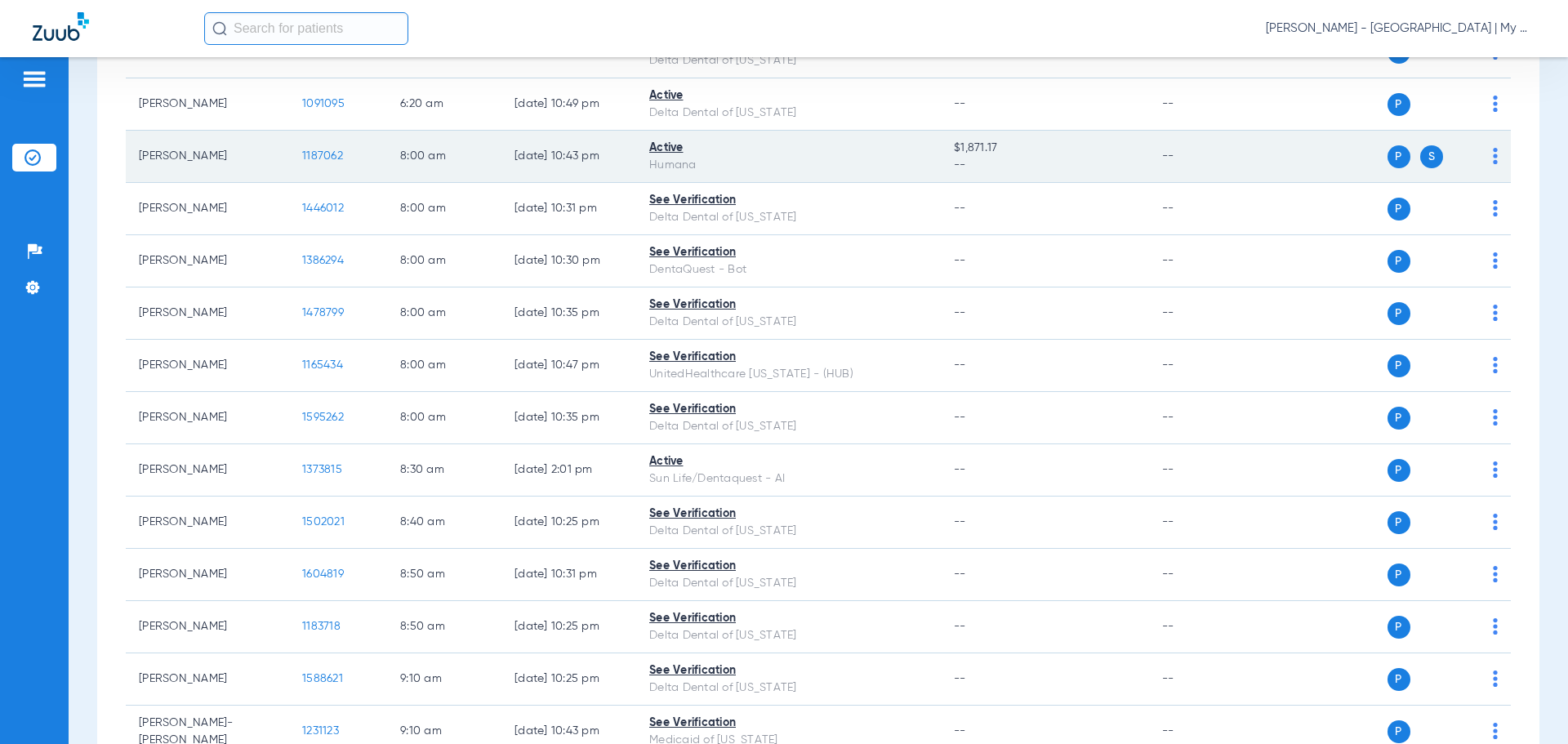
scroll to position [82, 0]
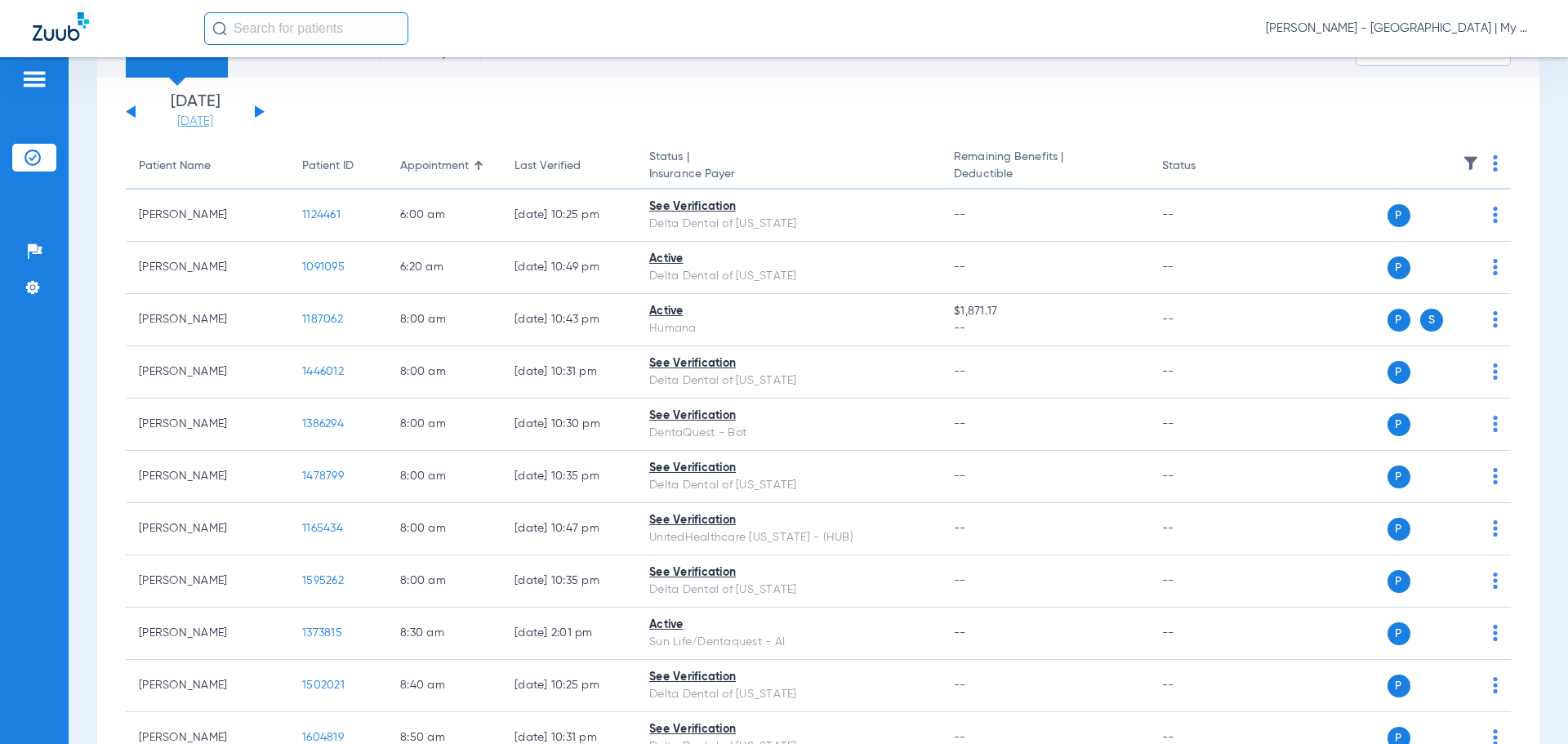
click at [220, 113] on link "[DATE]" at bounding box center [195, 121] width 98 height 16
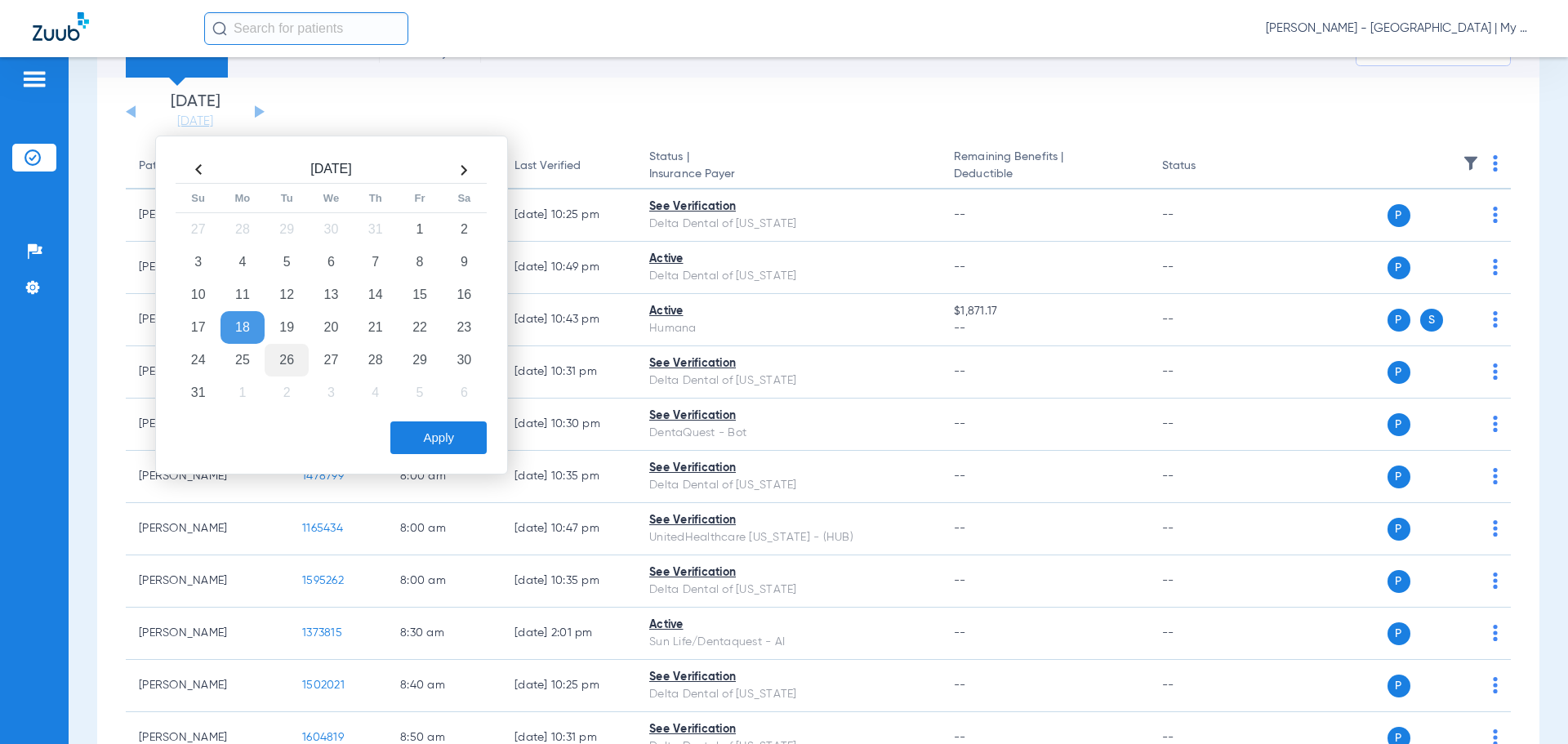
click at [278, 354] on td "26" at bounding box center [286, 360] width 44 height 32
click at [456, 447] on button "Apply" at bounding box center [438, 438] width 96 height 32
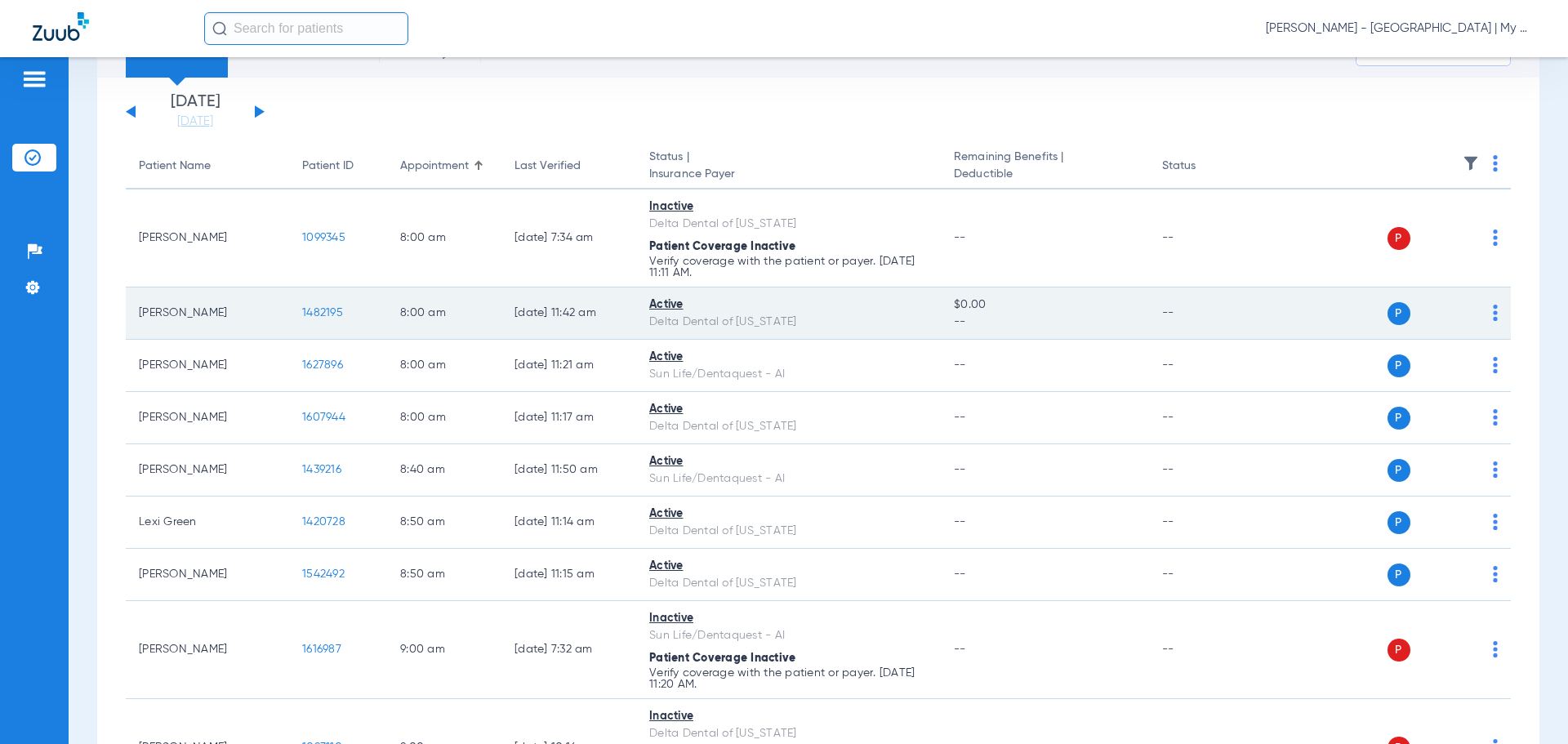
scroll to position [164, 0]
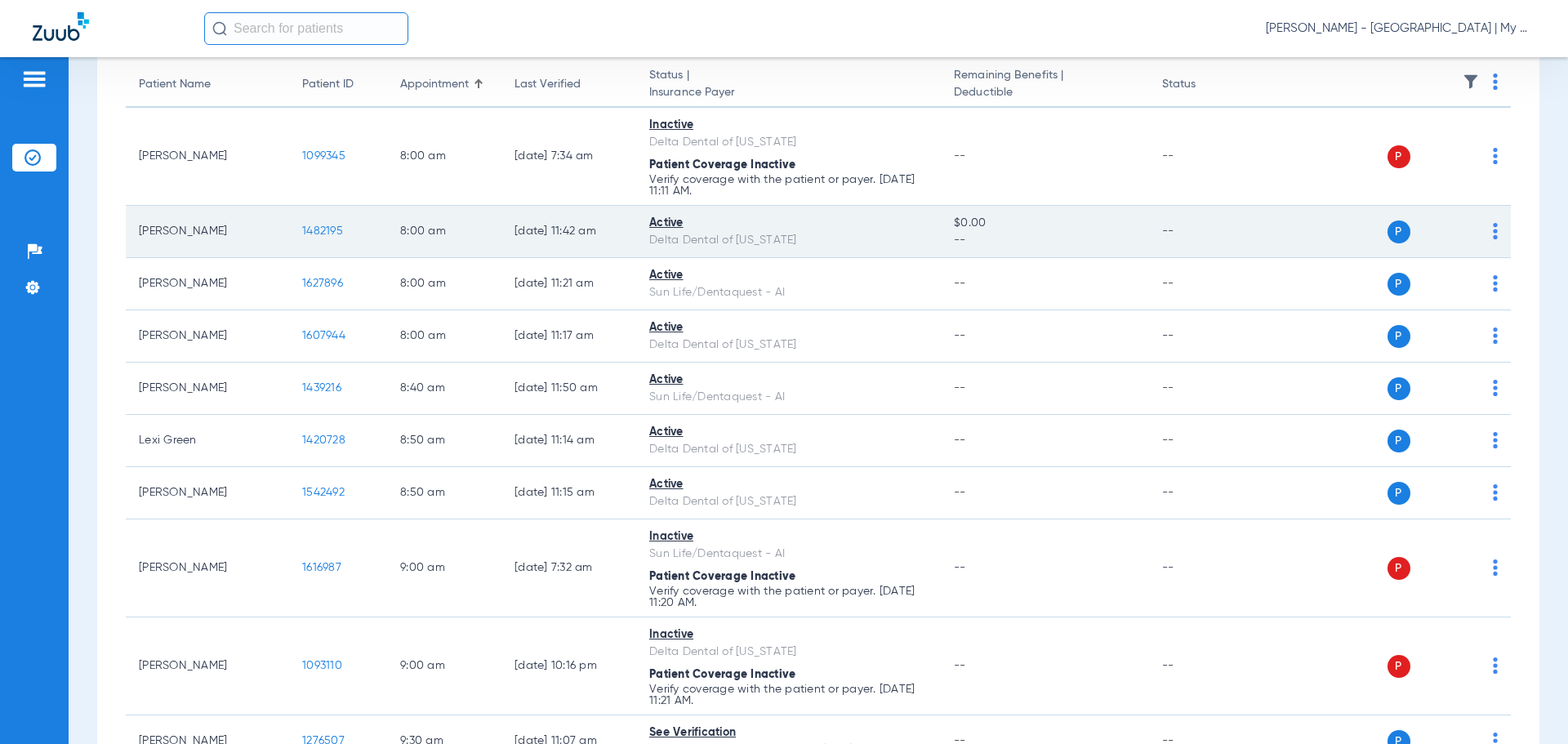
click at [331, 228] on span "1482195" at bounding box center [323, 231] width 41 height 11
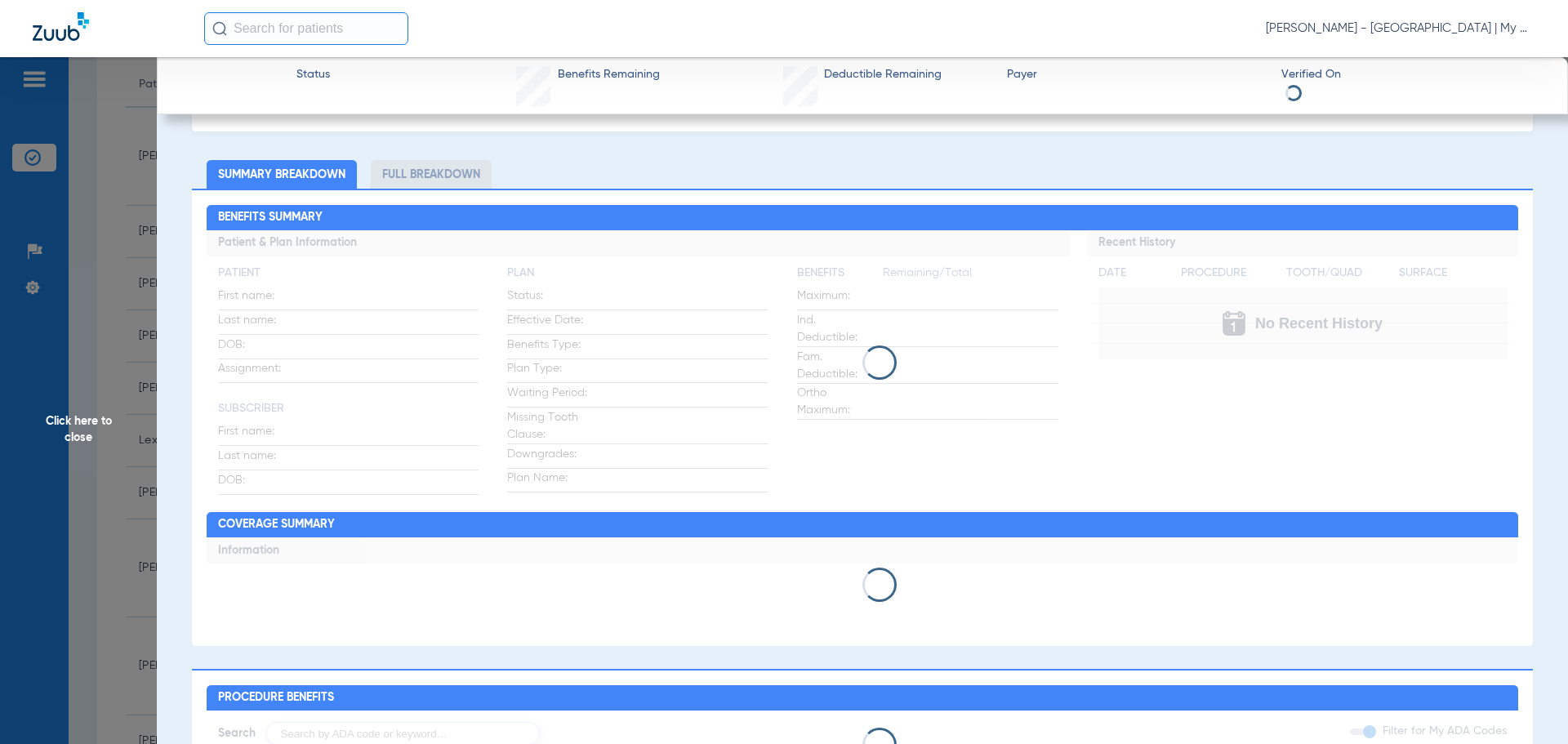
scroll to position [82, 0]
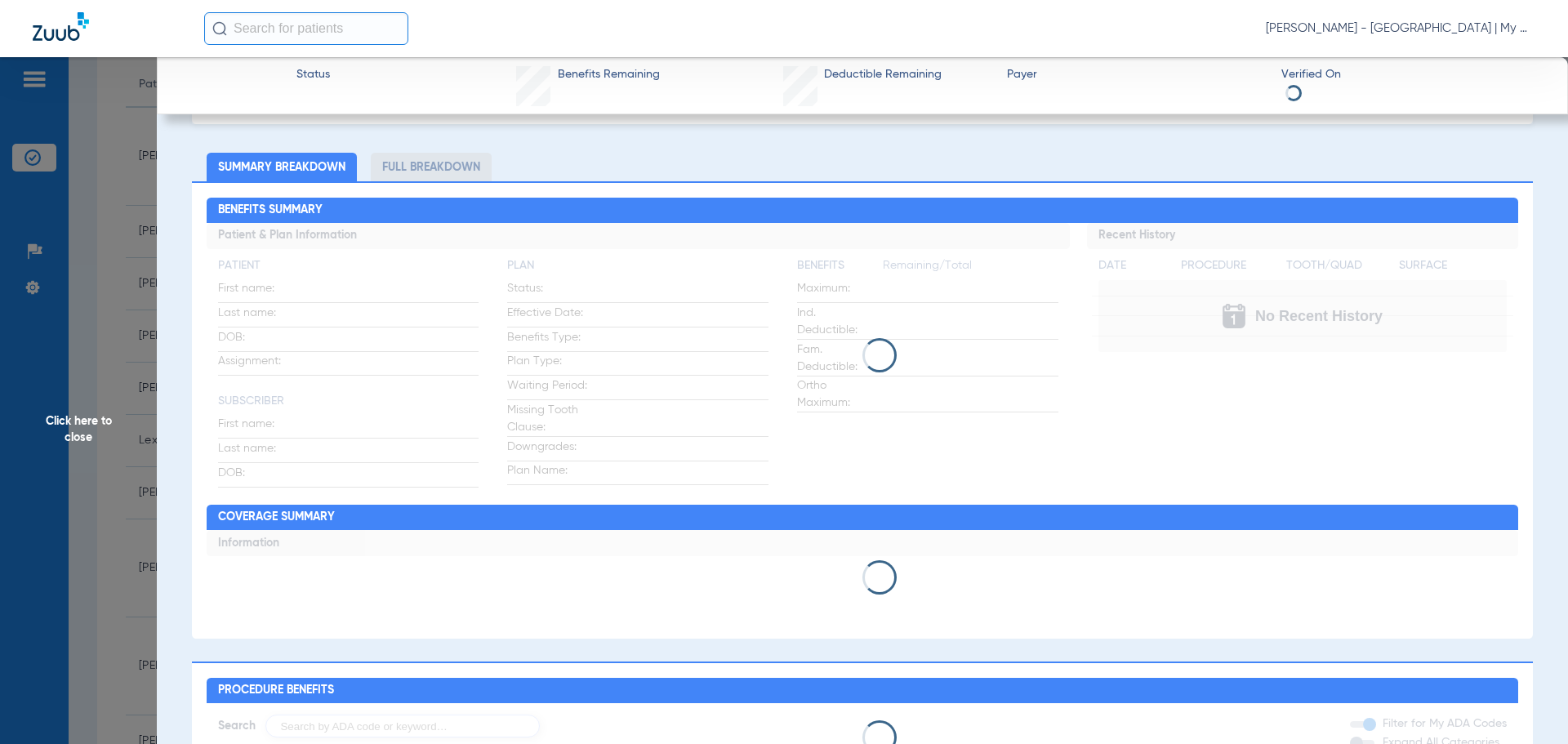
click at [400, 164] on li "Full Breakdown" at bounding box center [431, 166] width 121 height 29
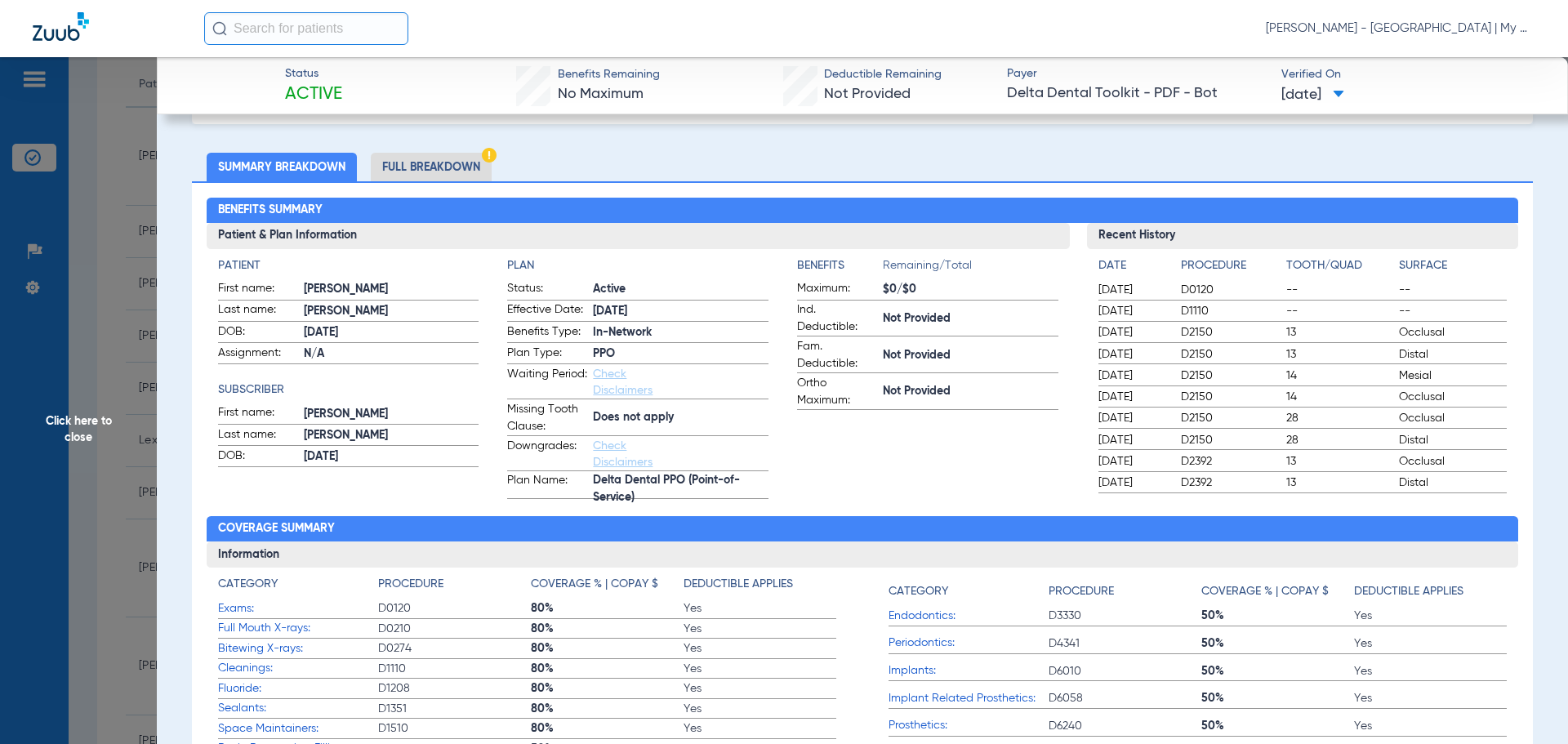
click at [394, 168] on li "Full Breakdown" at bounding box center [431, 166] width 121 height 29
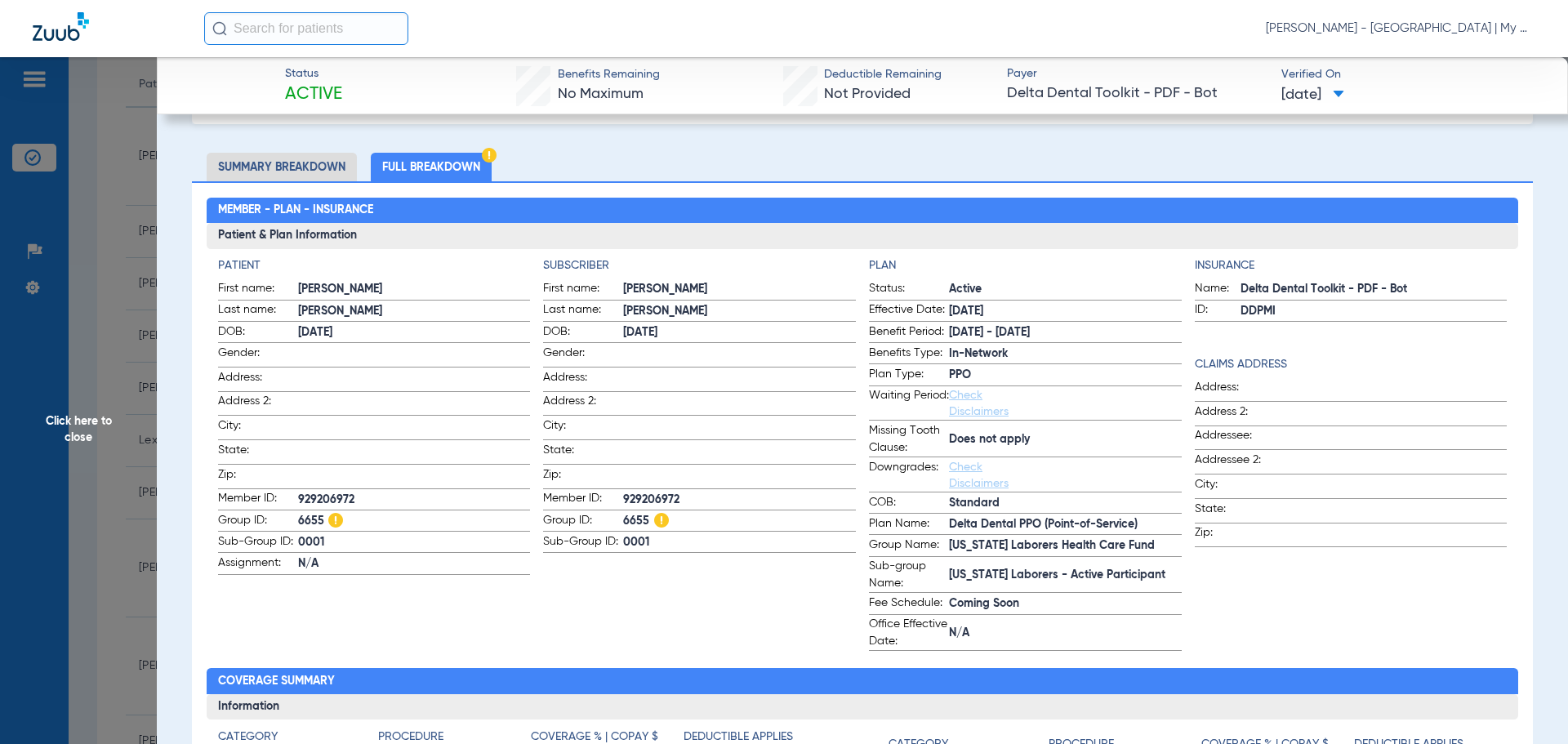
click at [199, 402] on div "Member - Plan - Insurance Patient & Plan Information Patient First name: MARCUS…" at bounding box center [862, 642] width 1341 height 922
click at [76, 463] on span "Click here to close" at bounding box center [78, 429] width 157 height 744
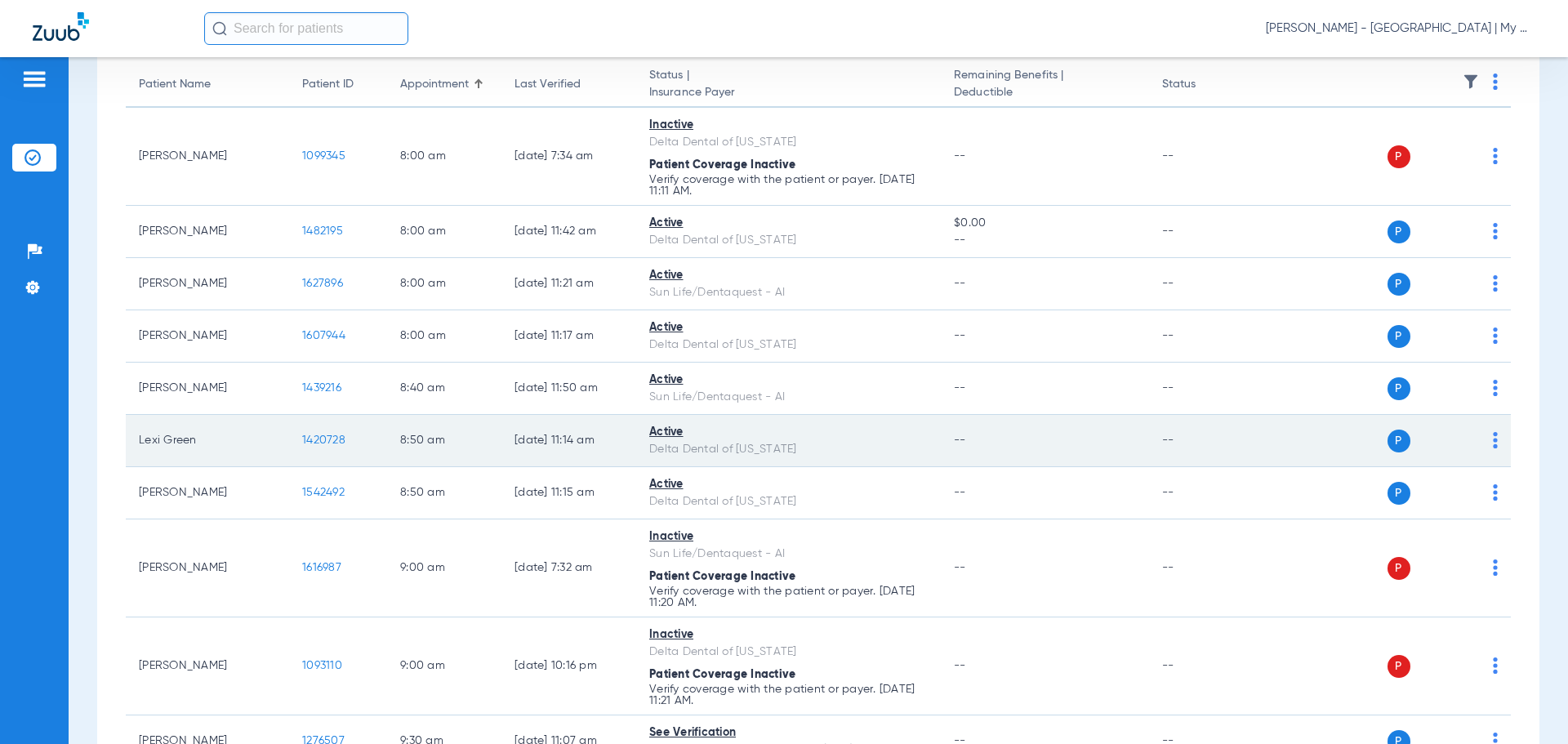
click at [330, 453] on td "1420728" at bounding box center [338, 441] width 98 height 52
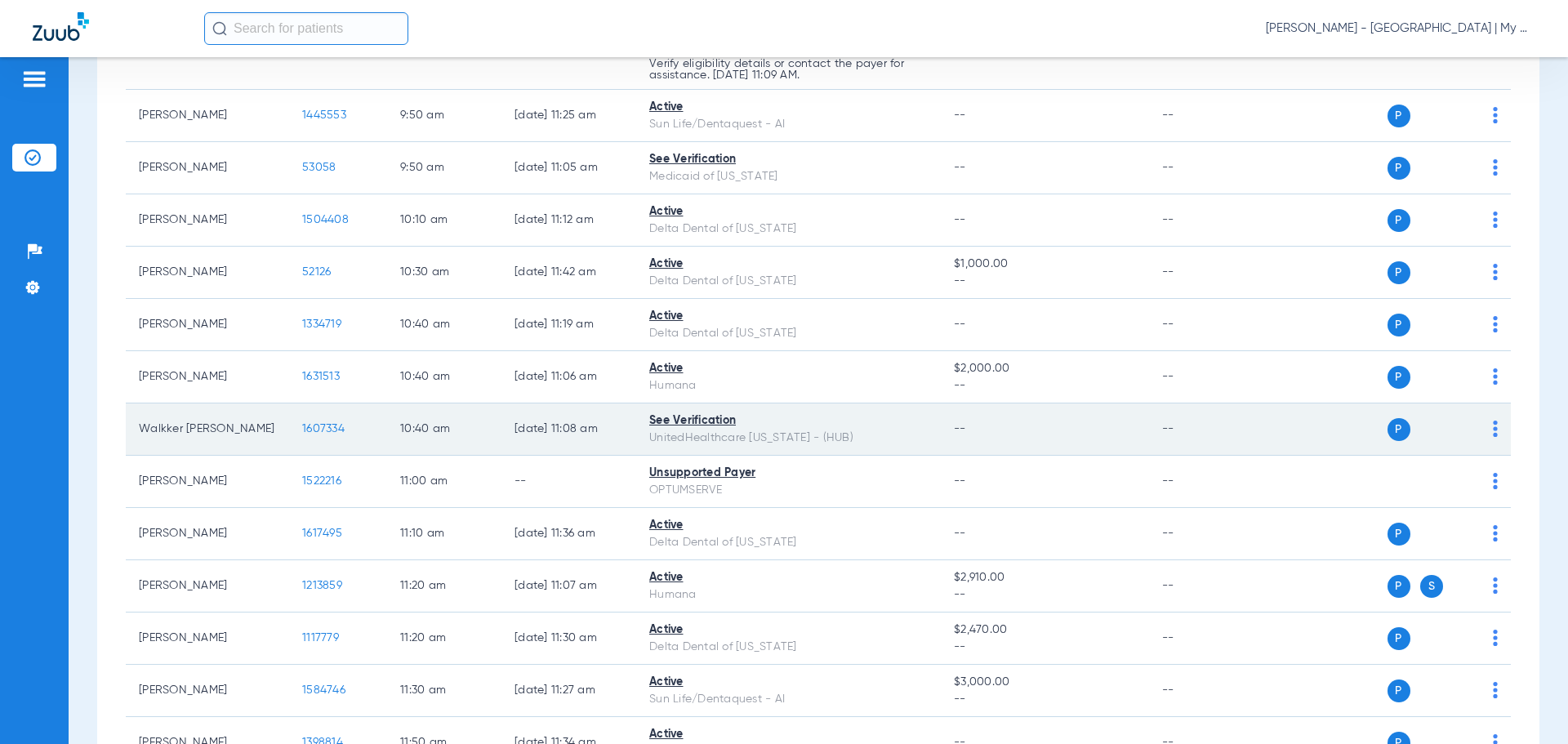
scroll to position [980, 0]
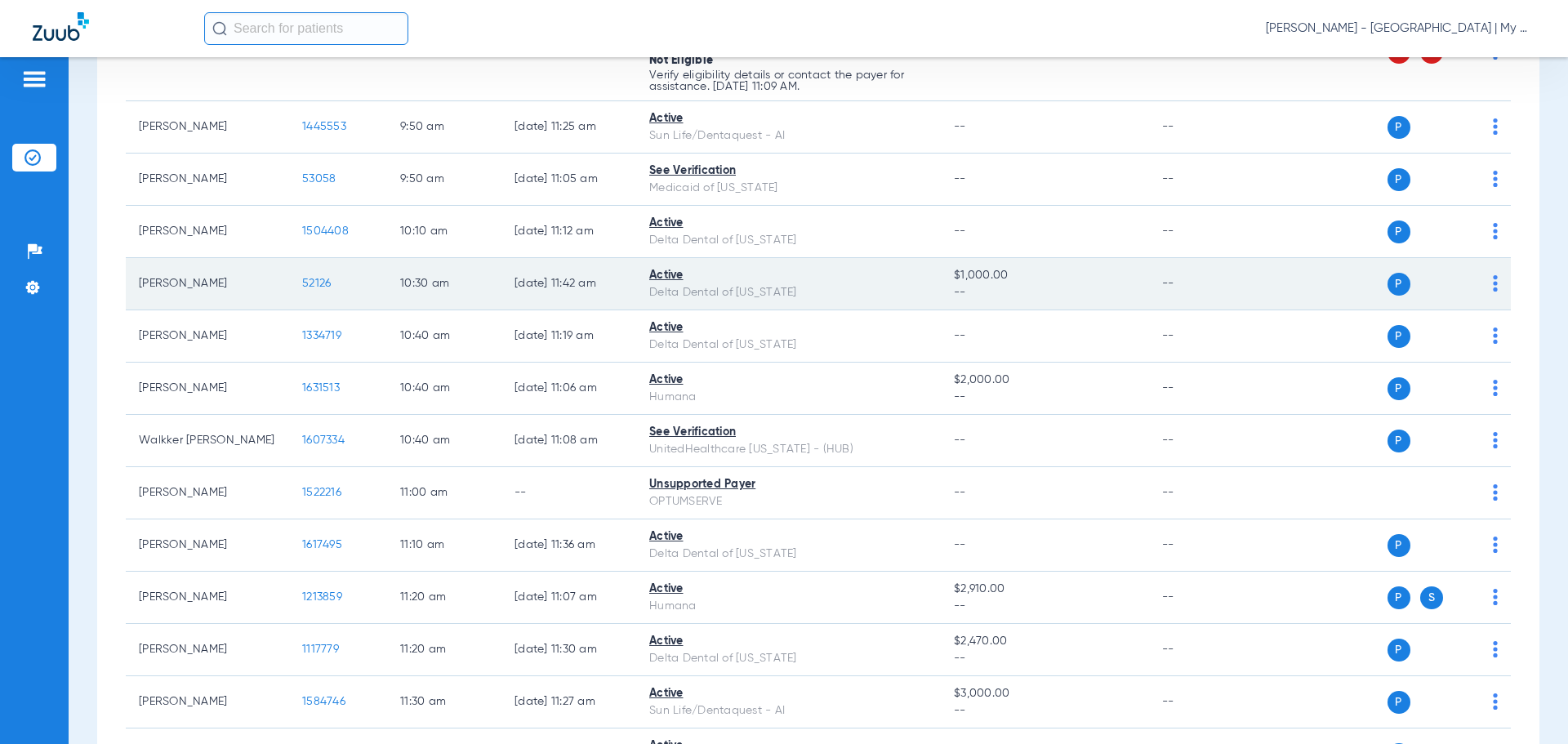
click at [316, 284] on span "52126" at bounding box center [317, 284] width 29 height 11
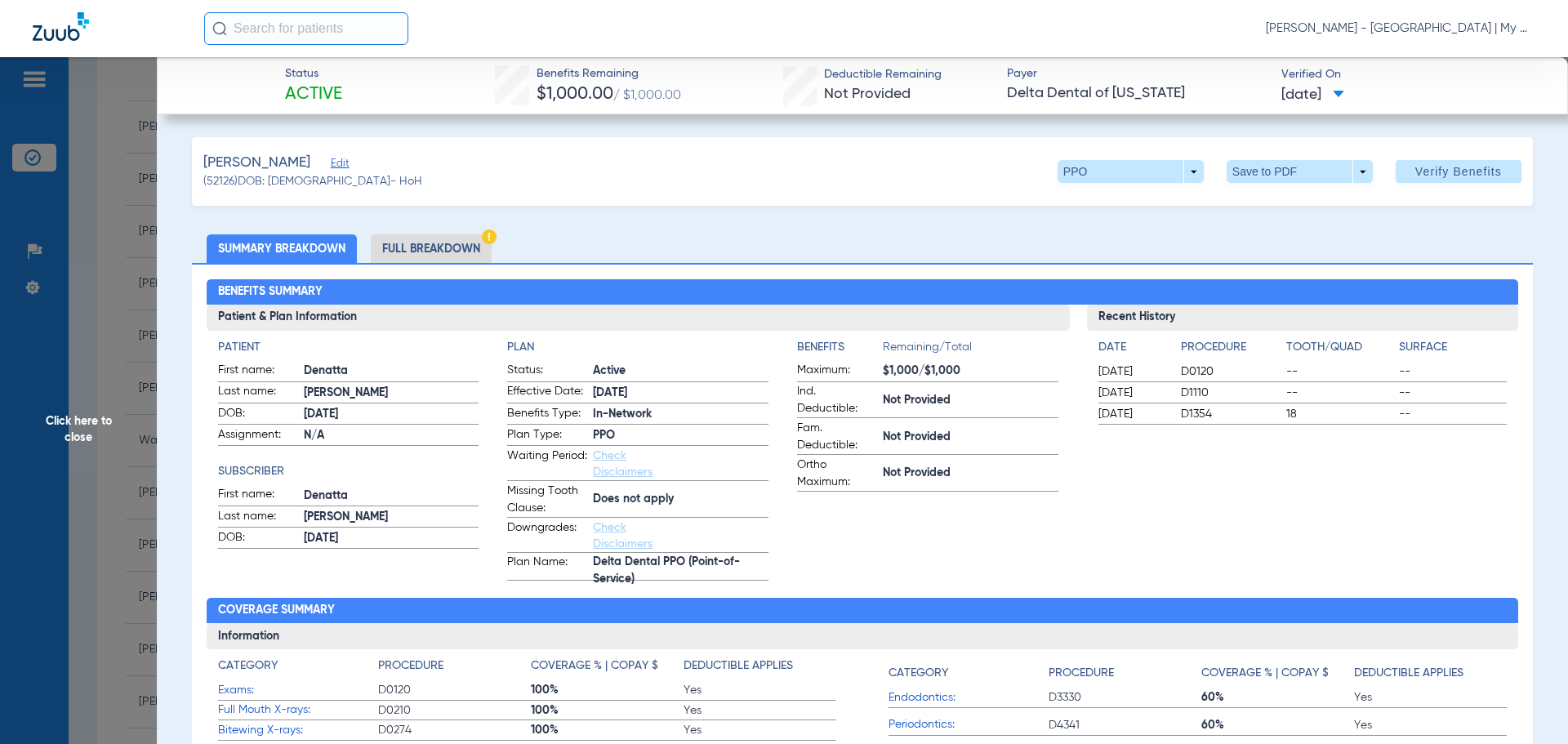
click at [391, 241] on li "Full Breakdown" at bounding box center [431, 248] width 121 height 29
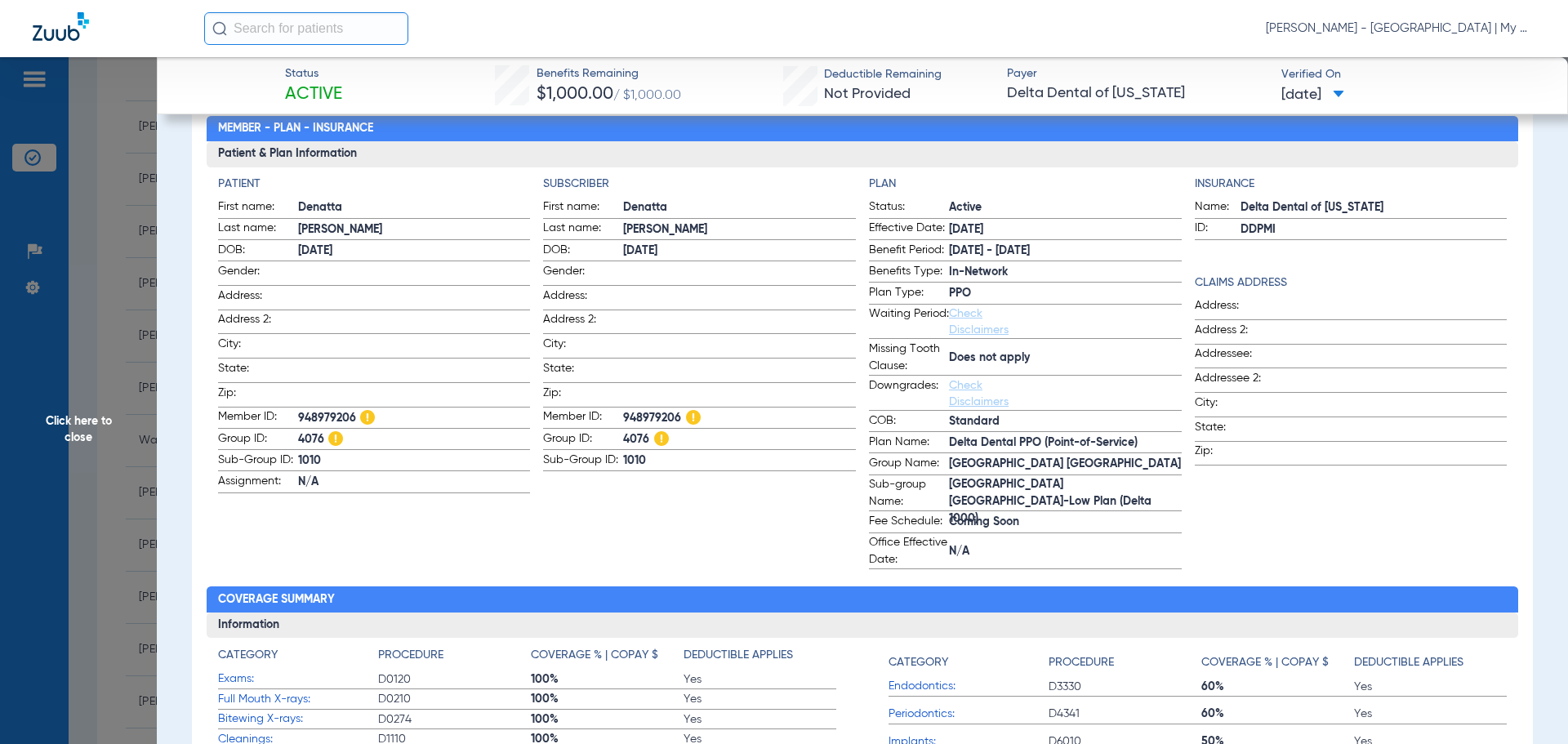
scroll to position [0, 0]
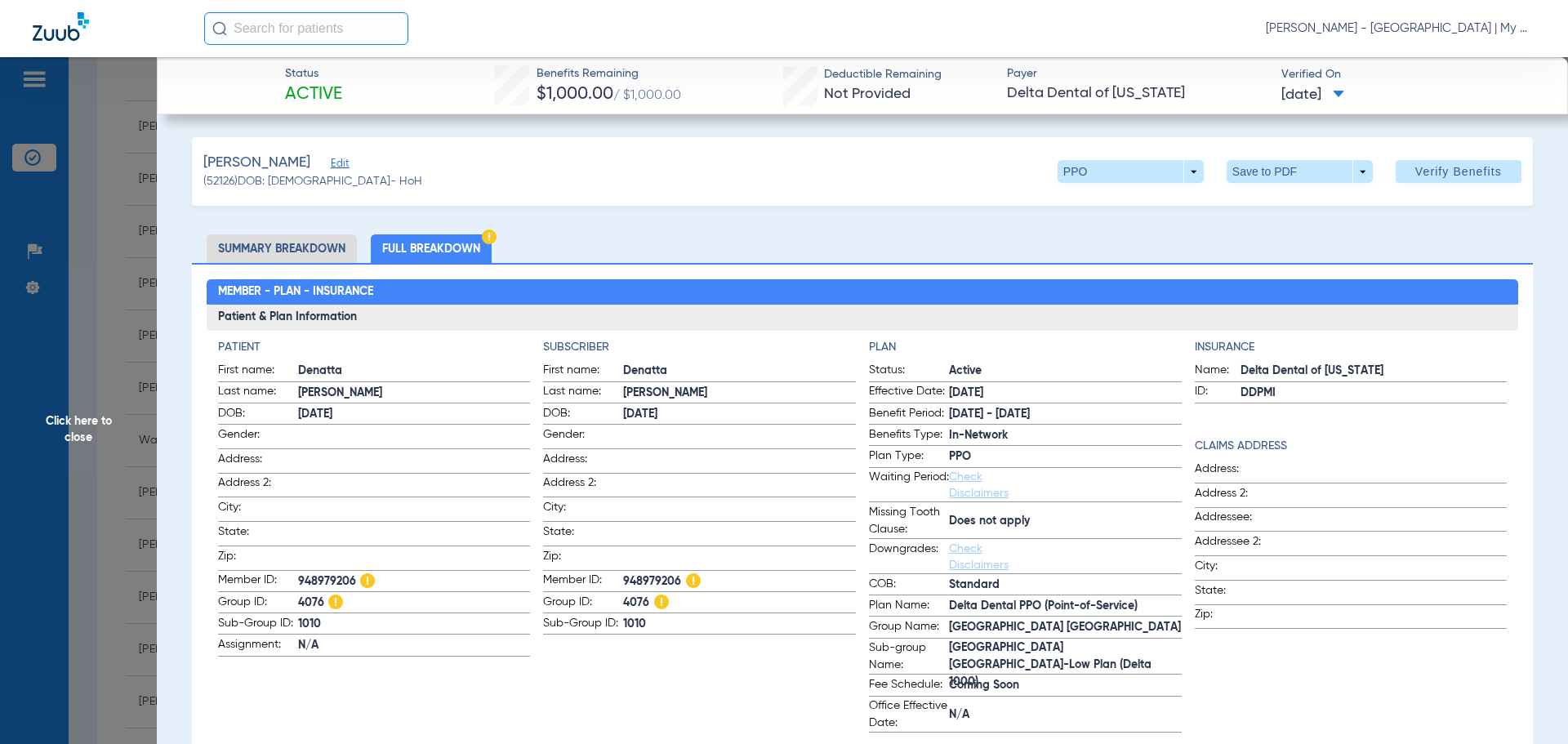
click at [768, 492] on app-input-field at bounding box center [739, 485] width 233 height 22
click at [70, 378] on span "Click here to close" at bounding box center [78, 429] width 157 height 744
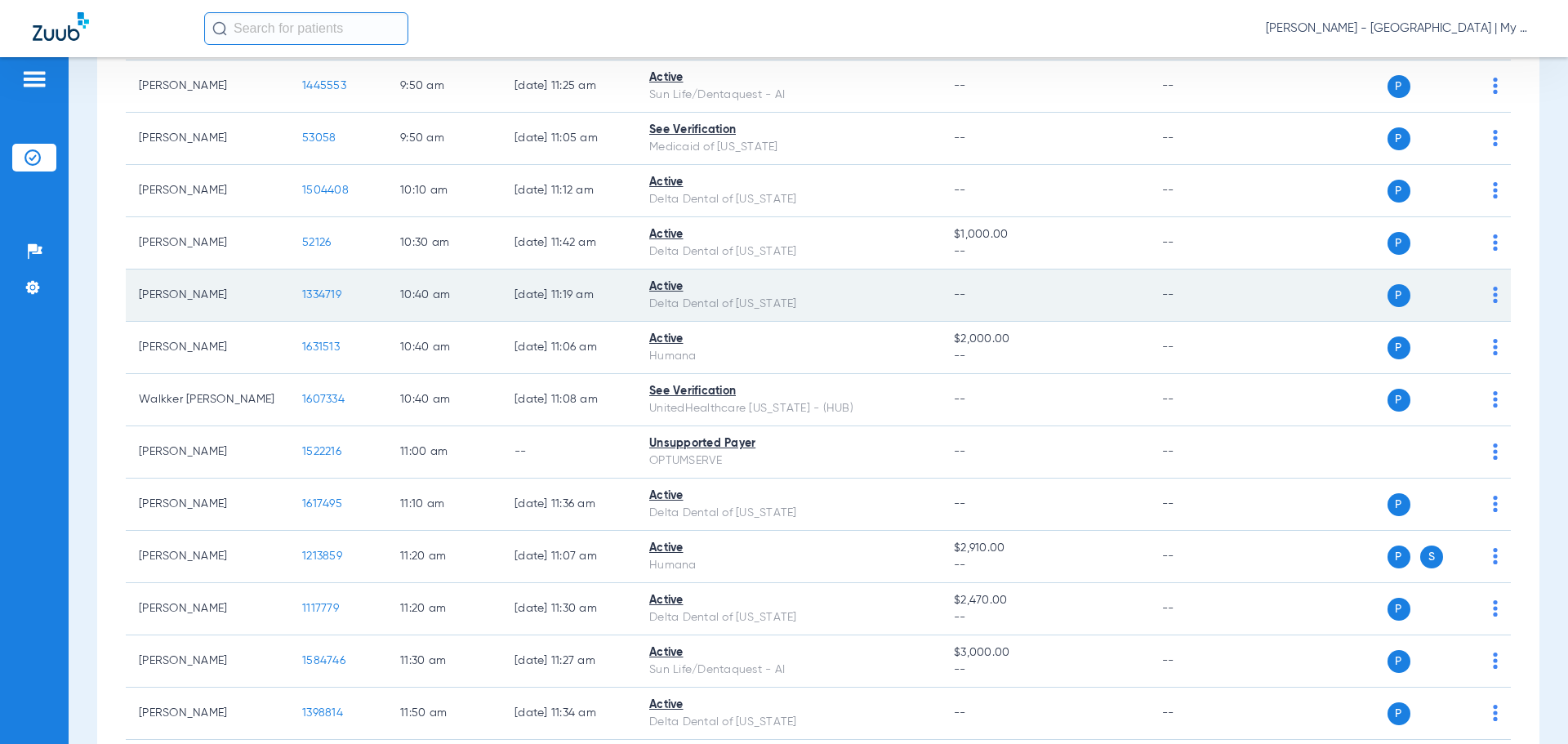
scroll to position [980, 0]
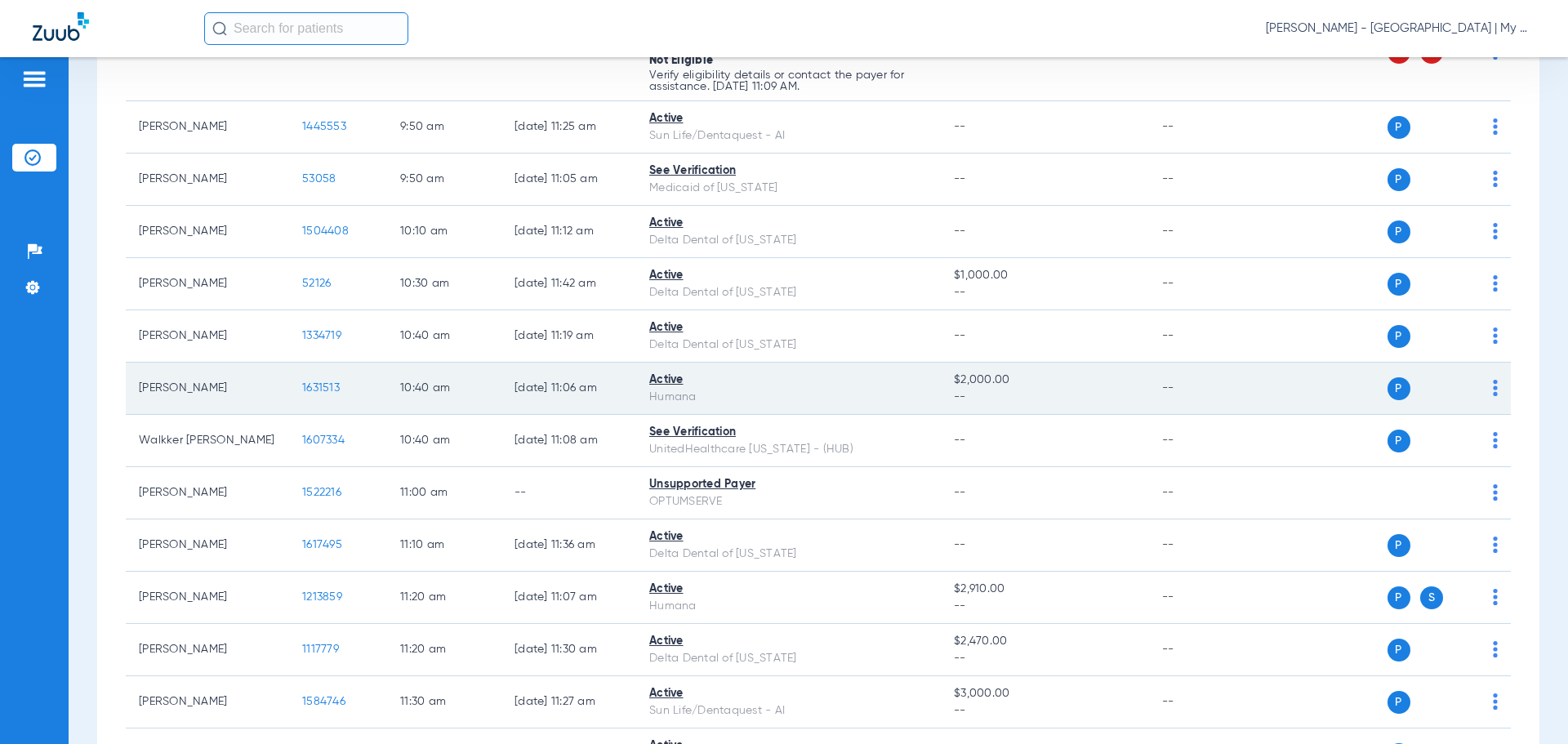
click at [320, 388] on span "1631513" at bounding box center [321, 388] width 37 height 11
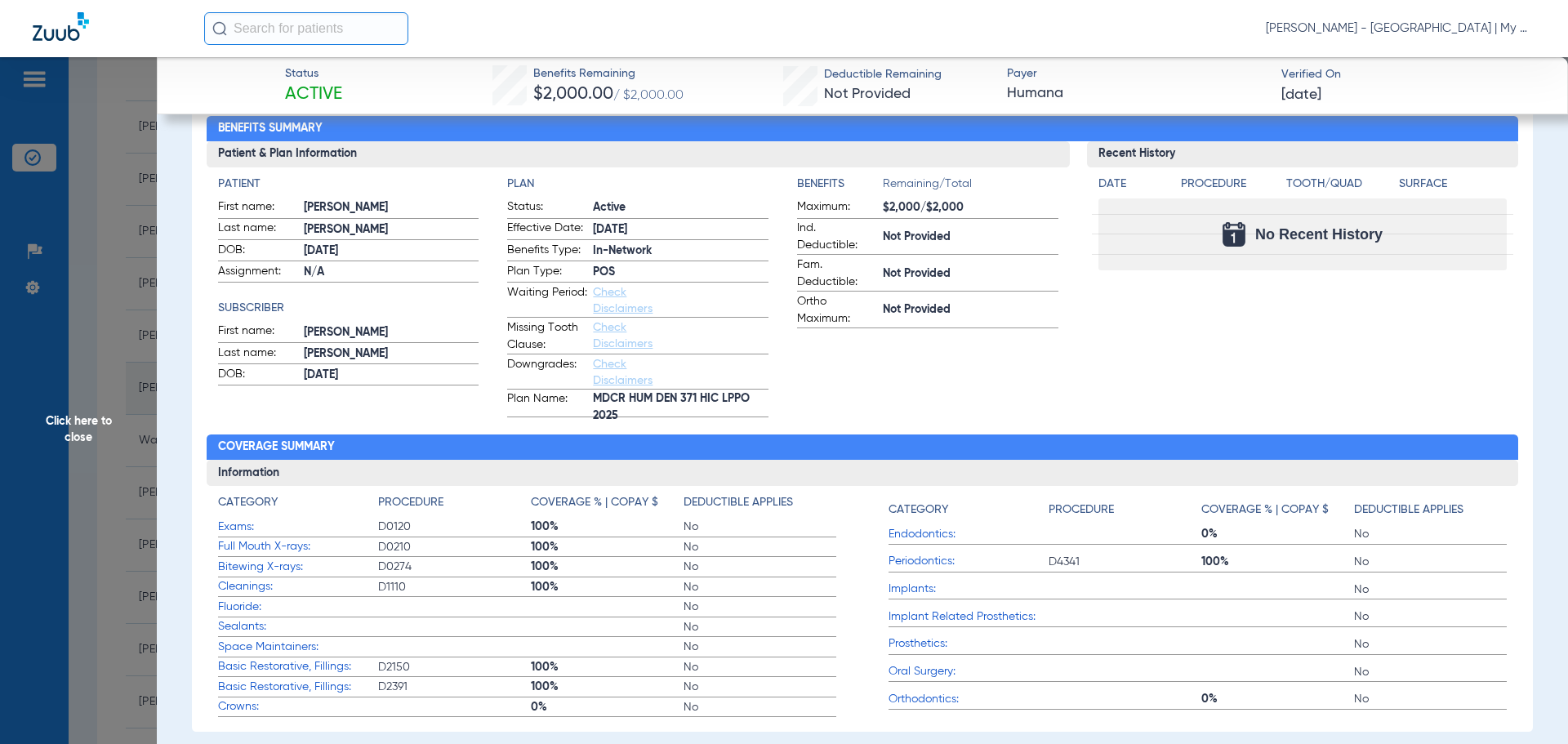
scroll to position [82, 0]
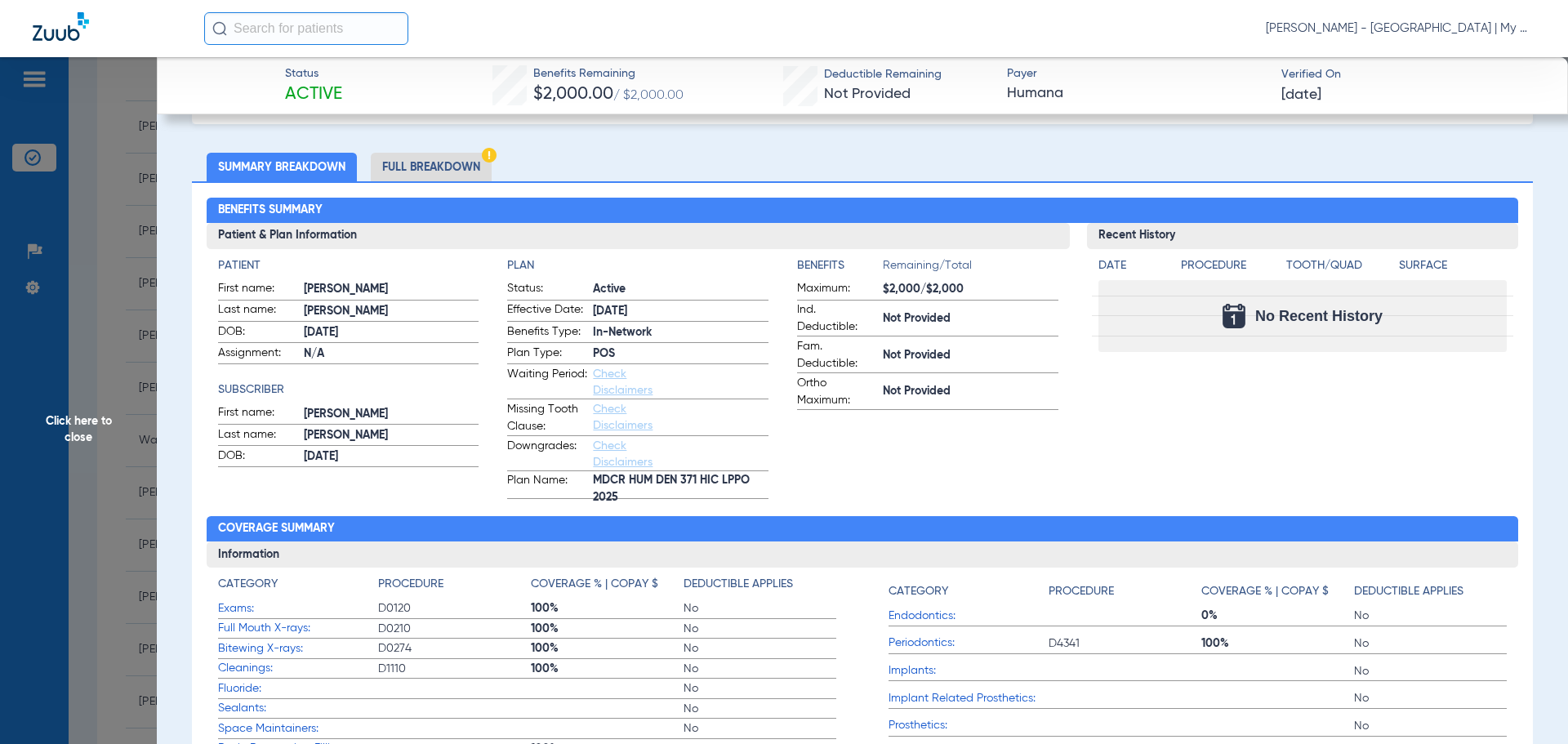
drag, startPoint x: 936, startPoint y: 458, endPoint x: 1235, endPoint y: 242, distance: 368.9
click at [936, 458] on app-benefits-information "Benefits Remaining/Total Maximum: $2,000/$2,000 Ind. Deductible: Not Provided F…" at bounding box center [928, 378] width 262 height 242
click at [107, 319] on span "Click here to close" at bounding box center [78, 429] width 157 height 744
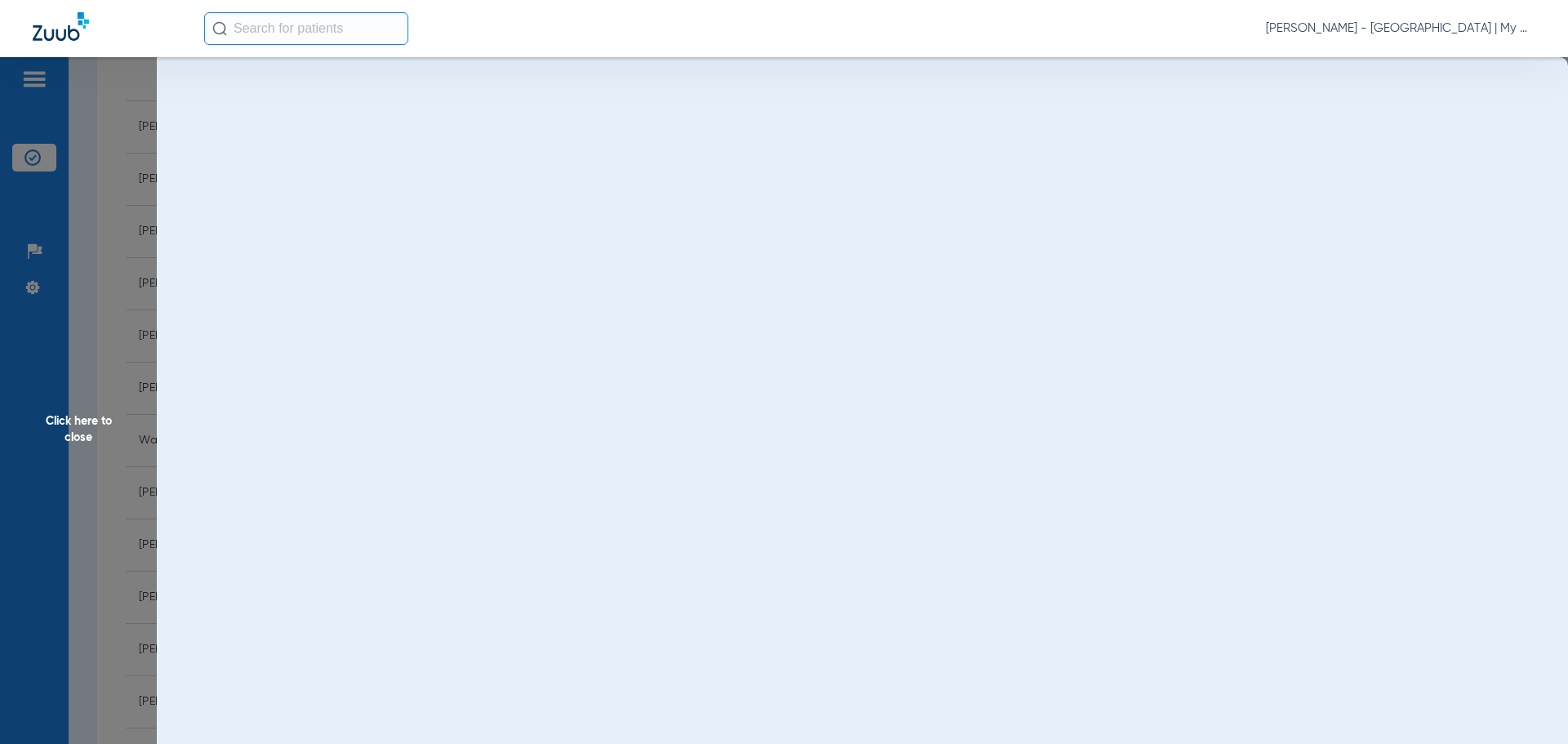
scroll to position [0, 0]
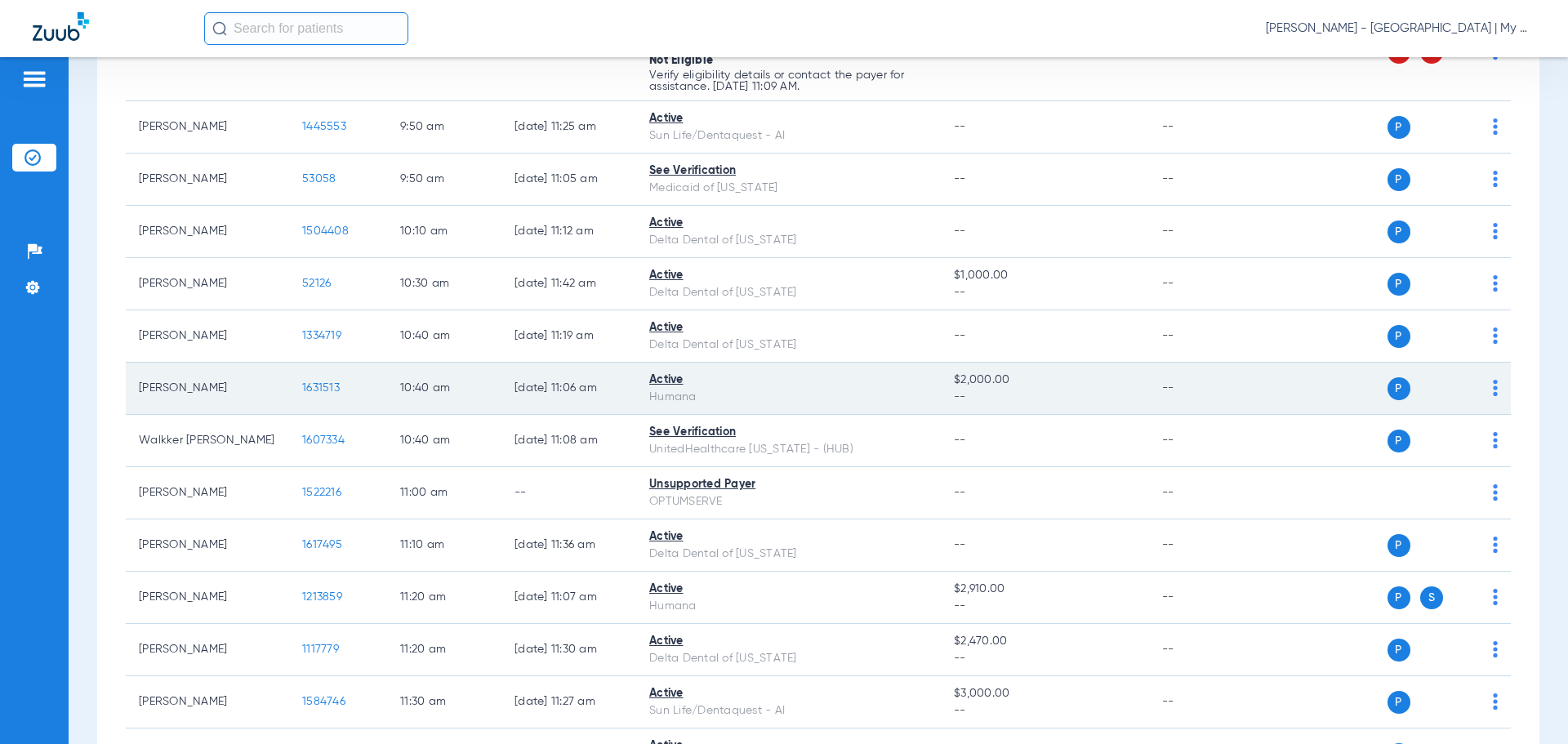
click at [330, 388] on span "1631513" at bounding box center [321, 388] width 37 height 11
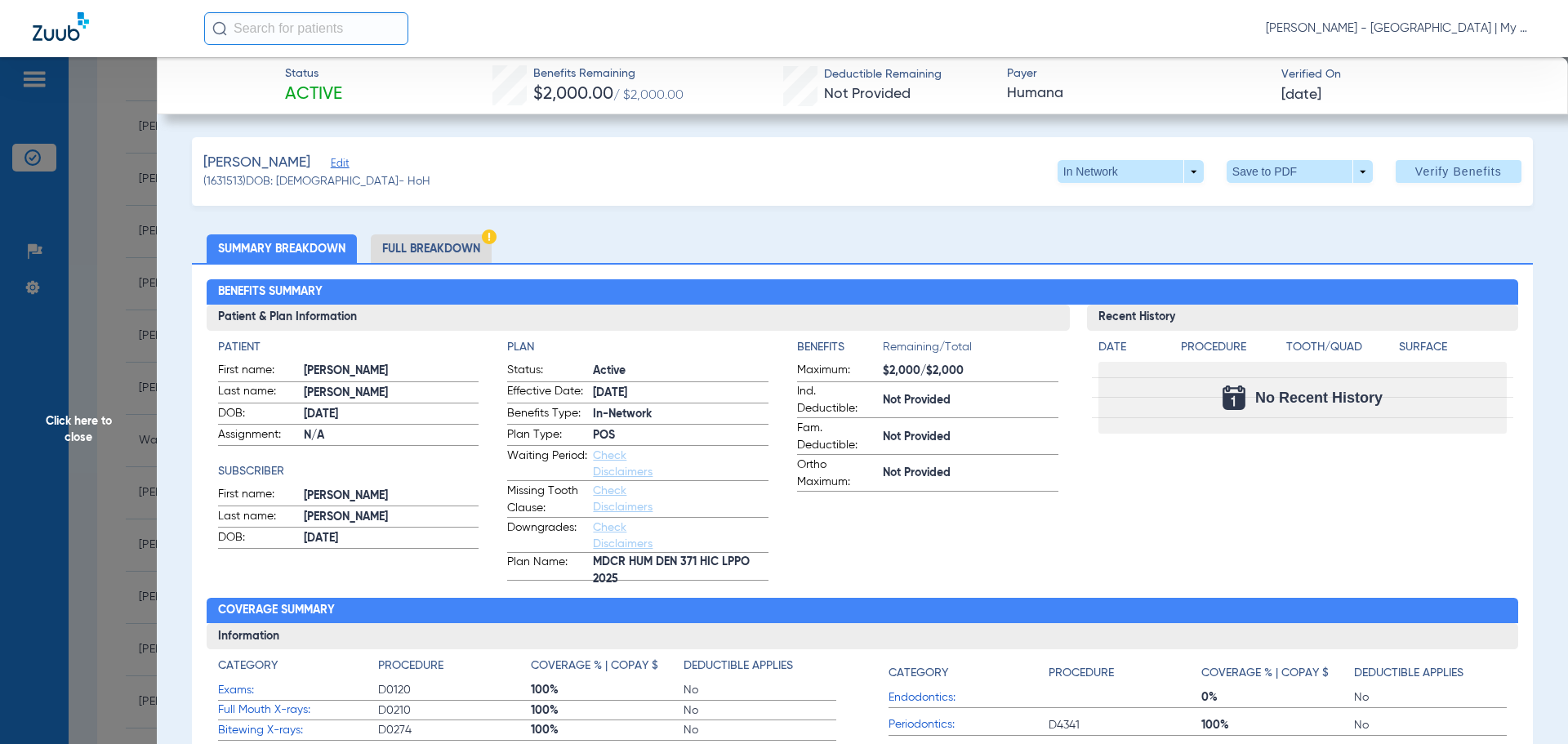
click at [109, 382] on span "Click here to close" at bounding box center [78, 429] width 157 height 744
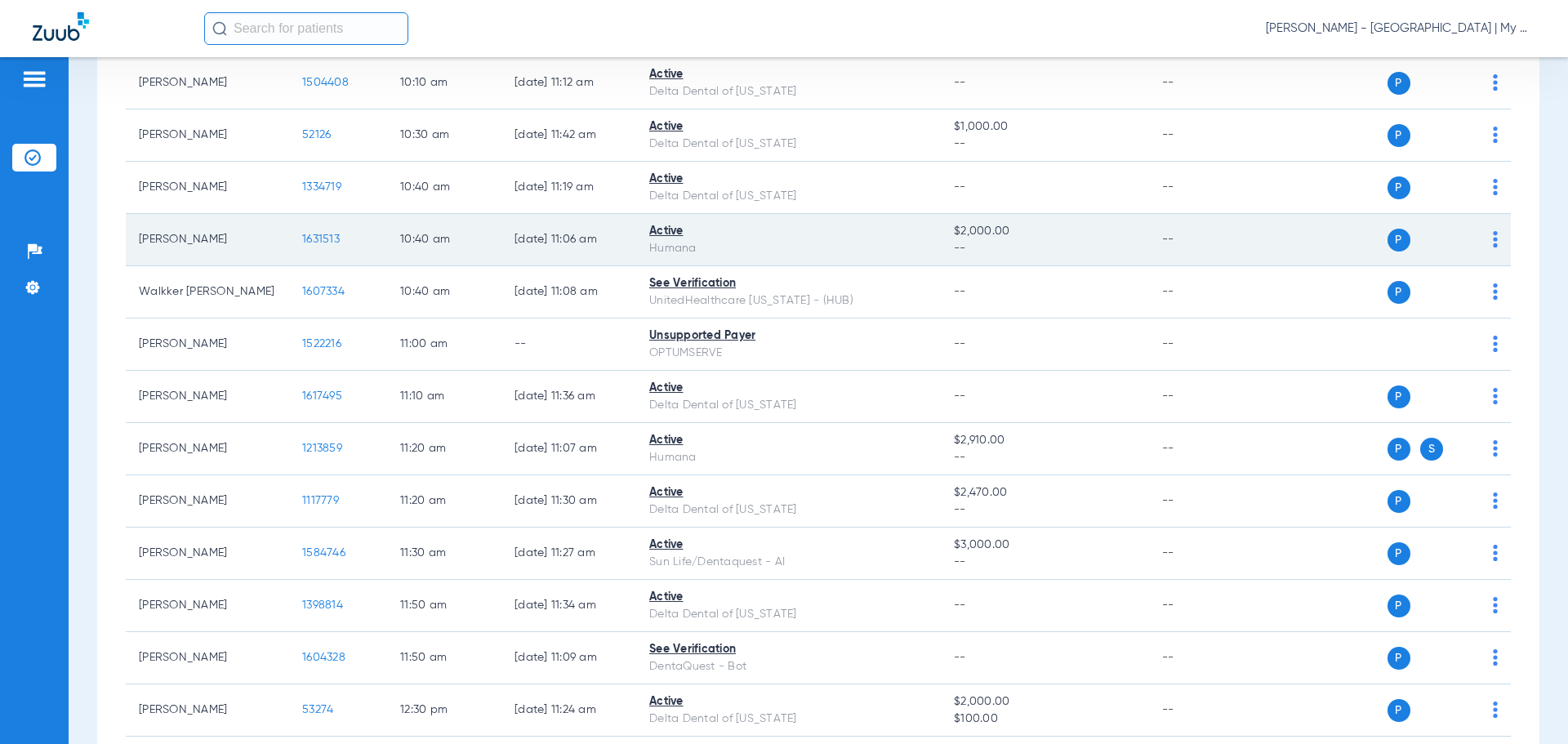
scroll to position [1143, 0]
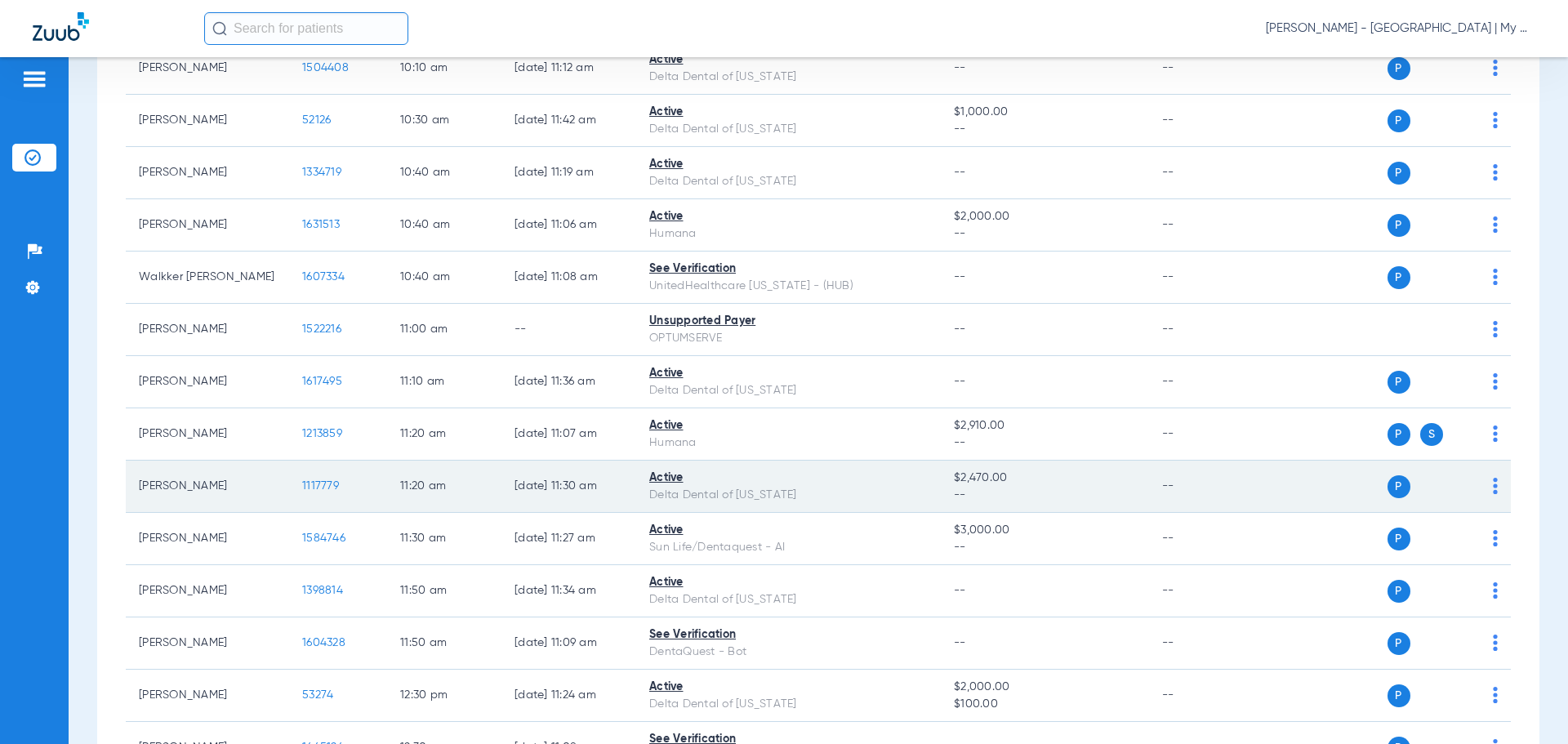
click at [315, 486] on span "1117779" at bounding box center [321, 486] width 37 height 11
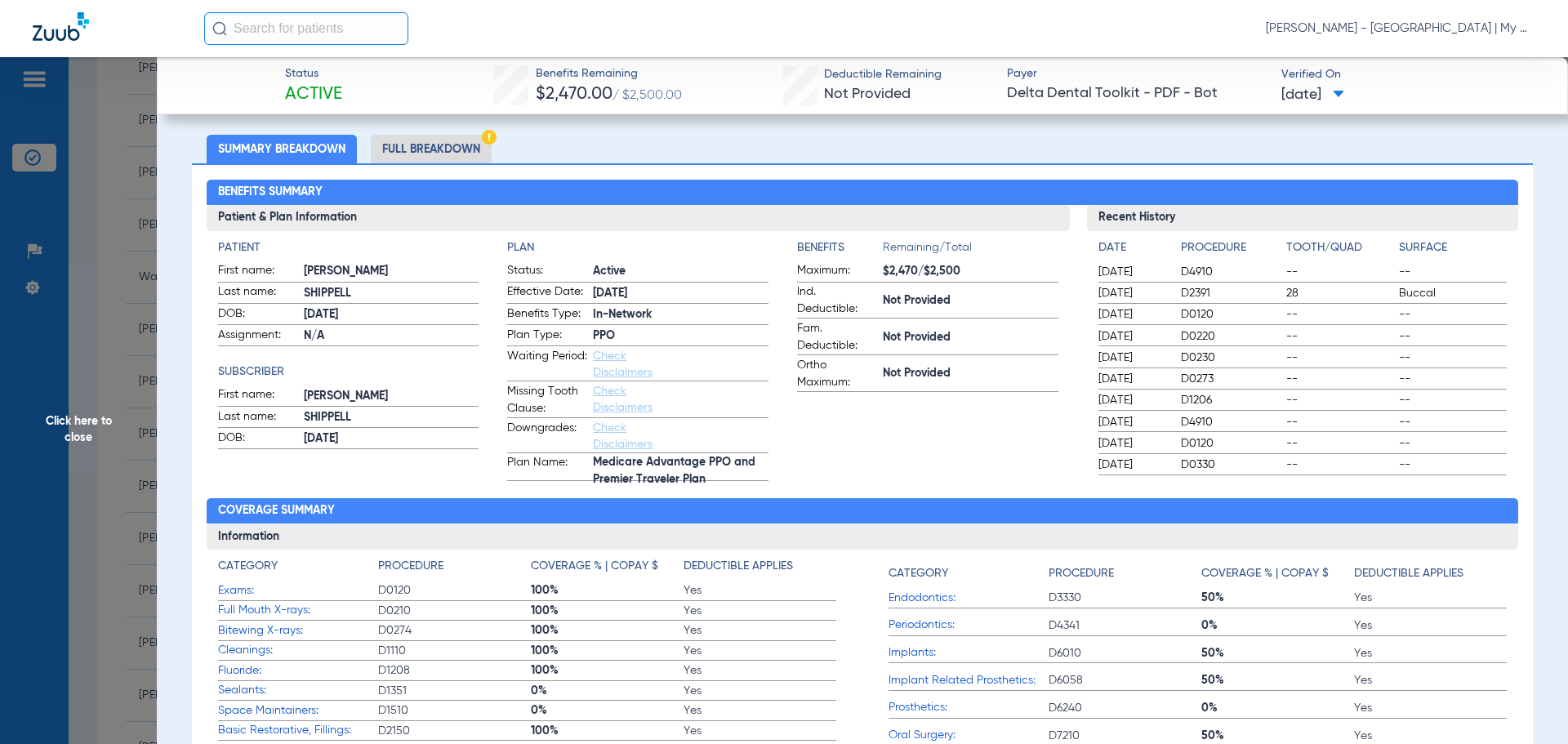
scroll to position [82, 0]
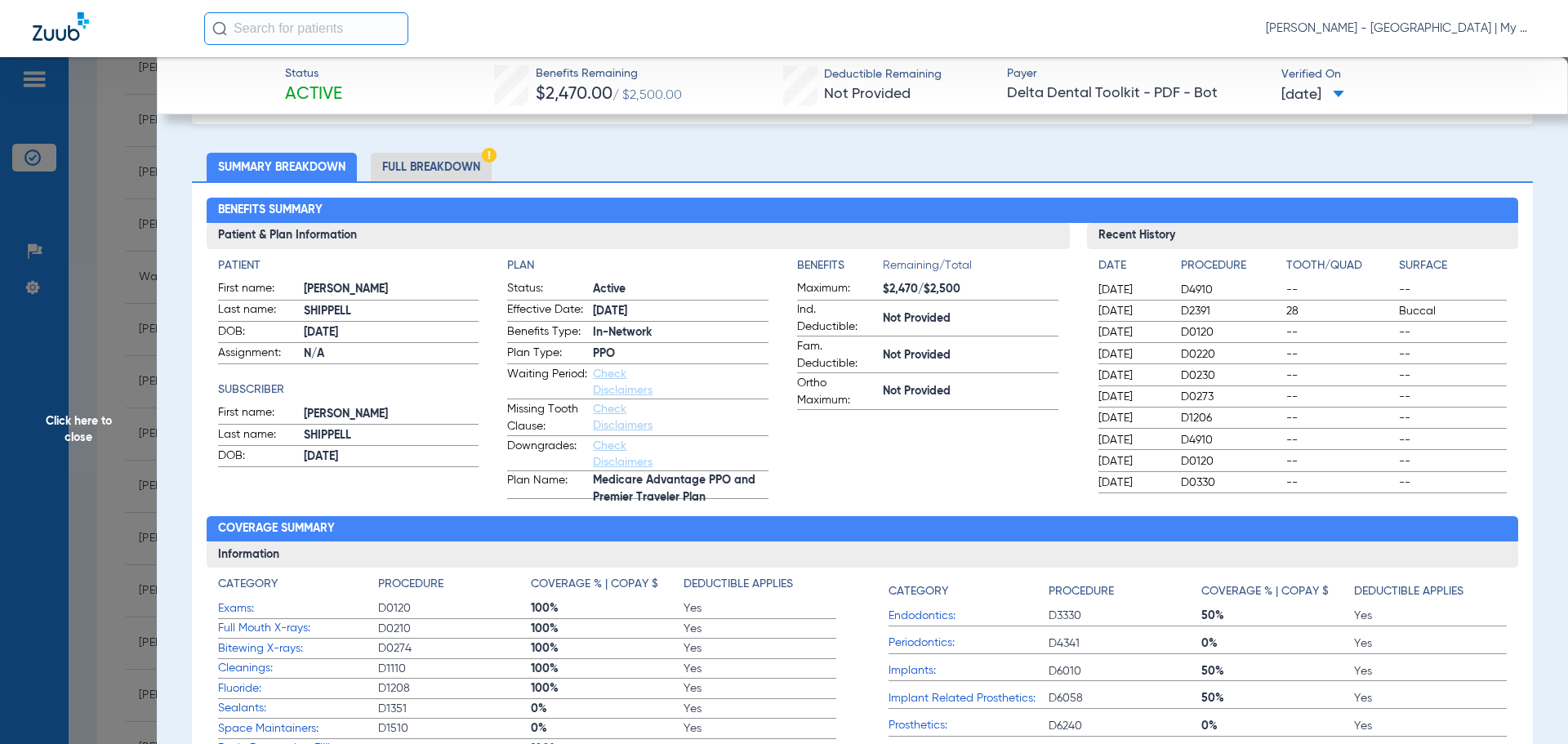
click at [420, 161] on li "Full Breakdown" at bounding box center [431, 166] width 121 height 29
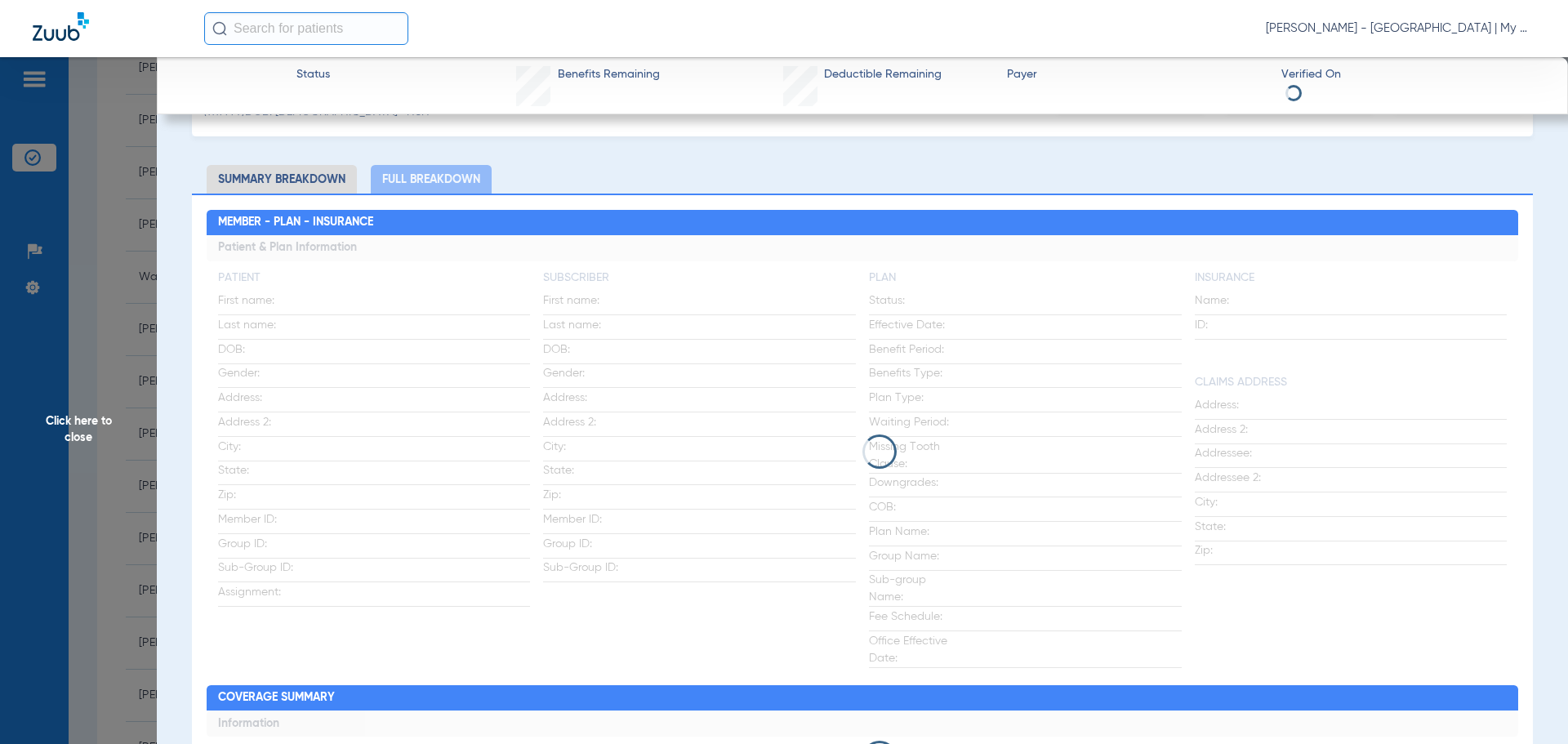
scroll to position [164, 0]
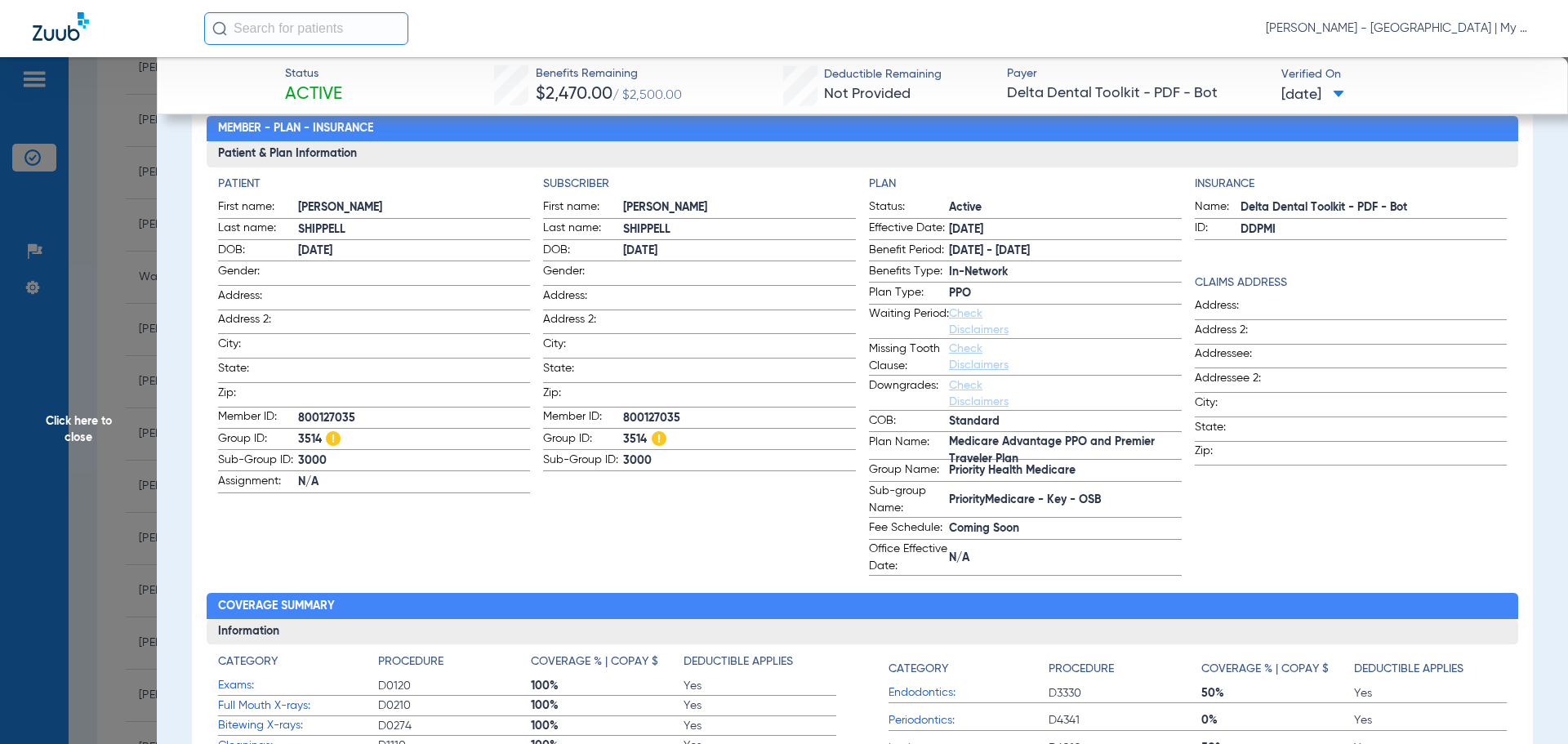
click at [141, 478] on span "Click here to close" at bounding box center [78, 429] width 157 height 744
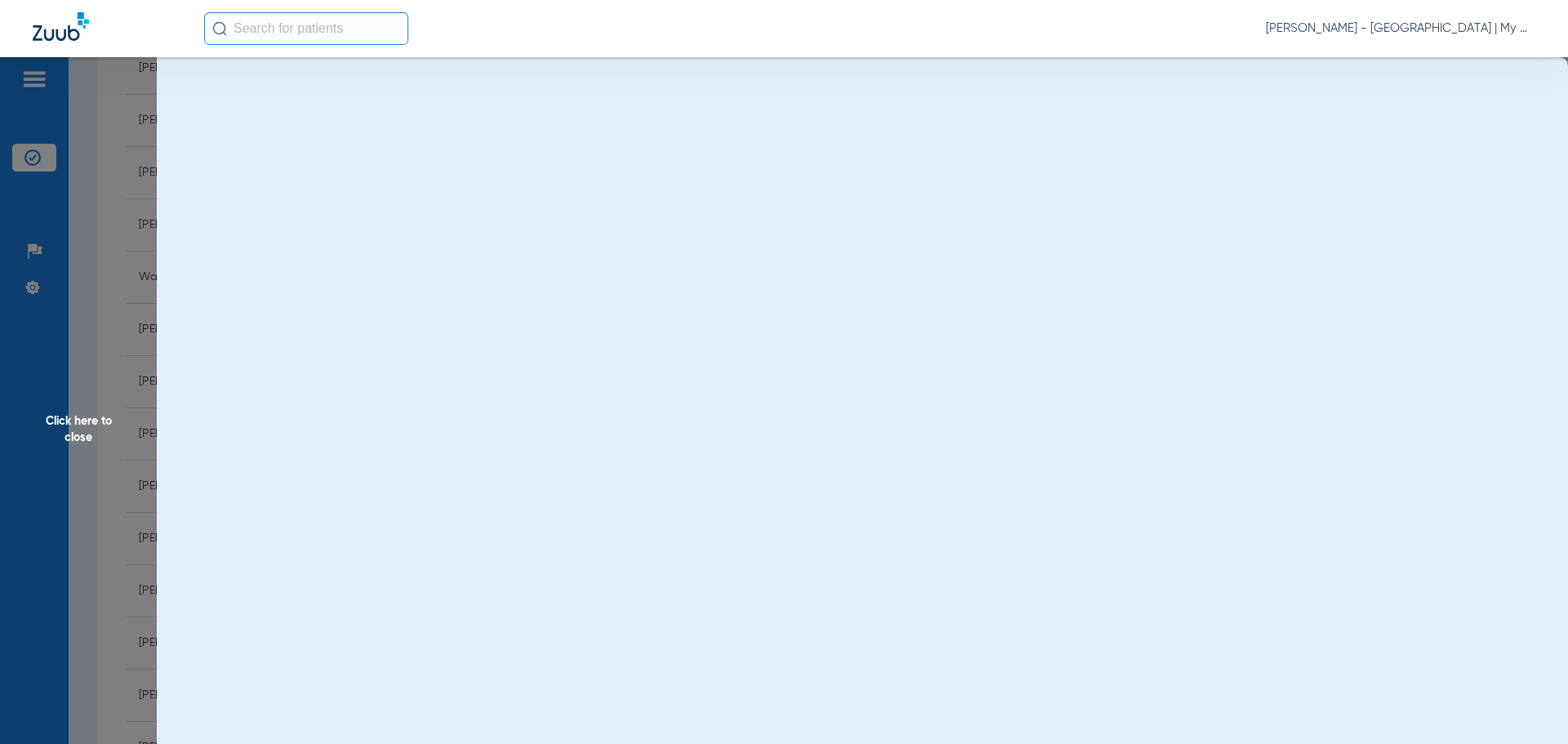
scroll to position [0, 0]
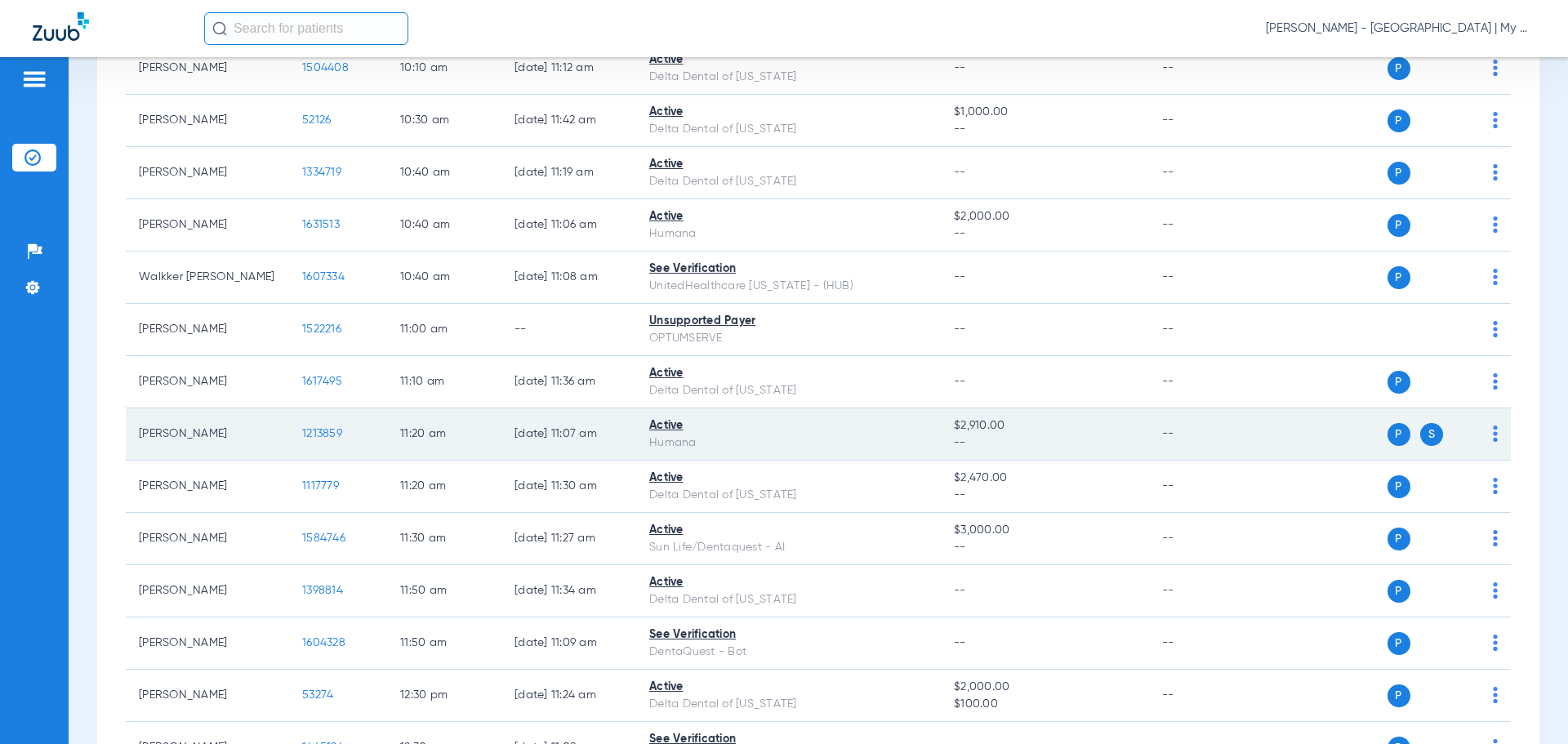
click at [304, 429] on span "1213859" at bounding box center [323, 434] width 40 height 11
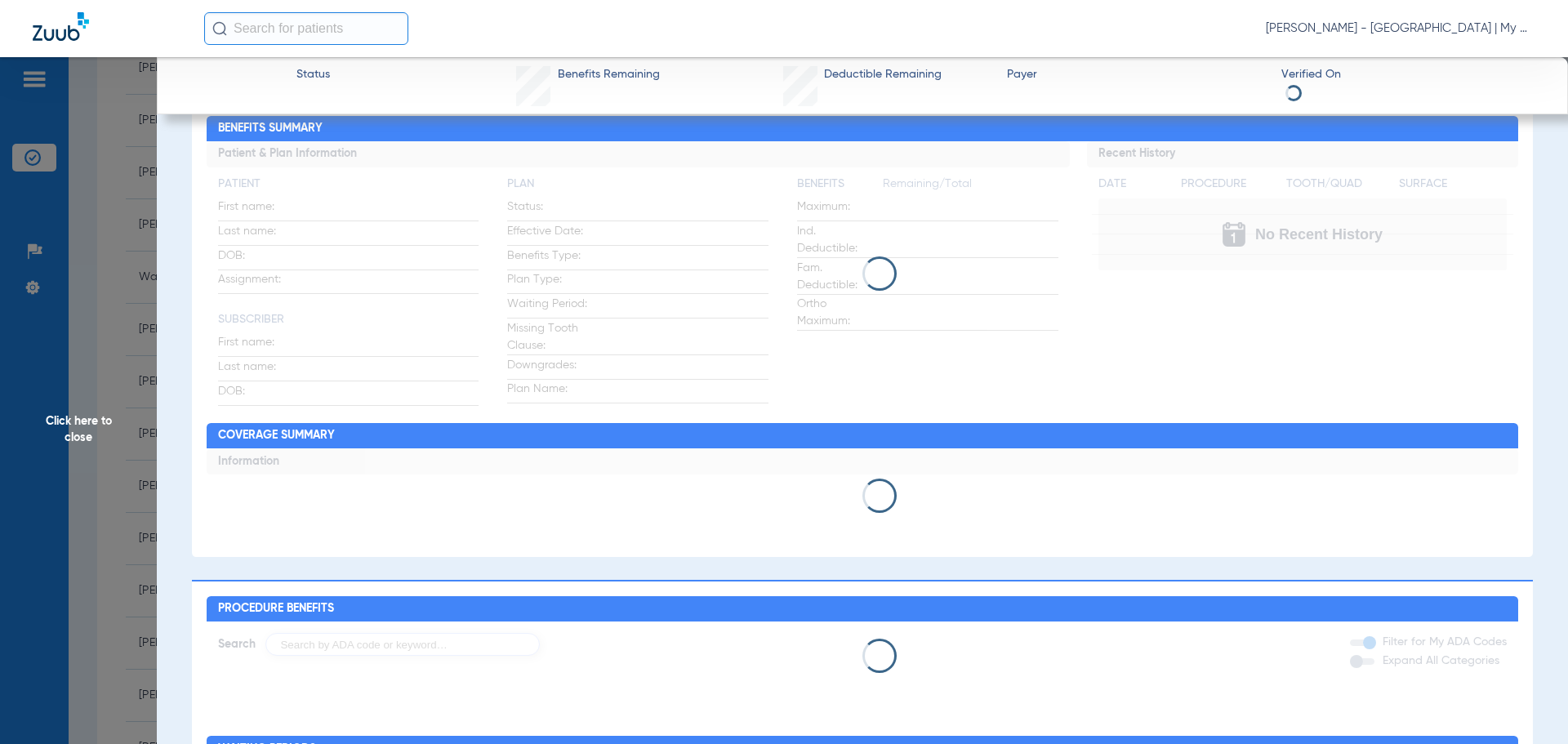
scroll to position [82, 0]
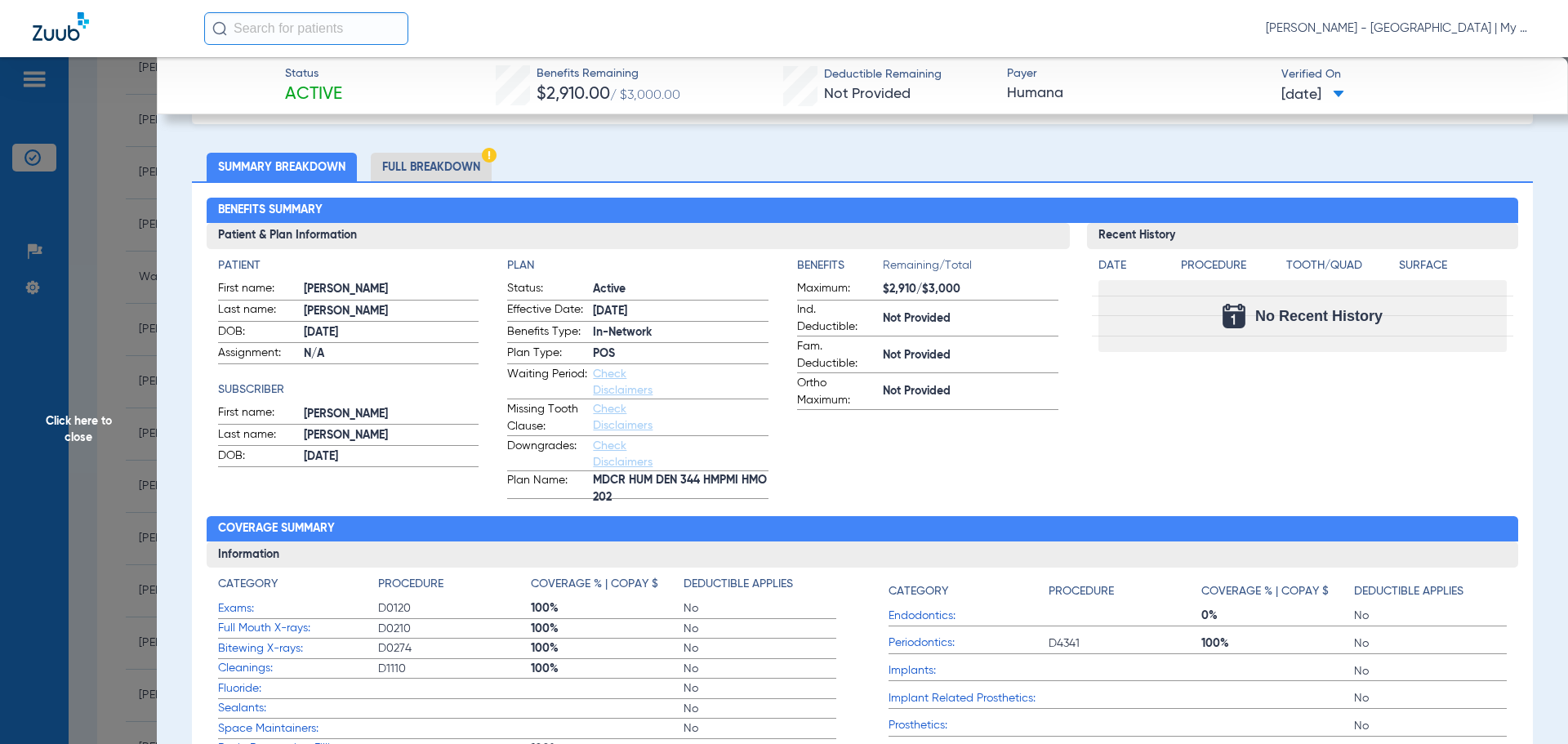
click at [112, 469] on span "Click here to close" at bounding box center [78, 429] width 157 height 744
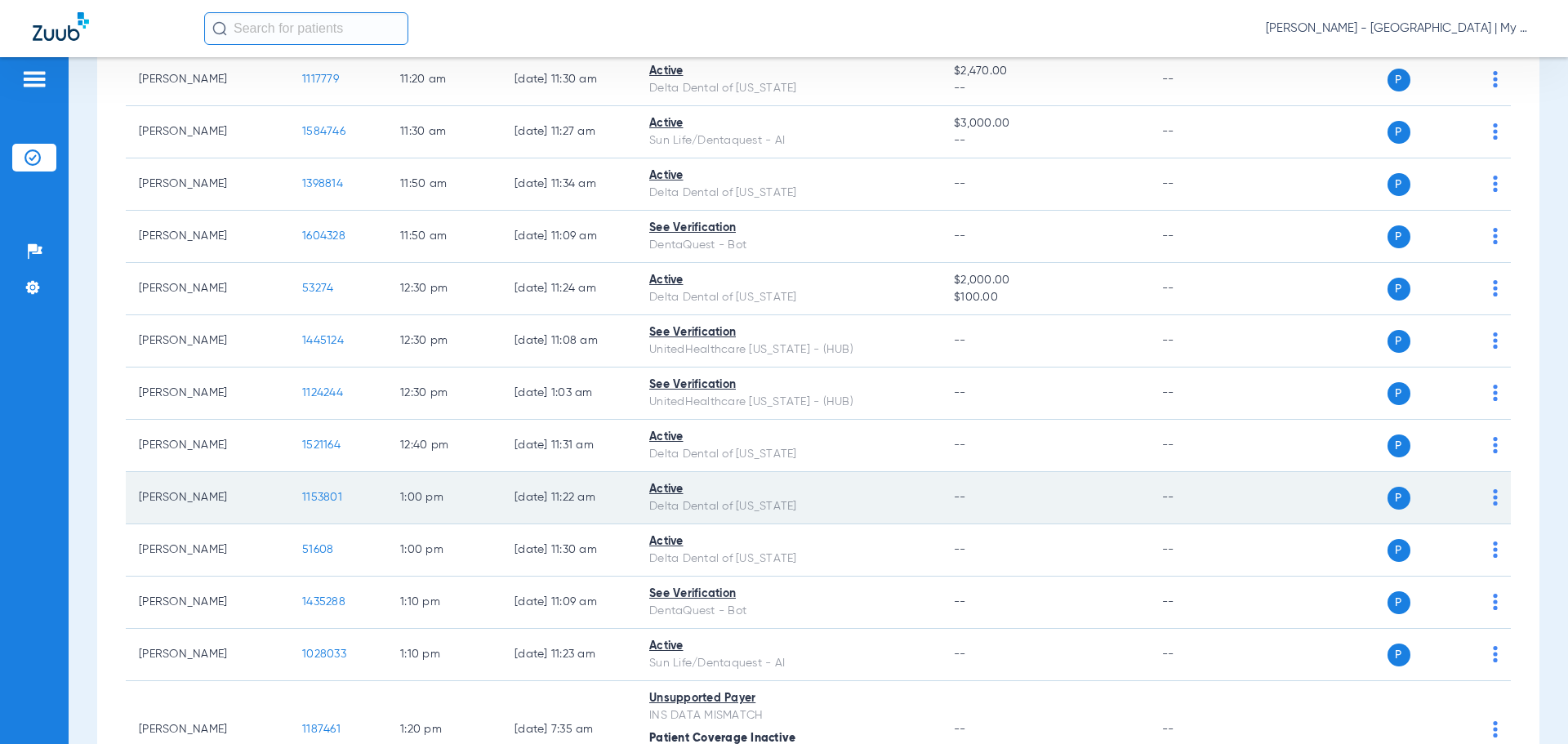
scroll to position [1551, 0]
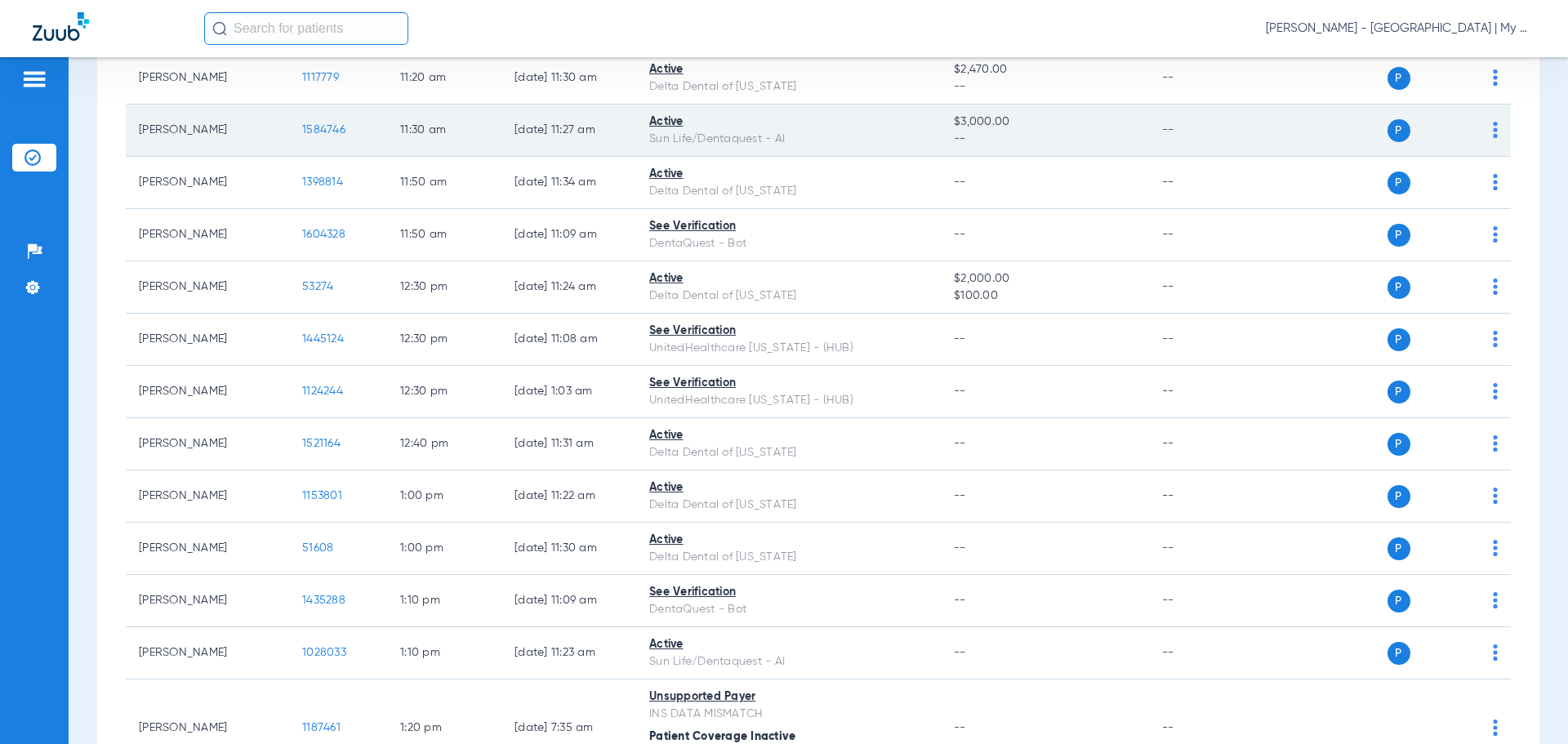
click at [313, 129] on span "1584746" at bounding box center [323, 129] width 43 height 11
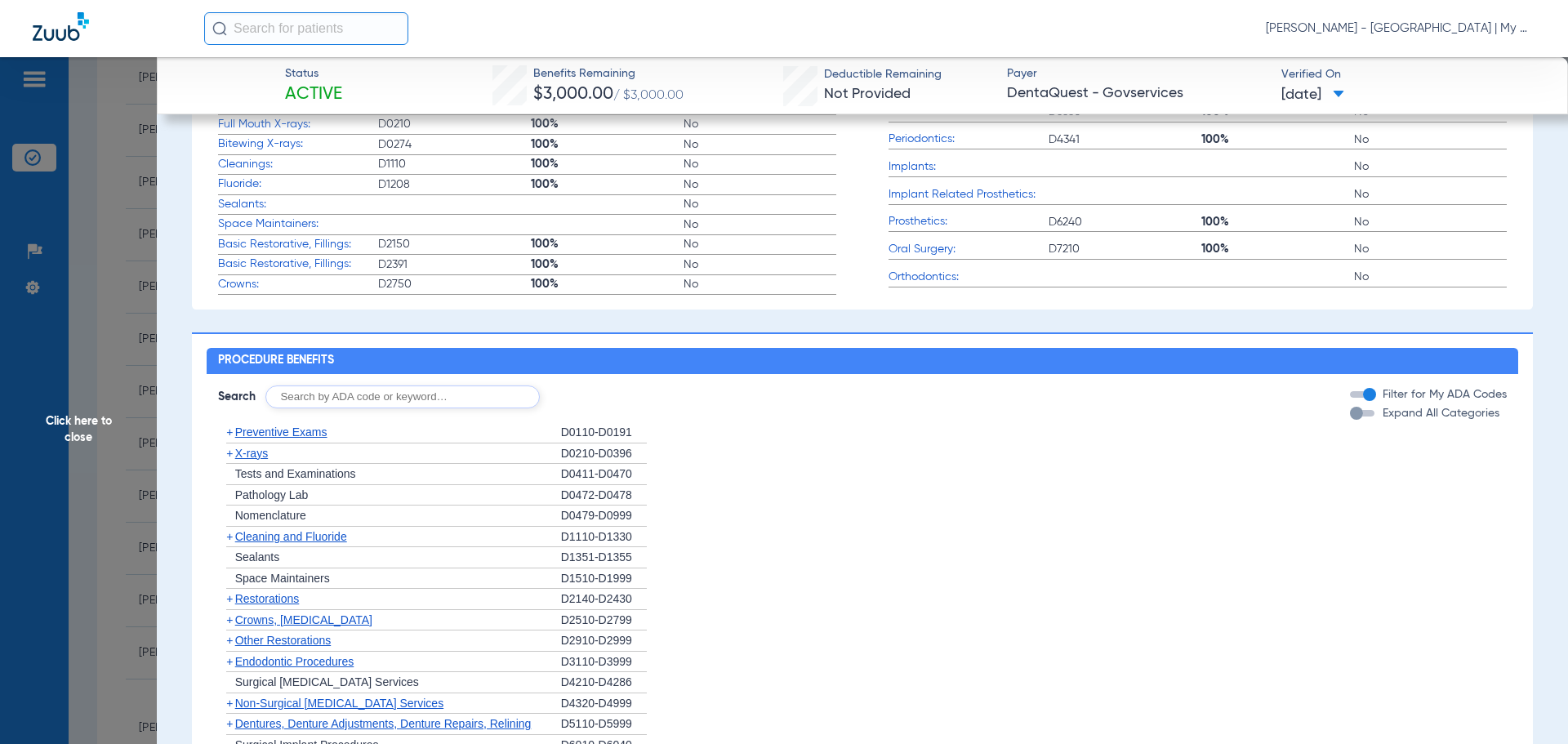
scroll to position [0, 0]
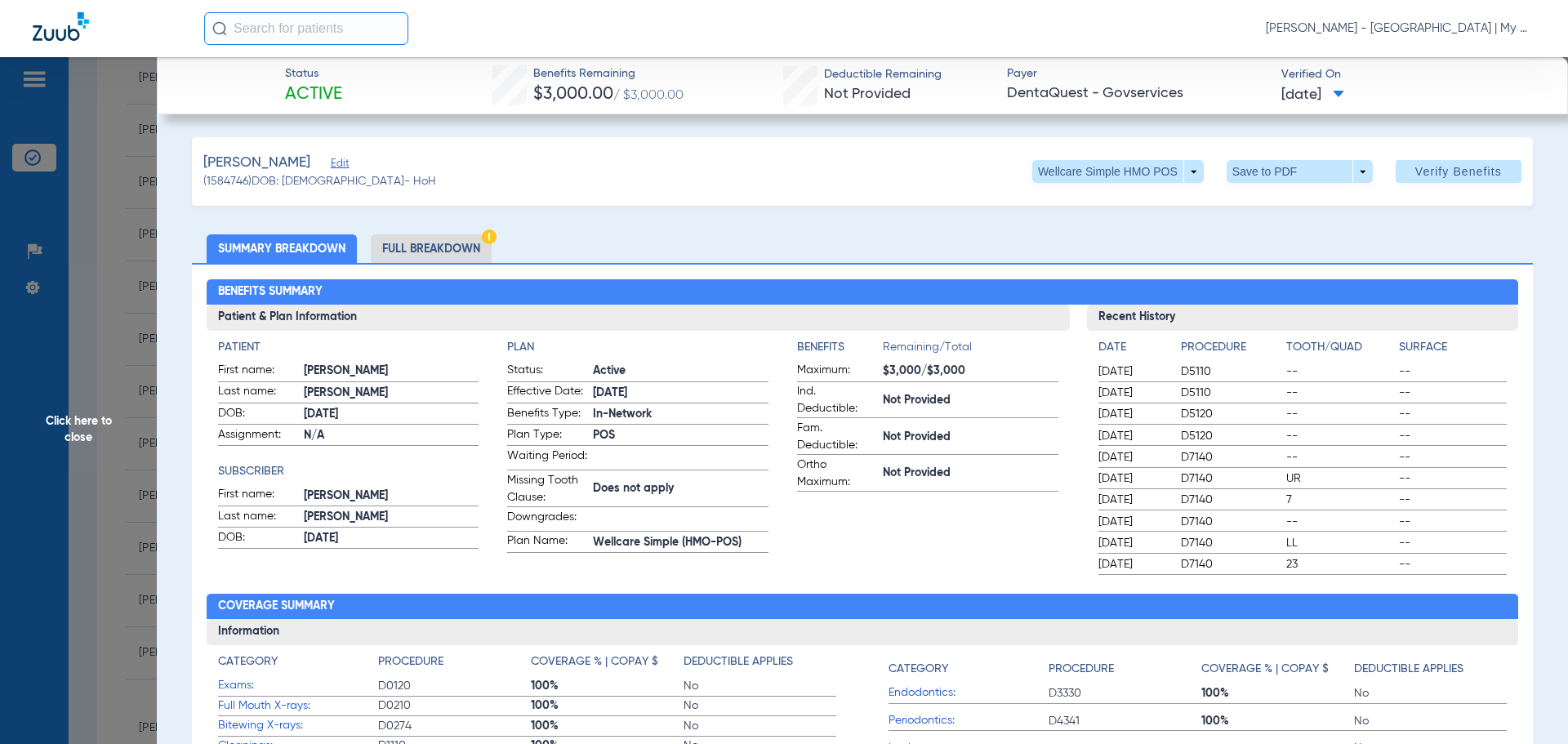
click at [415, 246] on li "Full Breakdown" at bounding box center [431, 248] width 121 height 29
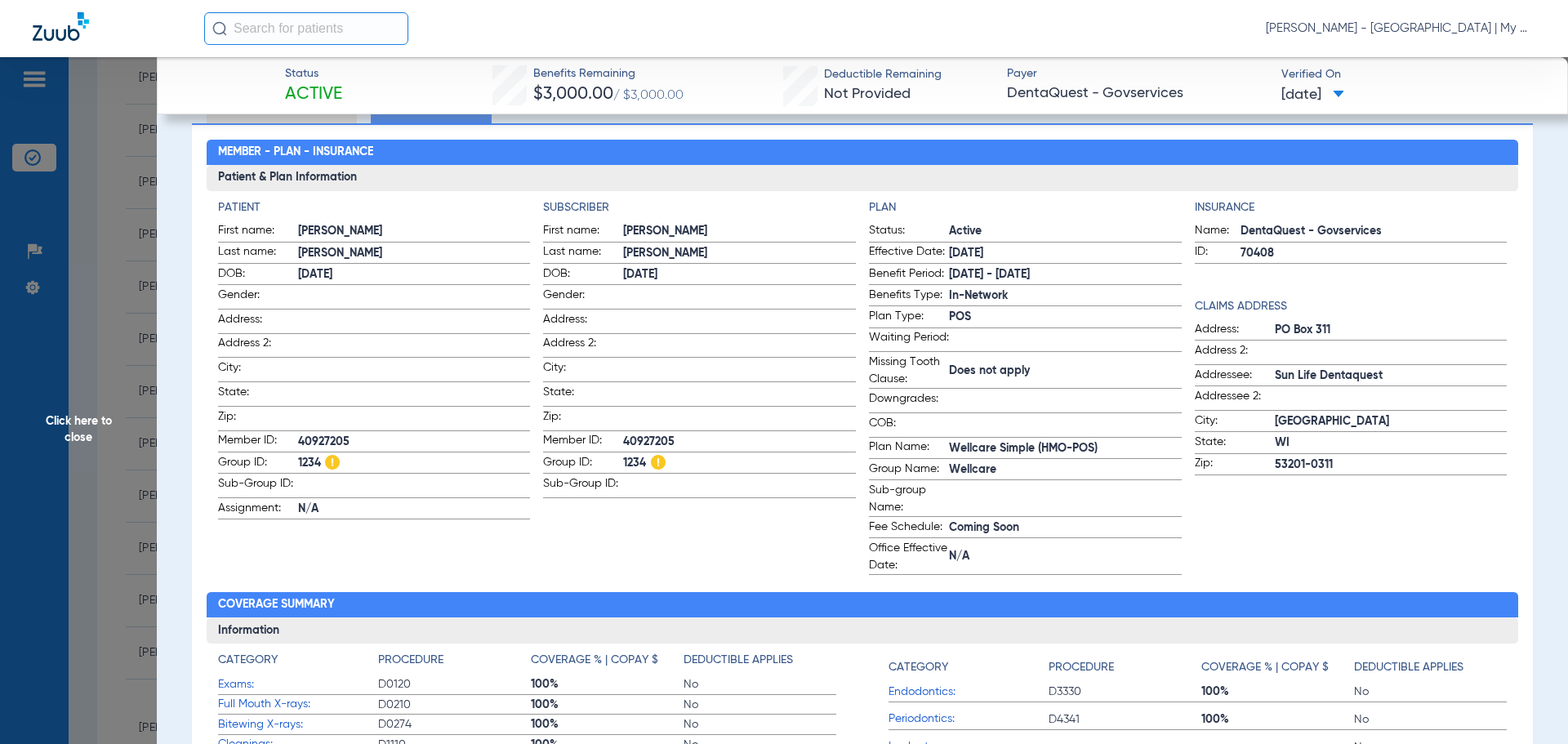
scroll to position [164, 0]
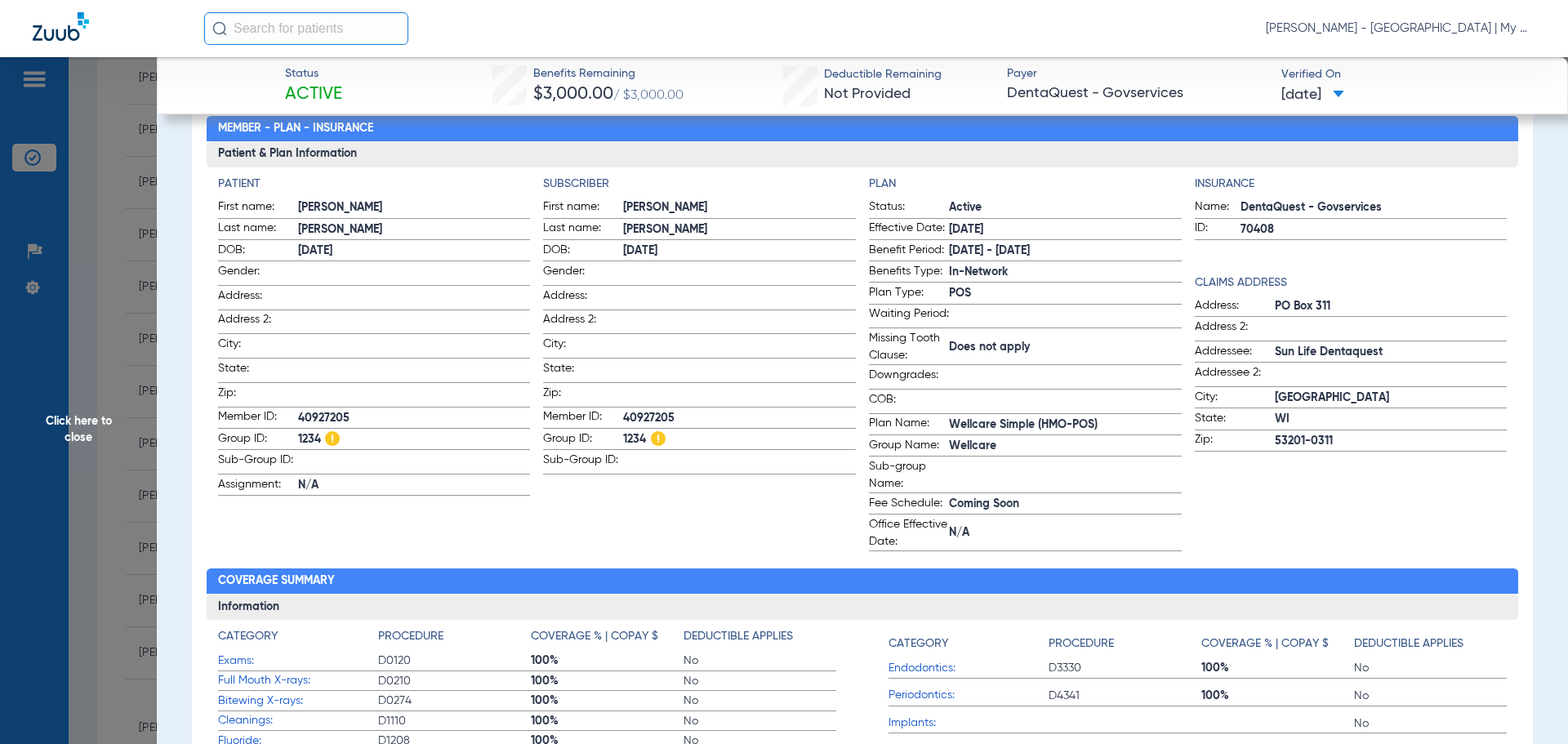
drag, startPoint x: 127, startPoint y: 362, endPoint x: 123, endPoint y: 375, distance: 13.6
click at [127, 362] on span "Click here to close" at bounding box center [78, 429] width 157 height 744
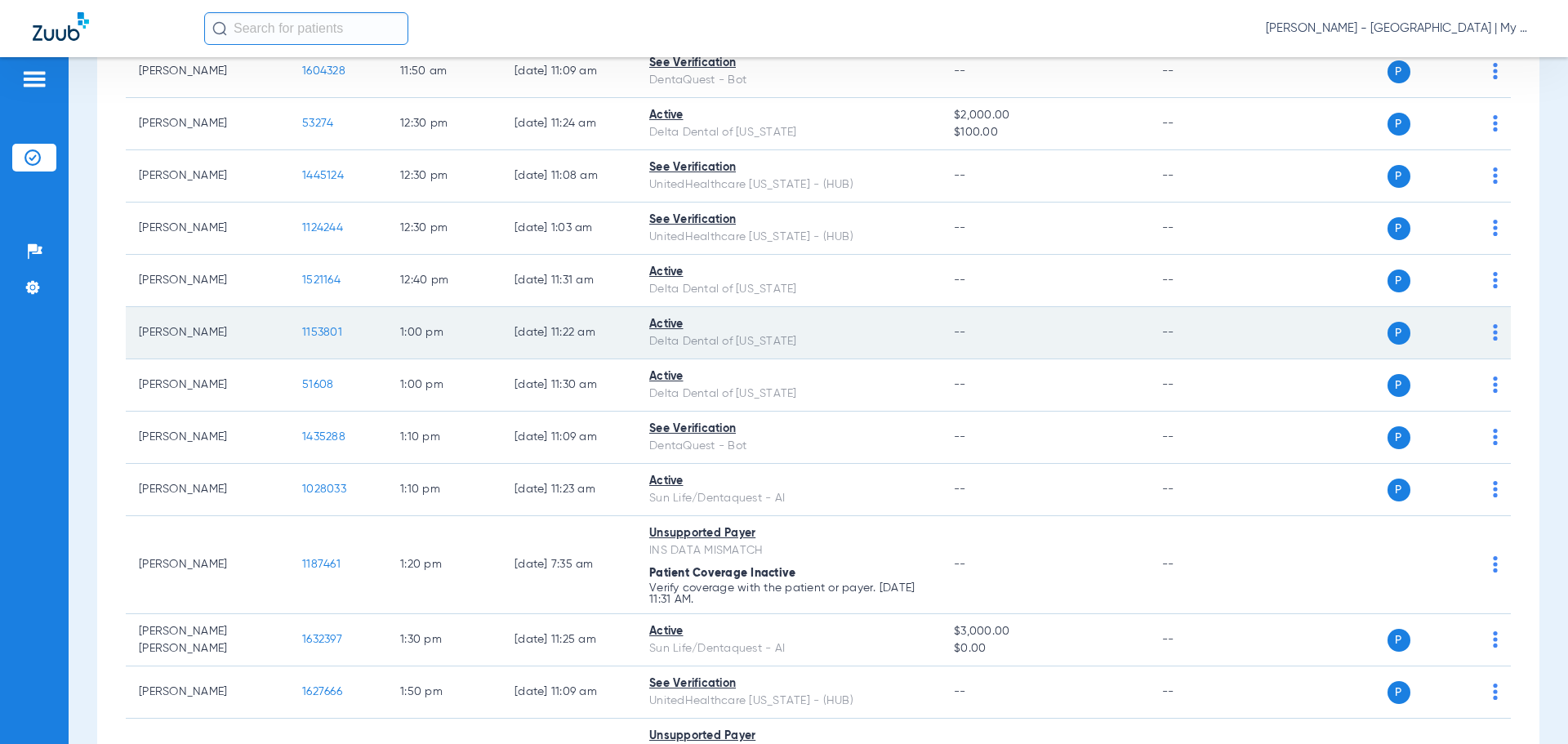
scroll to position [1633, 0]
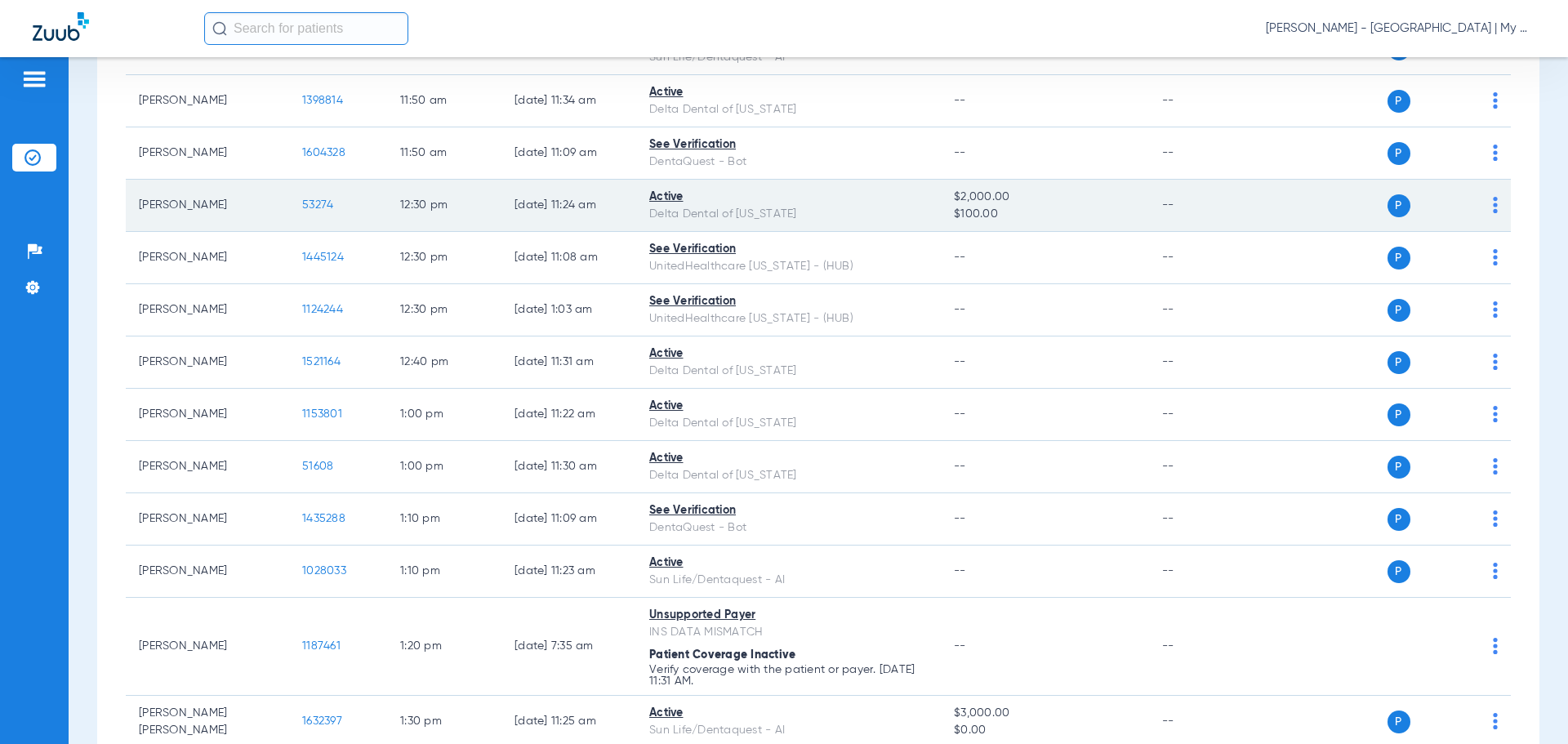
click at [315, 205] on span "53274" at bounding box center [318, 205] width 31 height 11
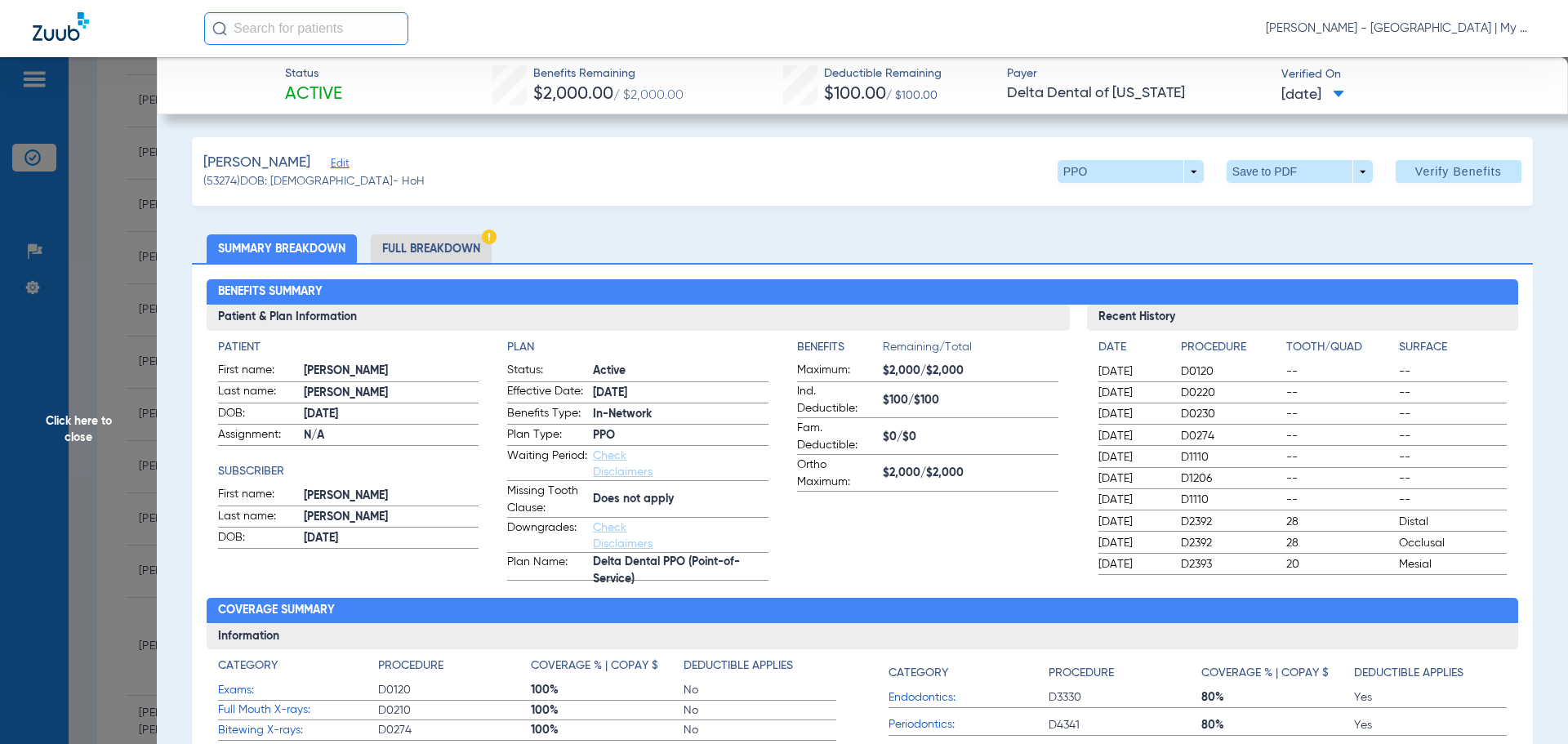
click at [382, 250] on li "Full Breakdown" at bounding box center [431, 248] width 121 height 29
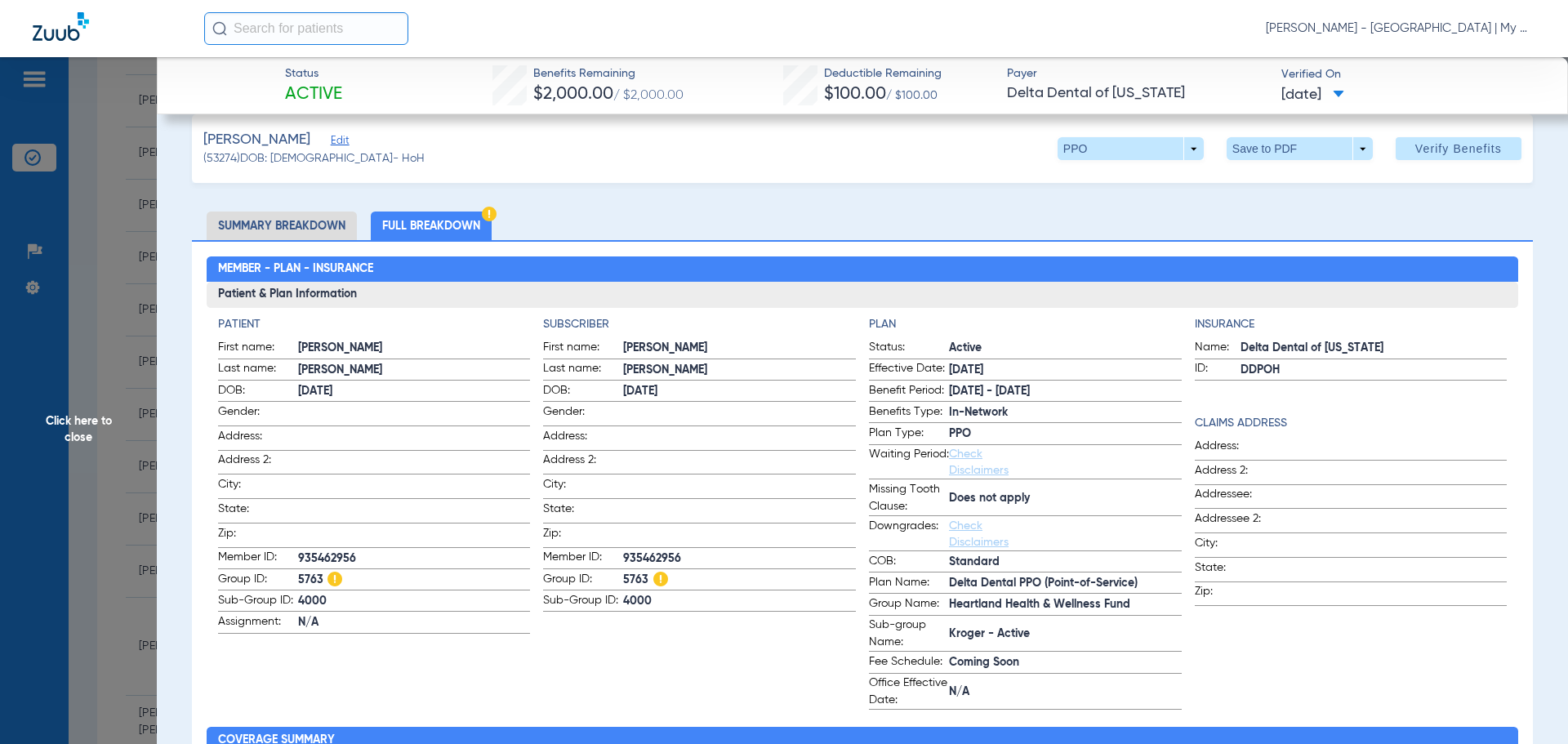
scroll to position [0, 0]
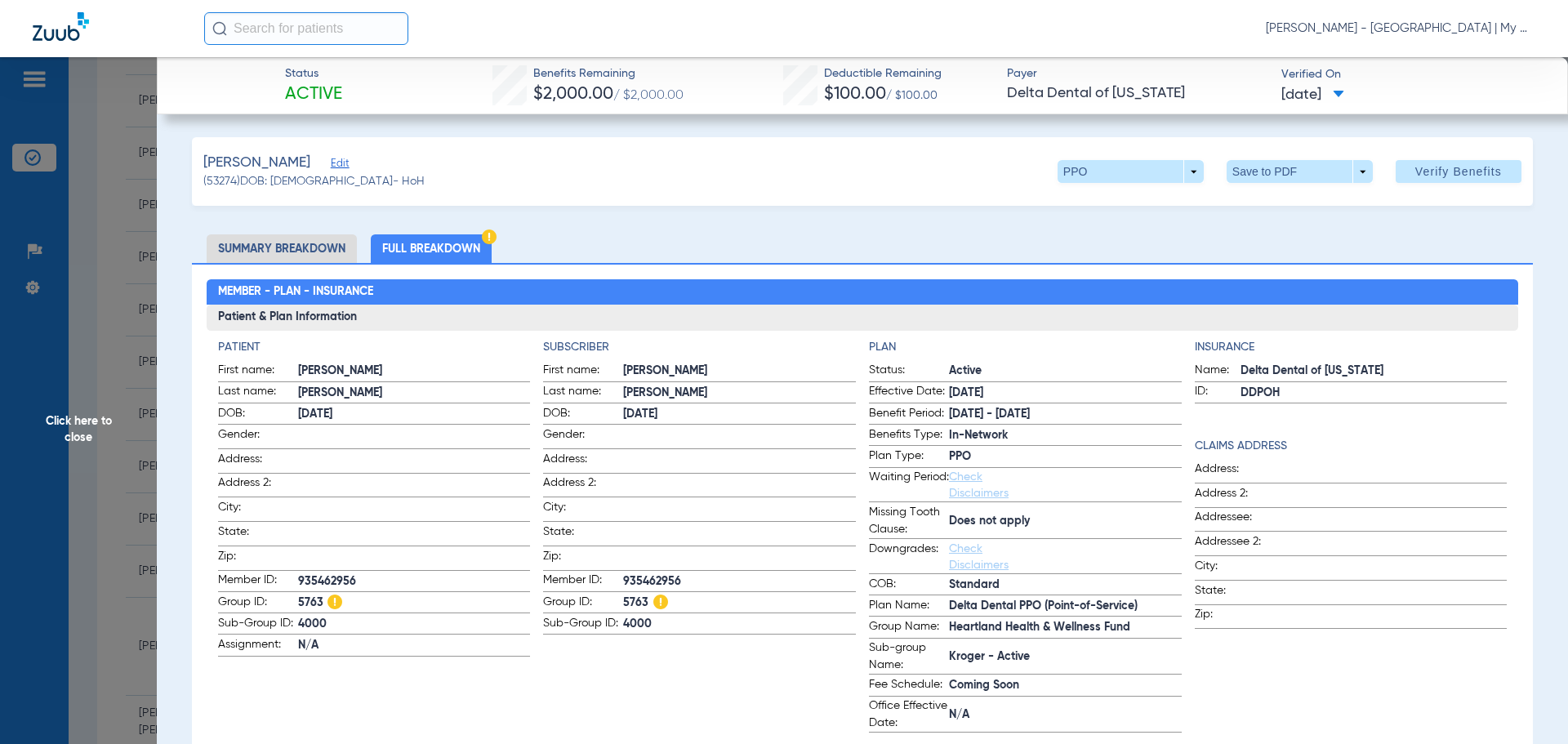
click at [112, 532] on span "Click here to close" at bounding box center [78, 429] width 157 height 744
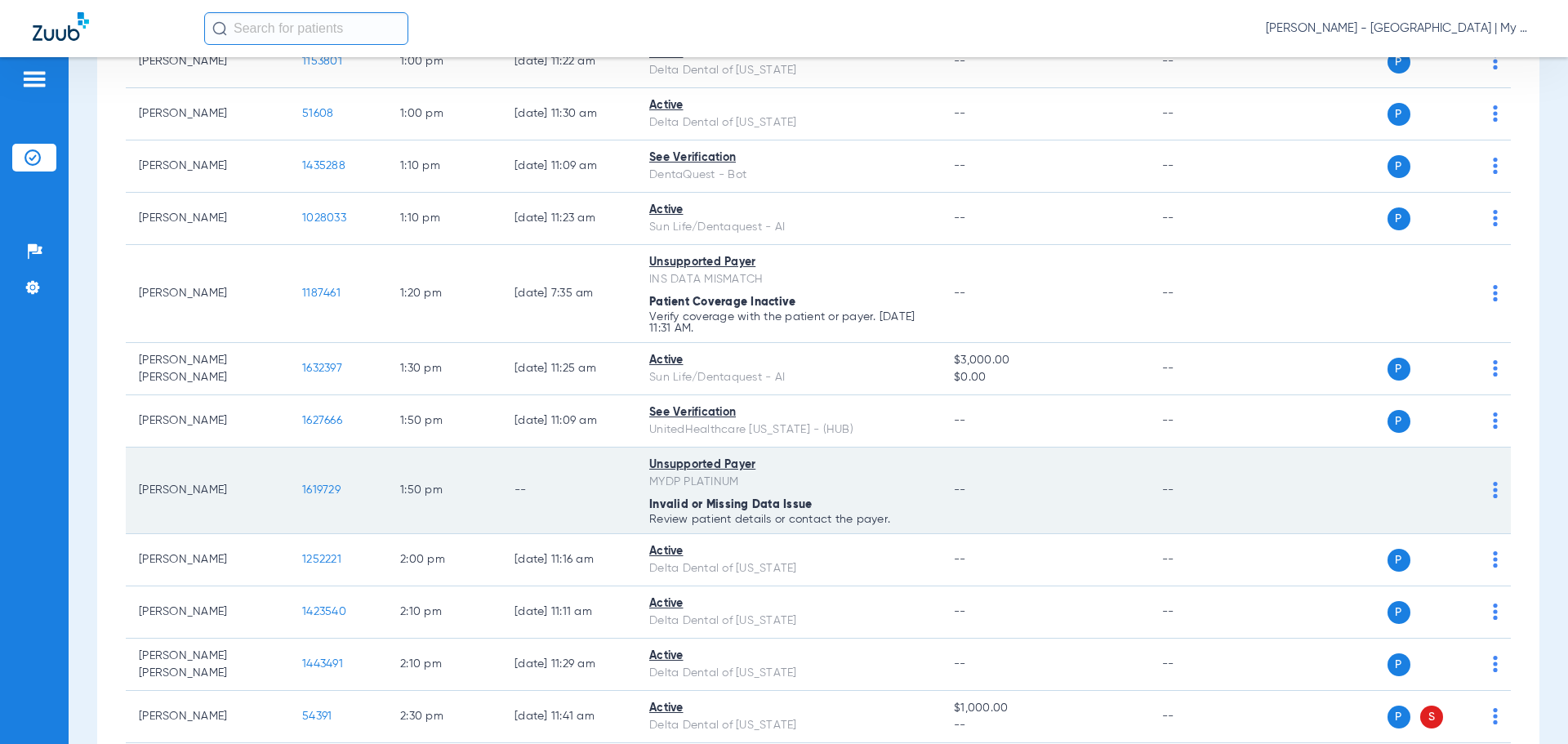
scroll to position [2041, 0]
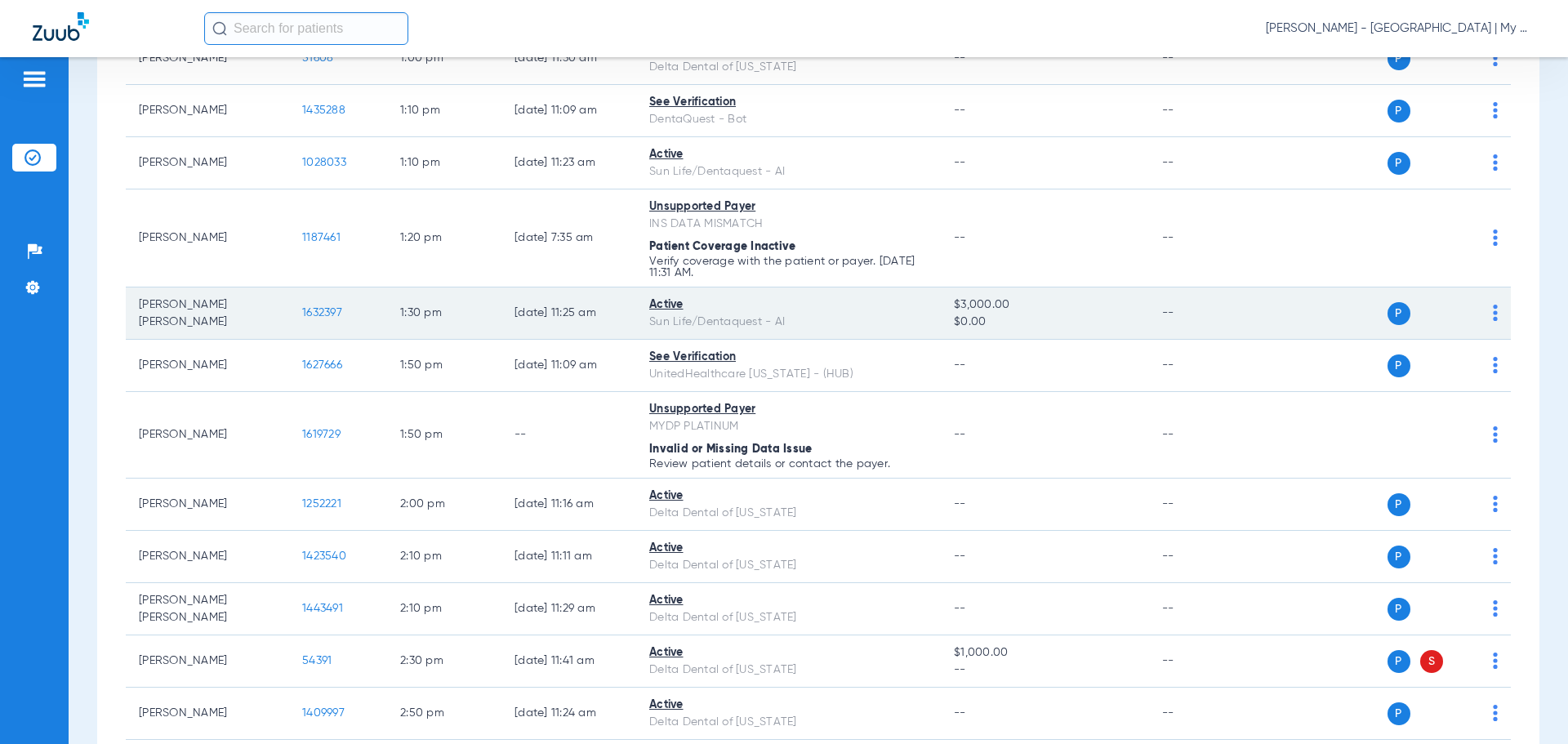
click at [327, 308] on span "1632397" at bounding box center [323, 313] width 40 height 11
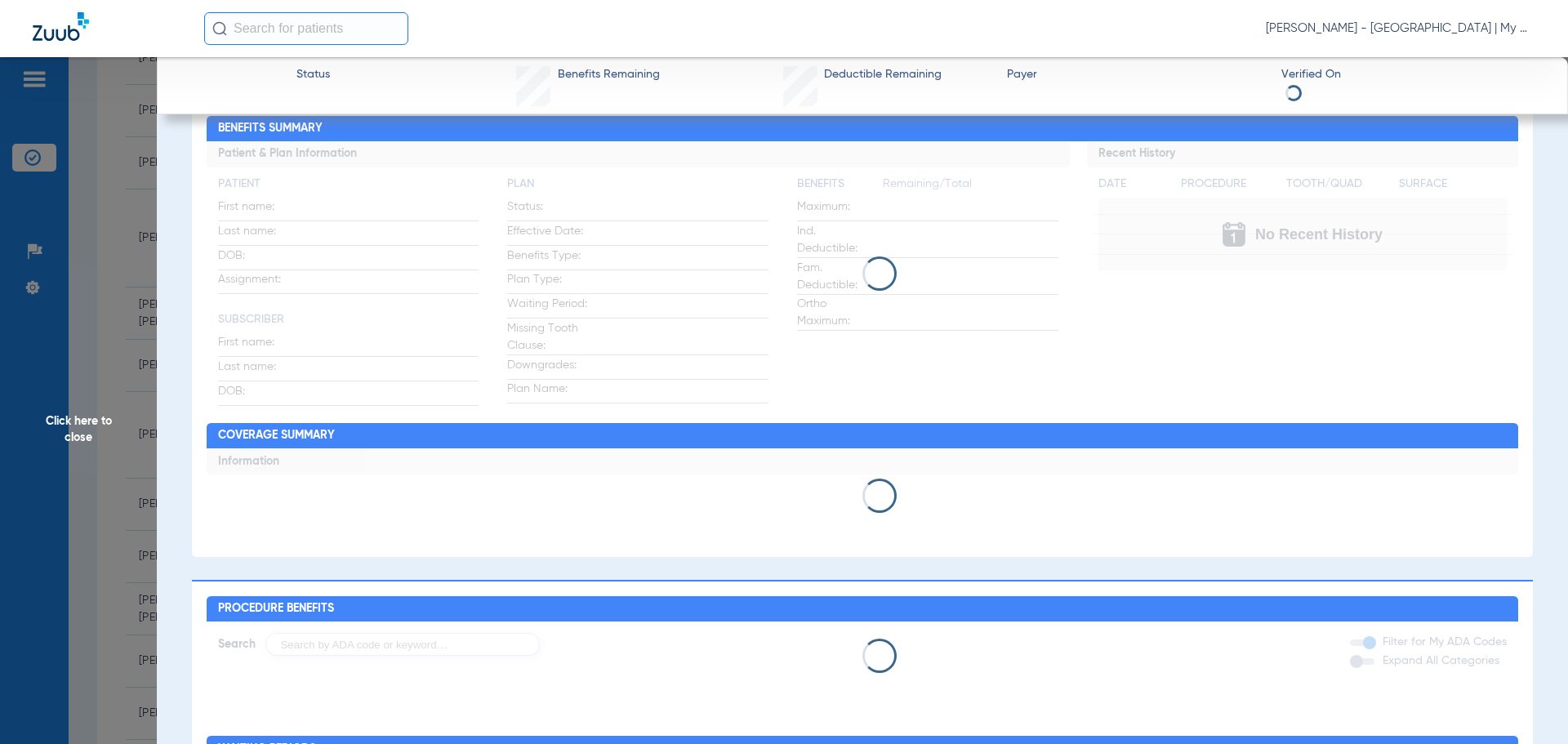
scroll to position [82, 0]
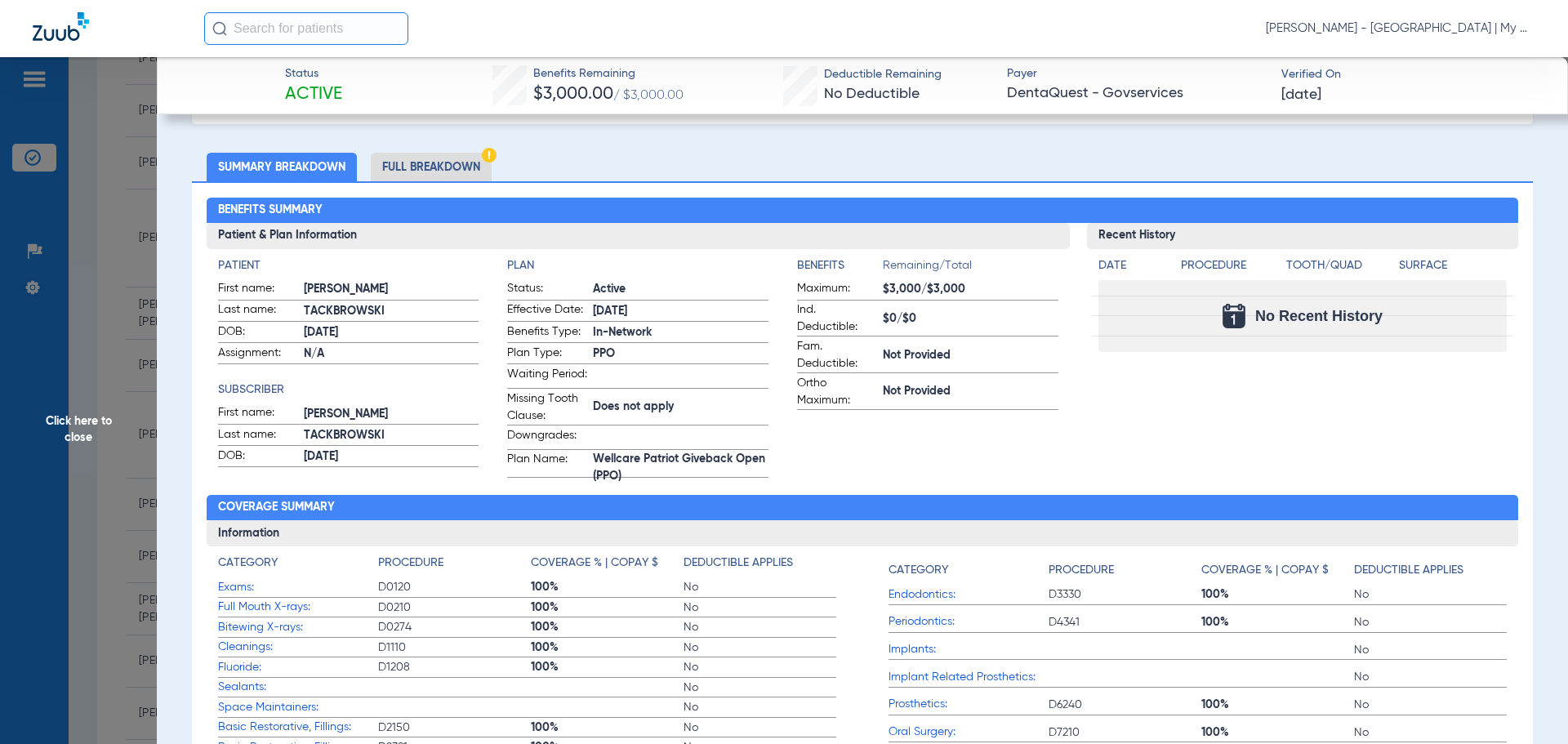
click at [402, 193] on div "Benefits Summary Patient & Plan Information Patient First name: SUZETTE Last na…" at bounding box center [862, 487] width 1341 height 611
click at [130, 486] on span "Click here to close" at bounding box center [78, 429] width 157 height 744
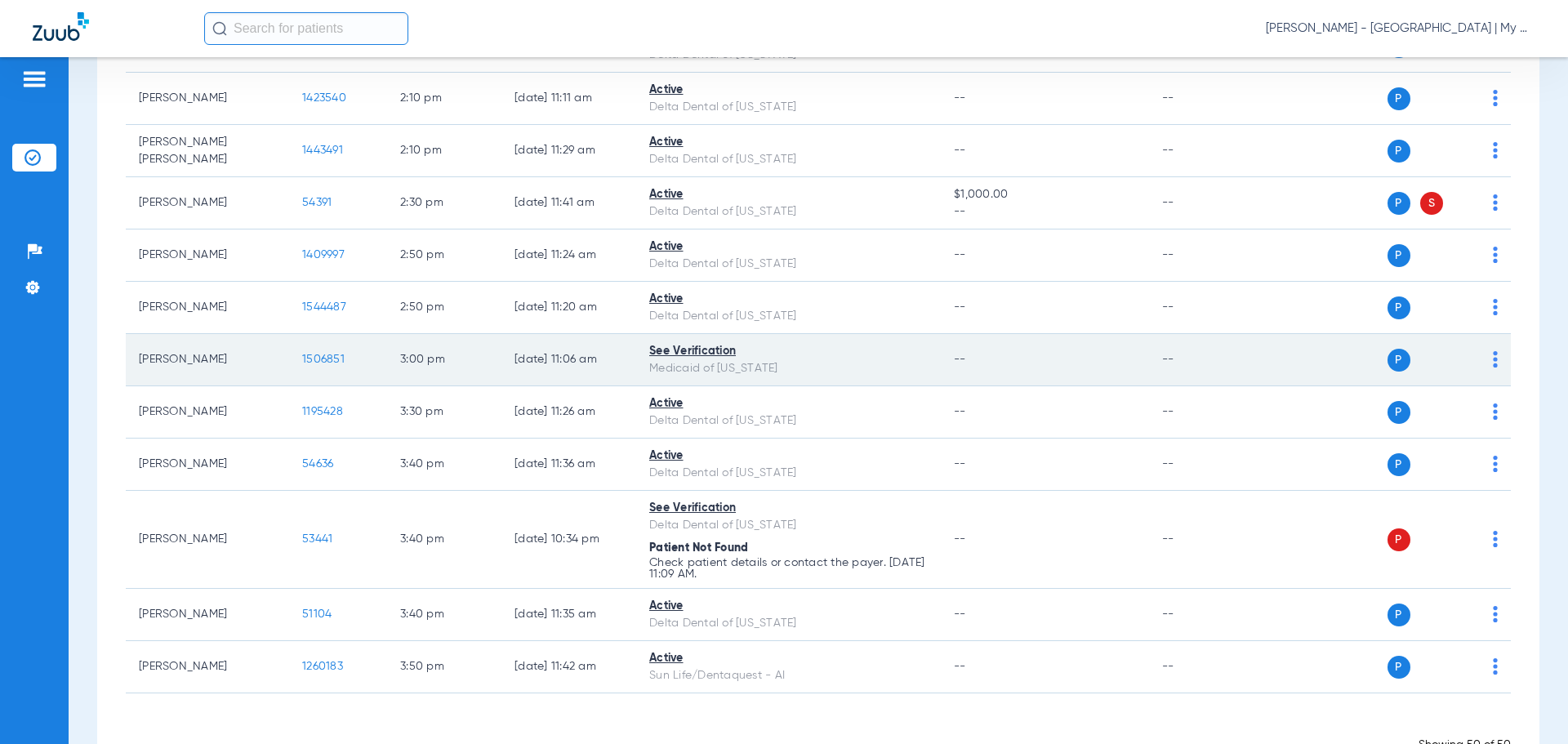
scroll to position [2390, 0]
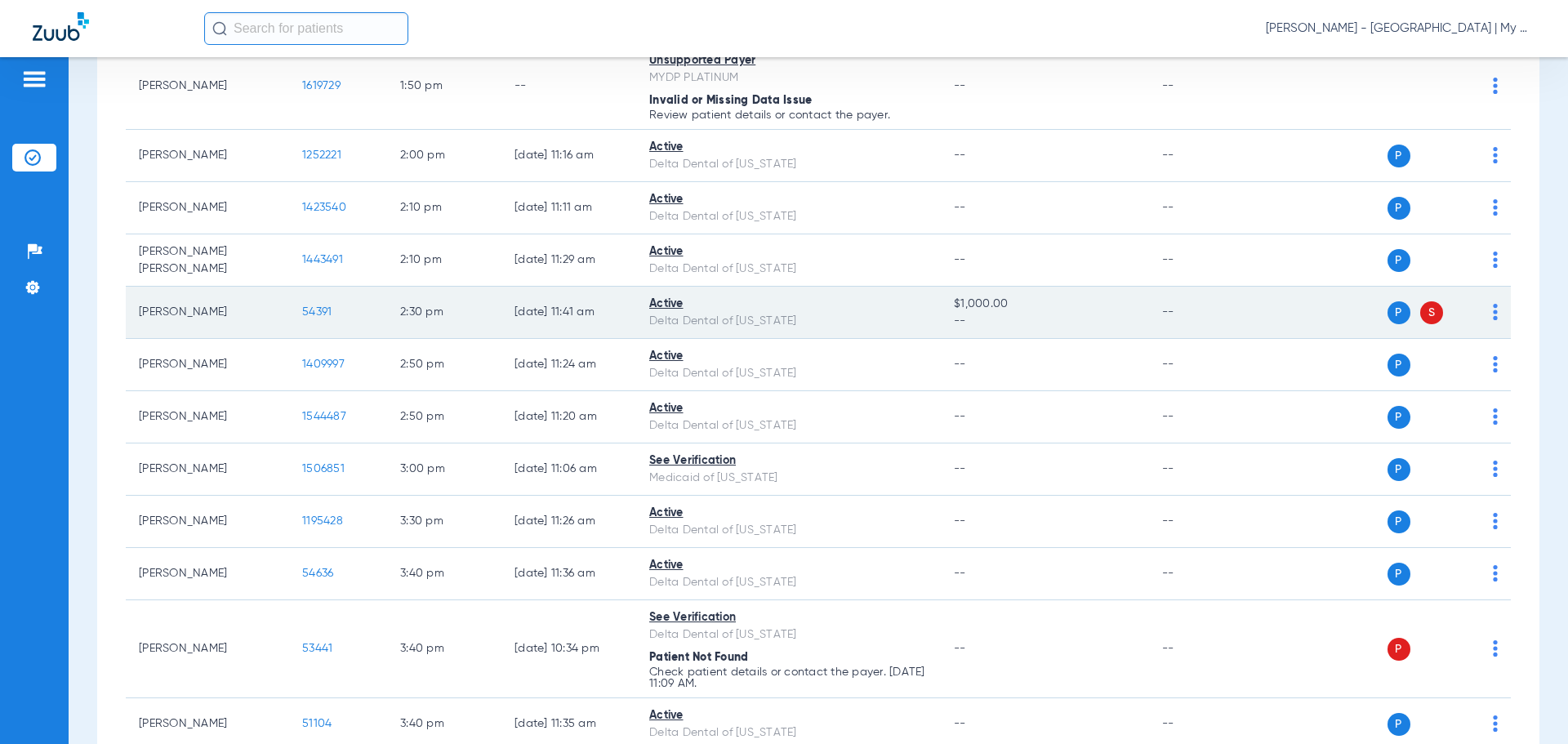
click at [312, 317] on span "54391" at bounding box center [317, 312] width 29 height 11
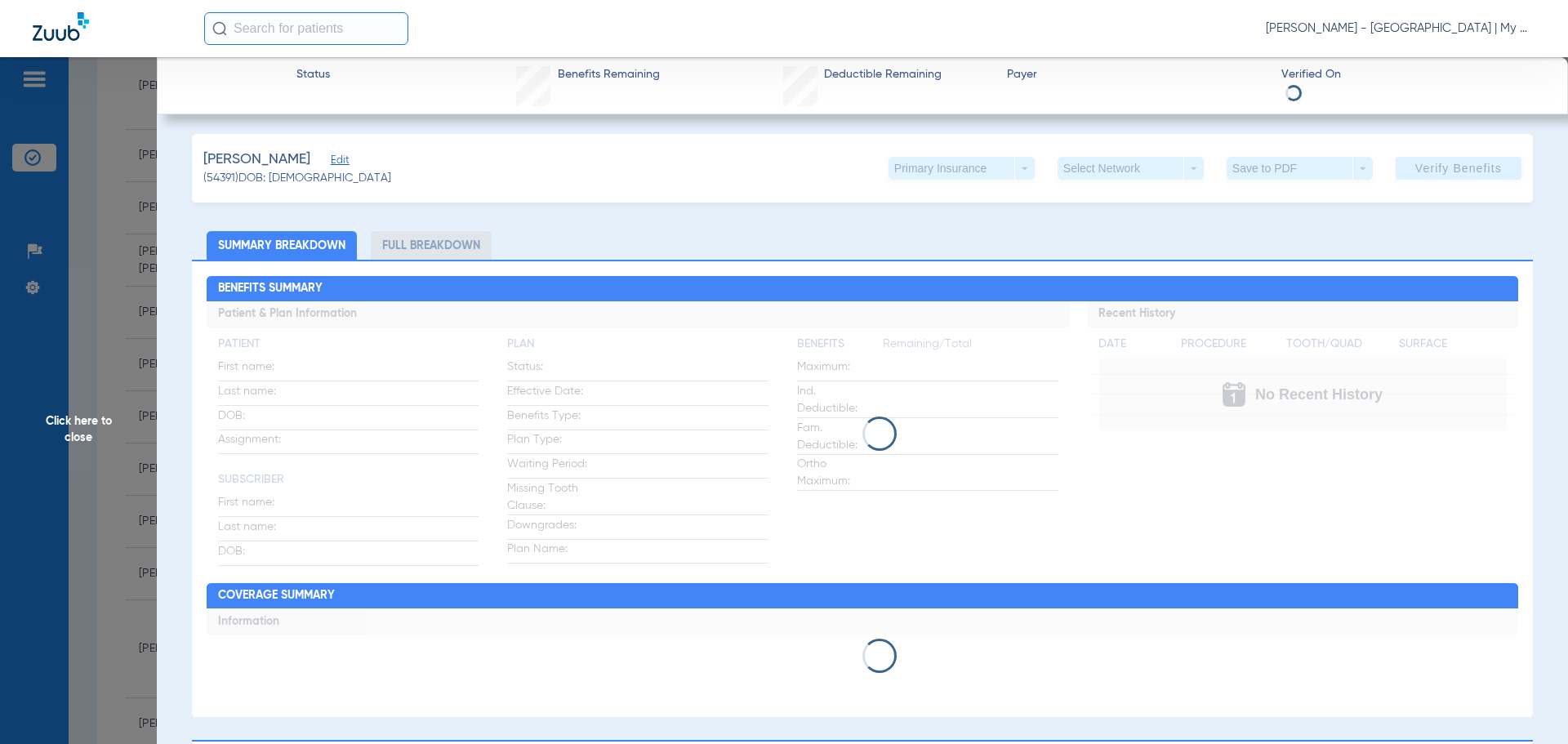
scroll to position [0, 0]
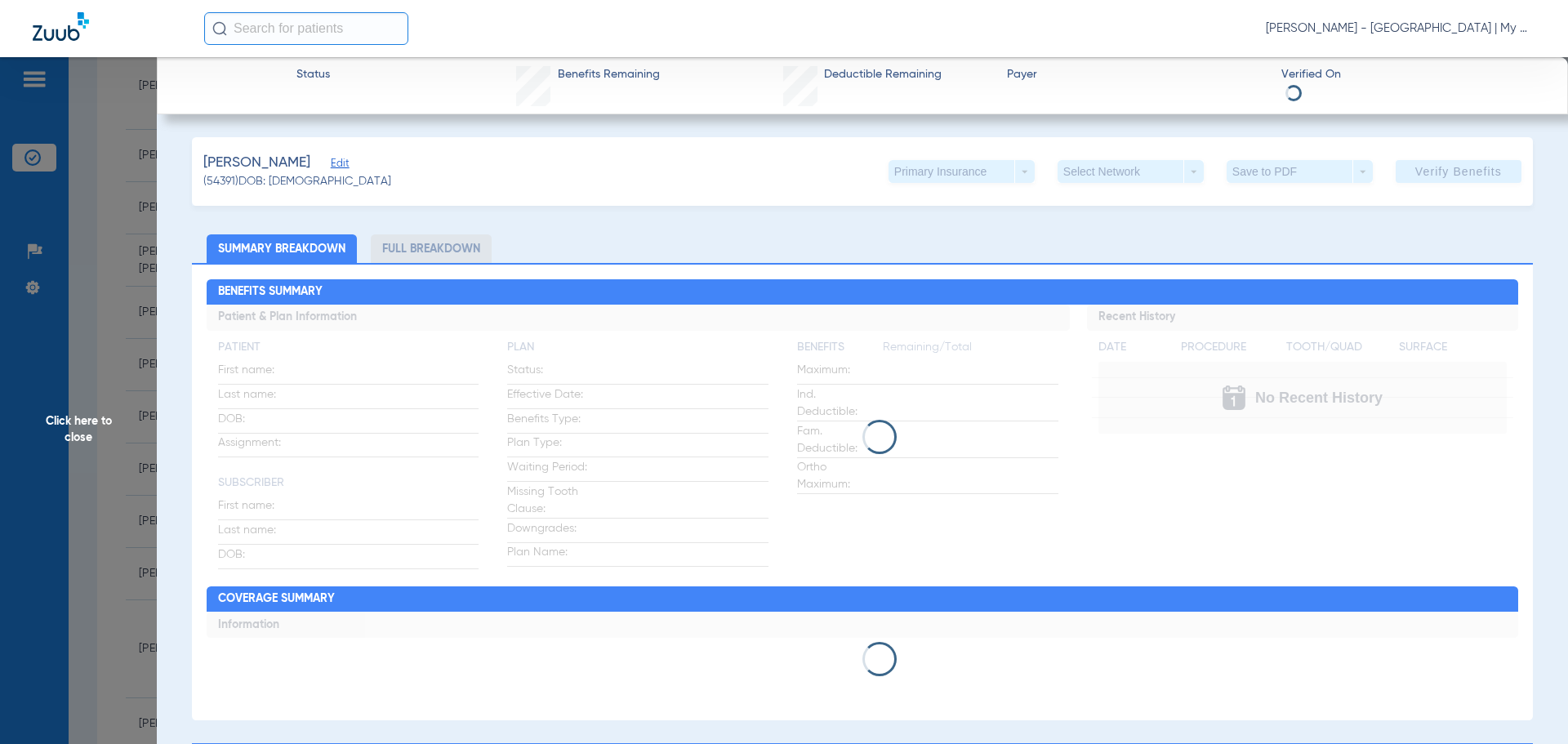
click at [396, 258] on li "Full Breakdown" at bounding box center [431, 248] width 121 height 29
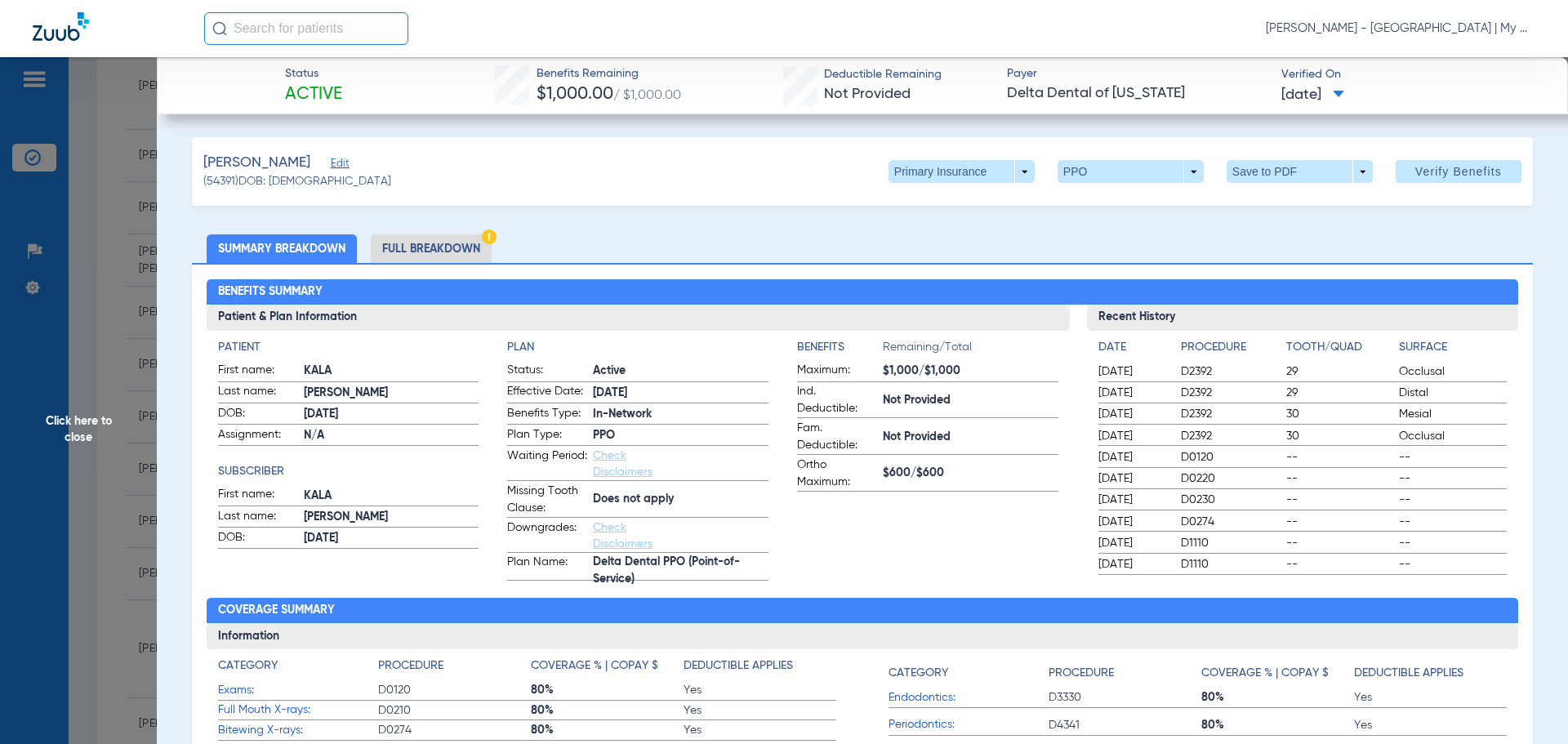
click at [107, 327] on span "Click here to close" at bounding box center [78, 429] width 157 height 744
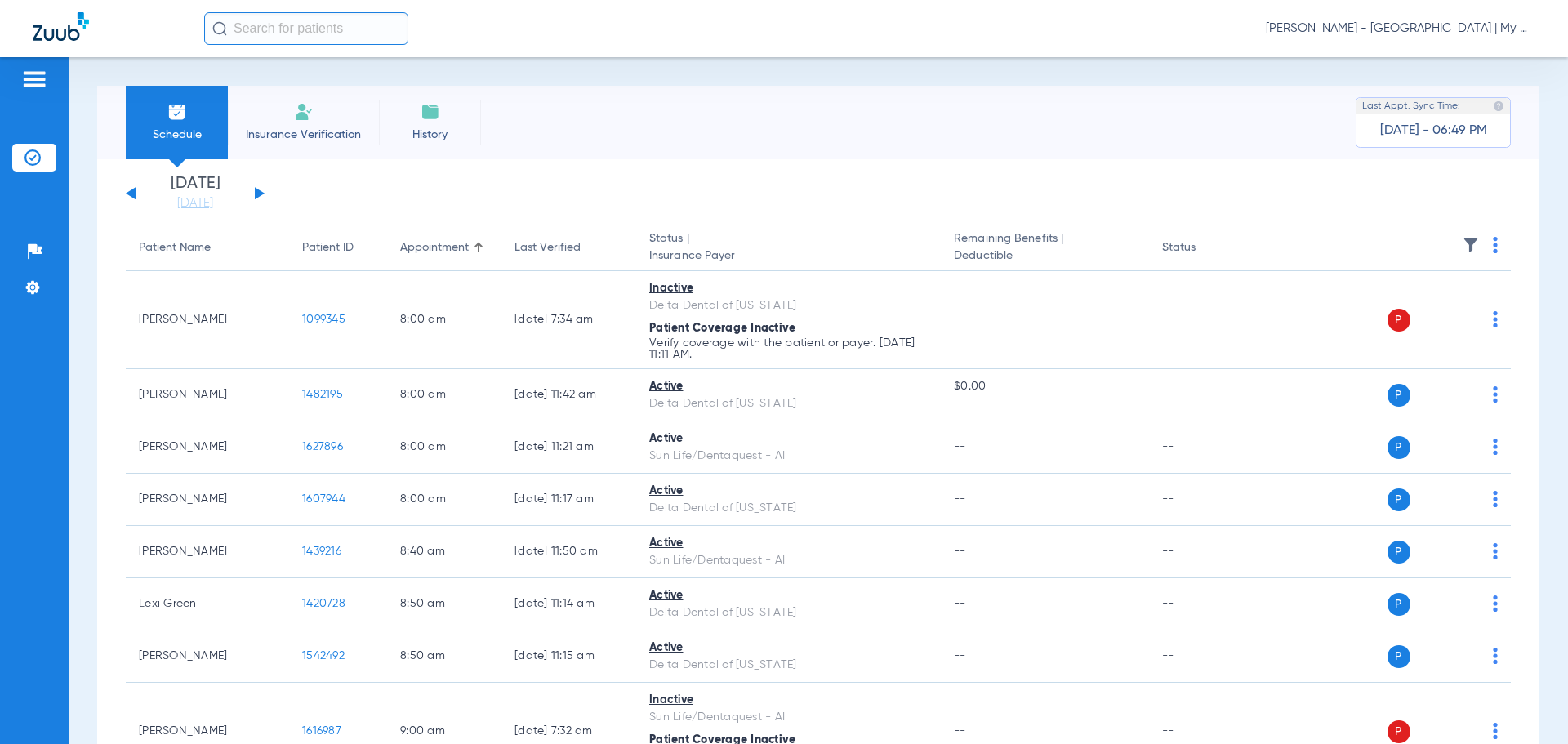
click at [261, 196] on div "[DATE] [DATE] [DATE] [DATE] [DATE] [DATE] [DATE] [DATE] [DATE] [DATE] [DATE] [D…" at bounding box center [195, 194] width 139 height 36
click at [258, 193] on button at bounding box center [260, 193] width 10 height 12
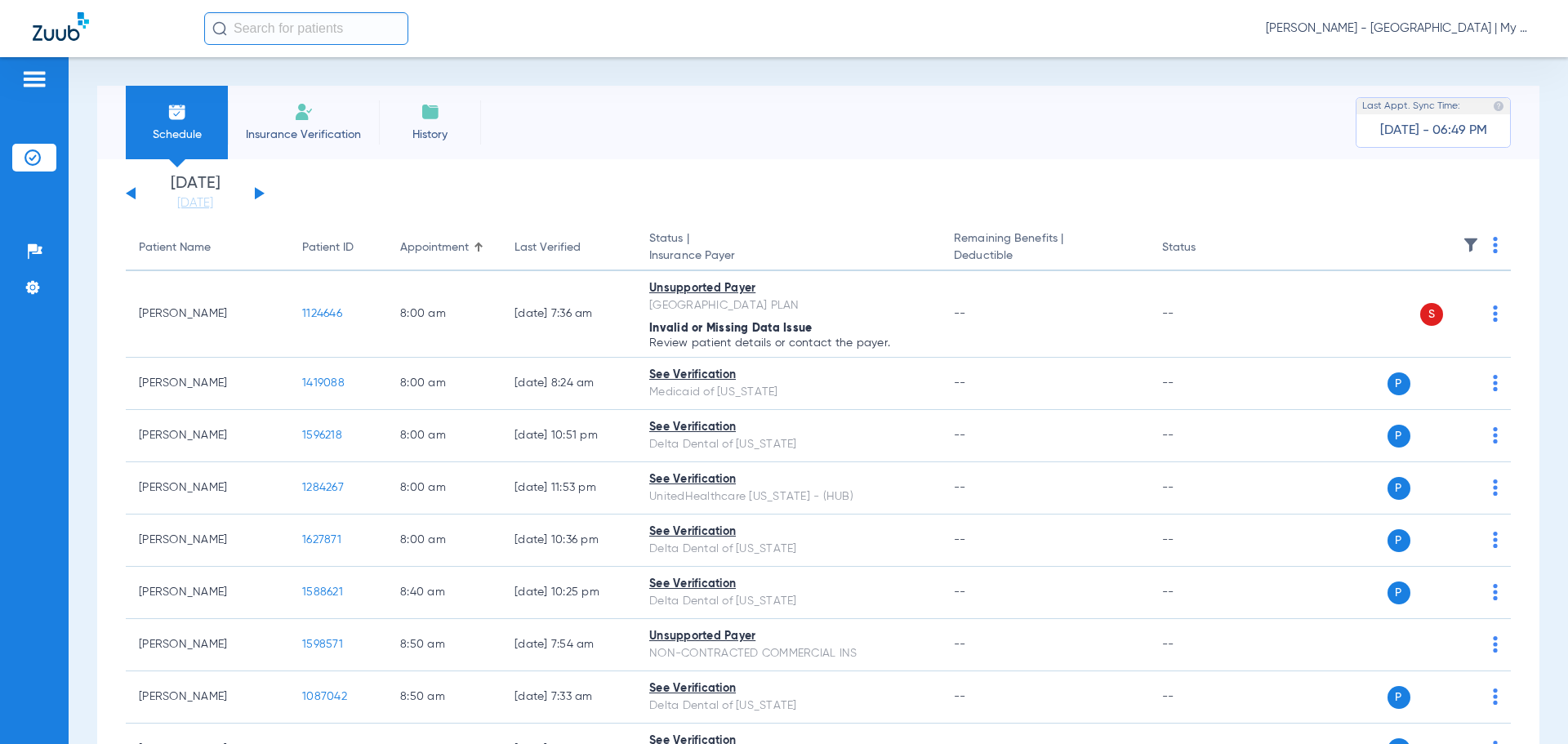
click at [1465, 245] on img at bounding box center [1470, 245] width 16 height 16
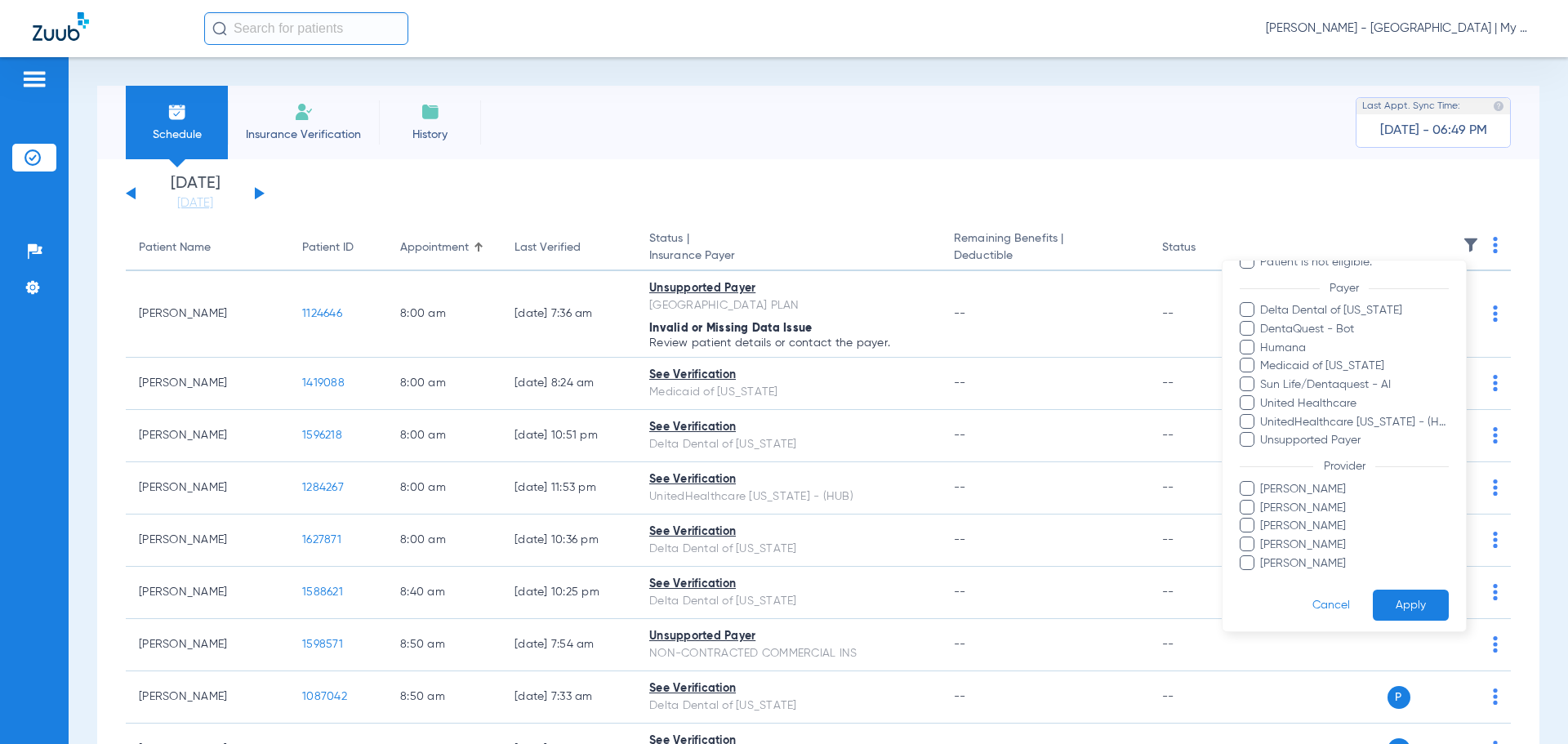
scroll to position [205, 0]
click at [1126, 234] on div at bounding box center [784, 372] width 1568 height 744
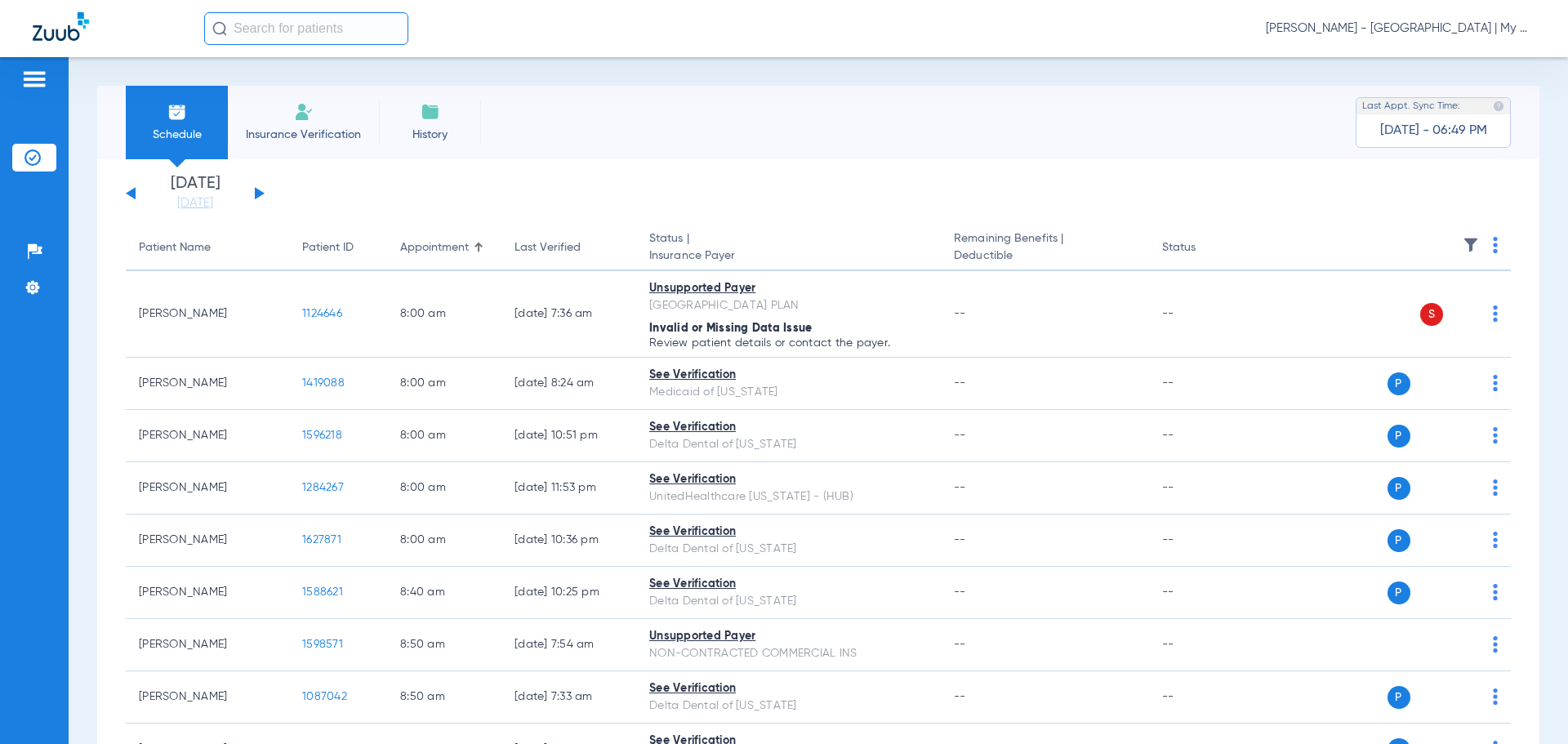
click at [1493, 245] on img at bounding box center [1495, 245] width 5 height 16
click at [1433, 320] on button "Verify All" at bounding box center [1420, 309] width 128 height 32
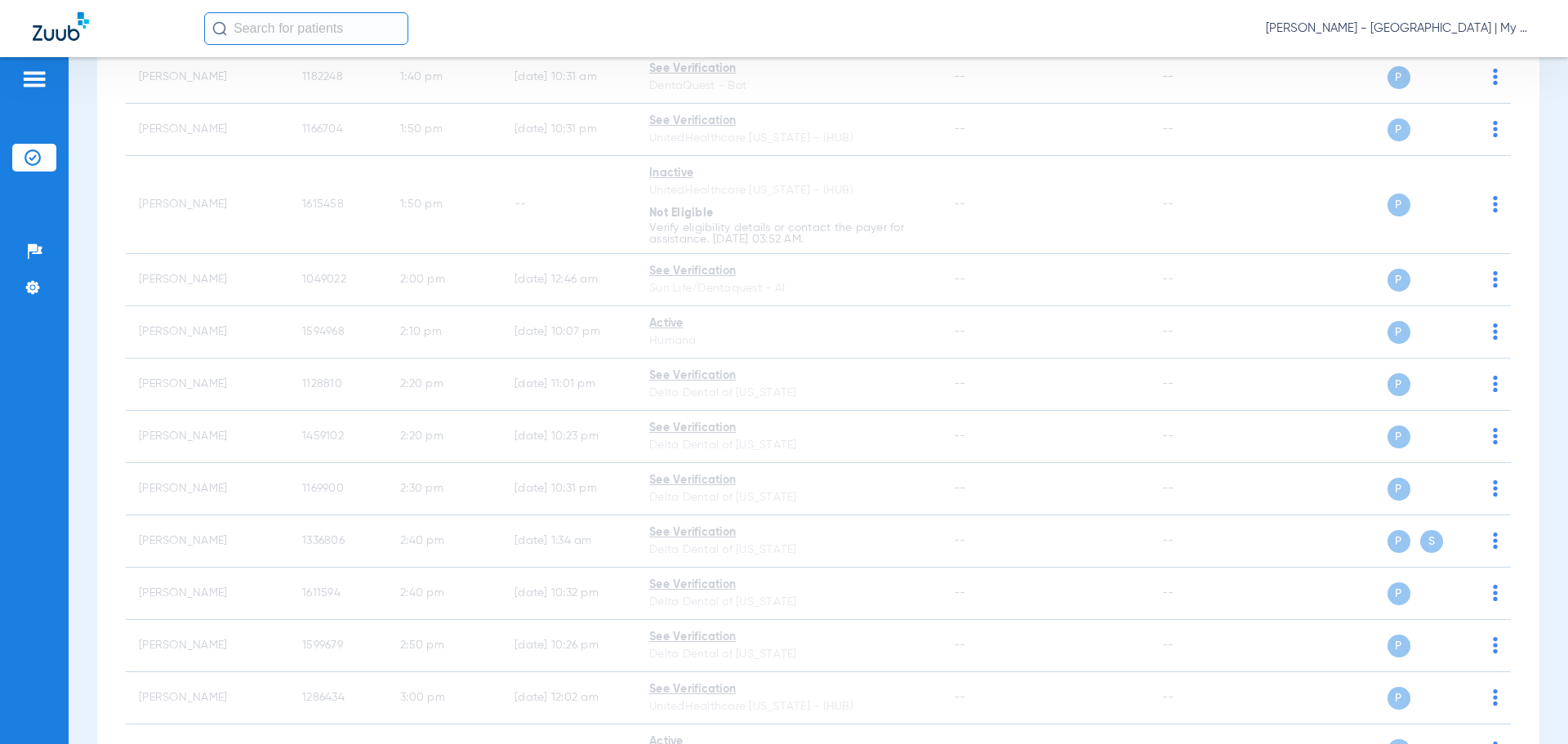
scroll to position [2439, 0]
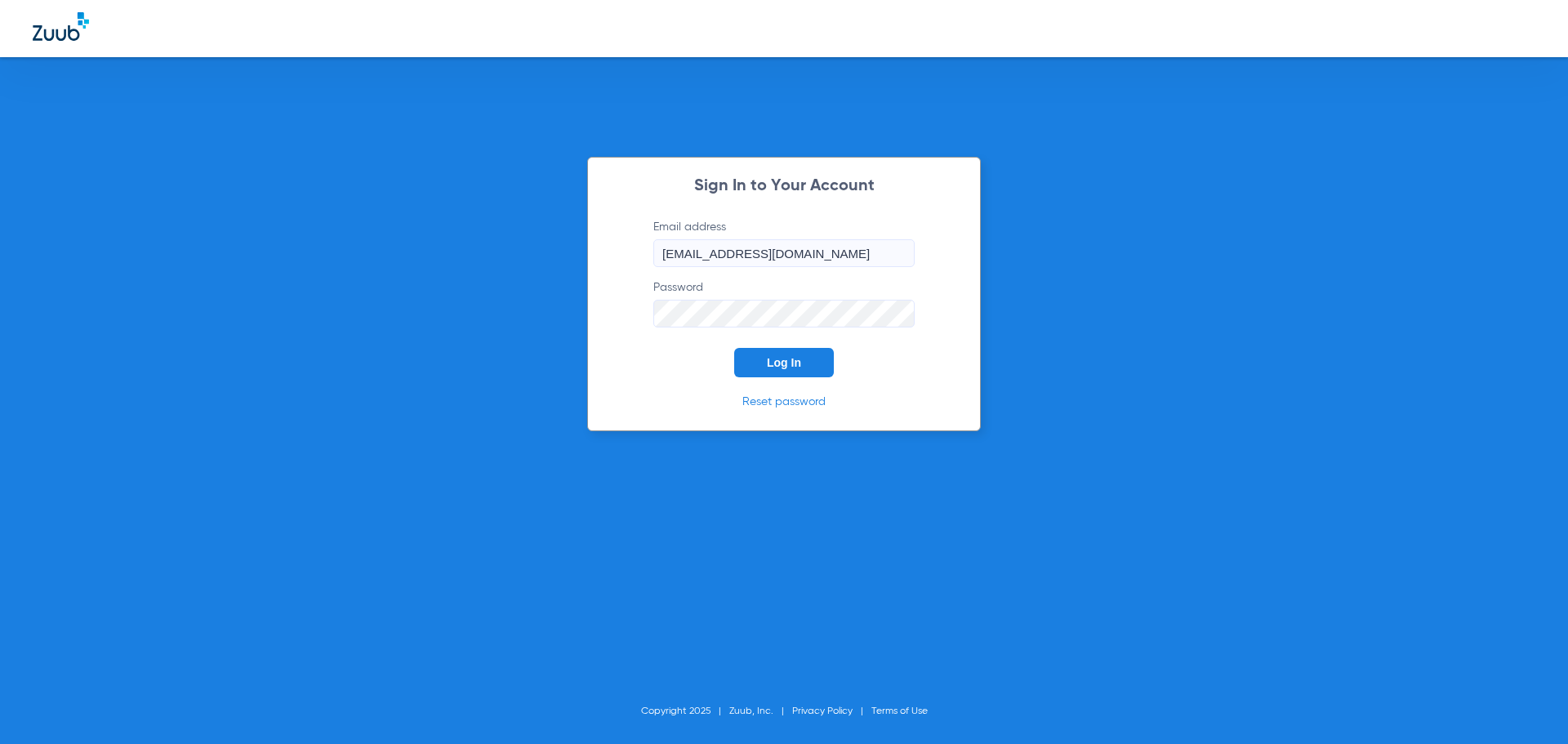
click at [789, 354] on button "Log In" at bounding box center [783, 362] width 100 height 29
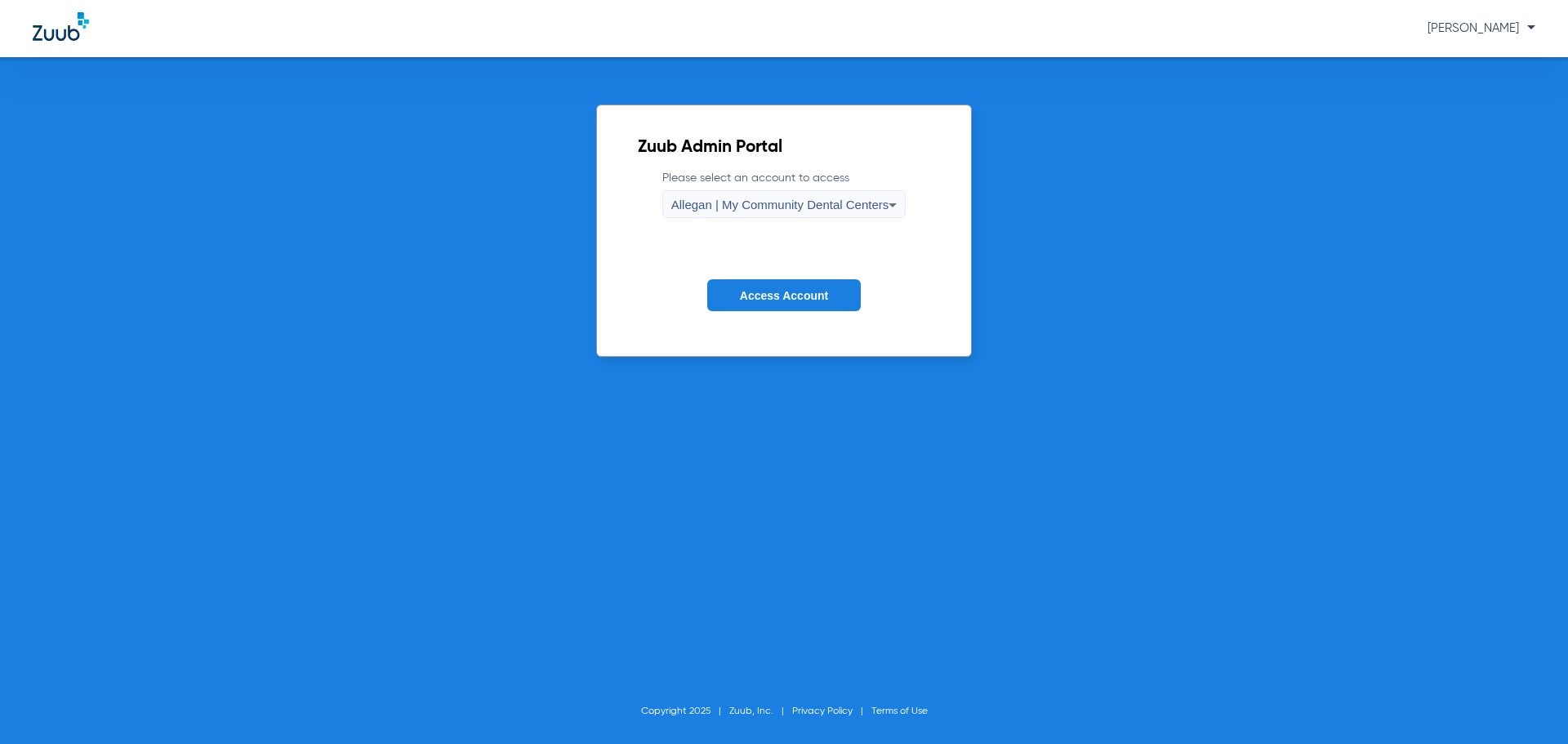
click at [736, 202] on span "Allegan | My Community Dental Centers" at bounding box center [779, 205] width 218 height 14
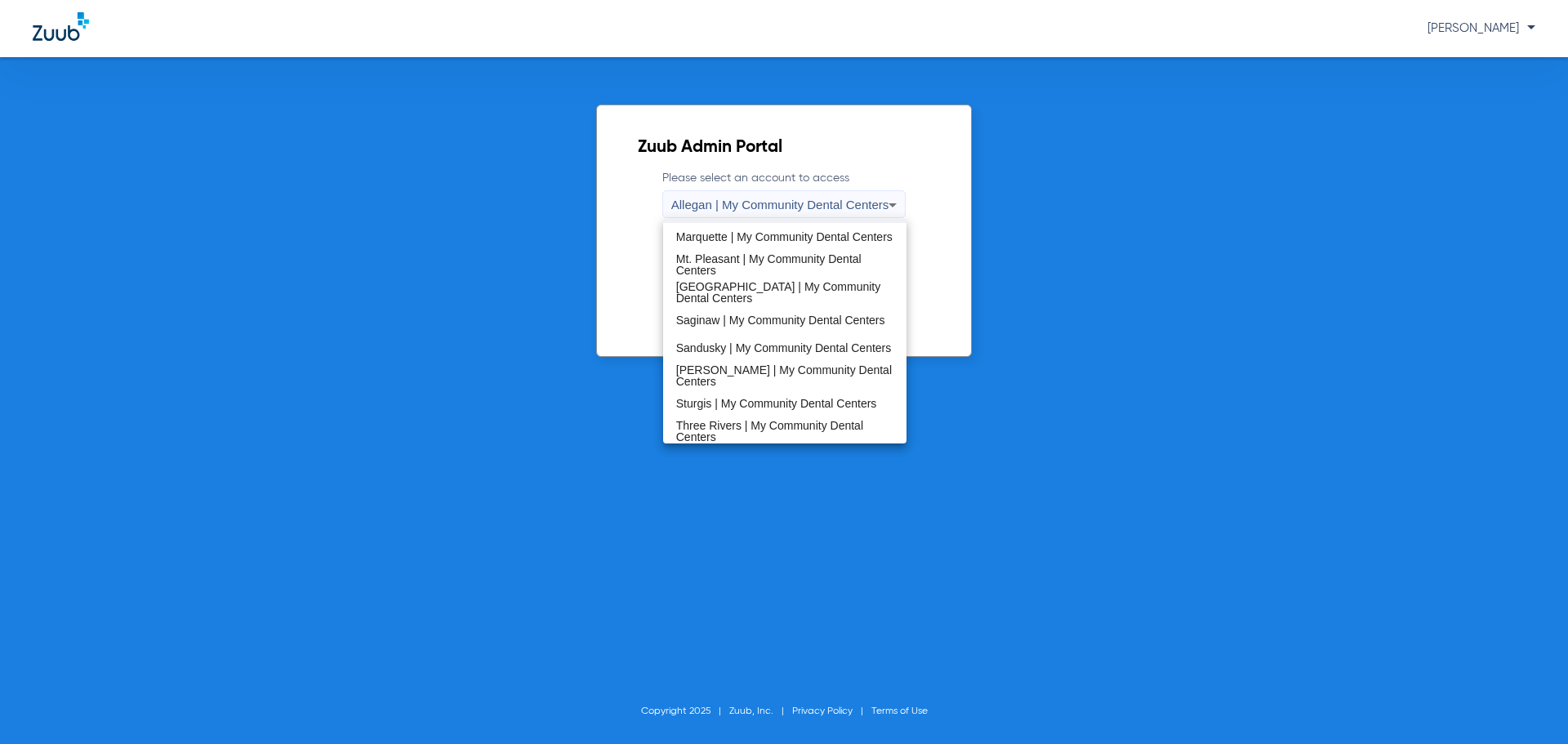
scroll to position [525, 0]
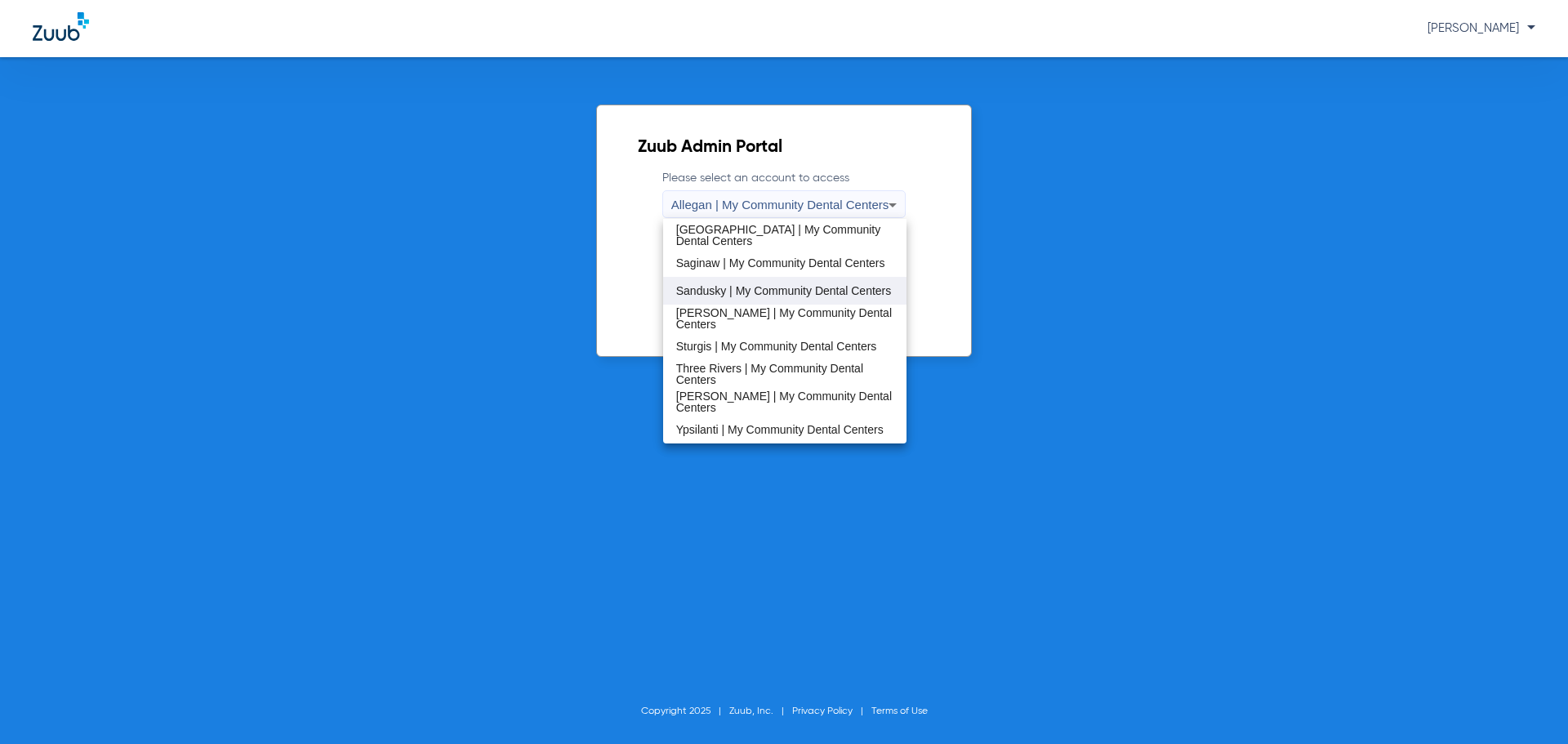
click at [699, 284] on span "Sandusky | My Community Dental Centers" at bounding box center [784, 290] width 216 height 11
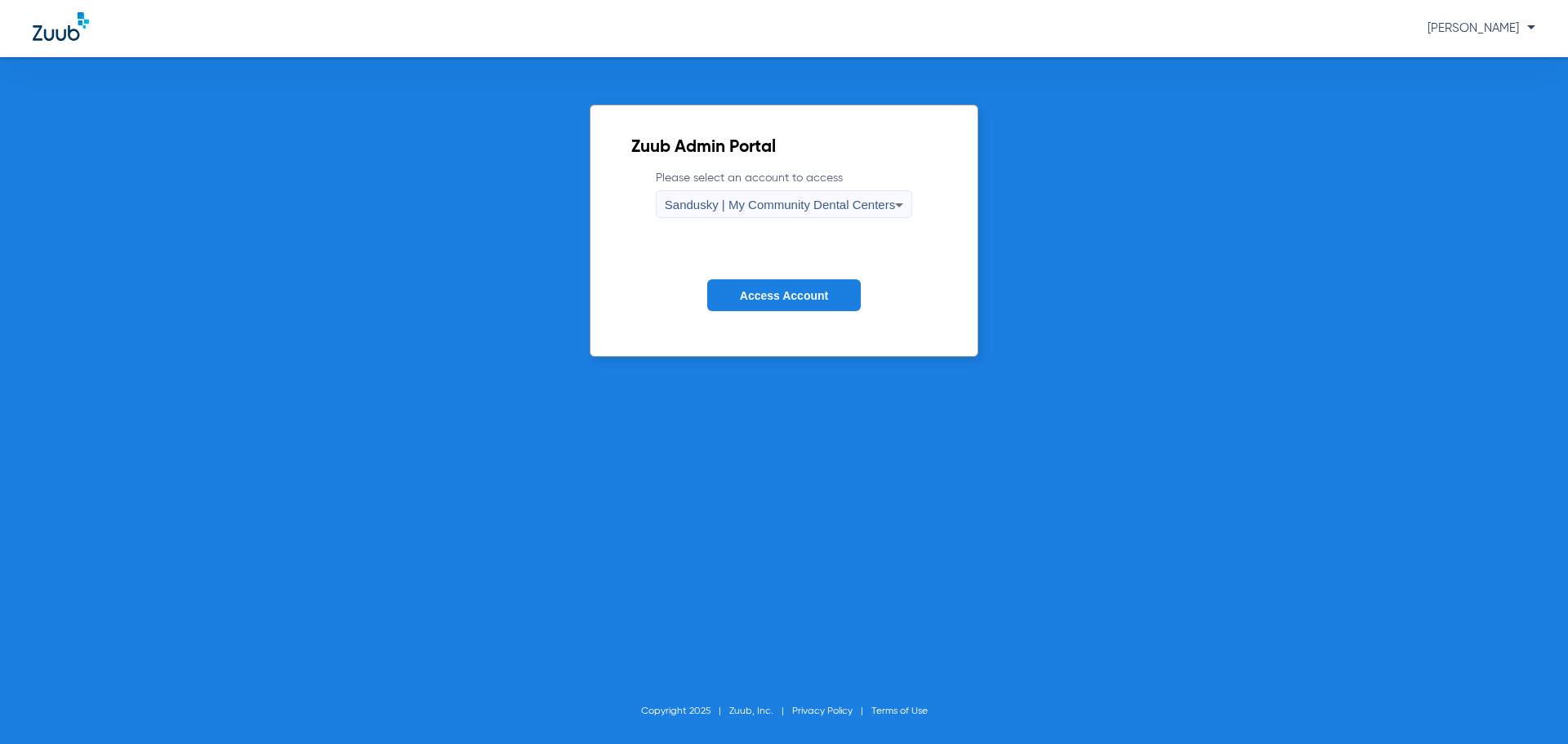
click at [759, 293] on span "Access Account" at bounding box center [783, 296] width 88 height 13
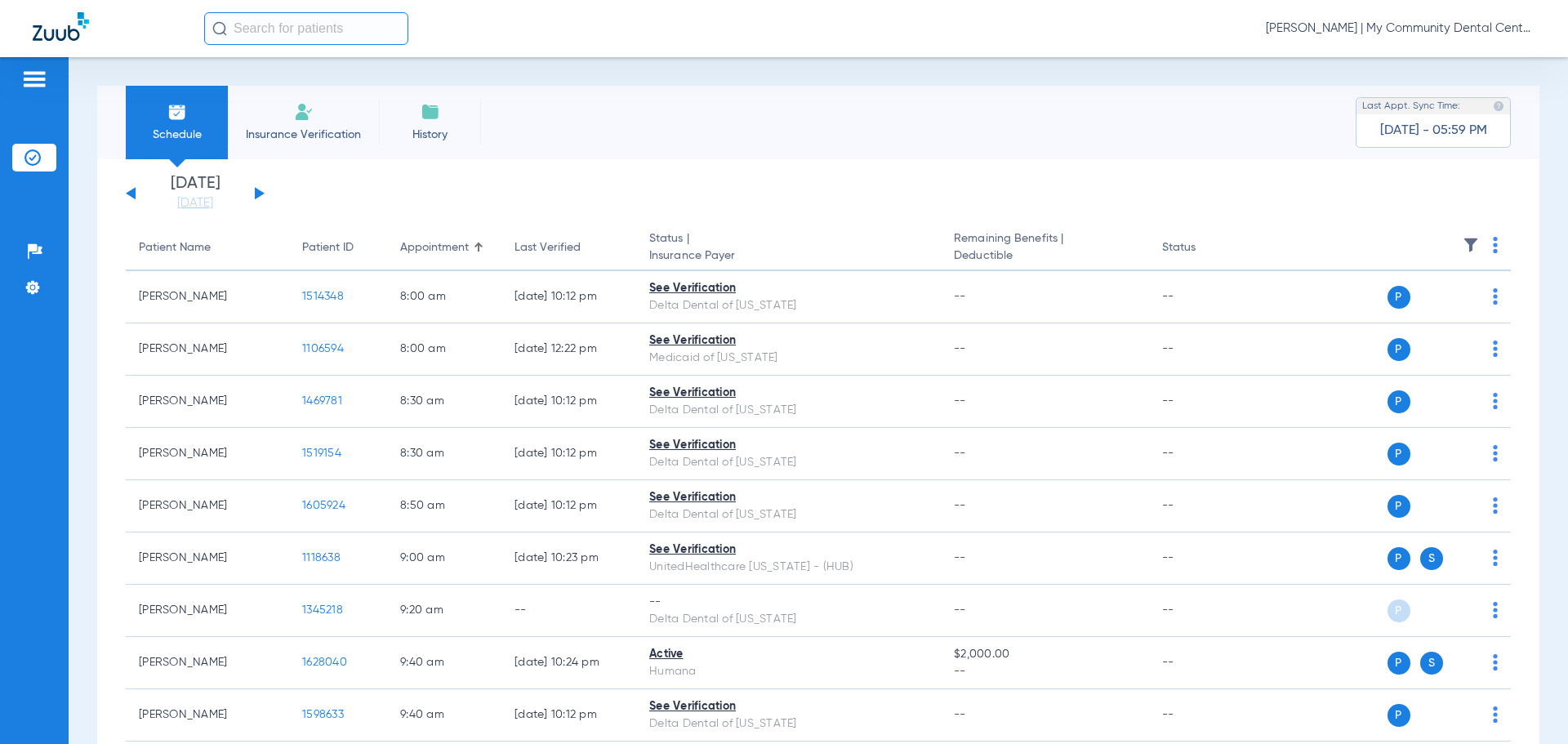
click at [193, 193] on li "[DATE] [DATE]" at bounding box center [195, 194] width 98 height 36
click at [177, 196] on link "[DATE]" at bounding box center [195, 203] width 98 height 16
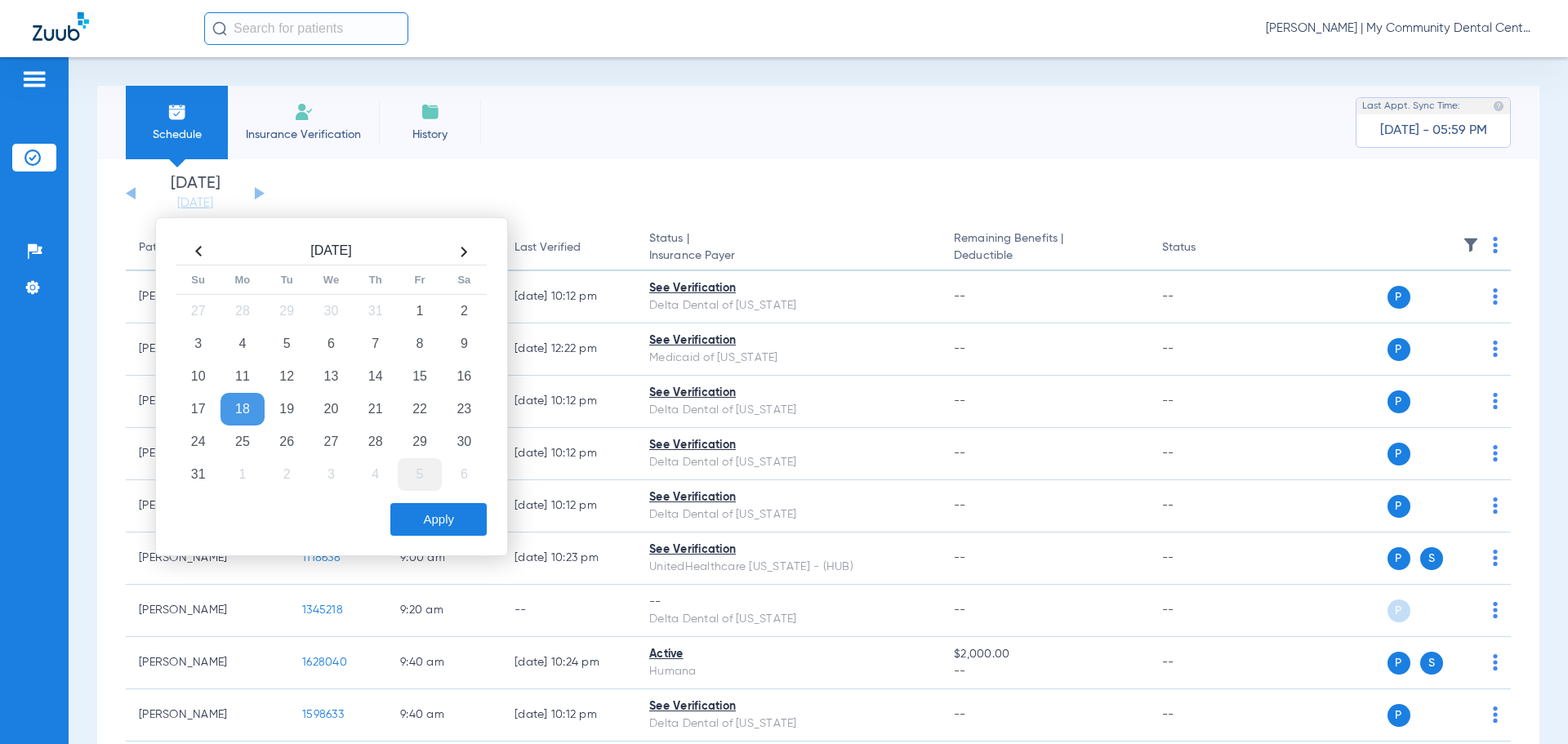
drag, startPoint x: 287, startPoint y: 432, endPoint x: 420, endPoint y: 468, distance: 137.8
click at [289, 434] on td "26" at bounding box center [286, 441] width 44 height 32
click at [419, 524] on button "Apply" at bounding box center [438, 519] width 96 height 32
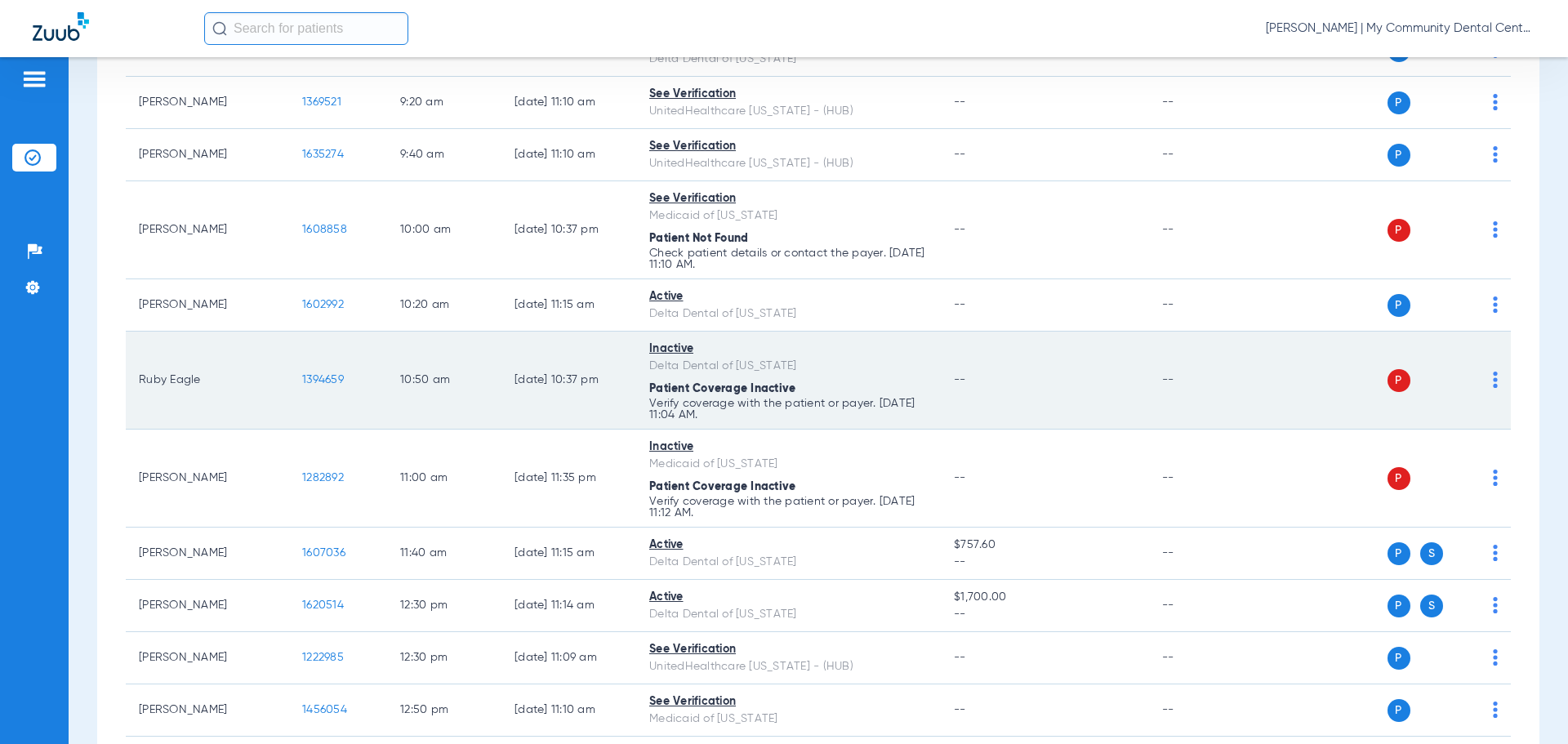
scroll to position [654, 0]
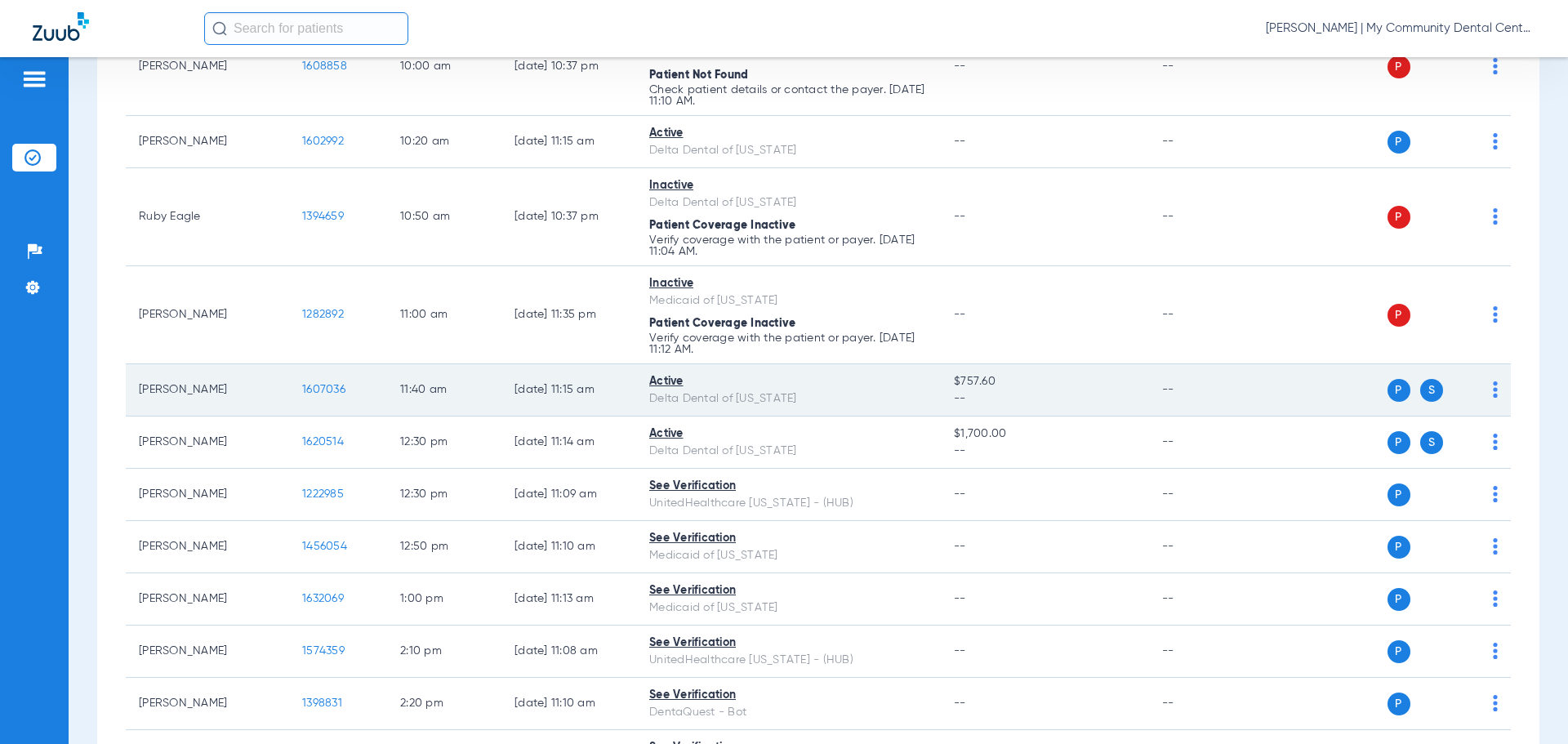
click at [306, 388] on span "1607036" at bounding box center [323, 389] width 43 height 11
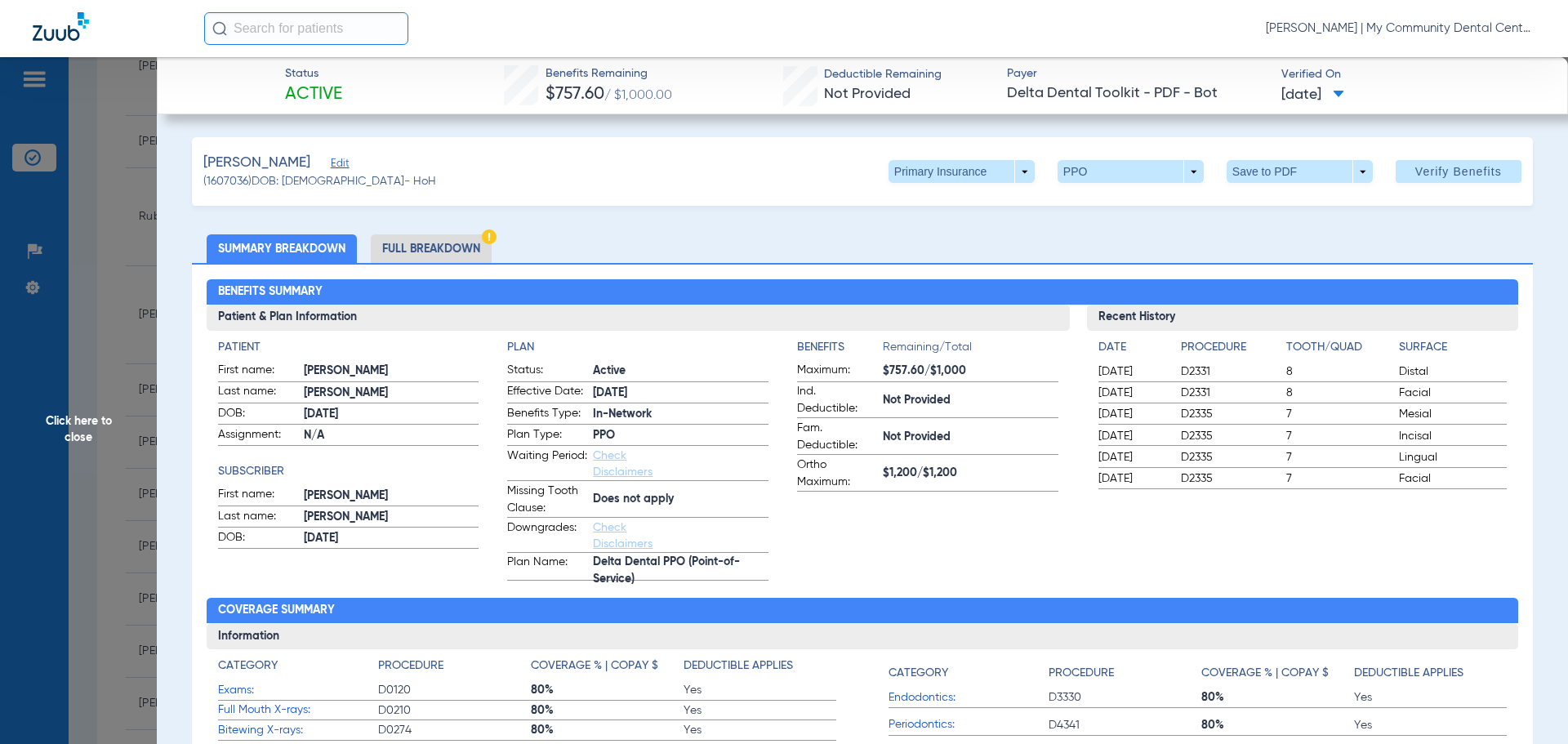
click at [384, 256] on li "Full Breakdown" at bounding box center [431, 248] width 121 height 29
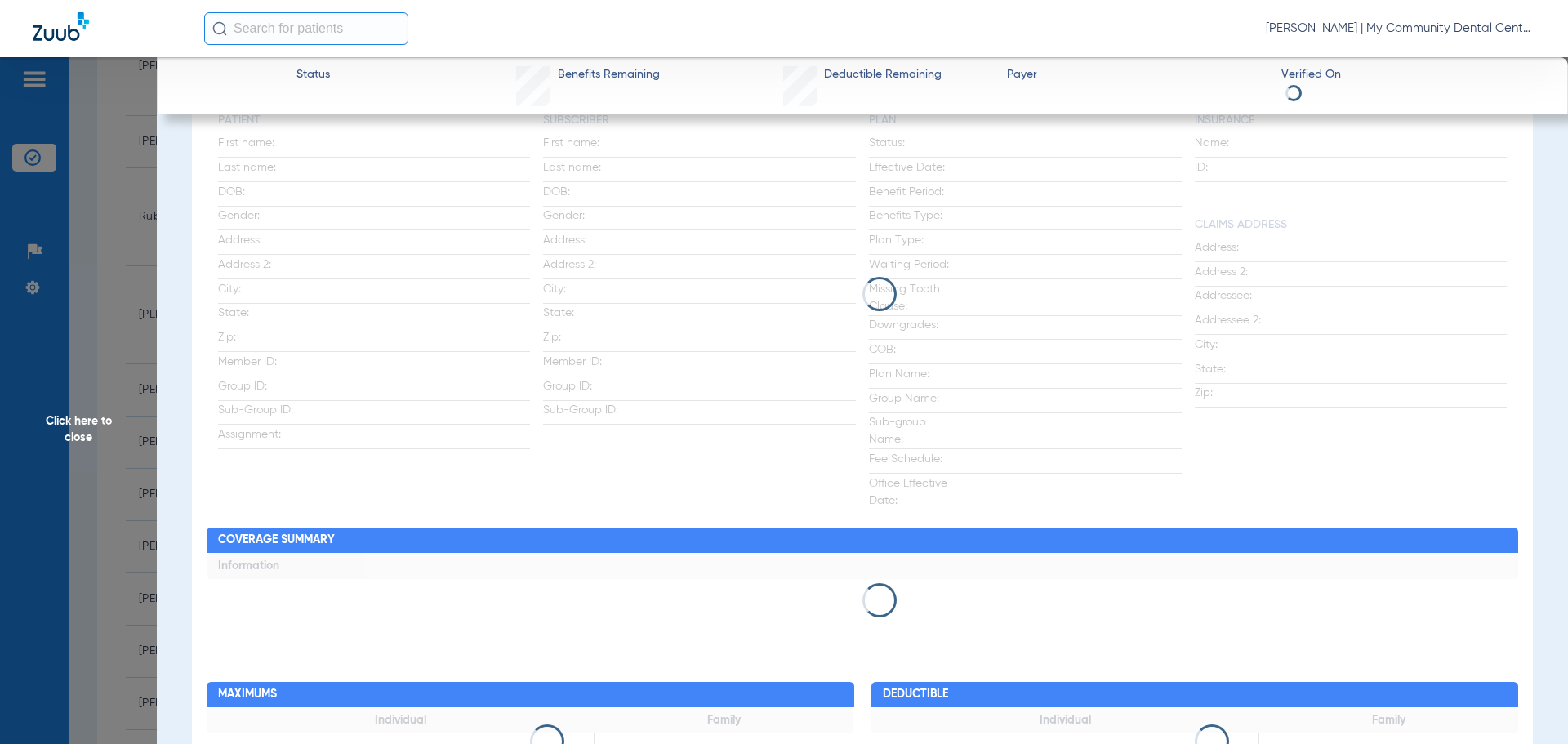
scroll to position [245, 0]
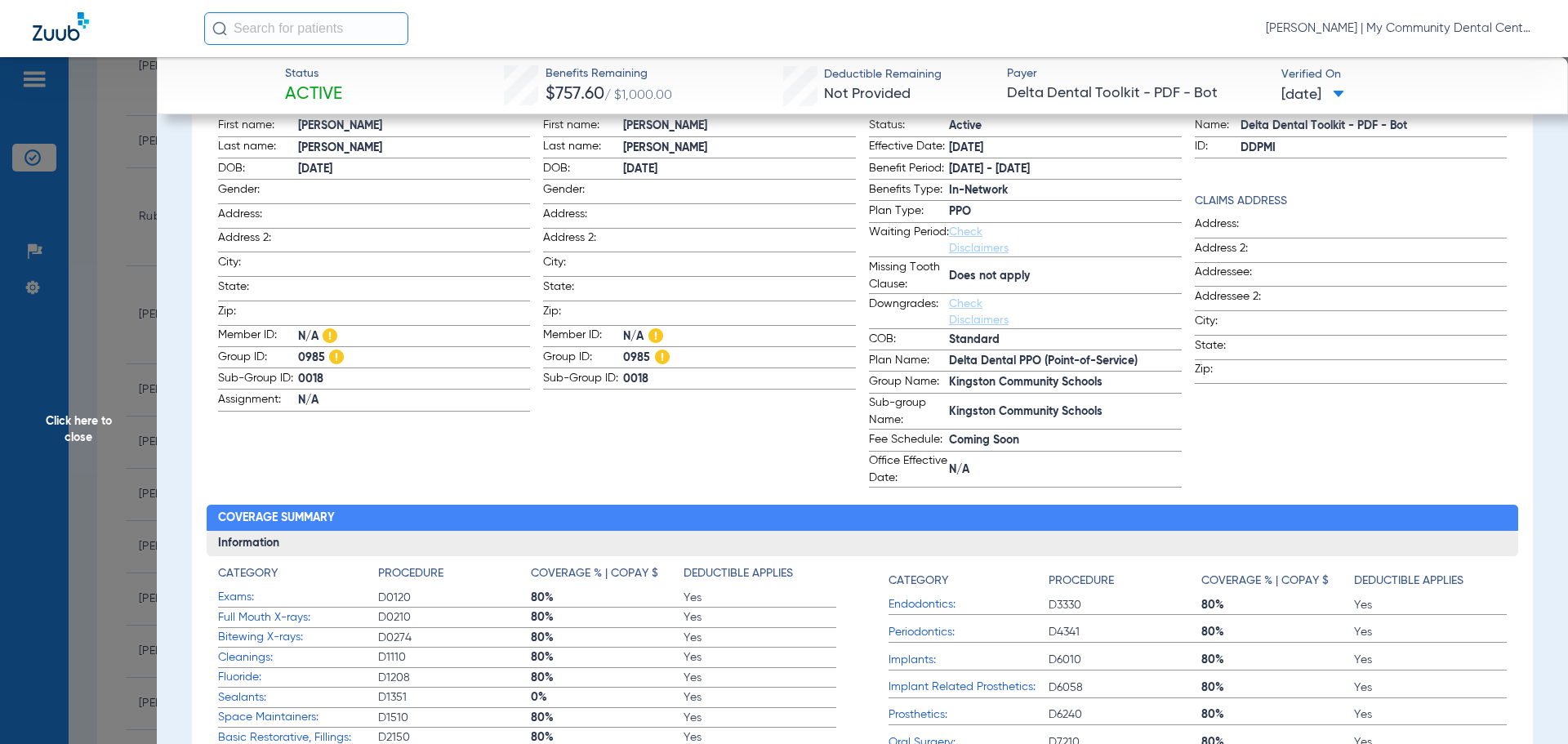
click at [94, 424] on span "Click here to close" at bounding box center [78, 429] width 157 height 744
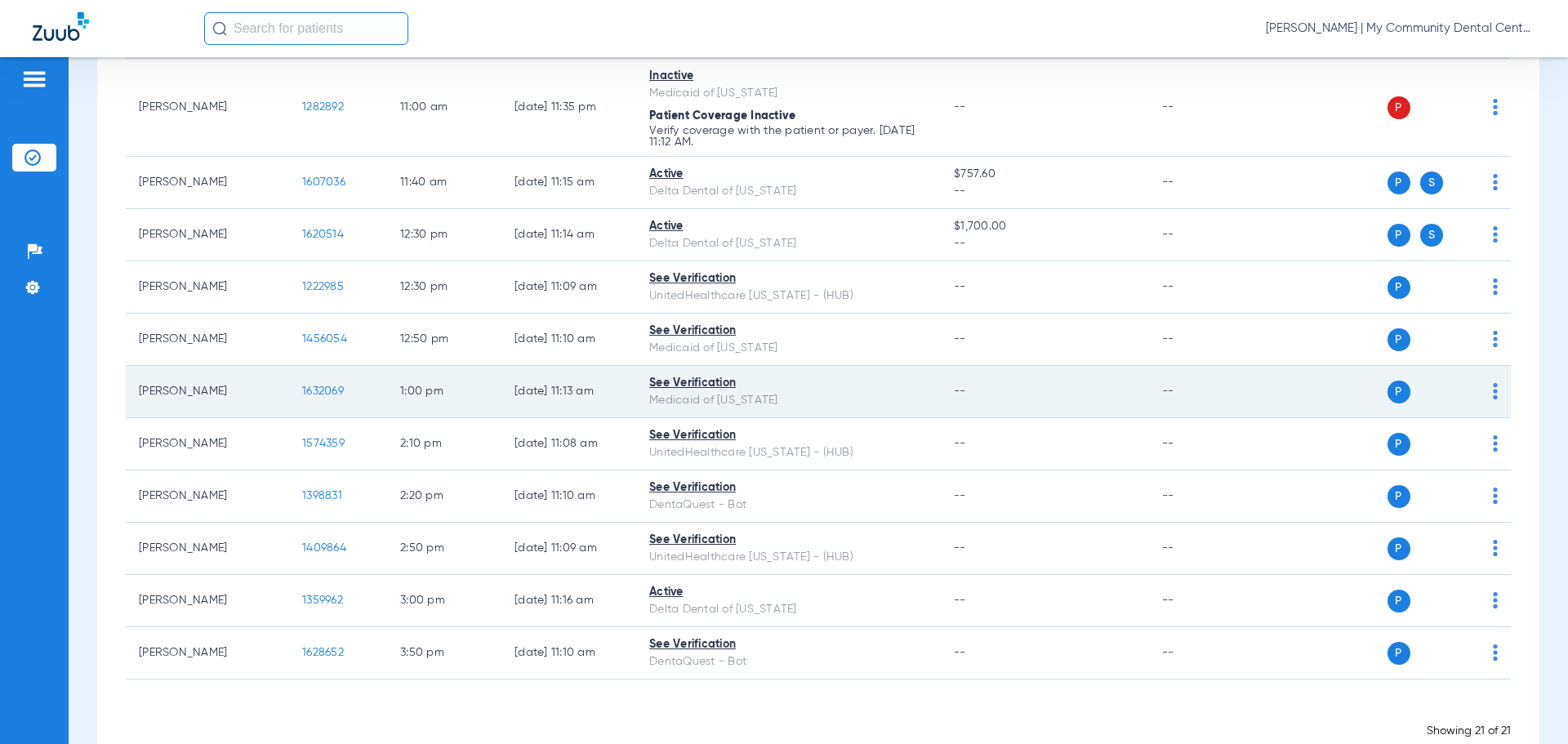
scroll to position [898, 0]
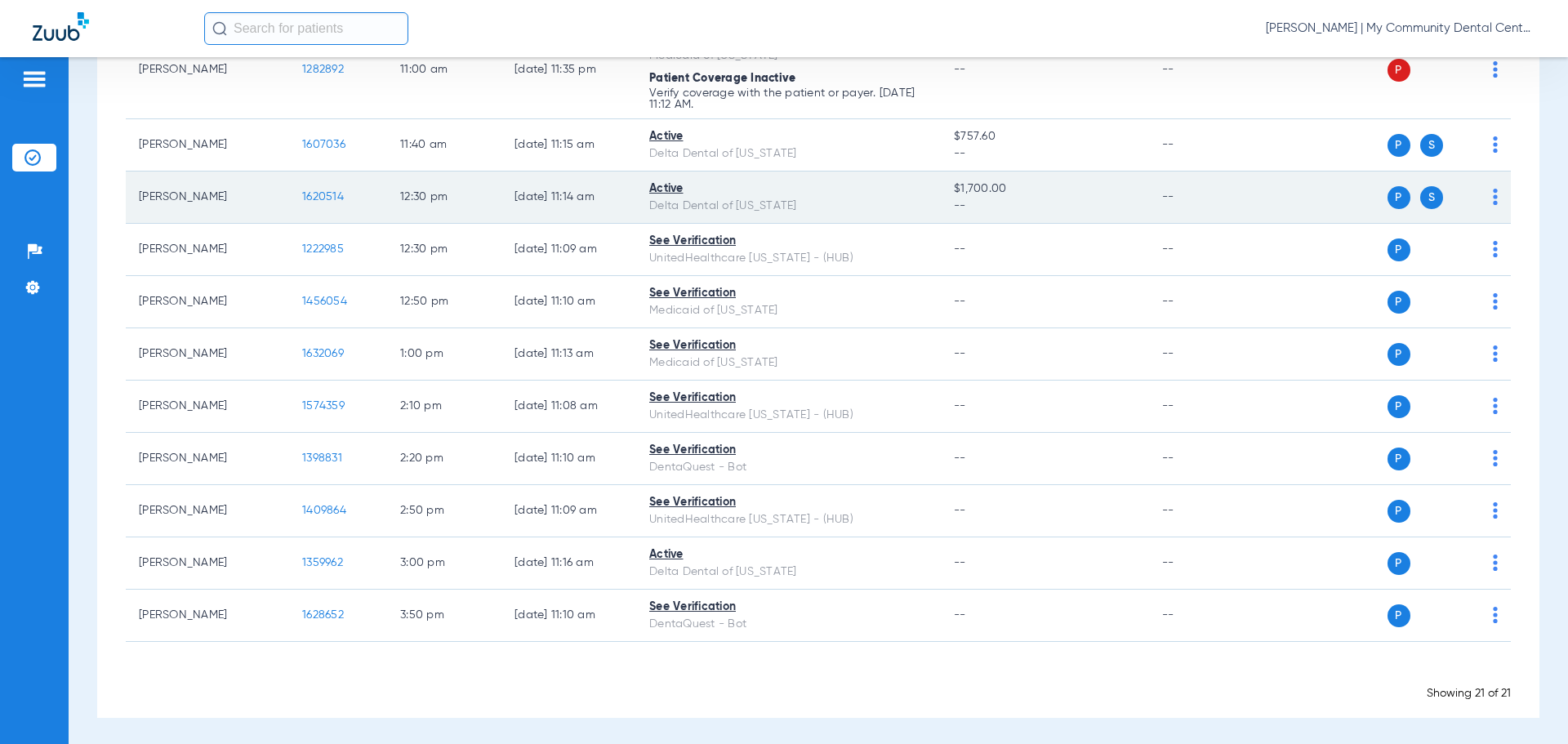
click at [306, 191] on span "1620514" at bounding box center [323, 197] width 42 height 11
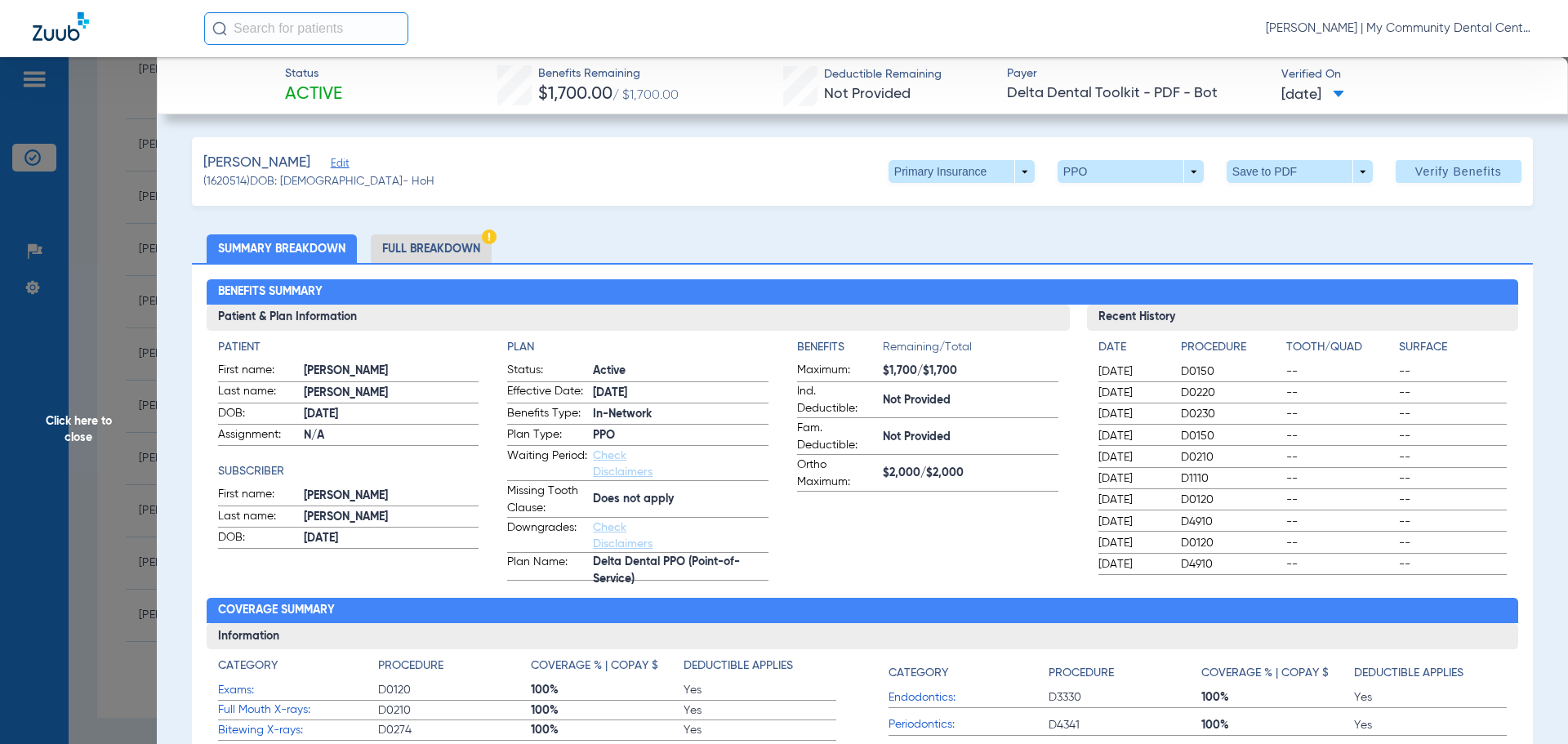
click at [449, 255] on li "Full Breakdown" at bounding box center [431, 248] width 121 height 29
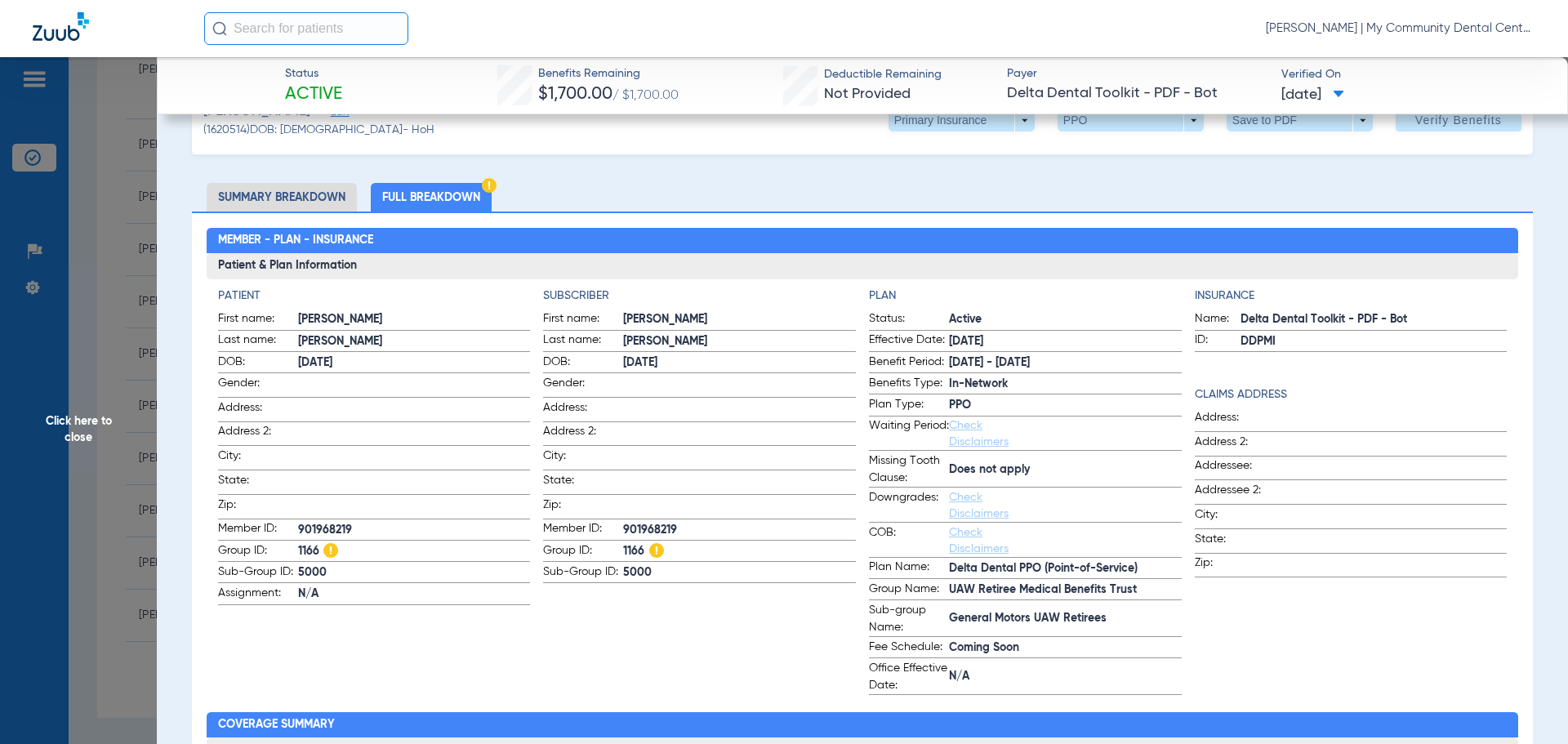
scroll to position [0, 0]
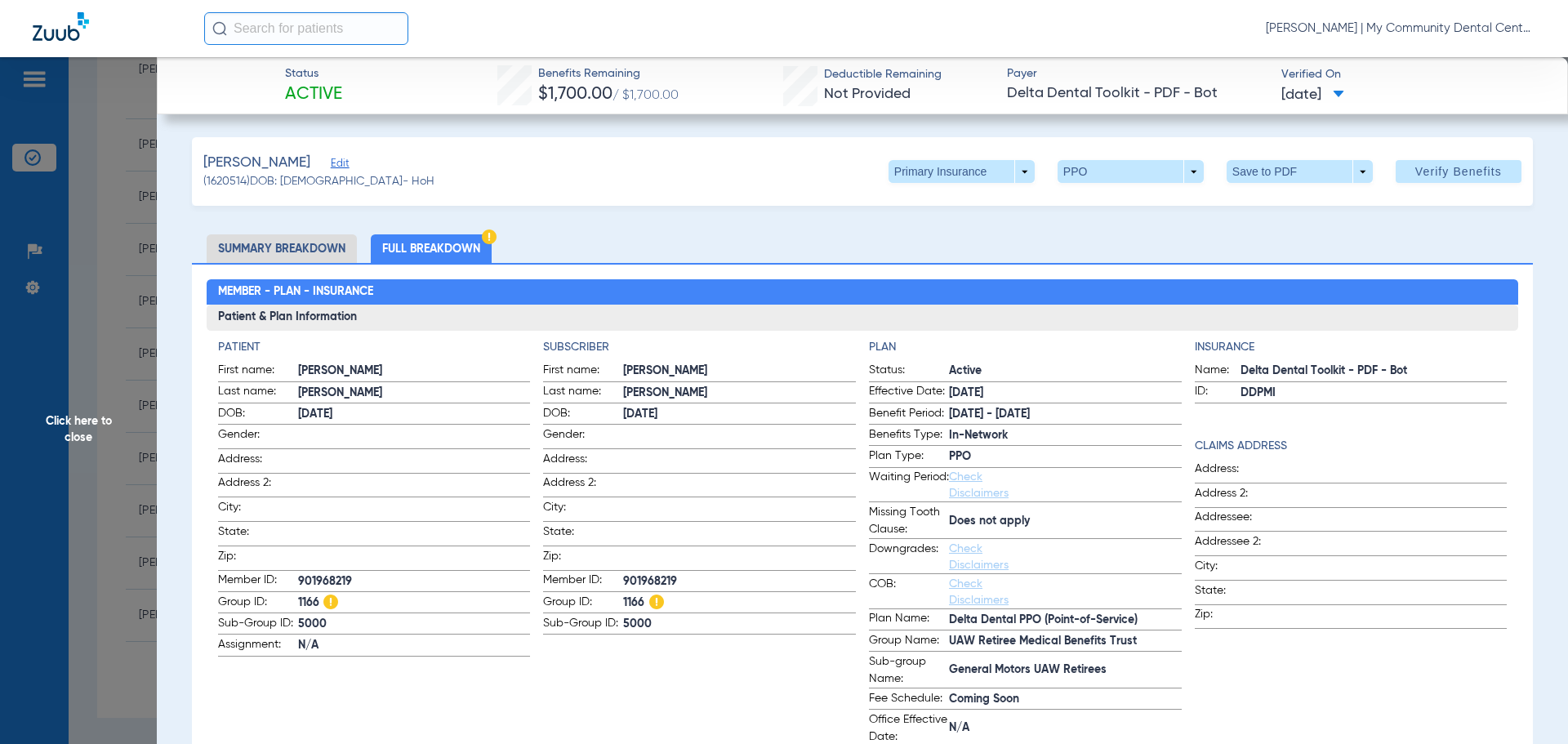
click at [205, 509] on div "Member - Plan - Insurance Patient & Plan Information Patient First name: [PERSO…" at bounding box center [862, 750] width 1341 height 975
click at [88, 514] on span "Click here to close" at bounding box center [78, 429] width 157 height 744
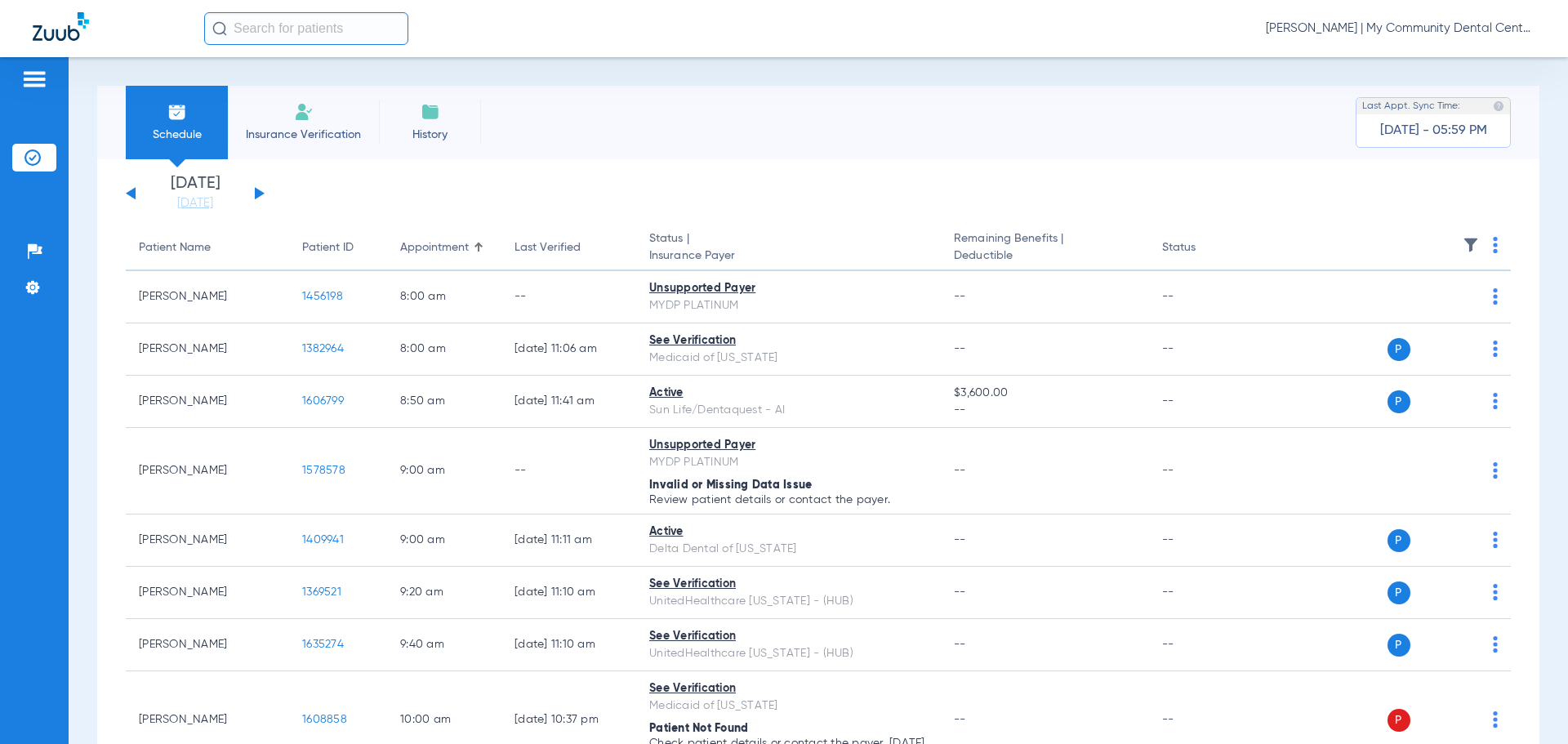
click at [259, 189] on div "[DATE] [DATE] [DATE] [DATE] [DATE] [DATE] [DATE] [DATE] [DATE] [DATE] [DATE] [D…" at bounding box center [195, 194] width 139 height 36
click at [255, 193] on button at bounding box center [260, 193] width 10 height 12
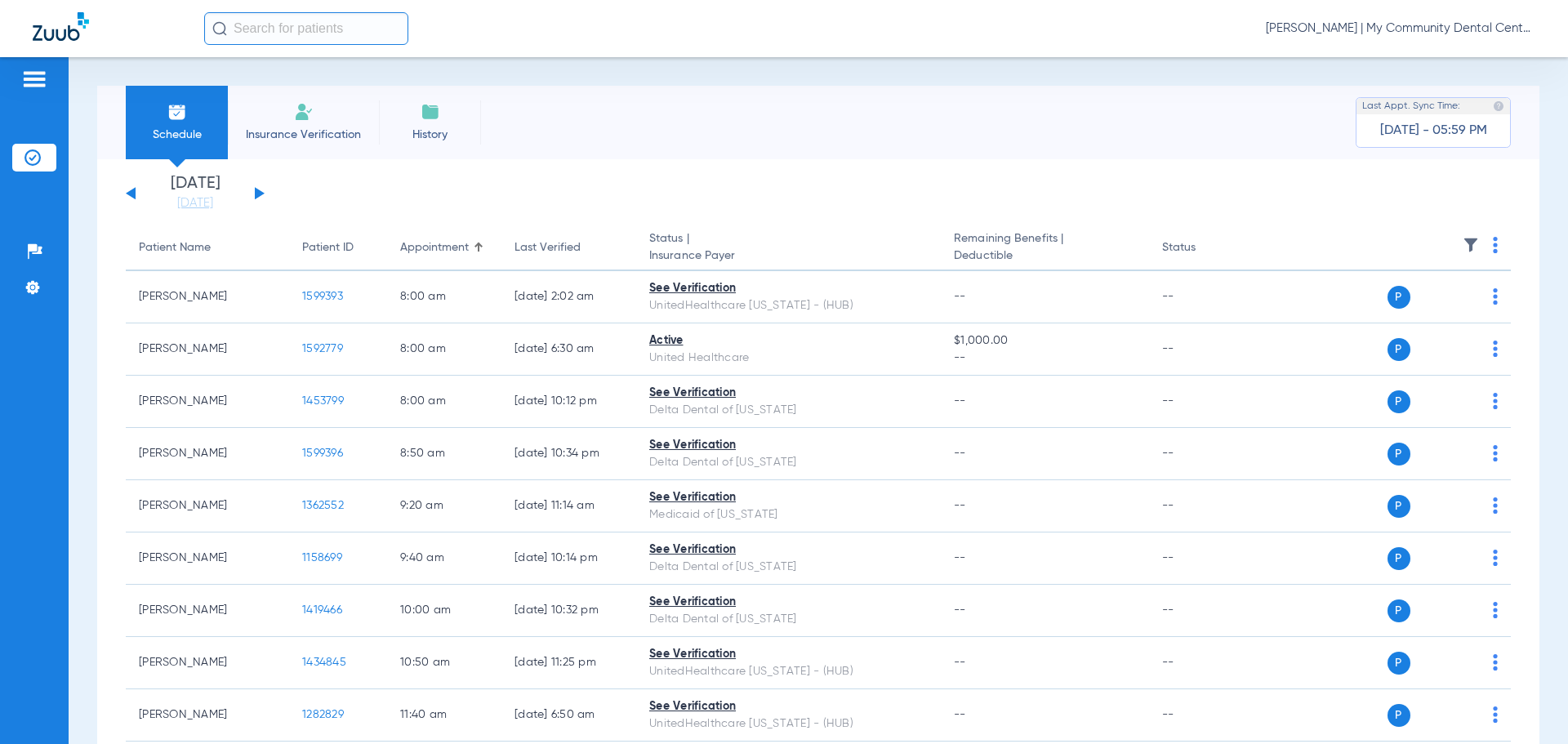
click at [1479, 236] on th at bounding box center [1384, 248] width 252 height 46
click at [1477, 242] on th at bounding box center [1384, 248] width 252 height 46
click at [1493, 244] on img at bounding box center [1495, 245] width 5 height 16
click at [1436, 297] on button "Verify All" at bounding box center [1422, 309] width 124 height 32
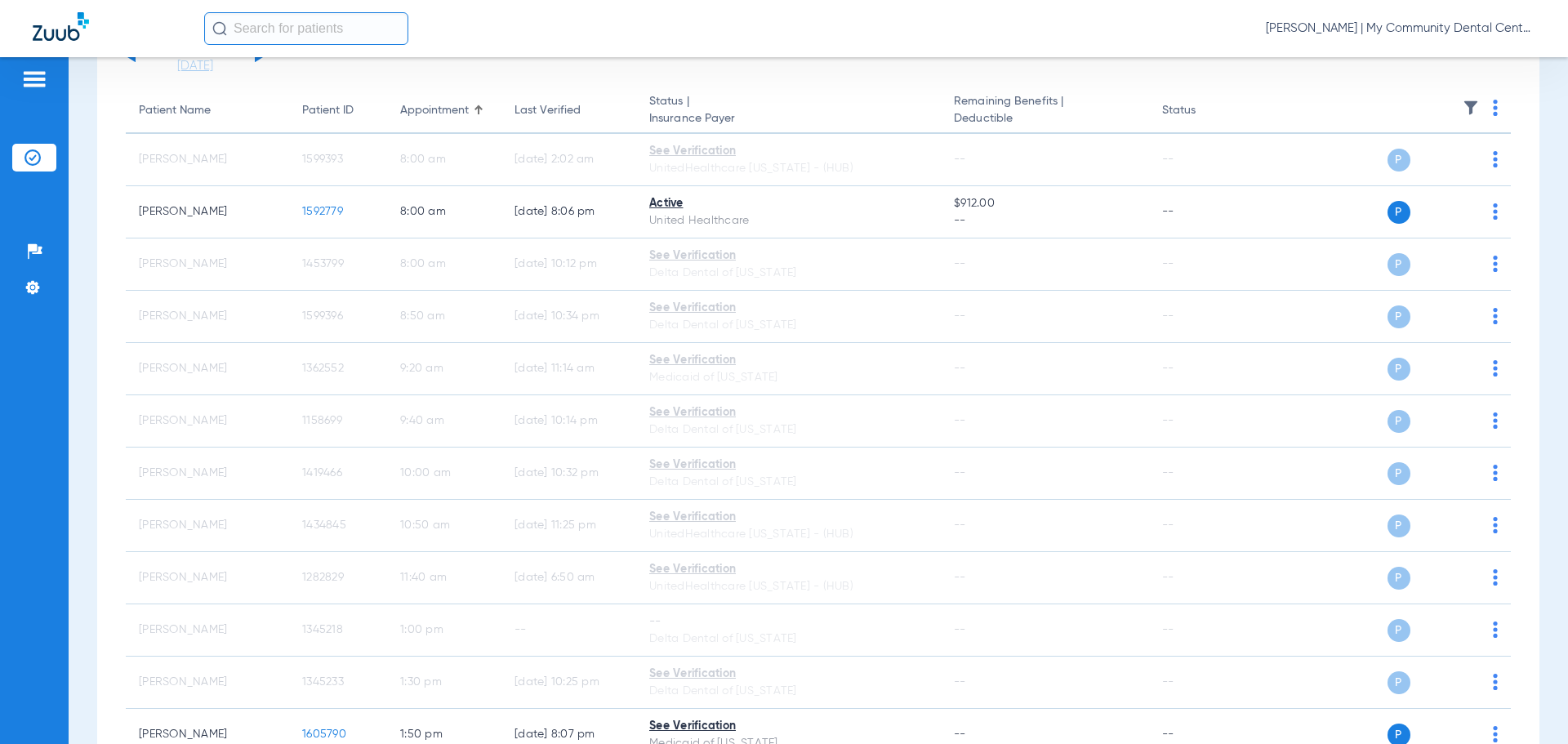
scroll to position [82, 0]
